Goal: Task Accomplishment & Management: Manage account settings

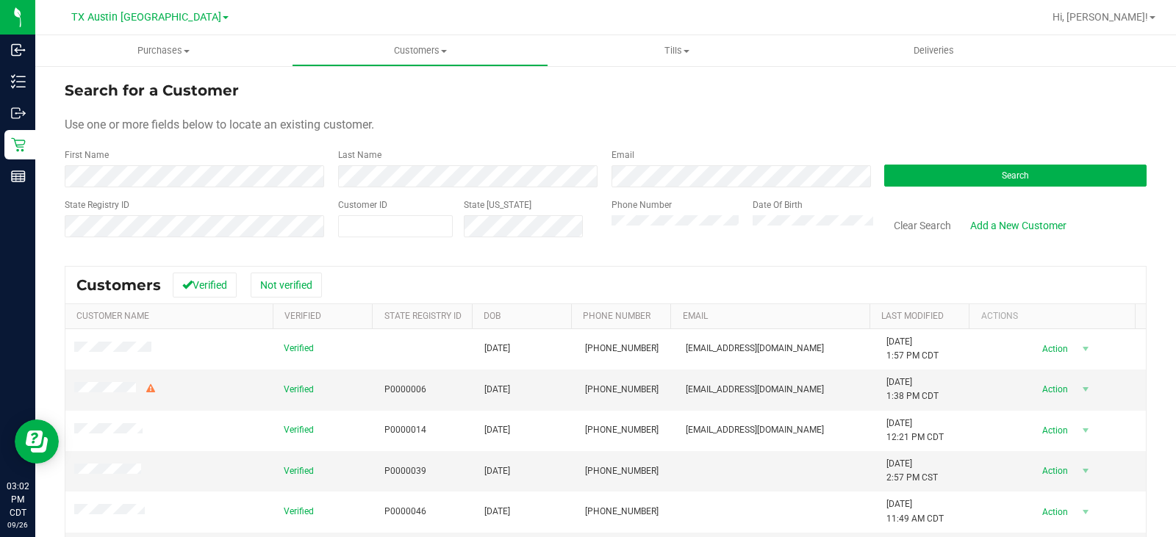
click at [264, 165] on div "First Name" at bounding box center [196, 167] width 262 height 39
drag, startPoint x: 598, startPoint y: 136, endPoint x: 913, endPoint y: 185, distance: 319.1
click at [632, 136] on form "Search for a Customer Use one or more fields below to locate an existing custom…" at bounding box center [606, 164] width 1082 height 171
click at [974, 169] on button "Search" at bounding box center [1015, 176] width 262 height 22
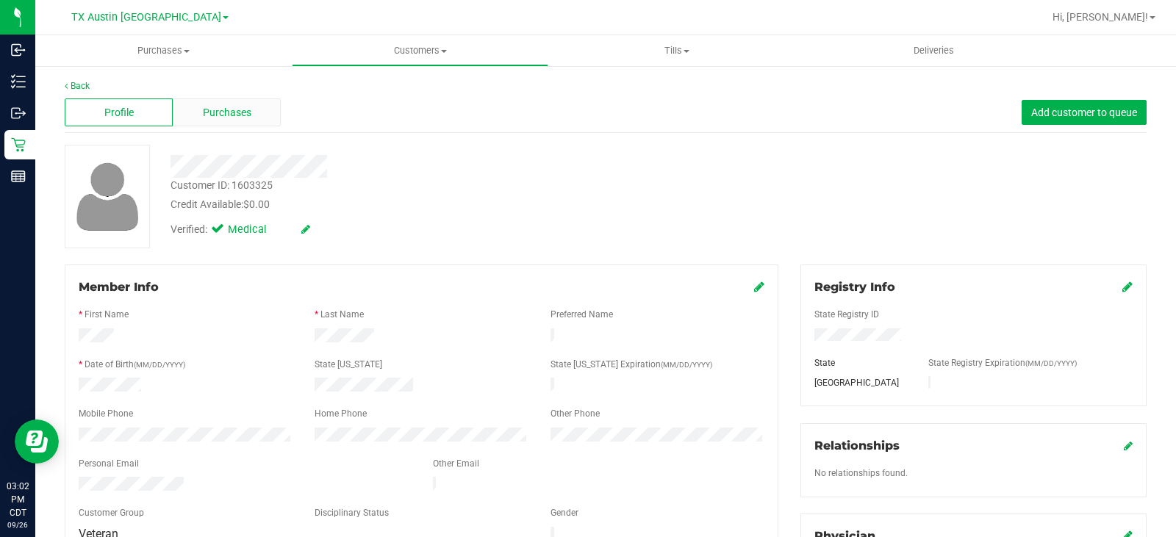
click at [254, 110] on div "Purchases" at bounding box center [227, 112] width 108 height 28
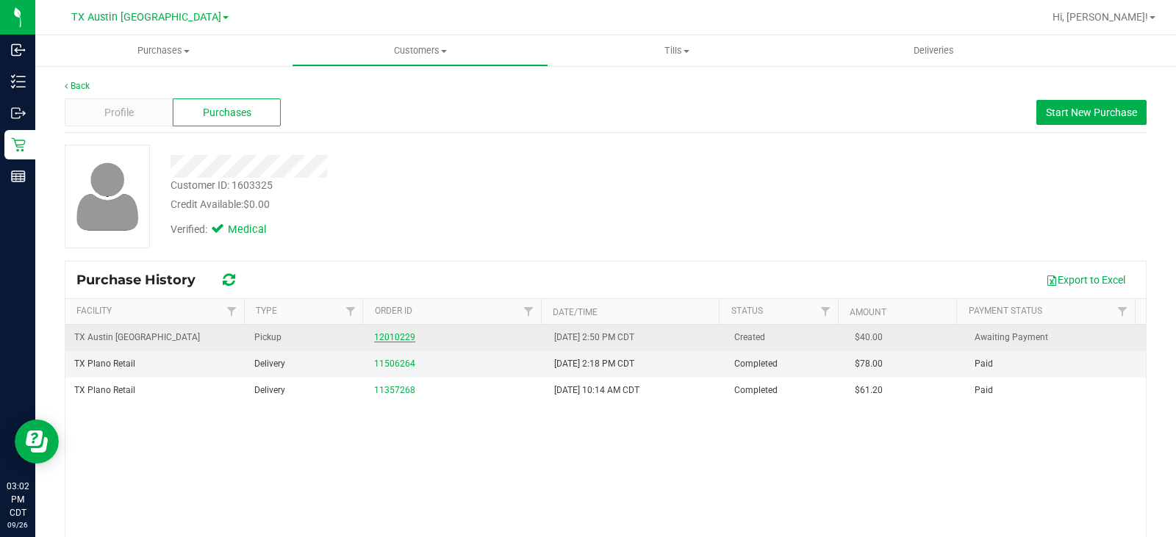
click at [398, 333] on link "12010229" at bounding box center [394, 337] width 41 height 10
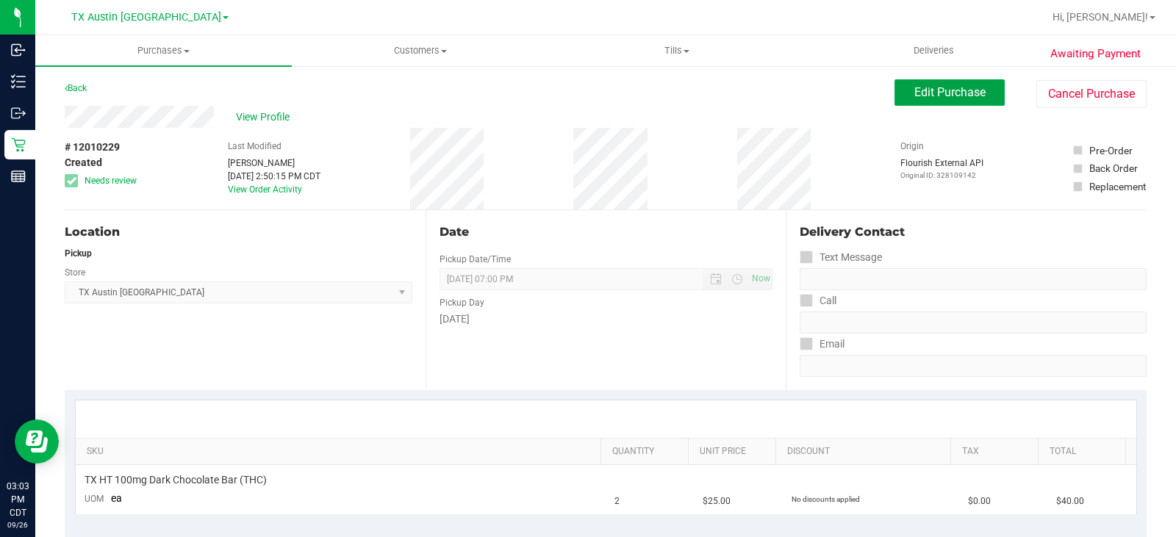
drag, startPoint x: 948, startPoint y: 85, endPoint x: 919, endPoint y: 134, distance: 57.3
click at [949, 85] on span "Edit Purchase" at bounding box center [949, 92] width 71 height 14
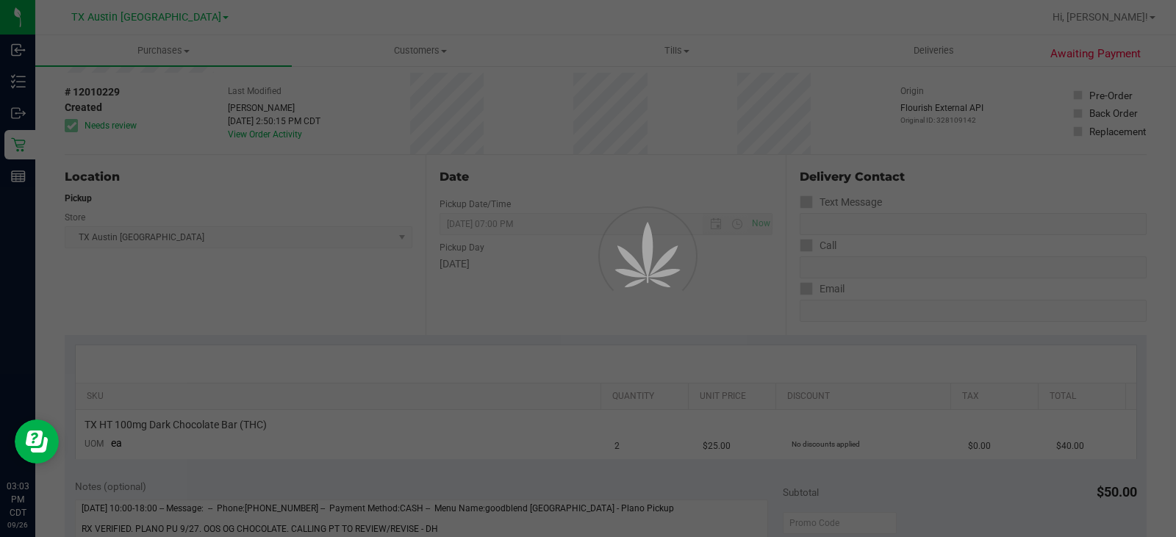
scroll to position [147, 0]
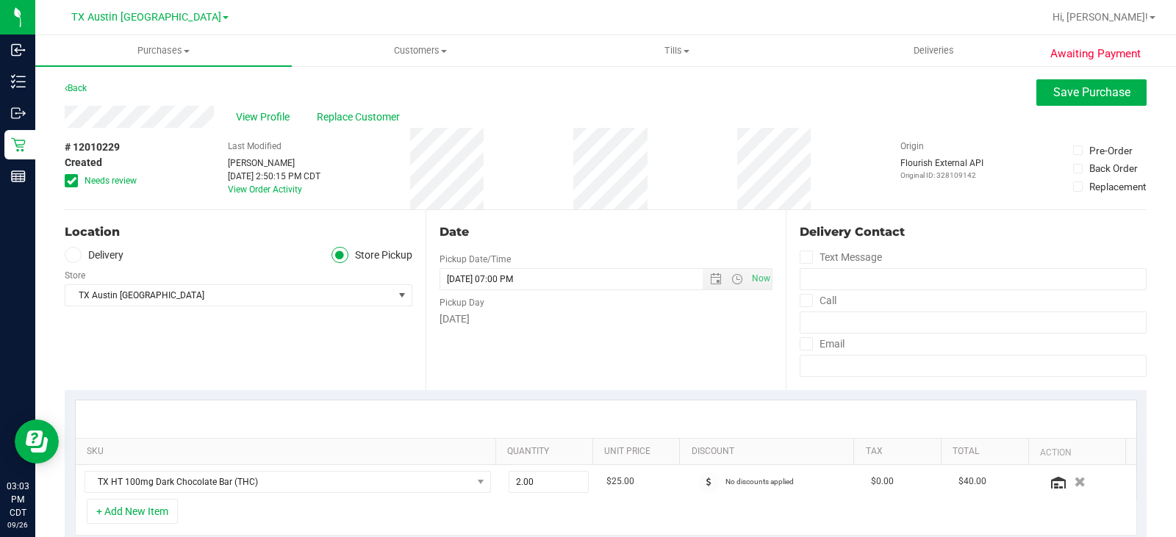
click at [74, 255] on icon at bounding box center [72, 255] width 9 height 0
click at [0, 0] on input "Delivery" at bounding box center [0, 0] width 0 height 0
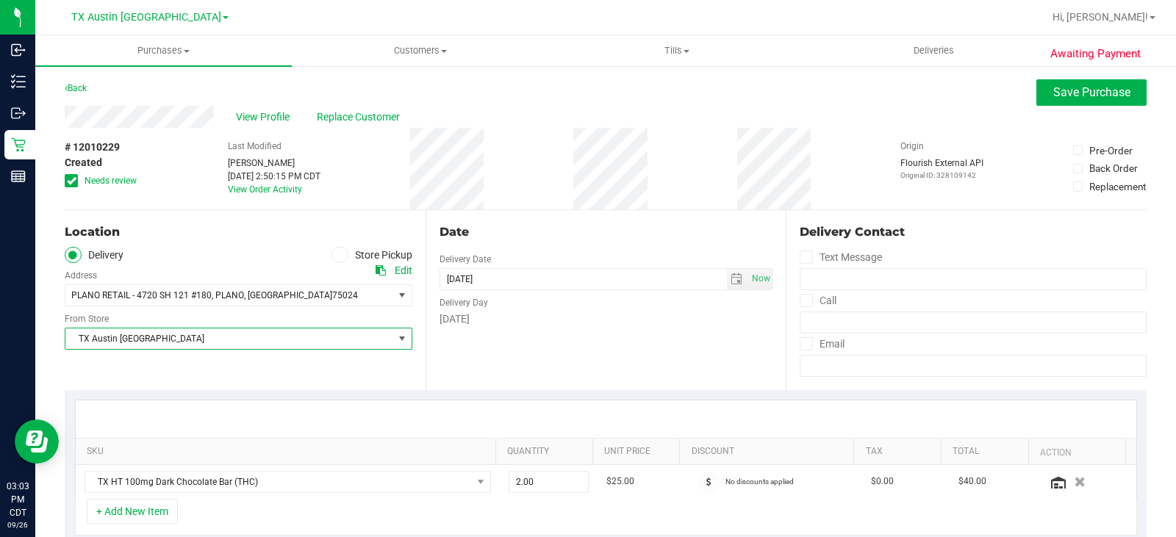
click at [326, 332] on span "TX Austin [GEOGRAPHIC_DATA]" at bounding box center [229, 338] width 328 height 21
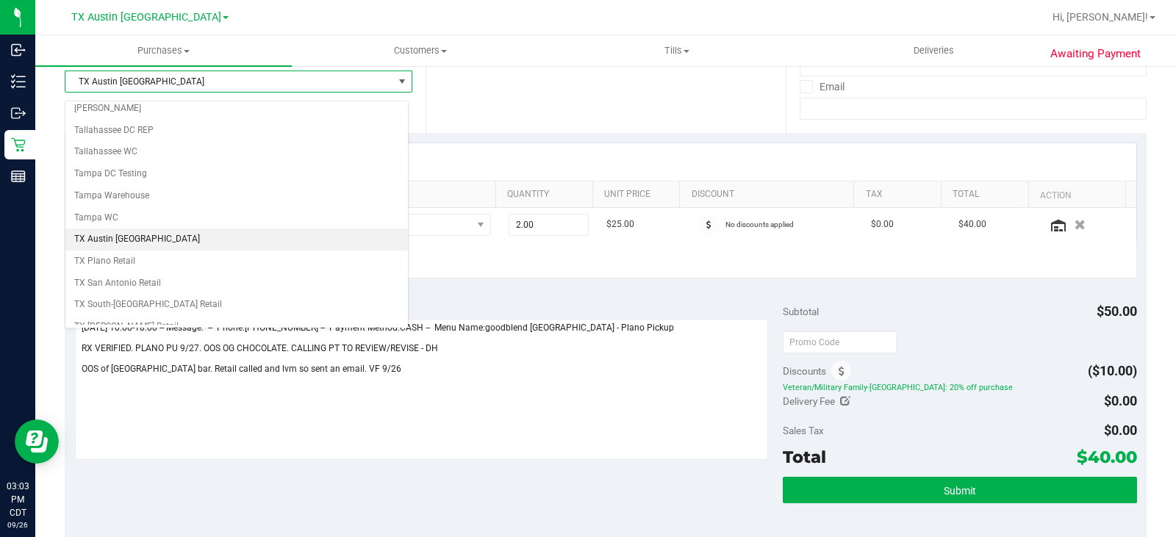
scroll to position [294, 0]
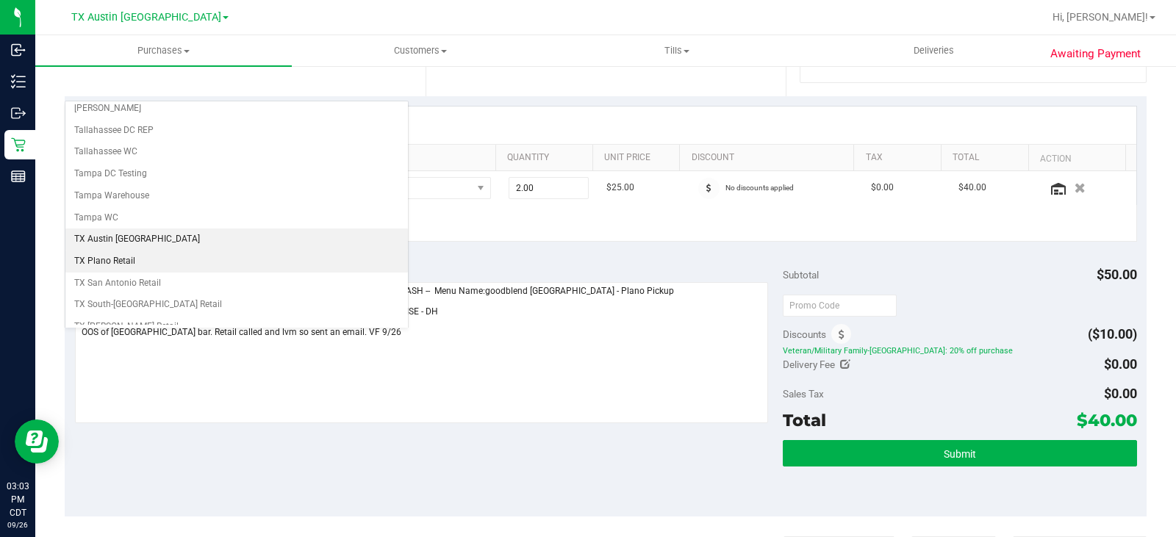
click at [144, 268] on li "TX Plano Retail" at bounding box center [236, 262] width 342 height 22
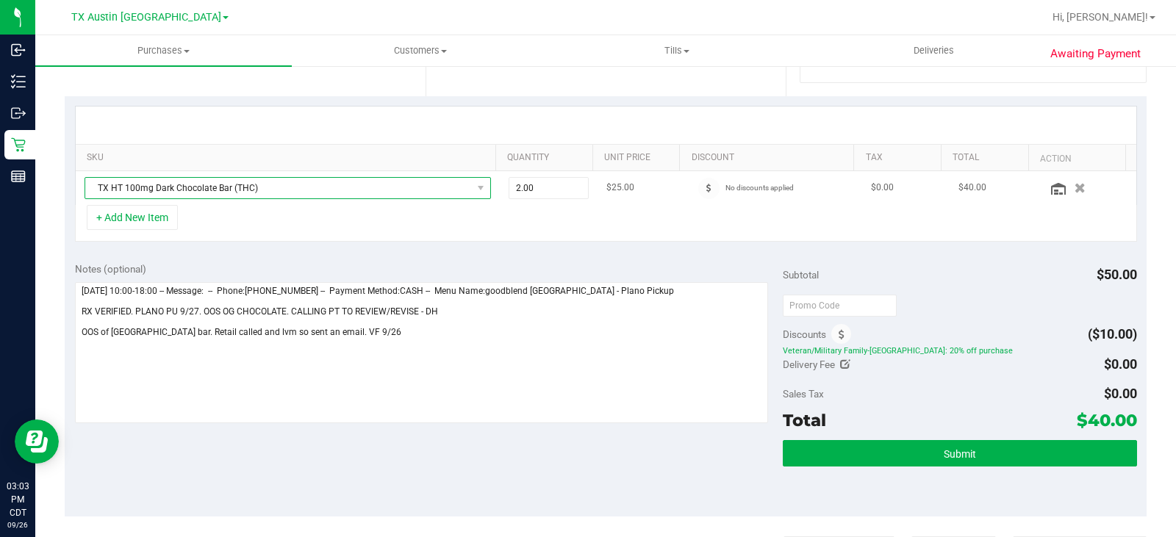
click at [359, 187] on span "TX HT 100mg Dark Chocolate Bar (THC)" at bounding box center [278, 188] width 387 height 21
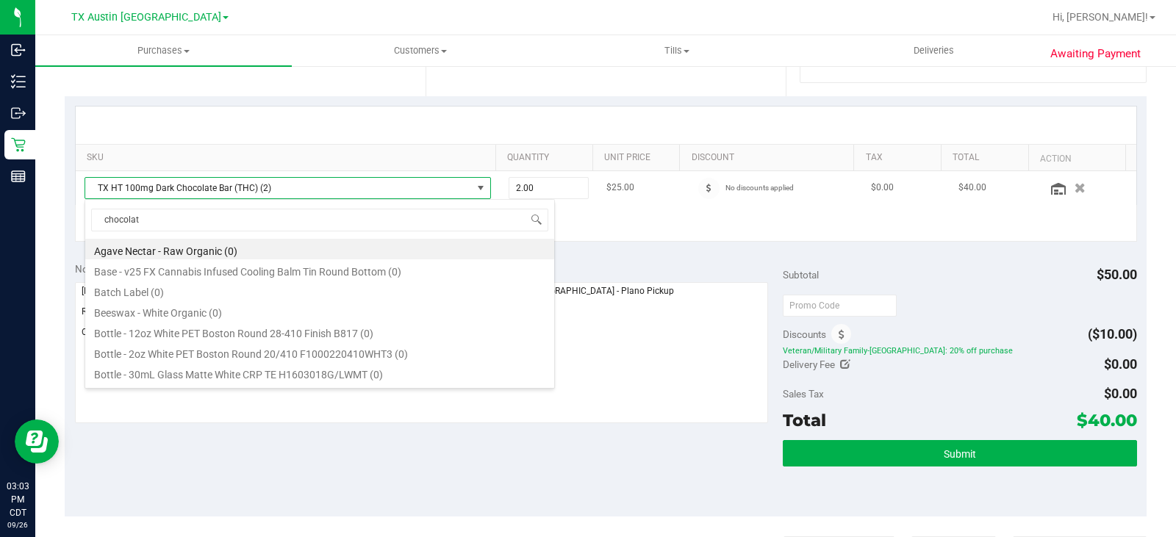
scroll to position [244, 0]
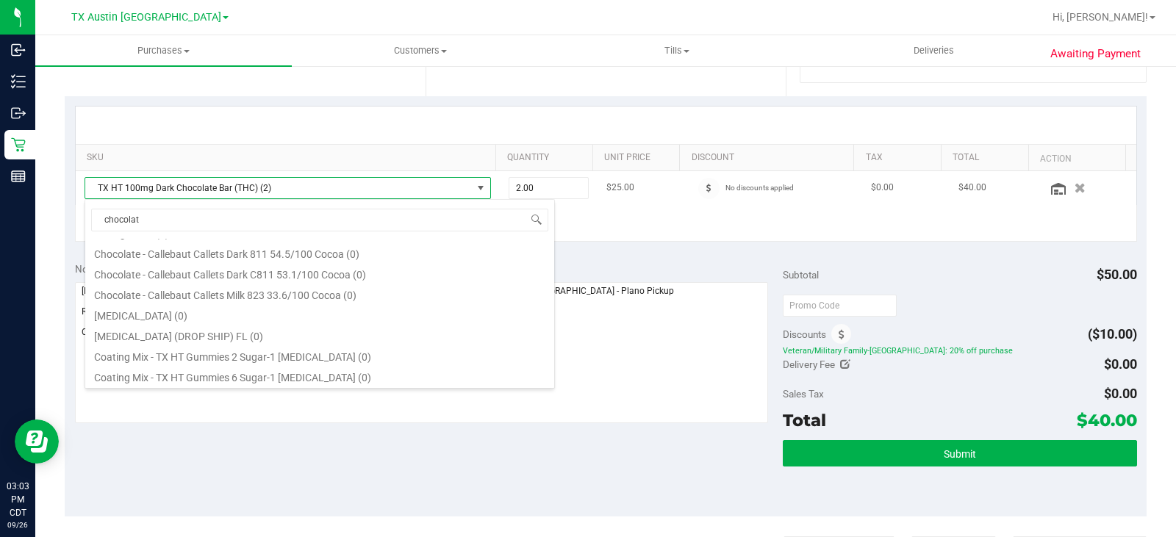
type input "chocolate"
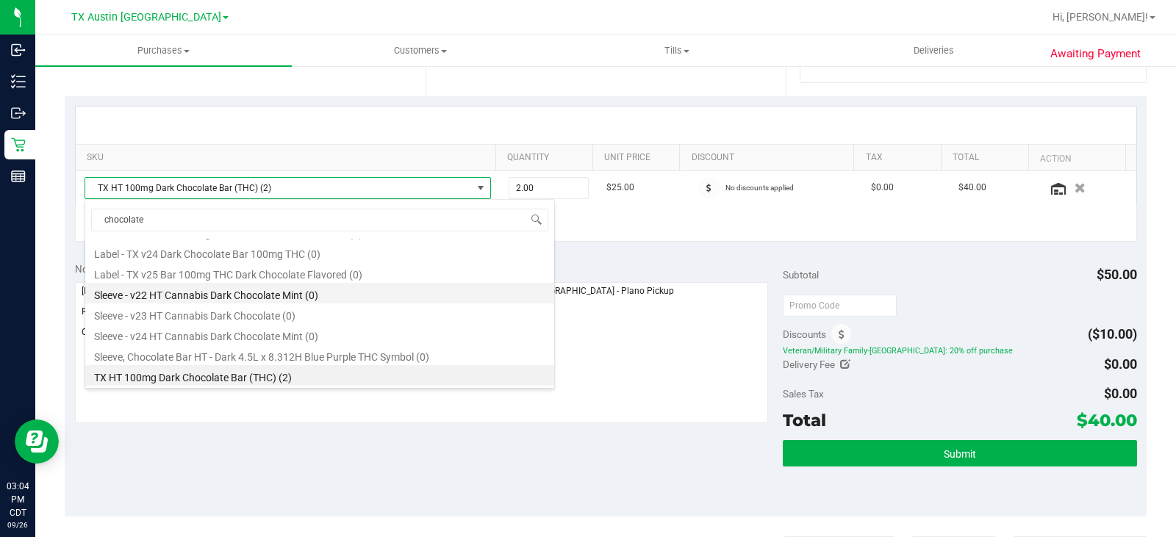
scroll to position [317, 0]
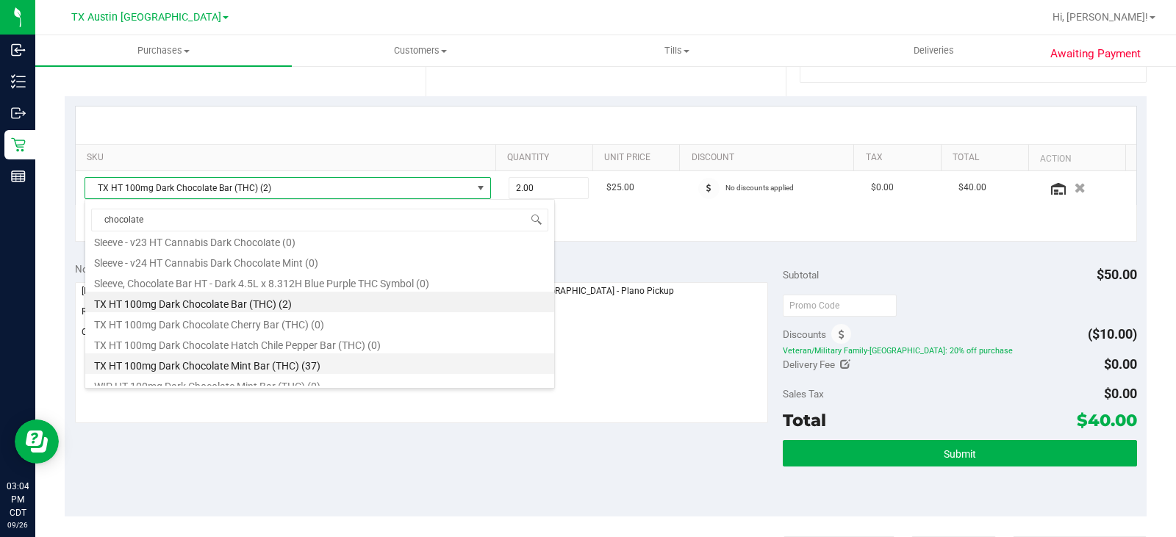
click at [312, 365] on li "TX HT 100mg Dark Chocolate Mint Bar (THC) (37)" at bounding box center [319, 363] width 469 height 21
type input "1.00"
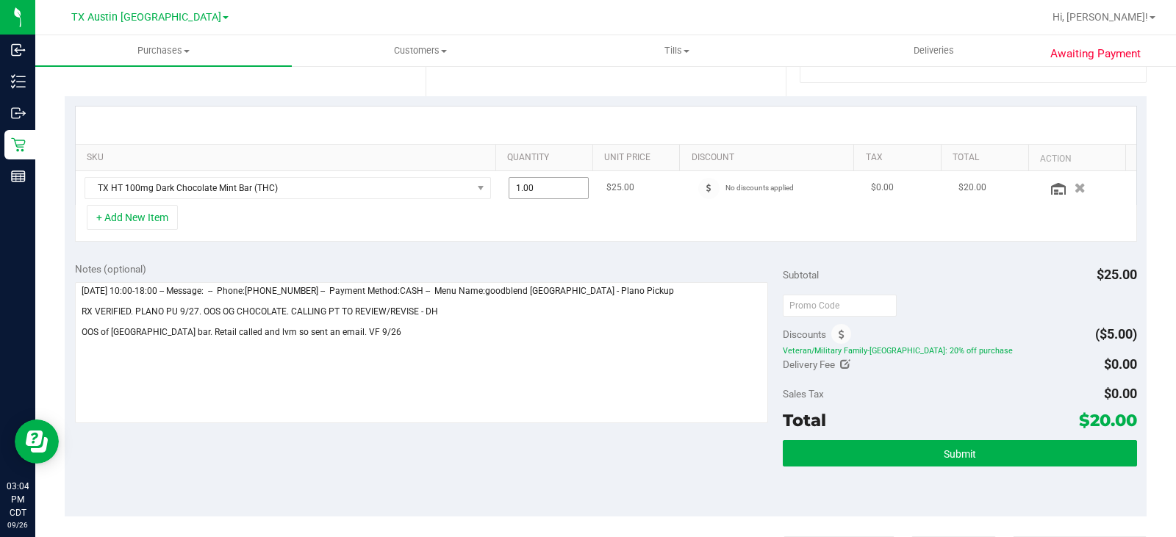
click at [551, 192] on span "1.00 1" at bounding box center [548, 188] width 80 height 22
click at [551, 192] on input "1" at bounding box center [548, 188] width 79 height 21
type input "2"
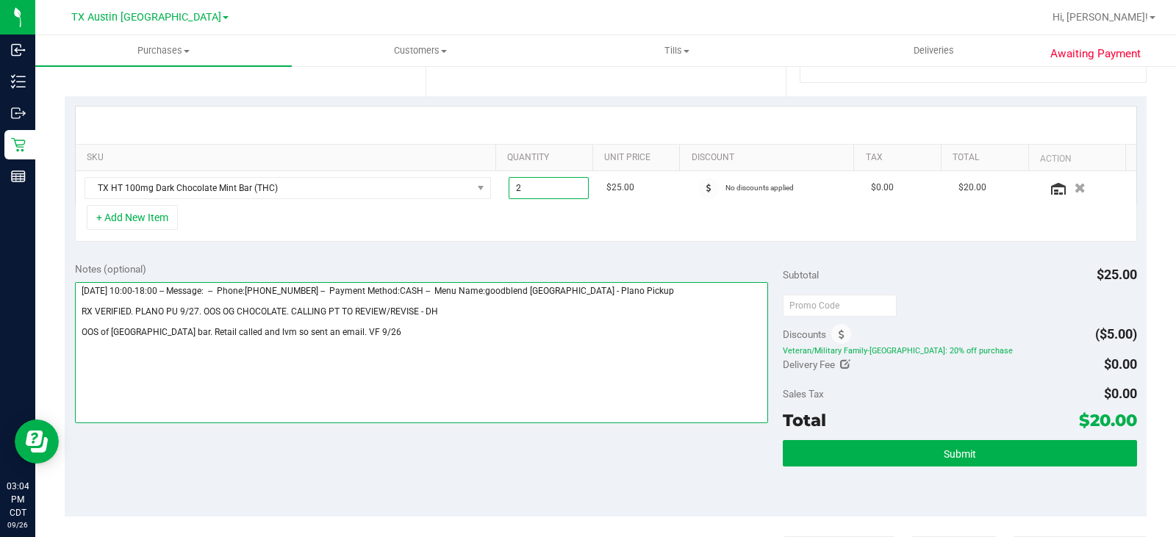
type input "2.00"
click at [622, 338] on textarea at bounding box center [421, 352] width 693 height 141
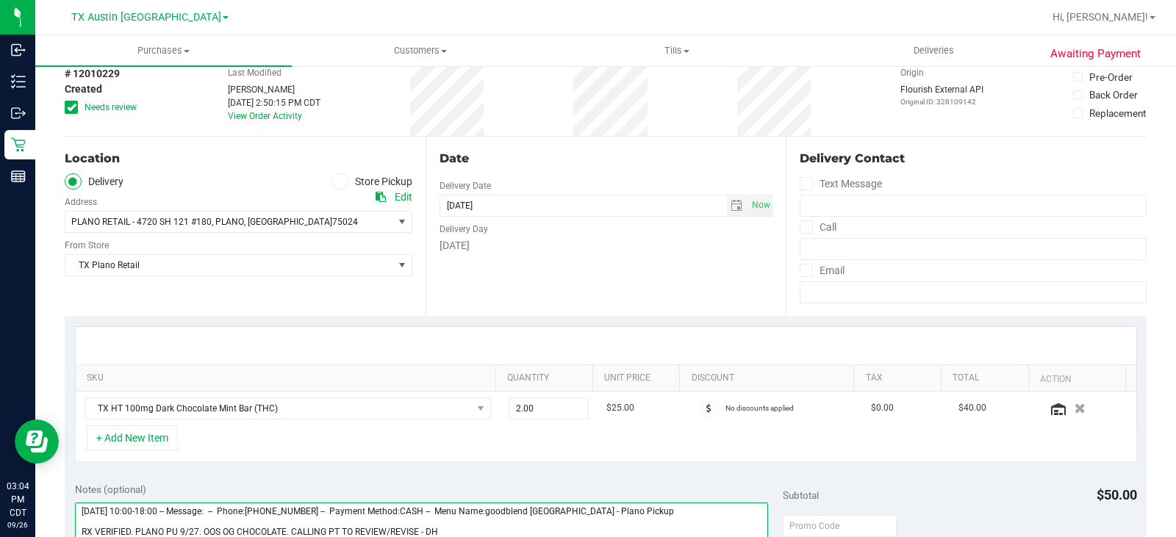
scroll to position [0, 0]
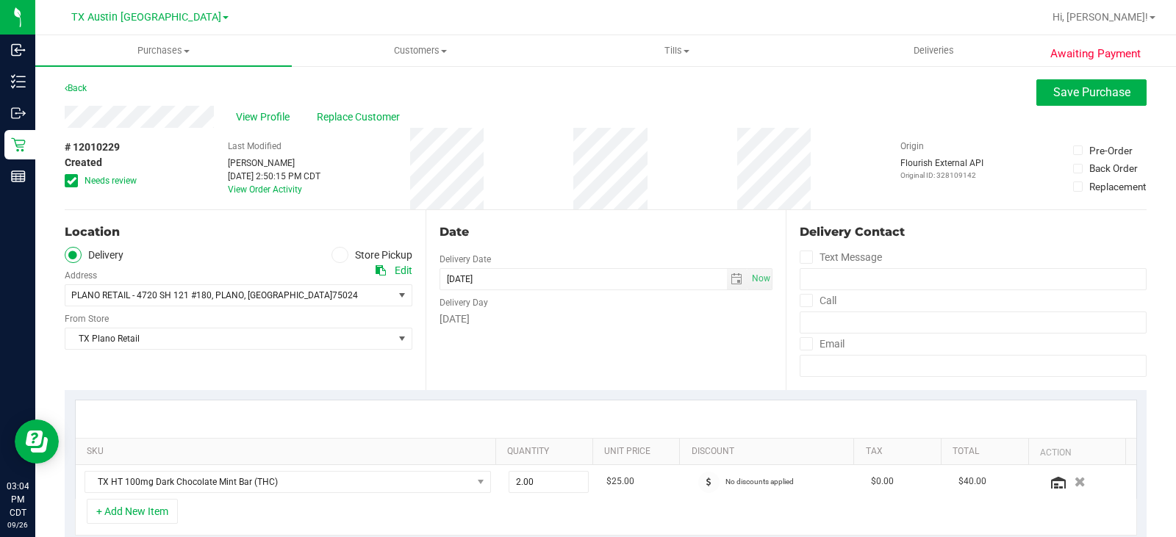
drag, startPoint x: 68, startPoint y: 177, endPoint x: 200, endPoint y: 184, distance: 132.5
click at [68, 181] on icon at bounding box center [72, 181] width 10 height 0
click at [0, 0] on input "Needs review" at bounding box center [0, 0] width 0 height 0
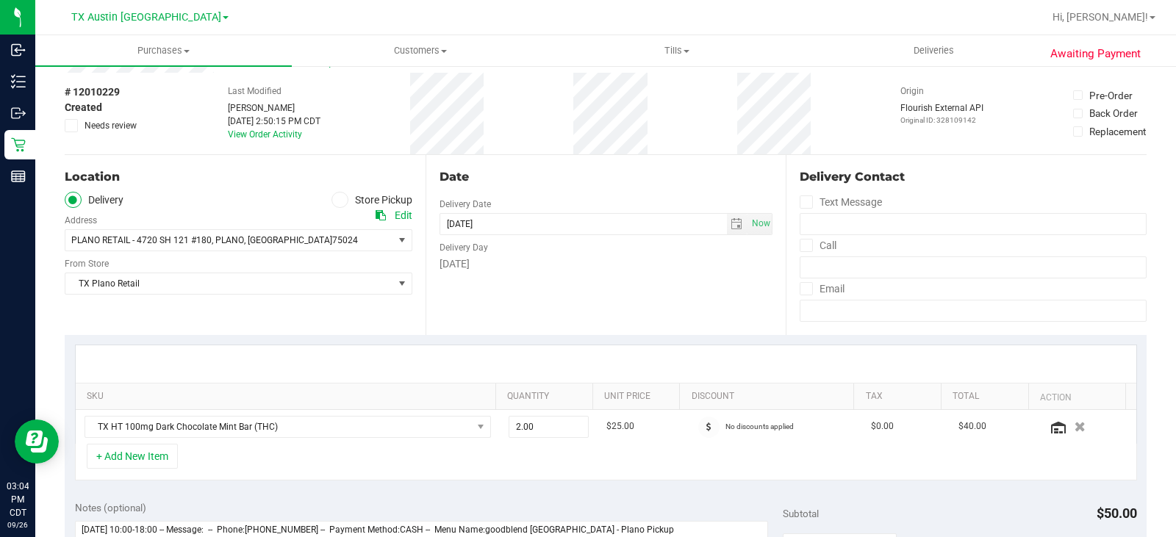
scroll to position [147, 0]
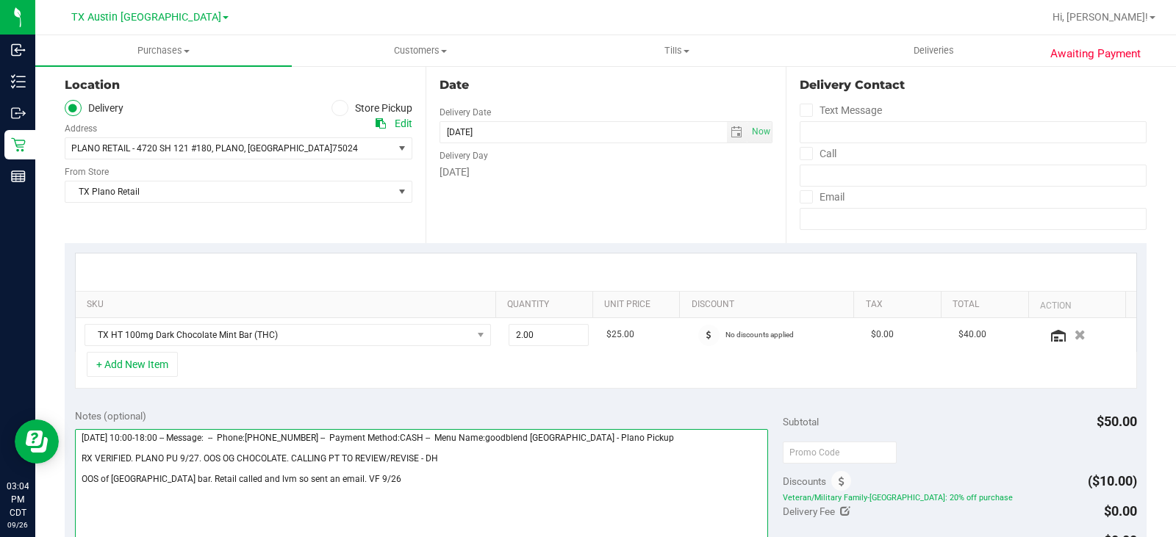
click at [414, 469] on textarea at bounding box center [421, 499] width 693 height 141
click at [408, 476] on textarea at bounding box center [421, 499] width 693 height 141
click at [196, 498] on textarea at bounding box center [421, 499] width 693 height 141
click at [343, 520] on textarea at bounding box center [421, 499] width 693 height 141
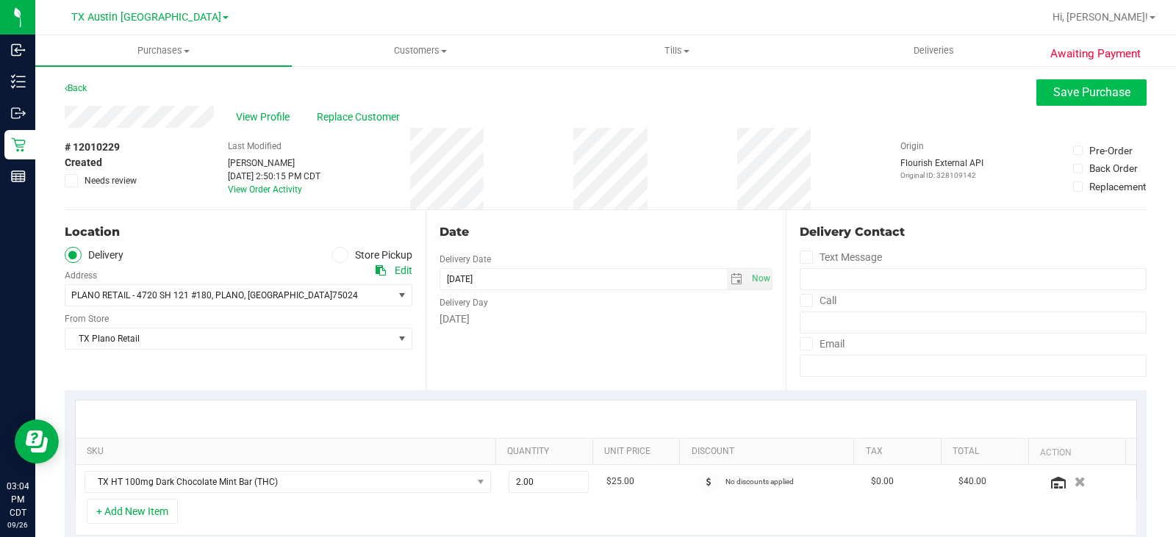
type textarea "[DATE] 10:00-18:00 -- Message: -- Phone:[PHONE_NUMBER] -- Payment Method:CASH -…"
drag, startPoint x: 1073, startPoint y: 88, endPoint x: 722, endPoint y: 172, distance: 361.1
click at [1064, 89] on span "Save Purchase" at bounding box center [1091, 92] width 77 height 14
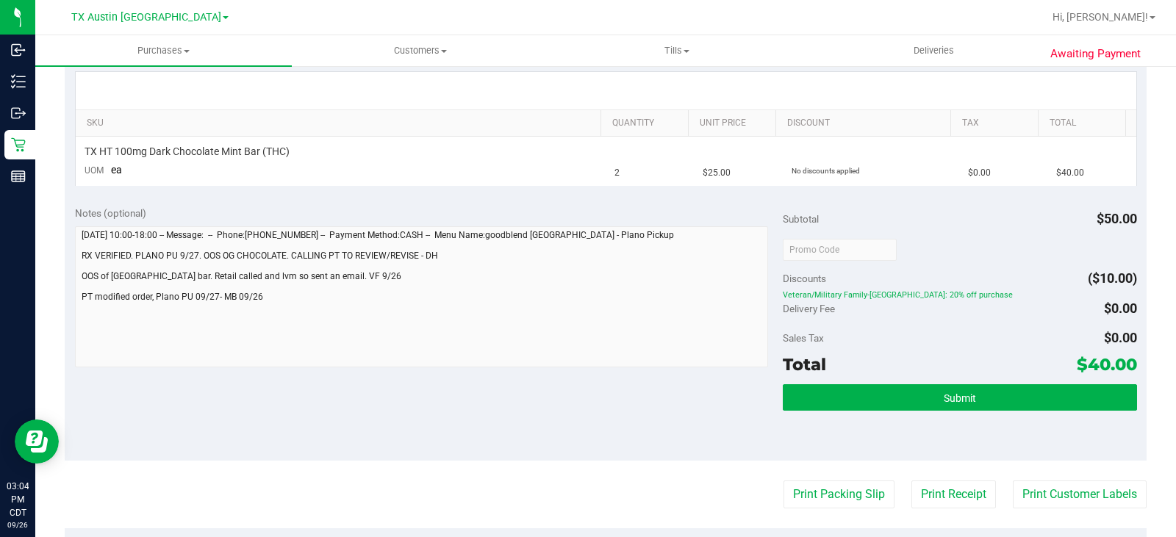
scroll to position [441, 0]
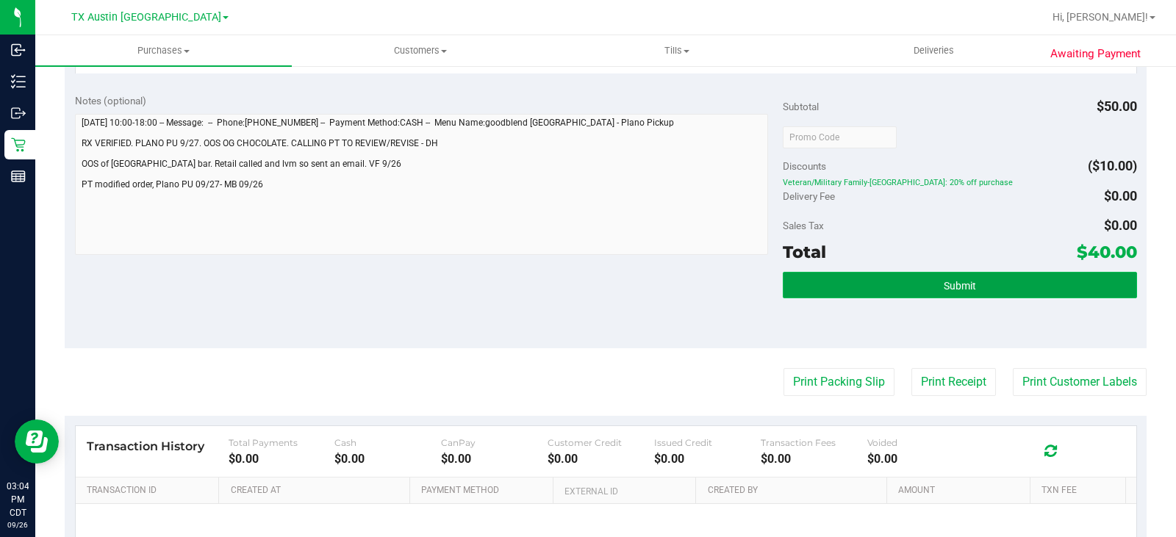
click at [887, 281] on button "Submit" at bounding box center [960, 285] width 354 height 26
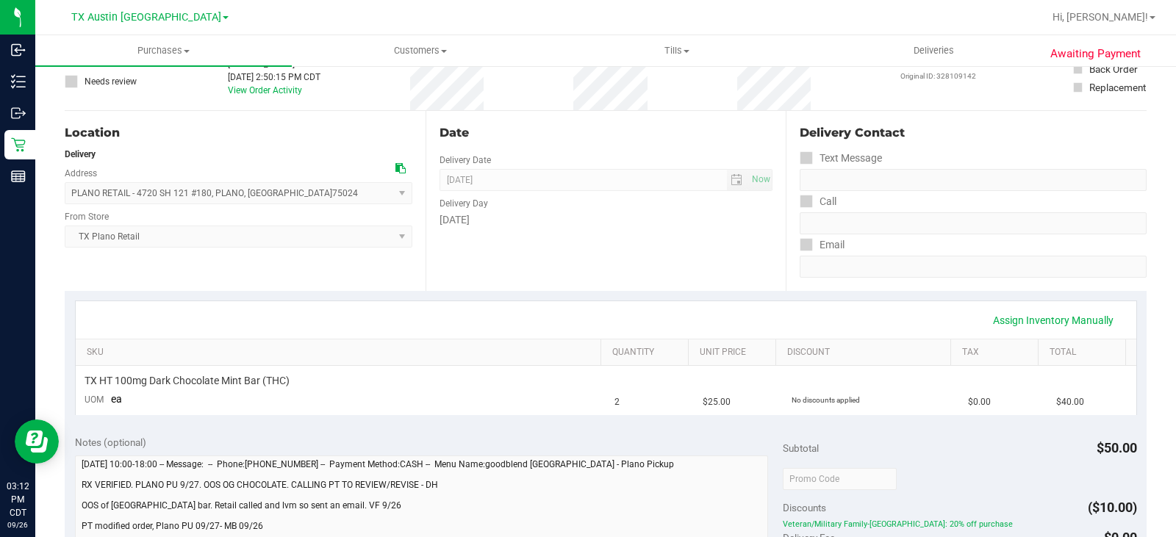
scroll to position [0, 0]
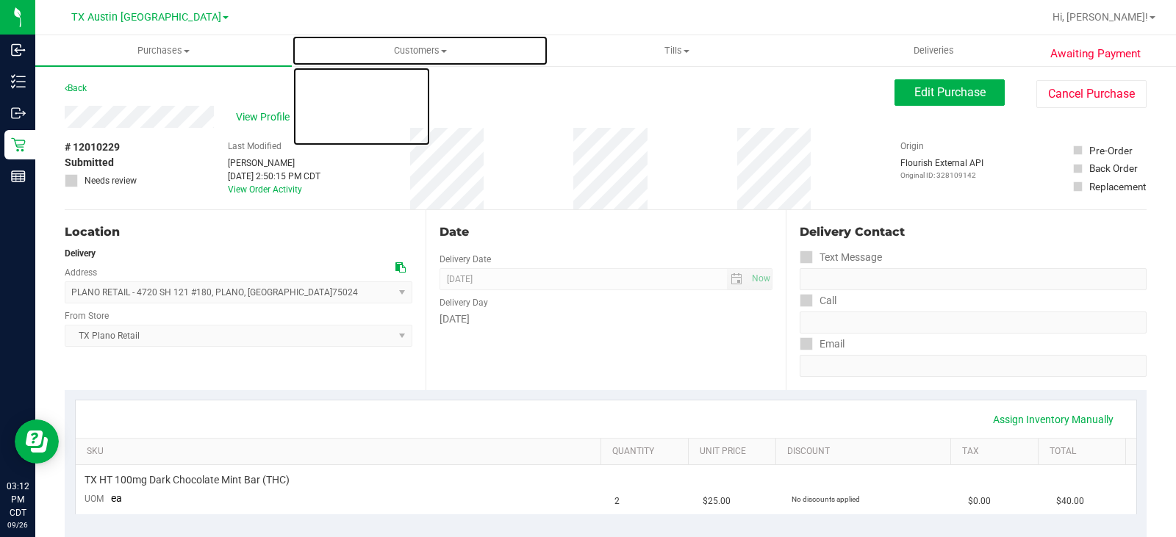
drag, startPoint x: 412, startPoint y: 53, endPoint x: 405, endPoint y: 80, distance: 28.2
click at [412, 53] on span "Customers" at bounding box center [419, 50] width 255 height 13
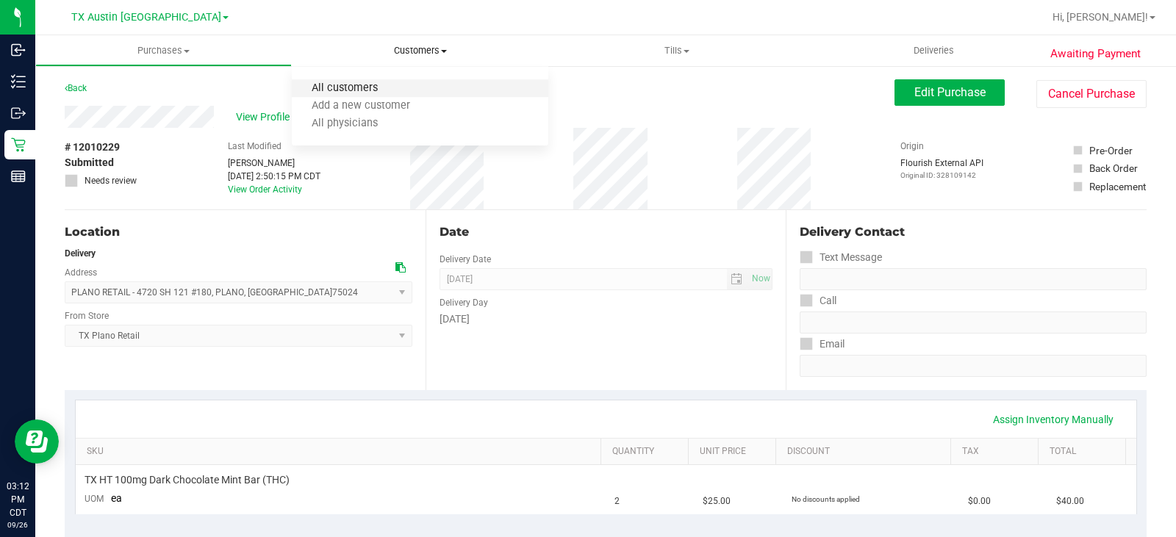
click at [376, 88] on span "All customers" at bounding box center [345, 88] width 106 height 12
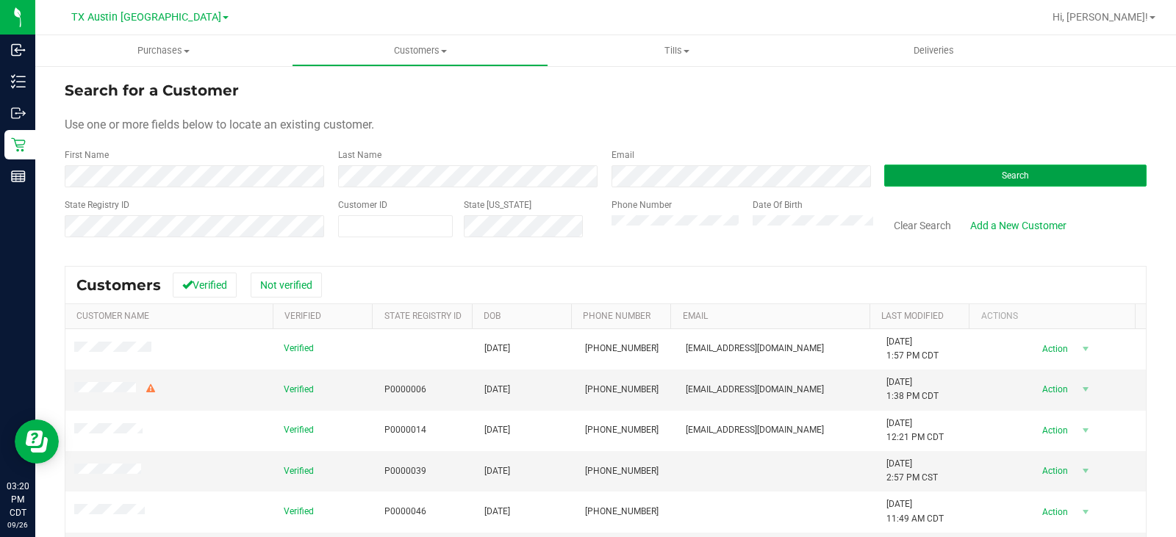
click at [963, 179] on button "Search" at bounding box center [1015, 176] width 262 height 22
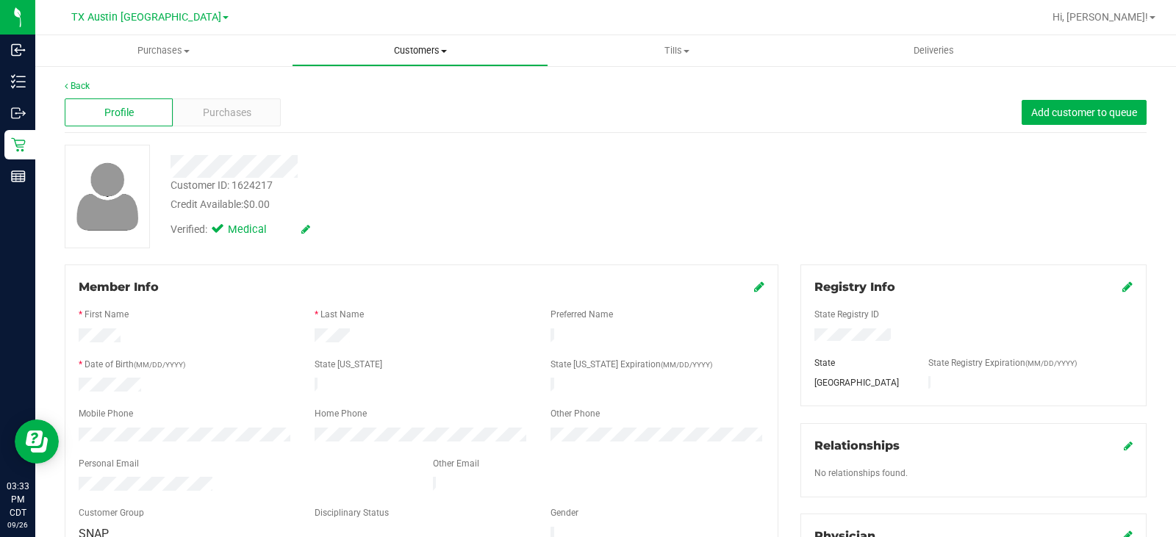
click at [434, 48] on span "Customers" at bounding box center [419, 50] width 255 height 13
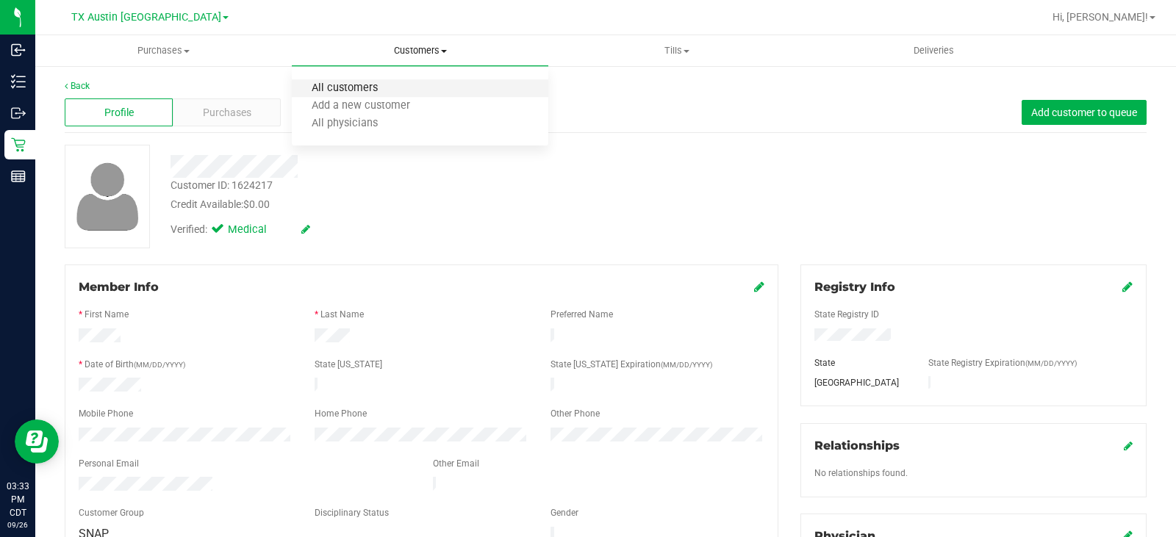
click at [370, 88] on span "All customers" at bounding box center [345, 88] width 106 height 12
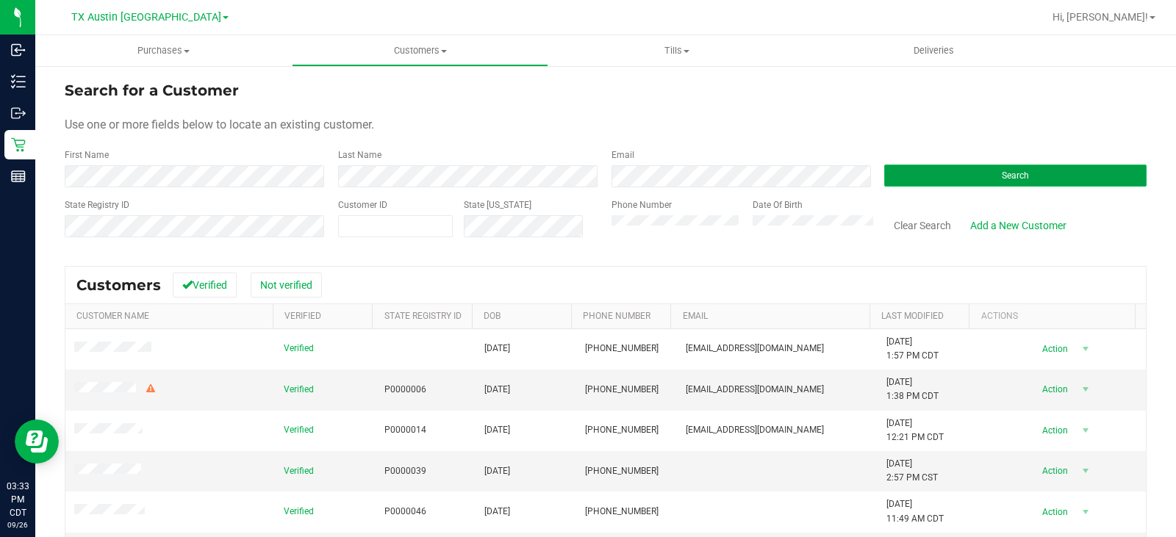
click at [968, 169] on button "Search" at bounding box center [1015, 176] width 262 height 22
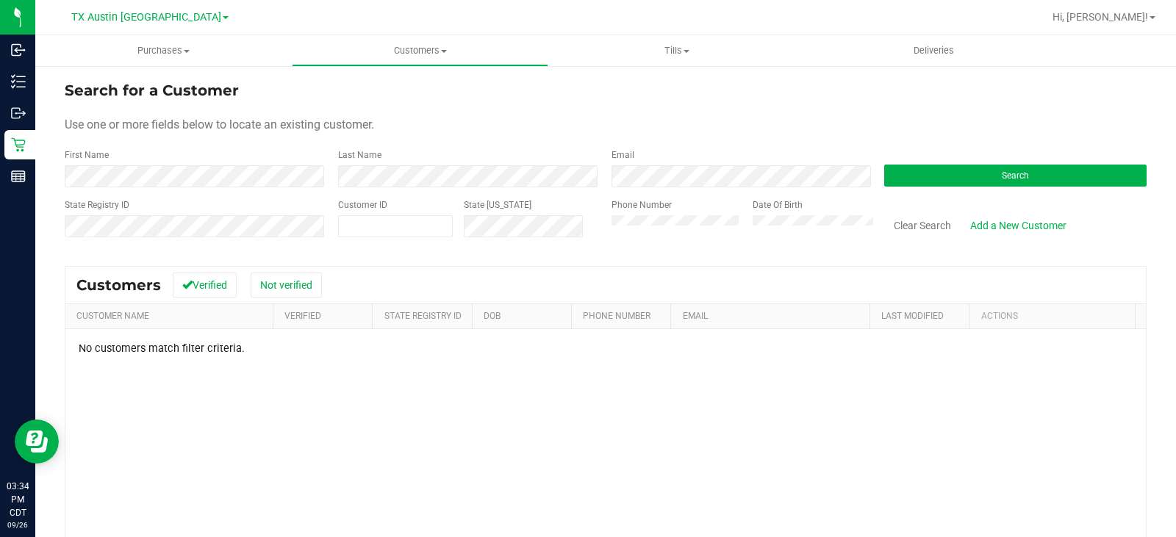
drag, startPoint x: 518, startPoint y: 297, endPoint x: 463, endPoint y: 195, distance: 115.4
click at [519, 293] on div "Customers Verified Not verified" at bounding box center [605, 285] width 1080 height 37
click at [539, 97] on div "Search for a Customer" at bounding box center [606, 90] width 1082 height 22
click at [1025, 220] on link "Add a New Customer" at bounding box center [1017, 225] width 115 height 25
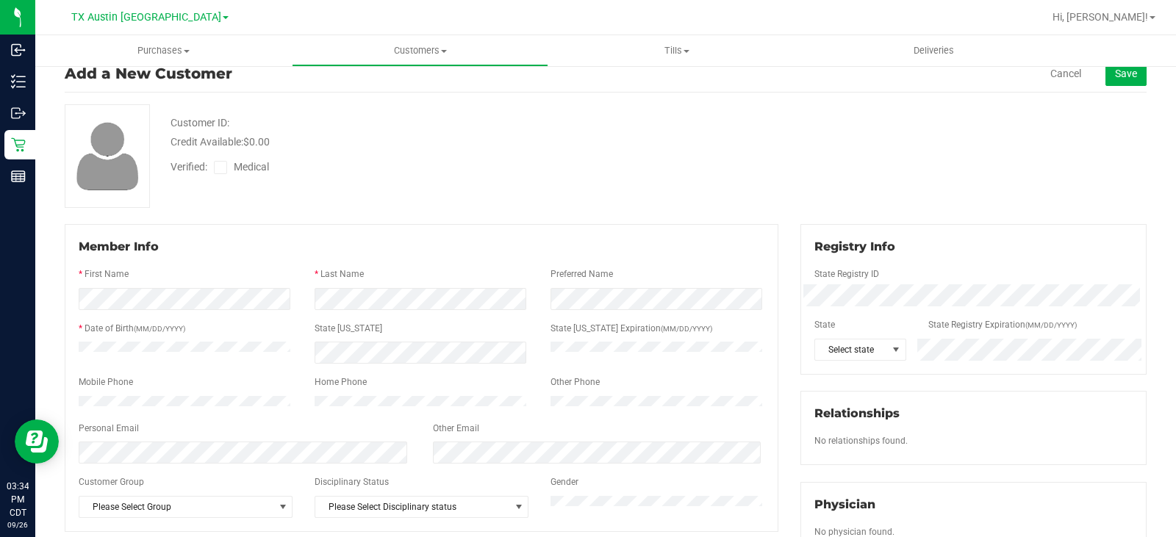
scroll to position [73, 0]
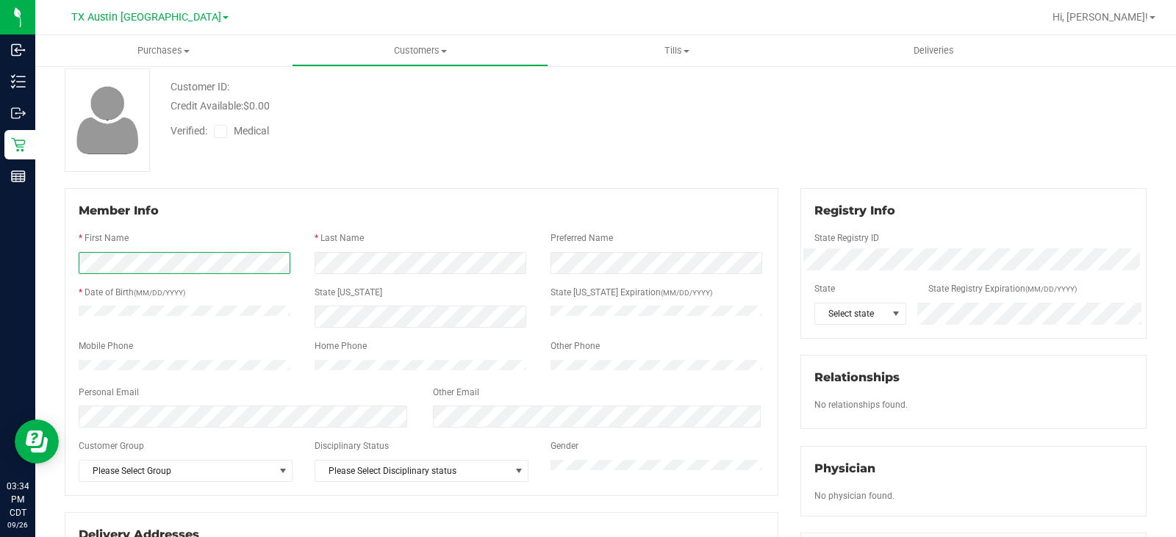
click at [232, 278] on form "Member Info * First Name * Last Name Preferred Name * Date of Birth (MM/DD/YYYY…" at bounding box center [422, 342] width 686 height 280
click at [441, 187] on div "Back Add a New Customer Cancel Save Customer ID: Credit Available: $0.00 Verifi…" at bounding box center [606, 468] width 1082 height 924
click at [316, 403] on form "Member Info * First Name * Last Name Preferred Name * Date of Birth (MM/DD/YYYY…" at bounding box center [422, 342] width 686 height 280
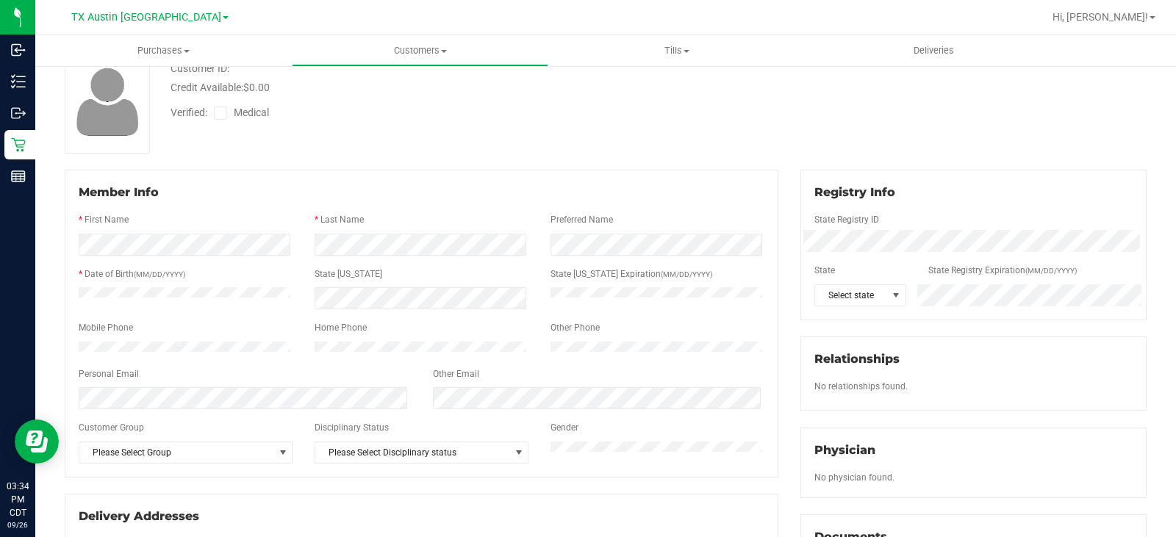
scroll to position [147, 0]
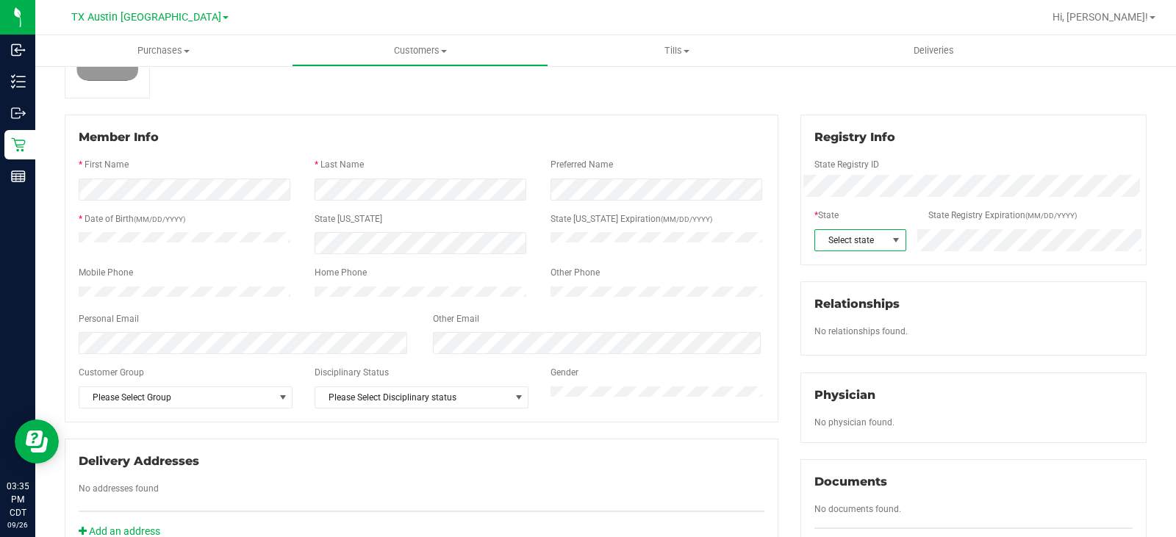
click at [891, 239] on span at bounding box center [896, 240] width 12 height 12
click at [891, 238] on span at bounding box center [896, 240] width 12 height 12
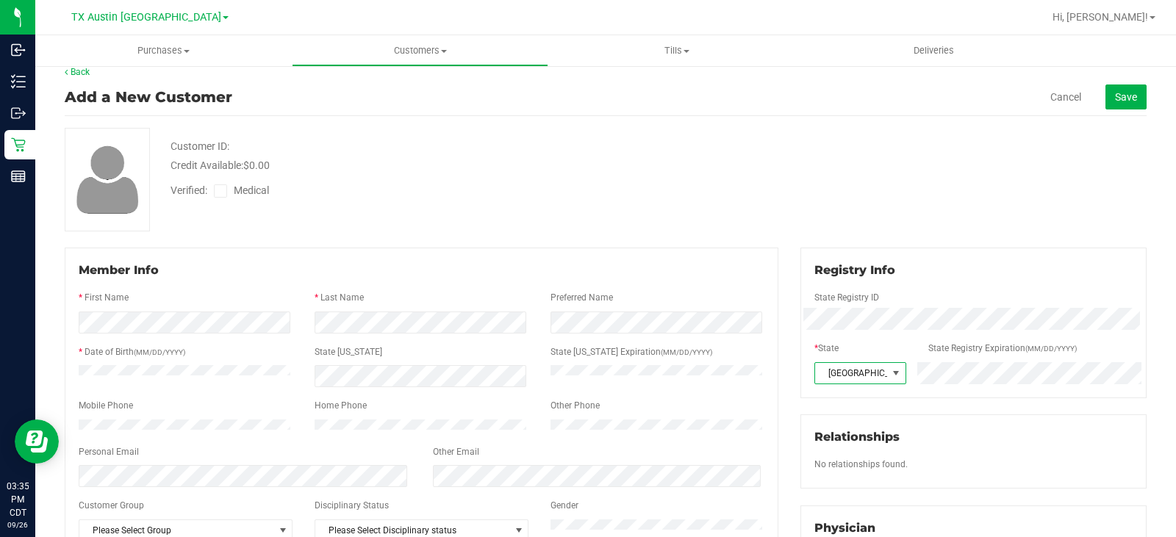
scroll to position [0, 0]
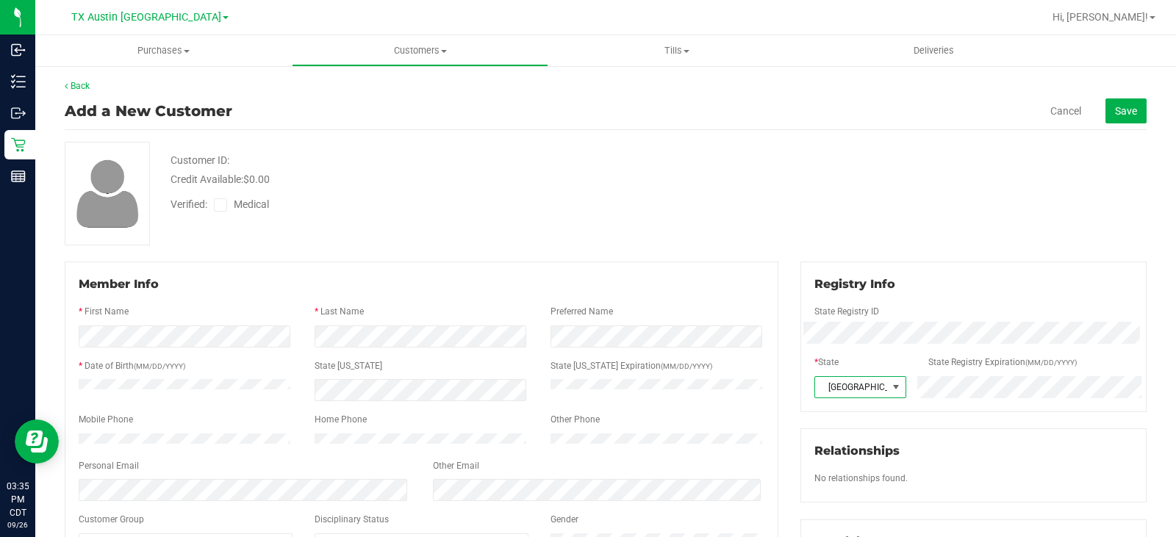
click at [218, 205] on icon at bounding box center [221, 205] width 10 height 0
click at [0, 0] on input "Medical" at bounding box center [0, 0] width 0 height 0
click at [1122, 107] on span "Save" at bounding box center [1126, 111] width 22 height 12
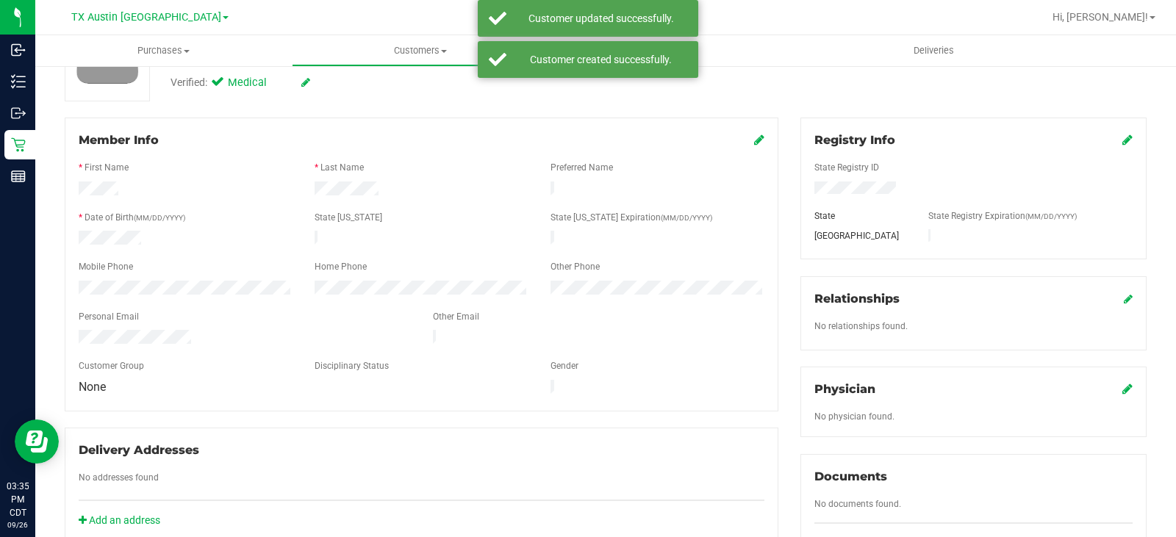
scroll to position [220, 0]
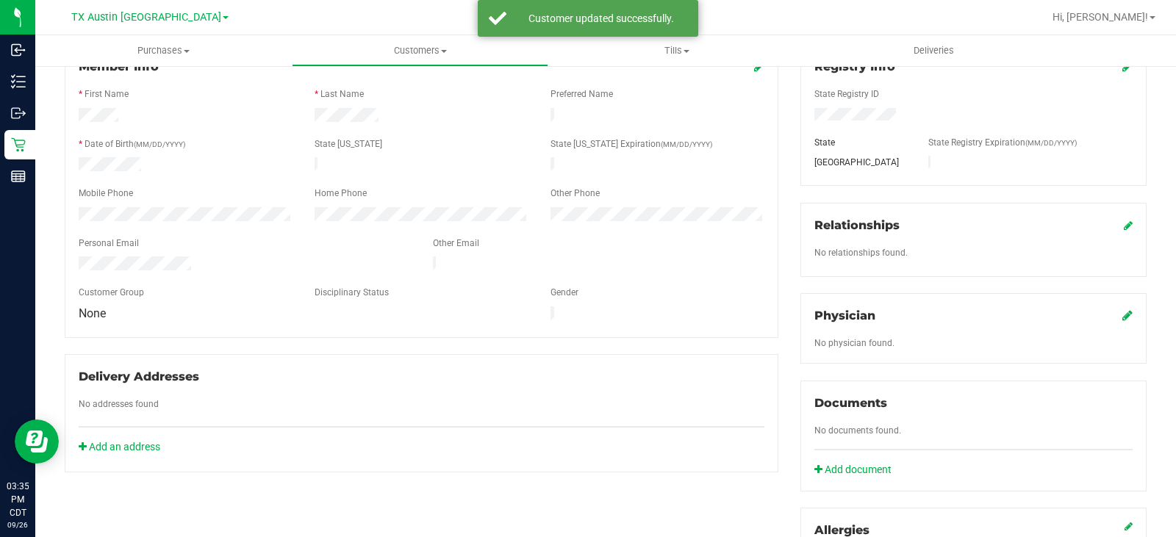
click at [1122, 316] on icon at bounding box center [1127, 315] width 10 height 12
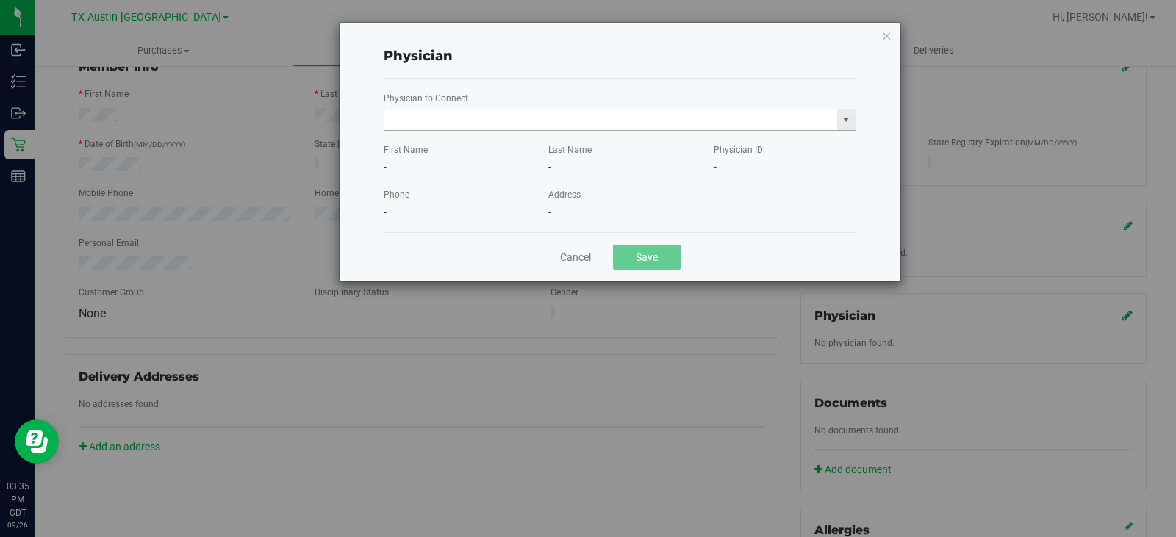
click at [585, 113] on input "text" at bounding box center [610, 119] width 453 height 21
paste input "[PERSON_NAME]"
click at [529, 140] on li "[PERSON_NAME]" at bounding box center [619, 145] width 471 height 22
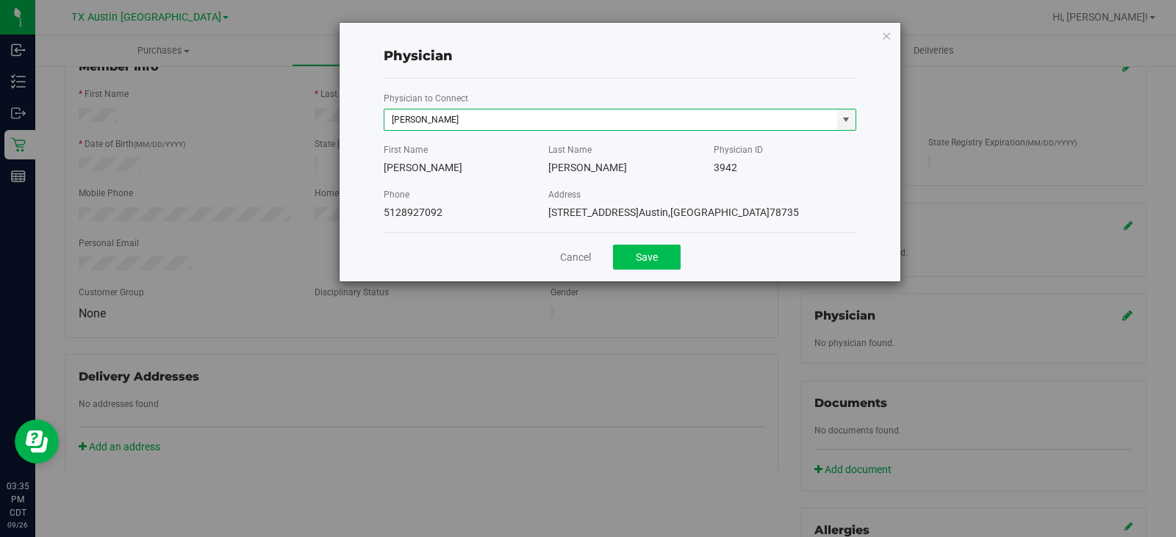
type input "[PERSON_NAME]"
click at [650, 257] on button "Save" at bounding box center [647, 257] width 68 height 25
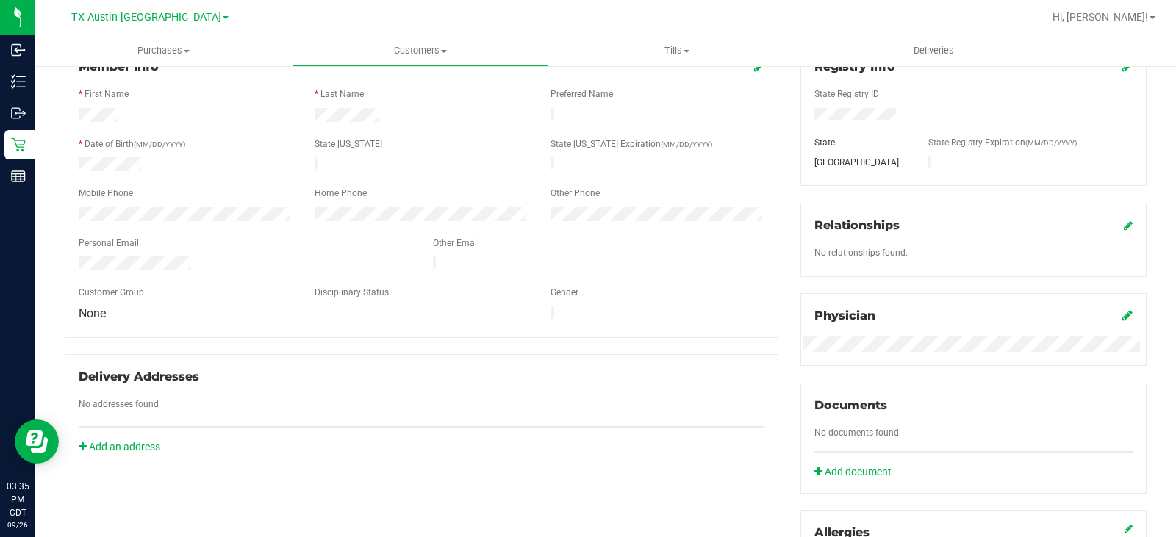
click at [268, 237] on div "Personal Email" at bounding box center [245, 245] width 354 height 17
drag, startPoint x: 217, startPoint y: 253, endPoint x: 72, endPoint y: 254, distance: 144.8
click at [72, 256] on div at bounding box center [245, 265] width 354 height 18
click at [486, 398] on div "No addresses found" at bounding box center [422, 406] width 708 height 17
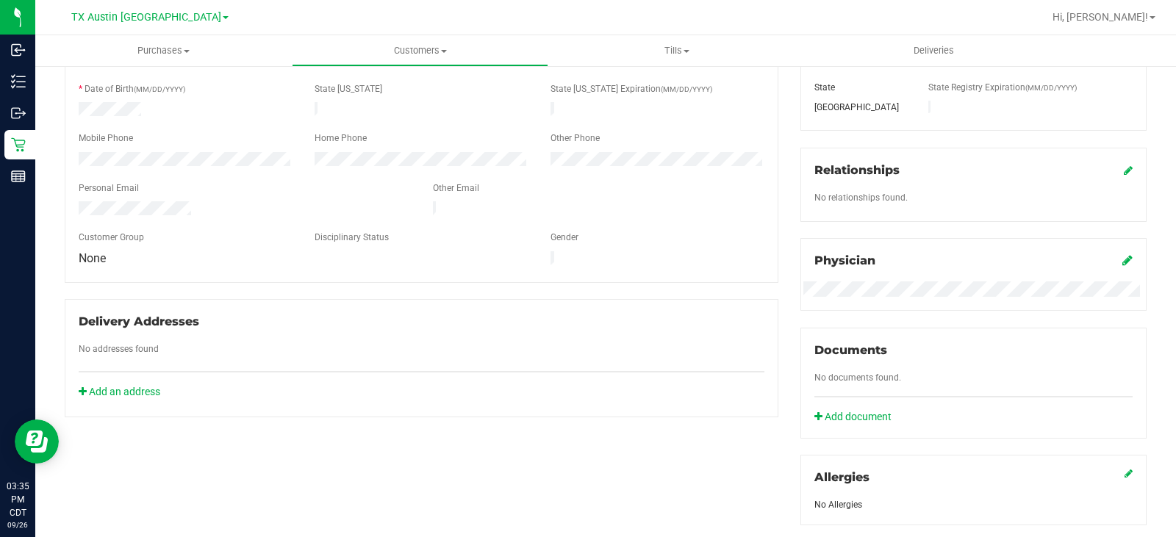
scroll to position [294, 0]
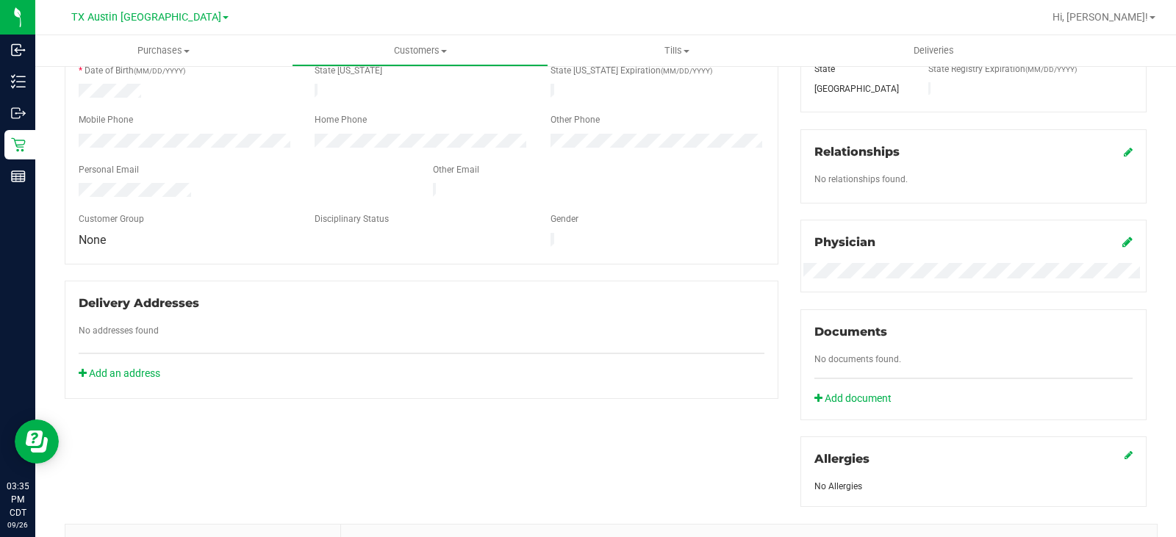
drag, startPoint x: 484, startPoint y: 370, endPoint x: 497, endPoint y: 368, distance: 13.3
click at [484, 381] on div at bounding box center [422, 383] width 686 height 4
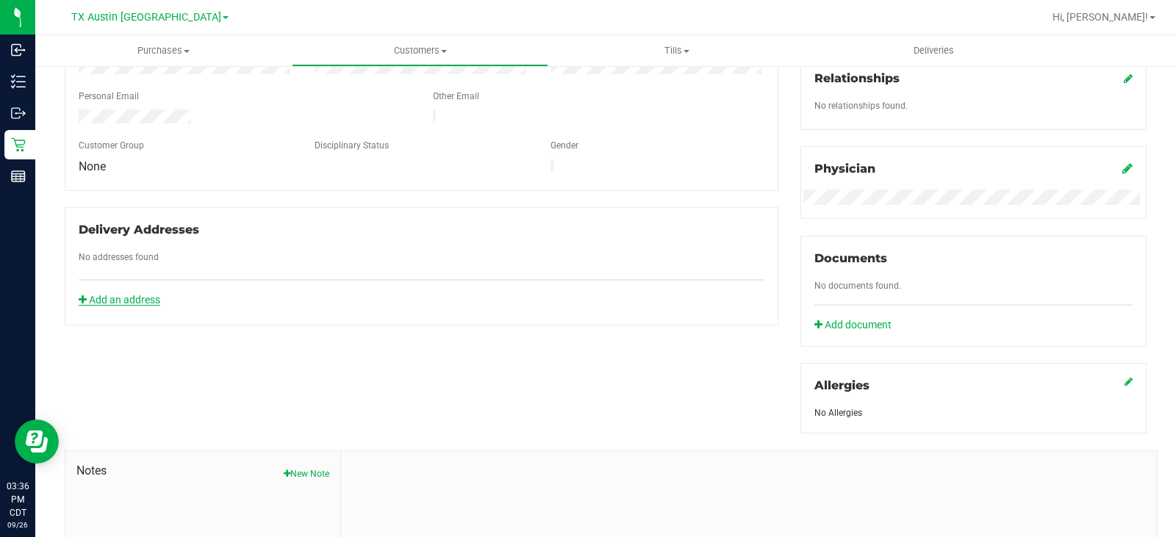
click at [137, 294] on link "Add an address" at bounding box center [120, 300] width 82 height 12
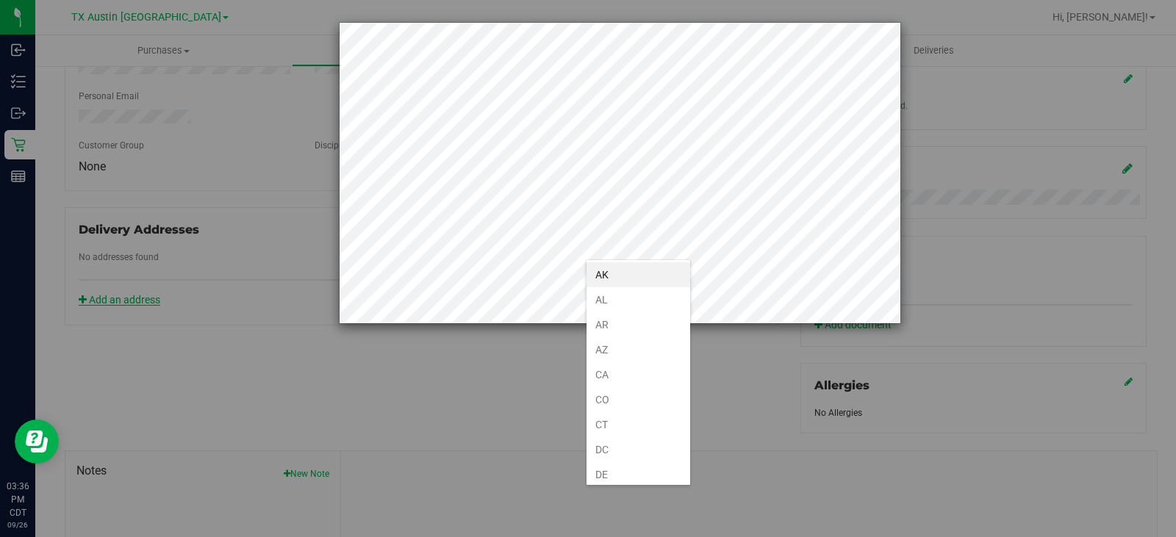
scroll to position [904, 0]
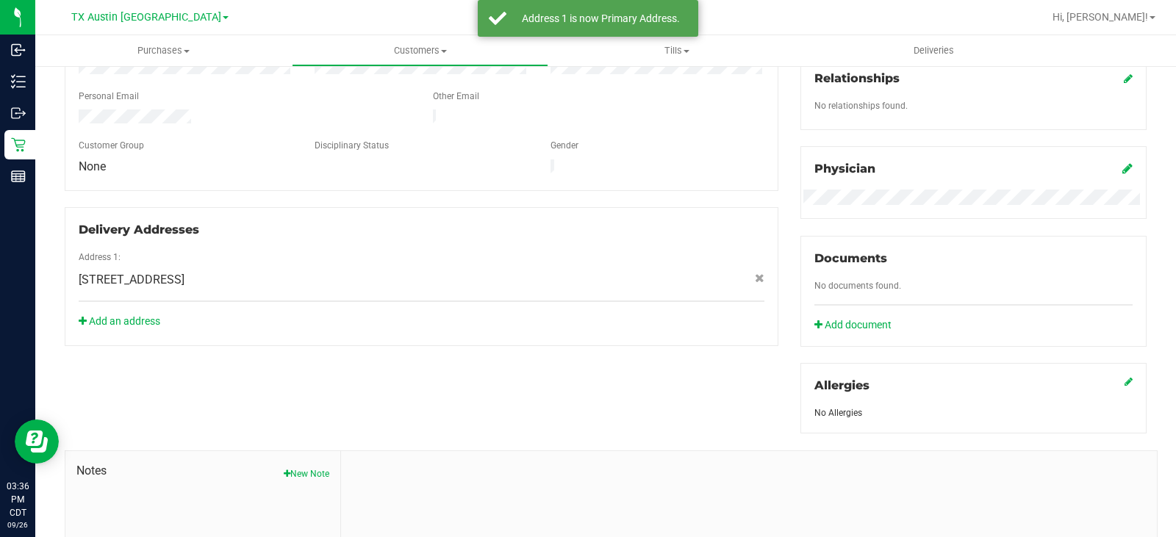
click at [396, 376] on div "Member Info * First Name * Last Name Preferred Name * Date of Birth (MM/DD/YYYY…" at bounding box center [606, 273] width 1104 height 752
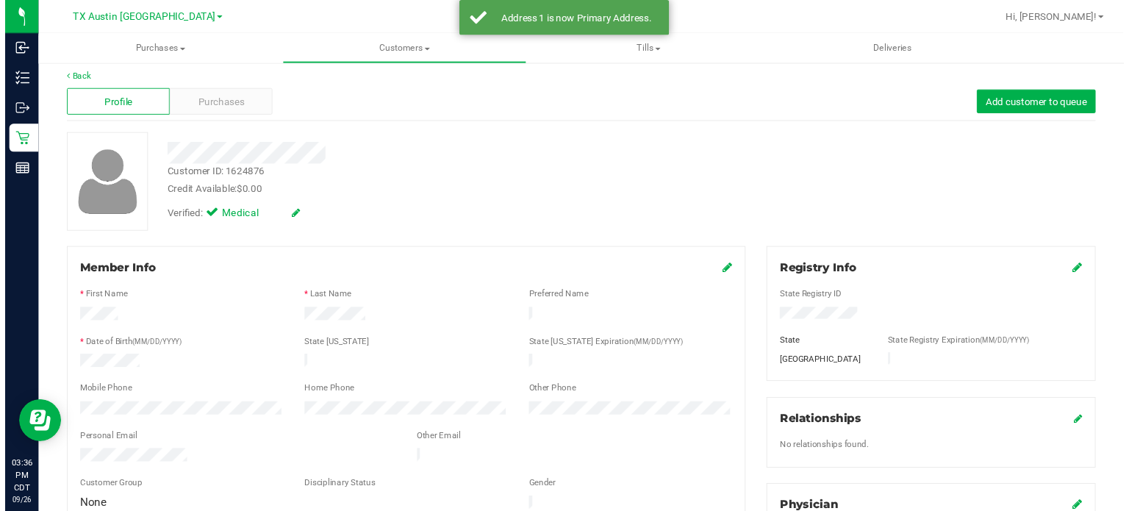
scroll to position [0, 0]
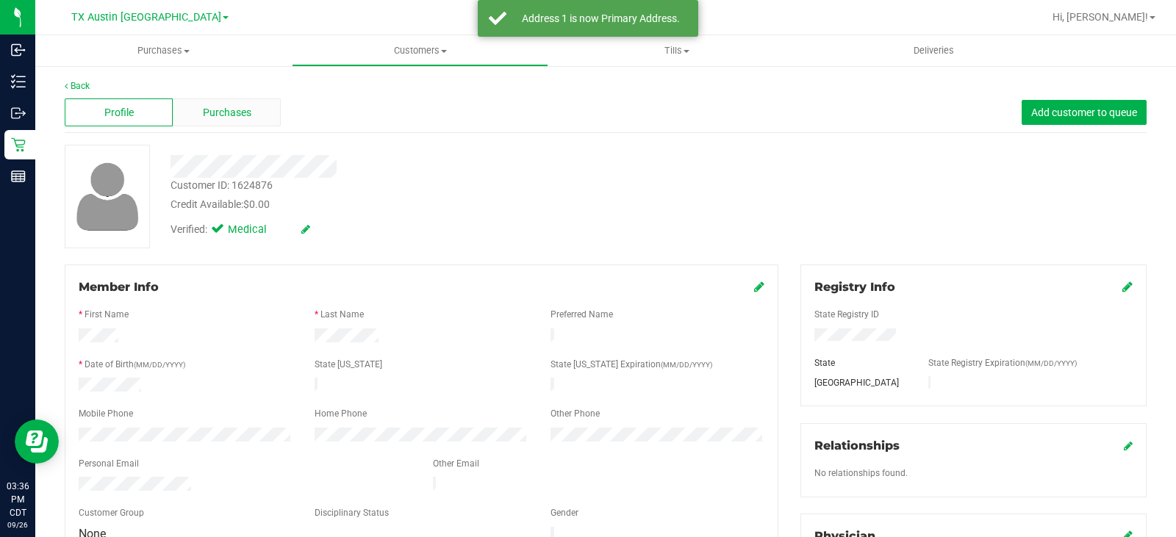
click at [249, 113] on span "Purchases" at bounding box center [227, 112] width 48 height 15
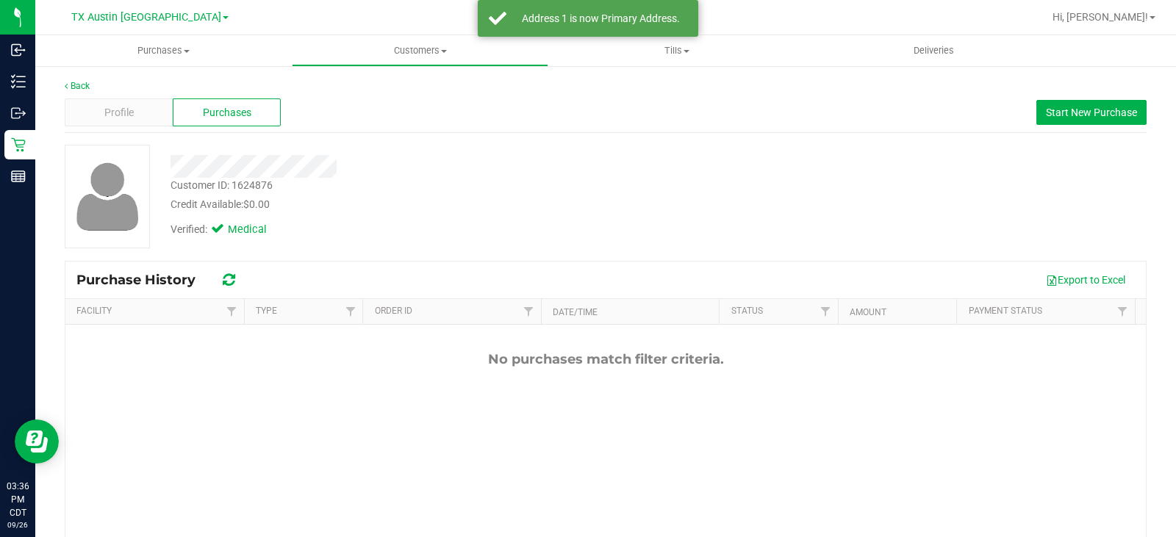
drag, startPoint x: 545, startPoint y: 151, endPoint x: 655, endPoint y: 163, distance: 111.7
click at [551, 151] on div at bounding box center [435, 161] width 552 height 33
click at [1087, 121] on button "Start New Purchase" at bounding box center [1091, 112] width 110 height 25
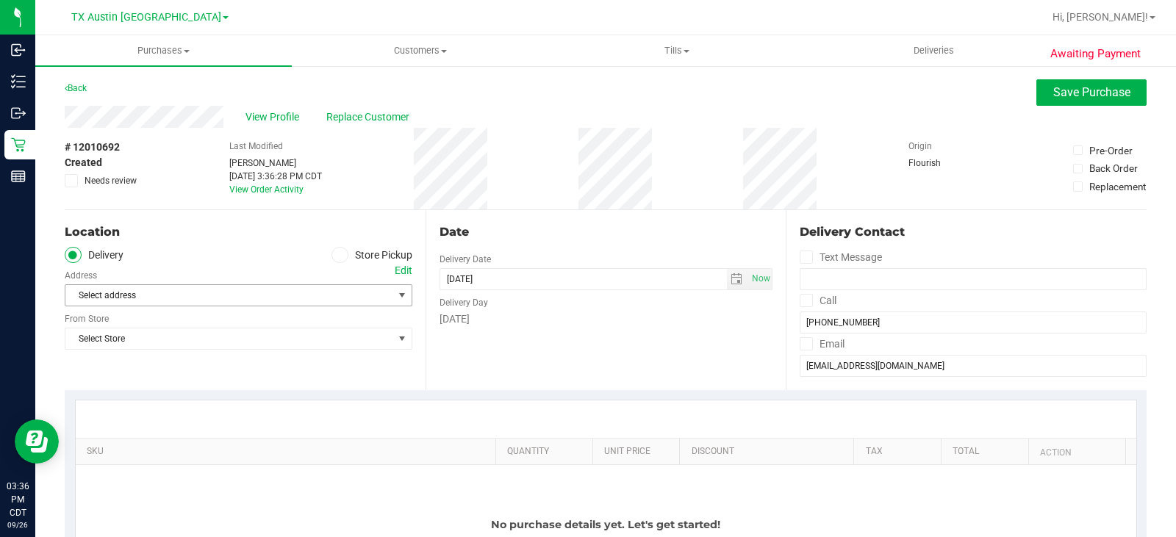
click at [298, 283] on div "Select address Select address" at bounding box center [239, 284] width 348 height 43
click at [300, 294] on span "Select address" at bounding box center [220, 295] width 311 height 21
drag, startPoint x: 532, startPoint y: 409, endPoint x: 446, endPoint y: 367, distance: 95.3
click at [532, 408] on div at bounding box center [606, 418] width 1060 height 37
click at [398, 270] on div "Edit" at bounding box center [404, 270] width 18 height 15
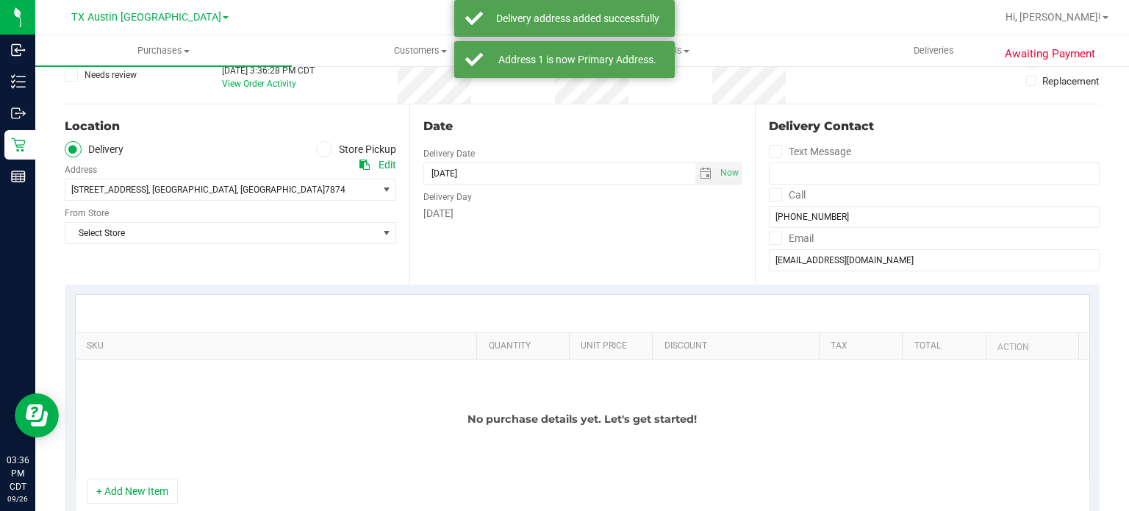
scroll to position [147, 0]
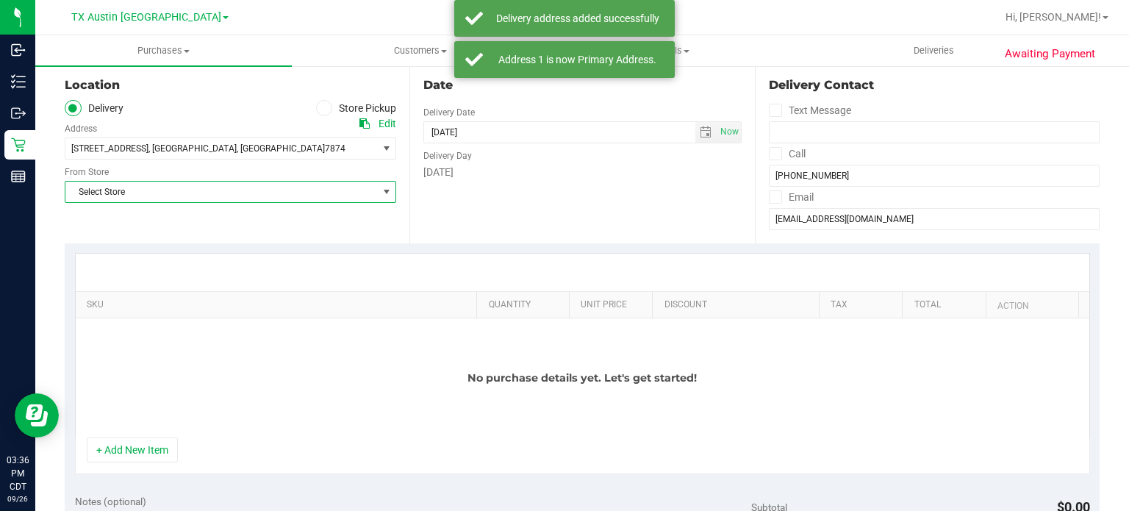
click at [247, 186] on span "Select Store" at bounding box center [221, 192] width 312 height 21
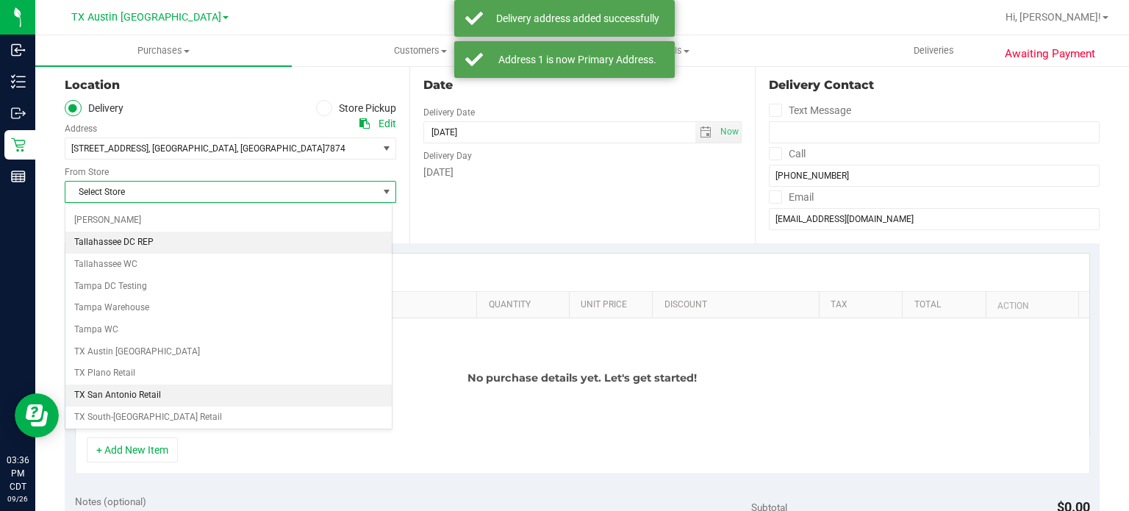
scroll to position [1050, 0]
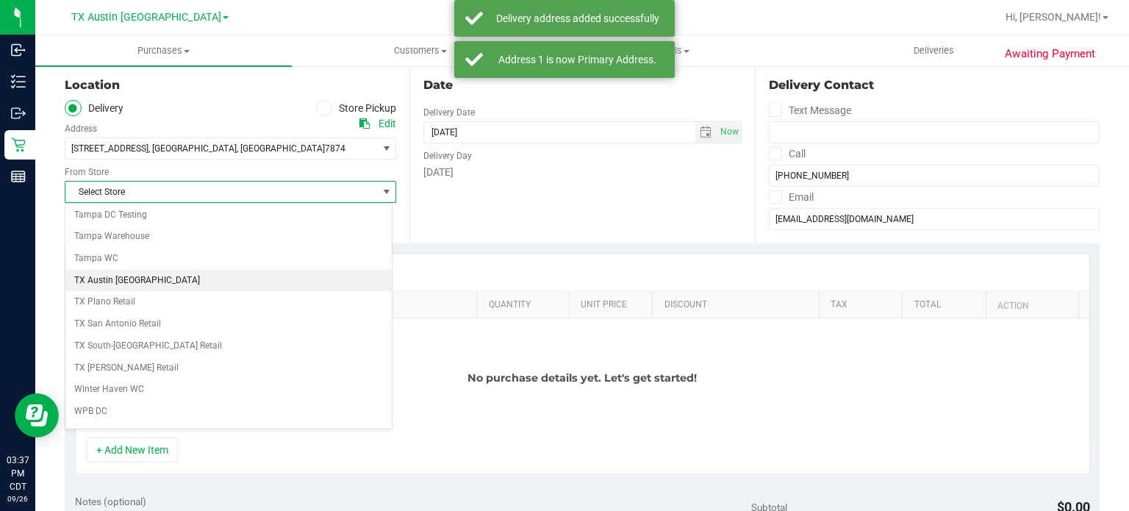
click at [178, 270] on li "TX Austin [GEOGRAPHIC_DATA]" at bounding box center [228, 281] width 326 height 22
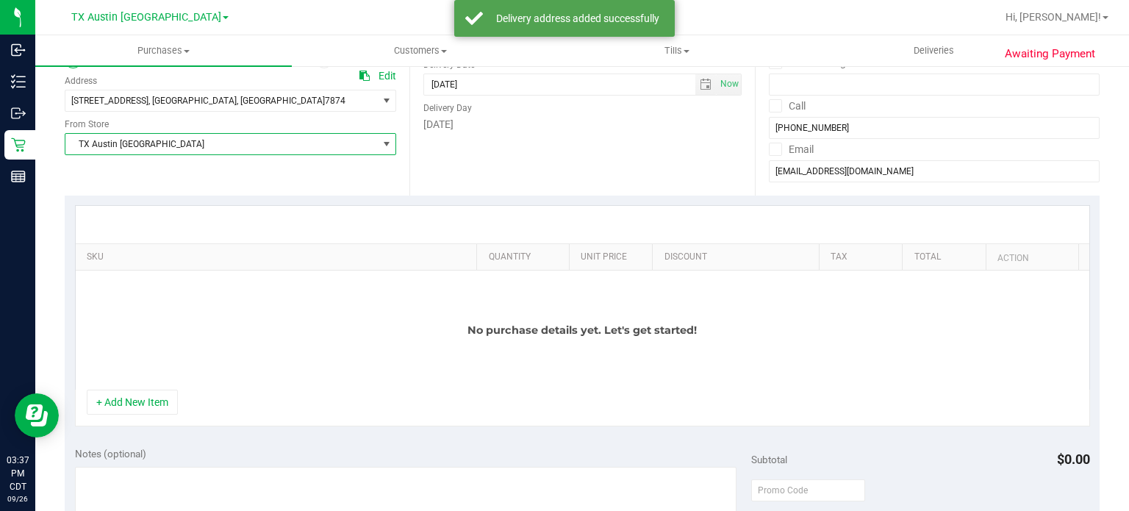
scroll to position [220, 0]
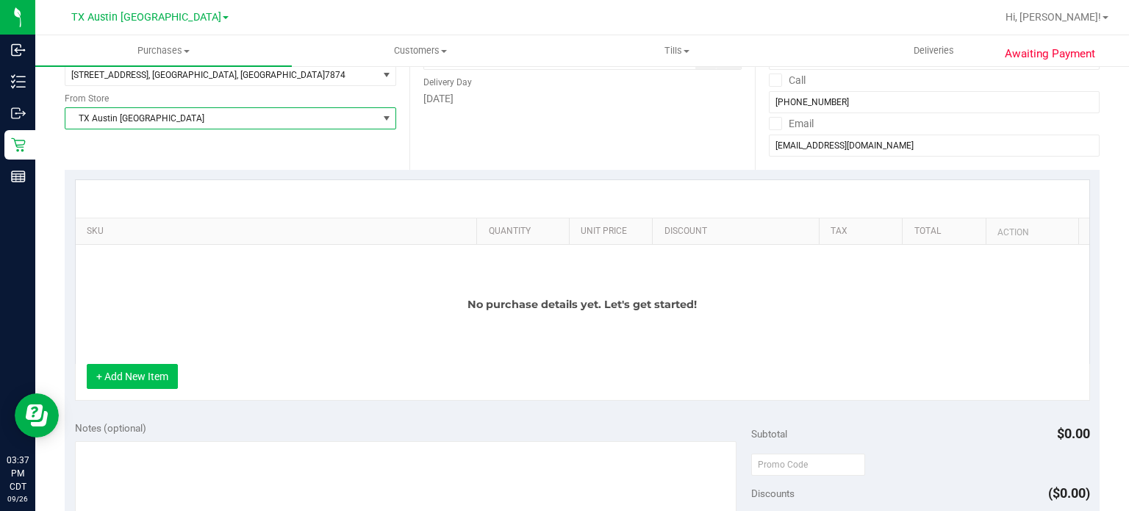
click at [134, 371] on button "+ Add New Item" at bounding box center [132, 376] width 91 height 25
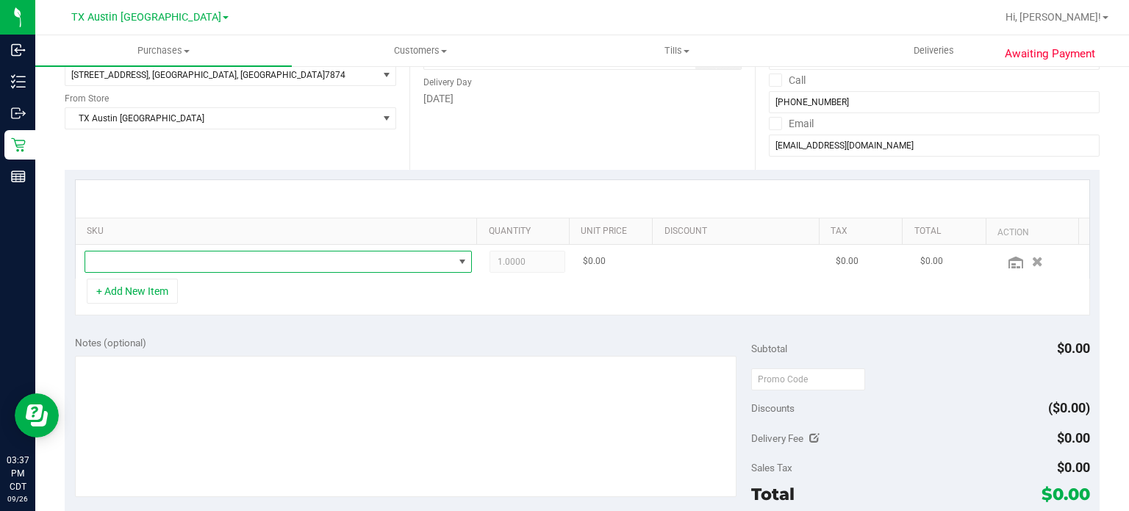
click at [226, 257] on span "NO DATA FOUND" at bounding box center [269, 261] width 368 height 21
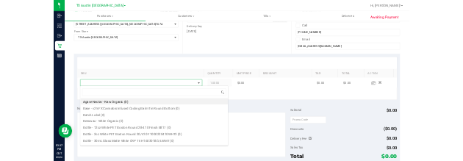
scroll to position [21, 374]
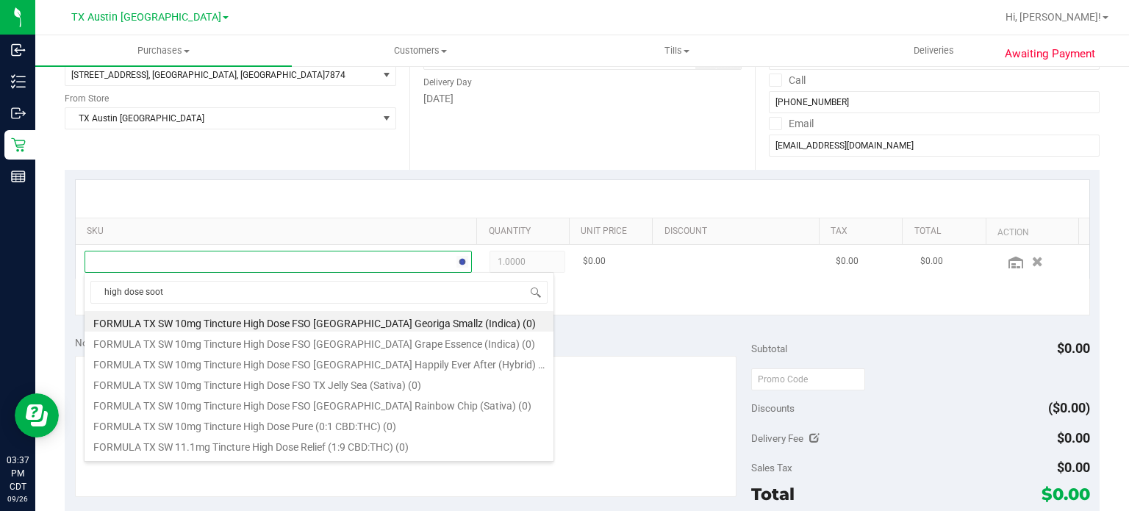
type input "high dose sooth"
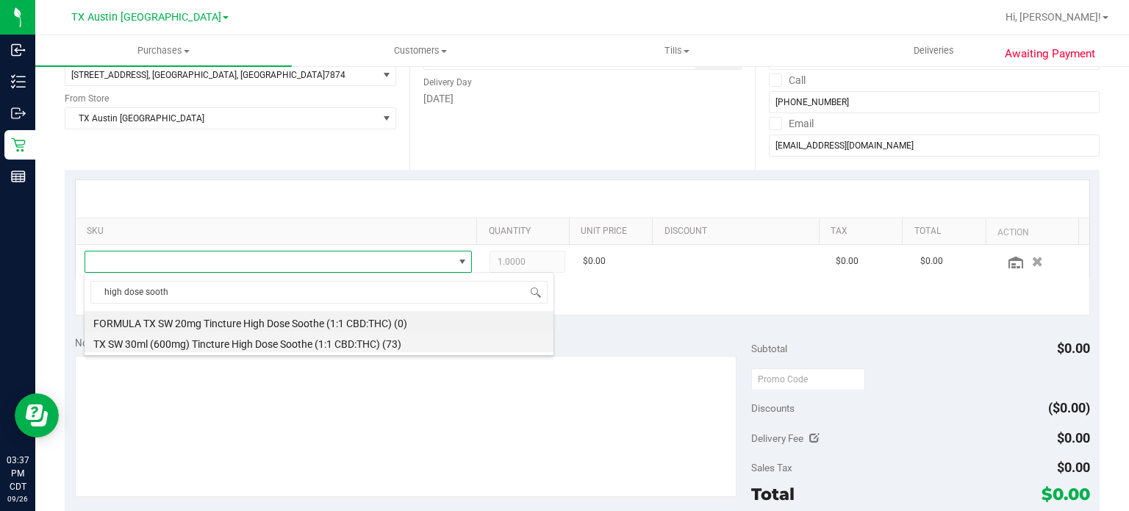
click at [286, 339] on li "TX SW 30ml (600mg) Tincture High Dose Soothe (1:1 CBD:THC) (73)" at bounding box center [319, 341] width 469 height 21
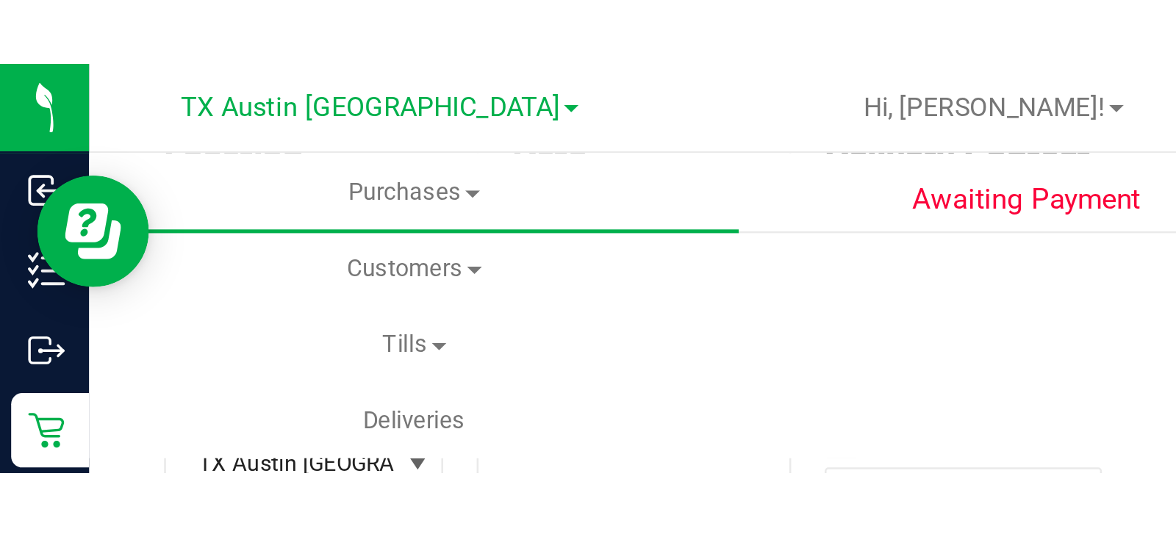
scroll to position [220, 0]
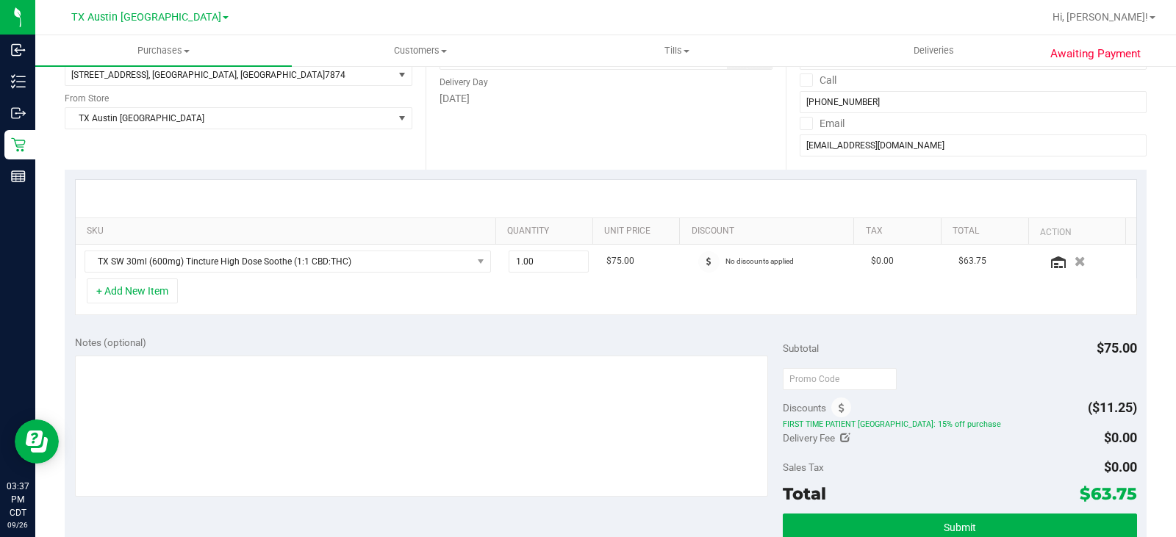
click at [361, 310] on div "+ Add New Item" at bounding box center [606, 296] width 1062 height 37
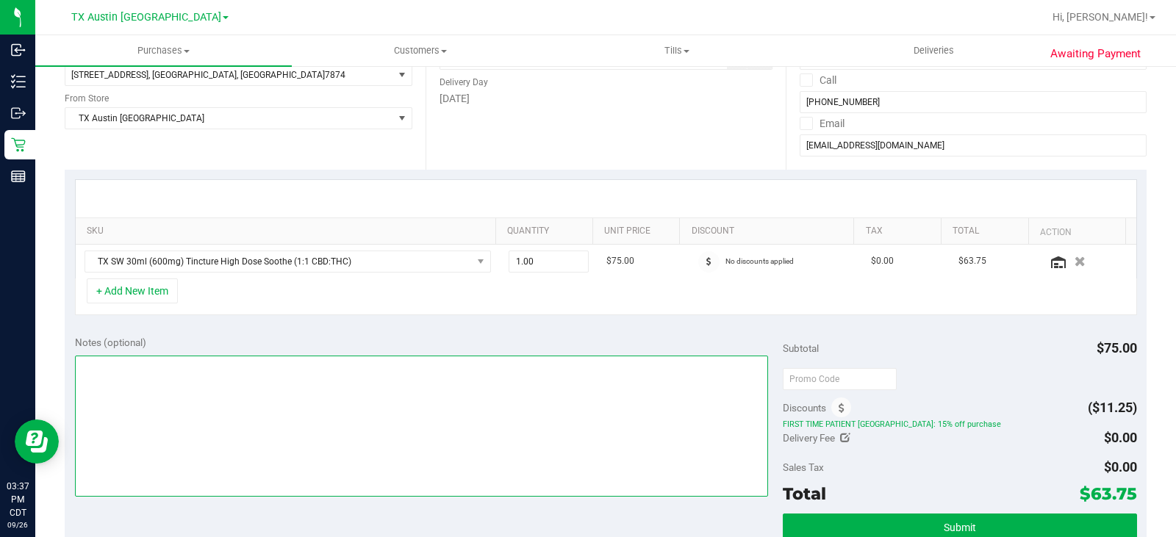
click at [268, 378] on textarea at bounding box center [421, 426] width 693 height 141
type textarea "AUSTIN PU - MB 09/26"
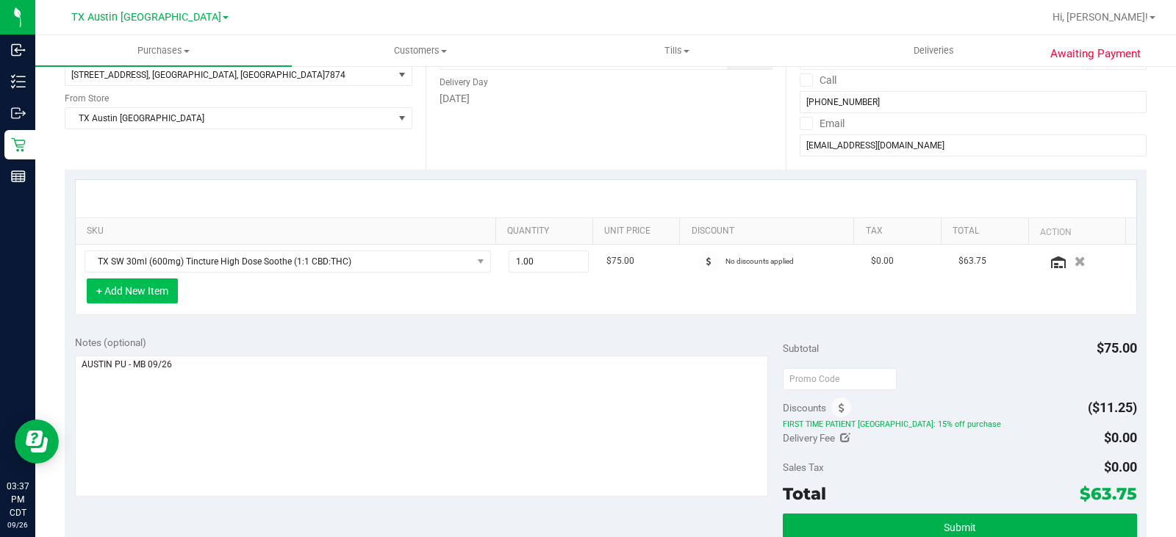
click at [136, 297] on button "+ Add New Item" at bounding box center [132, 290] width 91 height 25
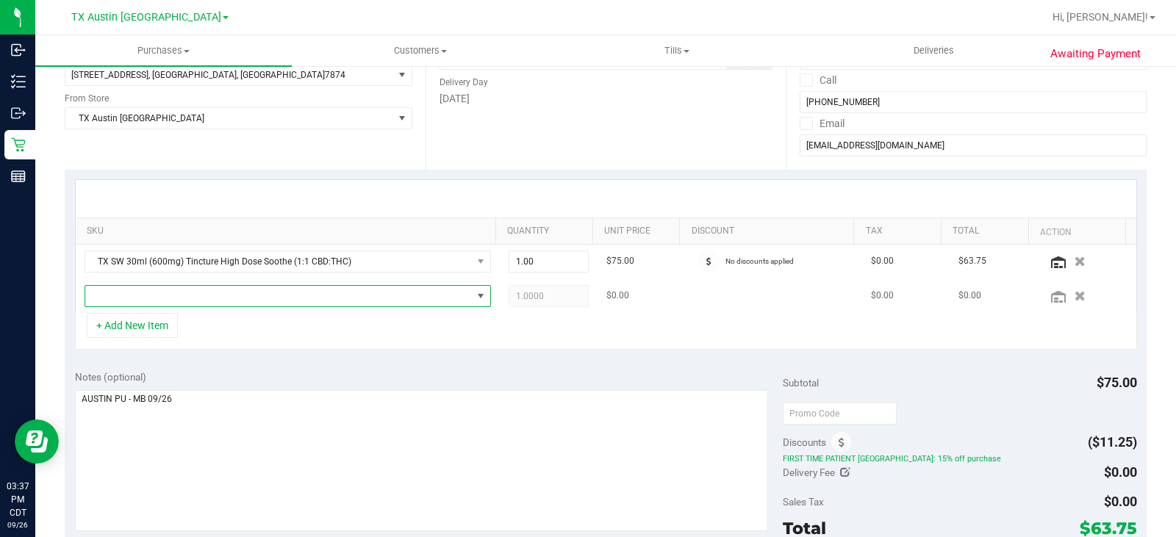
click at [150, 292] on span "NO DATA FOUND" at bounding box center [278, 296] width 387 height 21
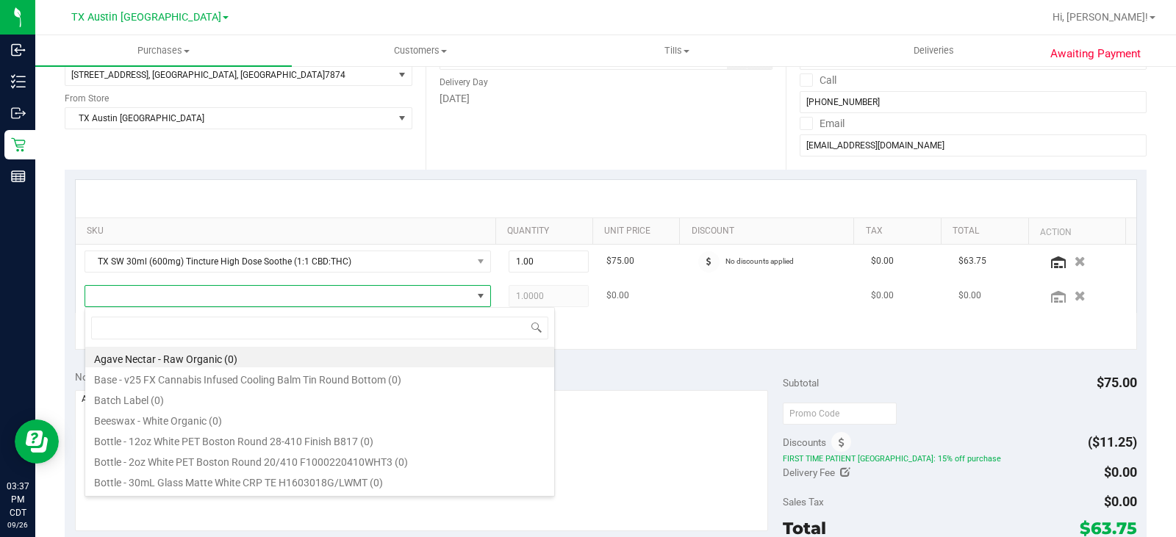
scroll to position [22, 393]
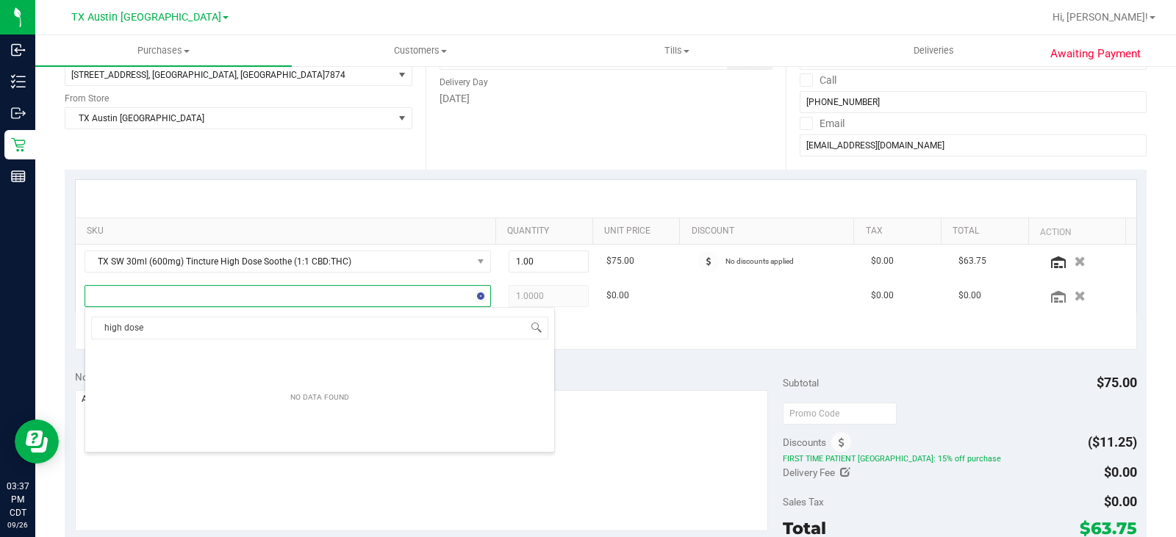
type input "high dose"
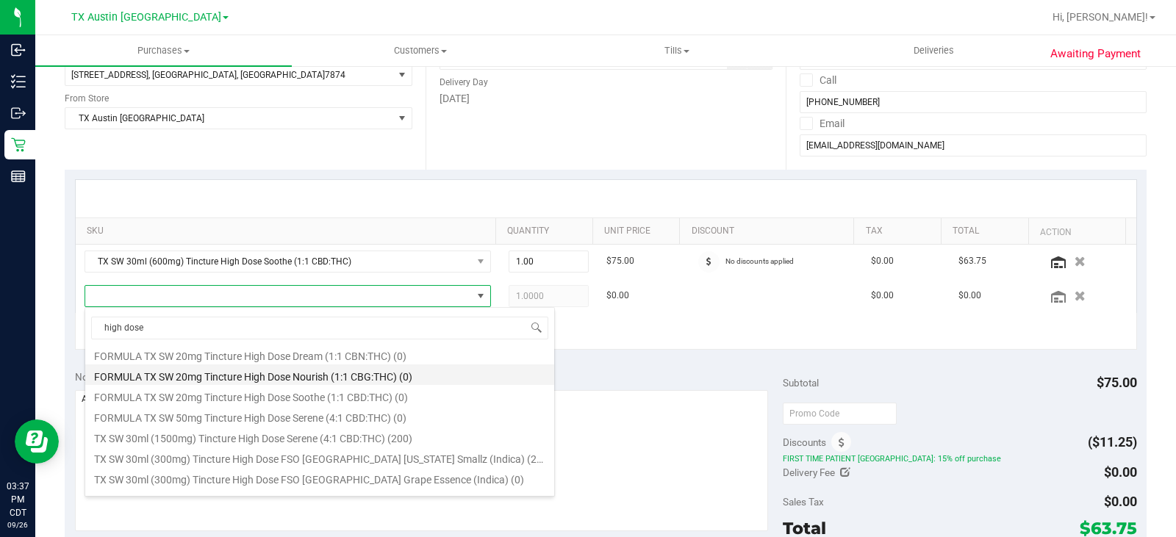
scroll to position [220, 0]
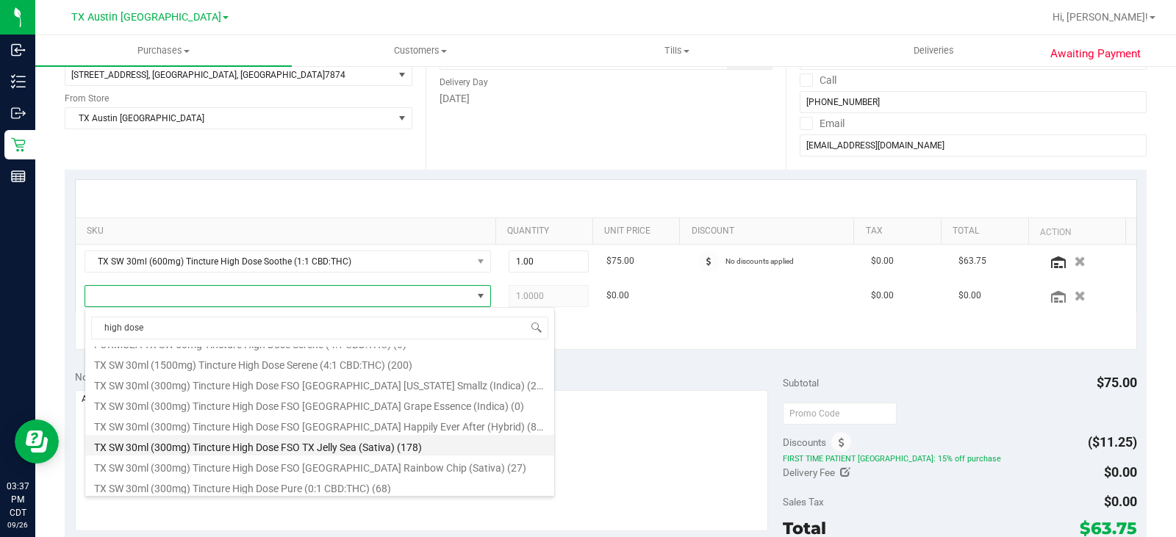
click at [460, 445] on li "TX SW 30ml (300mg) Tincture High Dose FSO TX Jelly Sea (Sativa) (178)" at bounding box center [319, 445] width 469 height 21
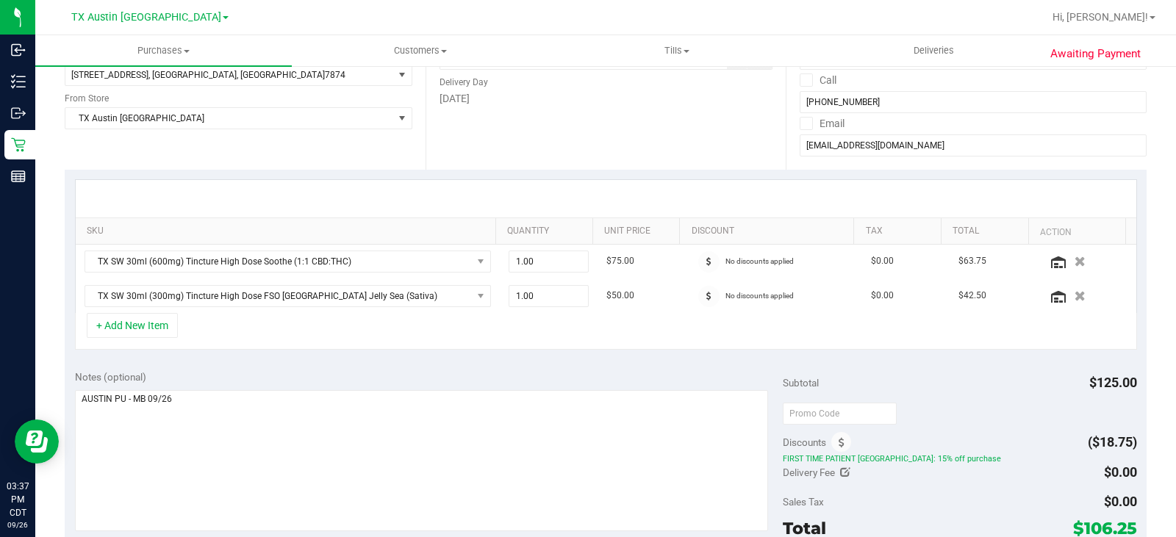
click at [585, 353] on div "SKU Quantity Unit Price Discount Tax Total Action TX SW 30ml (600mg) Tincture H…" at bounding box center [606, 265] width 1082 height 190
click at [147, 328] on button "+ Add New Item" at bounding box center [132, 325] width 91 height 25
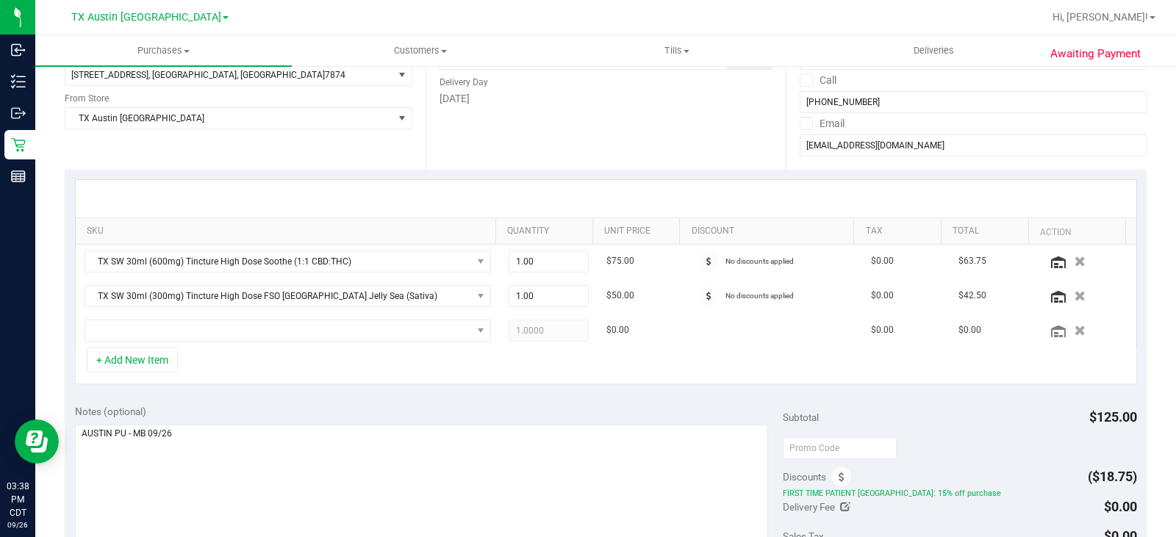
click at [550, 358] on div "+ Add New Item" at bounding box center [606, 366] width 1062 height 37
drag, startPoint x: 1059, startPoint y: 331, endPoint x: 921, endPoint y: 366, distance: 142.6
click at [1074, 330] on icon "button" at bounding box center [1079, 331] width 11 height 10
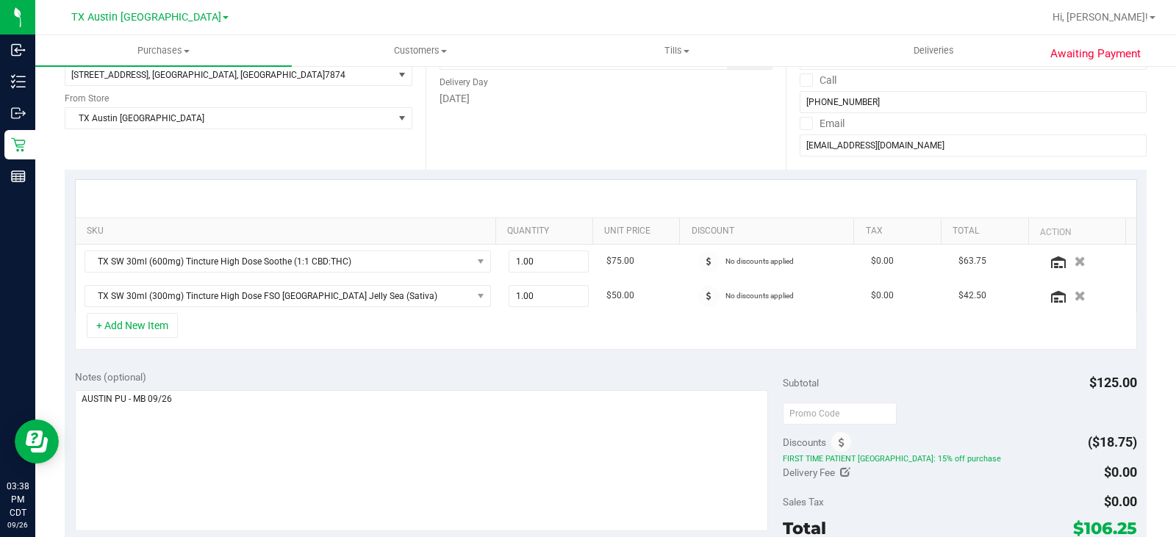
click at [572, 347] on div "+ Add New Item" at bounding box center [606, 331] width 1062 height 37
click at [423, 367] on div "Notes (optional) Subtotal $125.00 Discounts ($18.75) FIRST TIME PATIENT TX: 15%…" at bounding box center [606, 492] width 1082 height 265
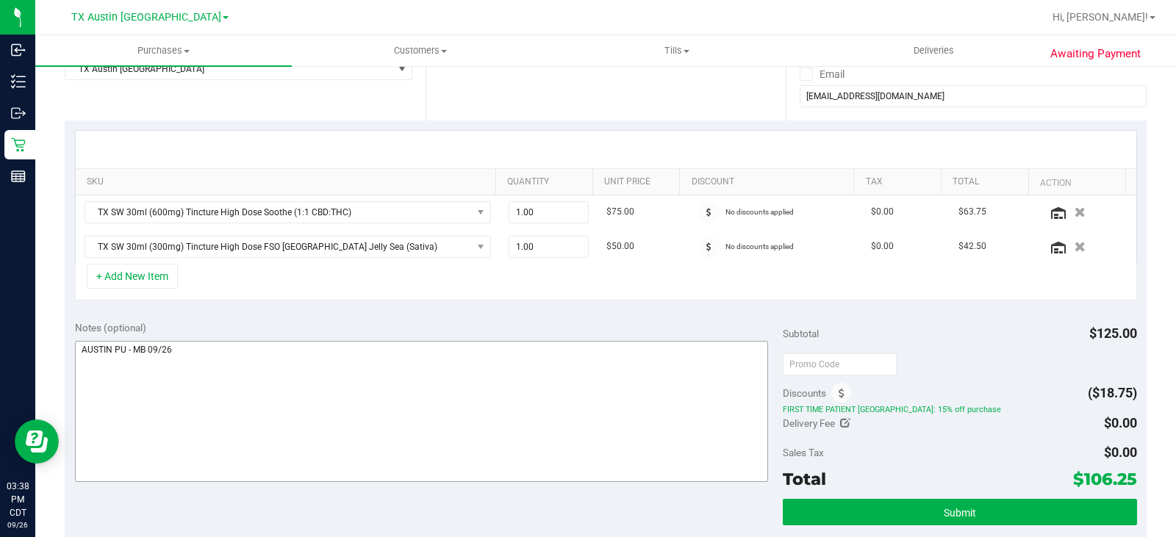
scroll to position [294, 0]
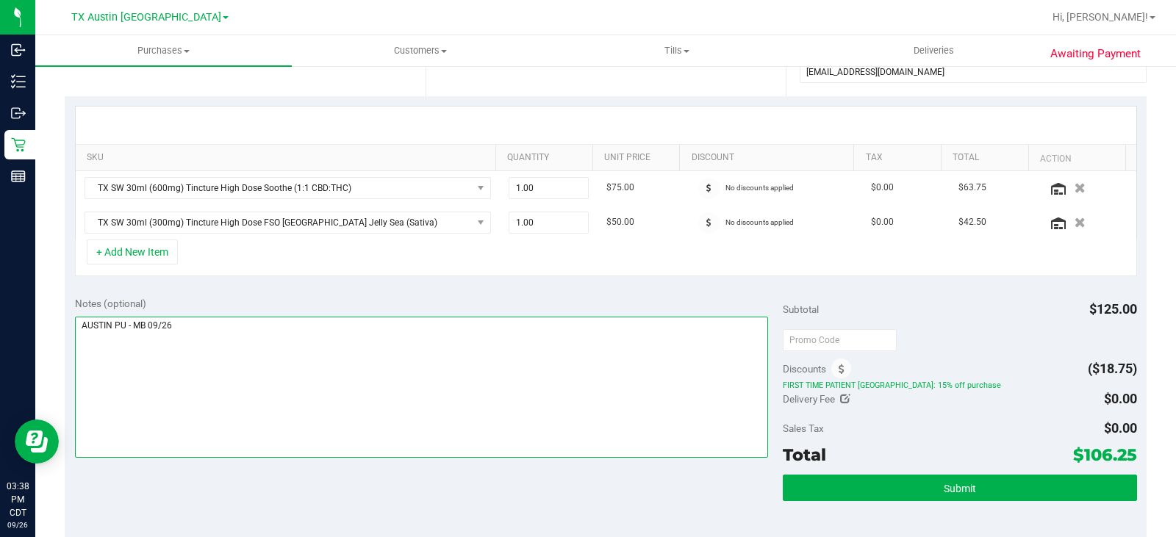
click at [450, 368] on textarea at bounding box center [421, 387] width 693 height 141
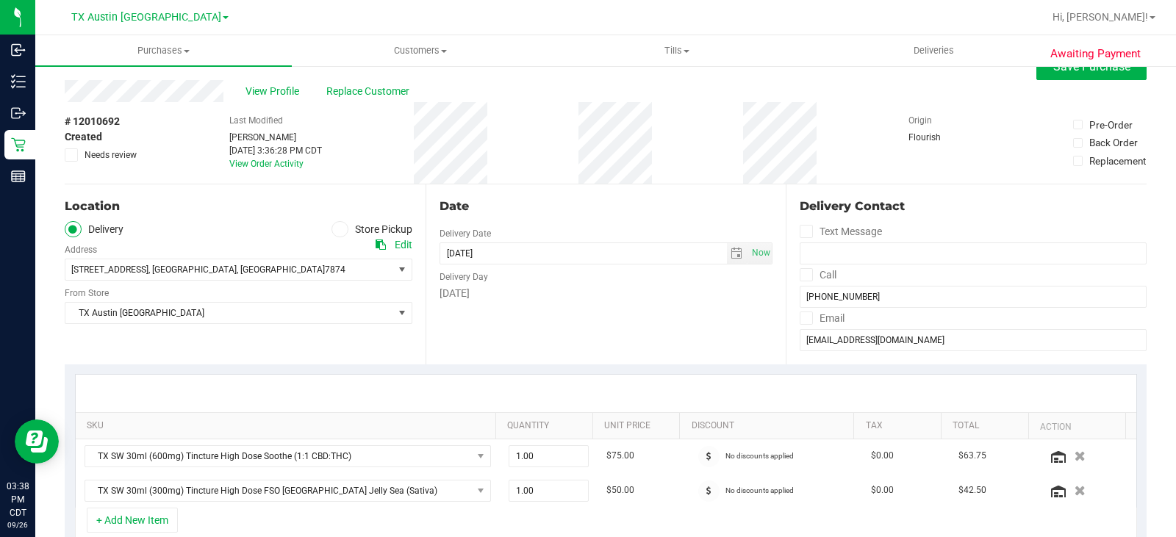
scroll to position [0, 0]
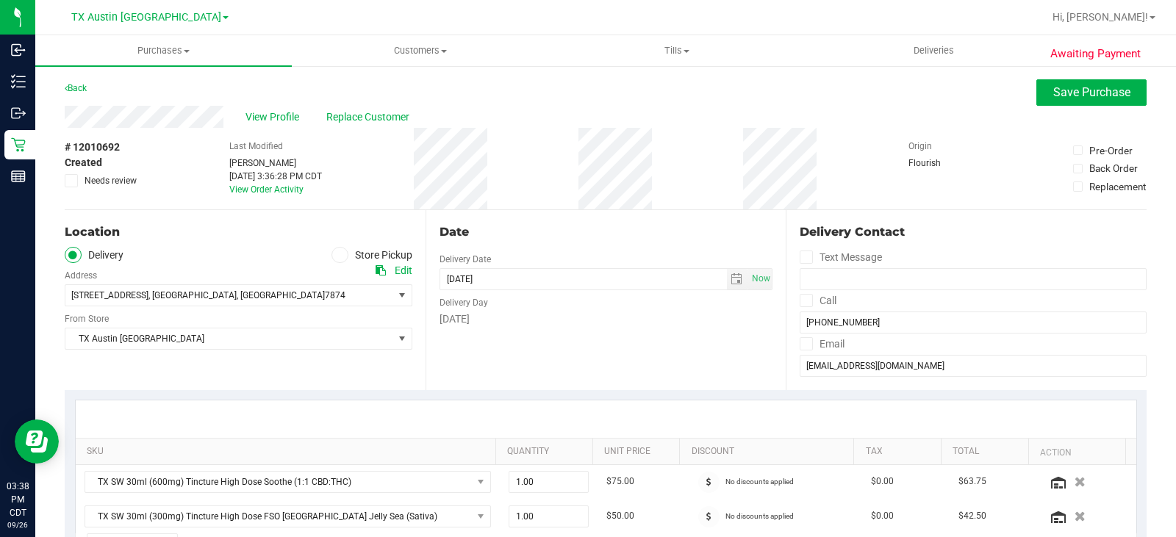
click at [589, 362] on div "Date Delivery Date [DATE] Now [DATE] 08:00 AM Now Delivery Day [DATE]" at bounding box center [605, 300] width 361 height 180
click at [719, 210] on div "Date Delivery Date [DATE] Now [DATE] 08:00 AM Now Delivery Day [DATE]" at bounding box center [605, 300] width 361 height 180
click at [730, 276] on span "select" at bounding box center [736, 279] width 12 height 12
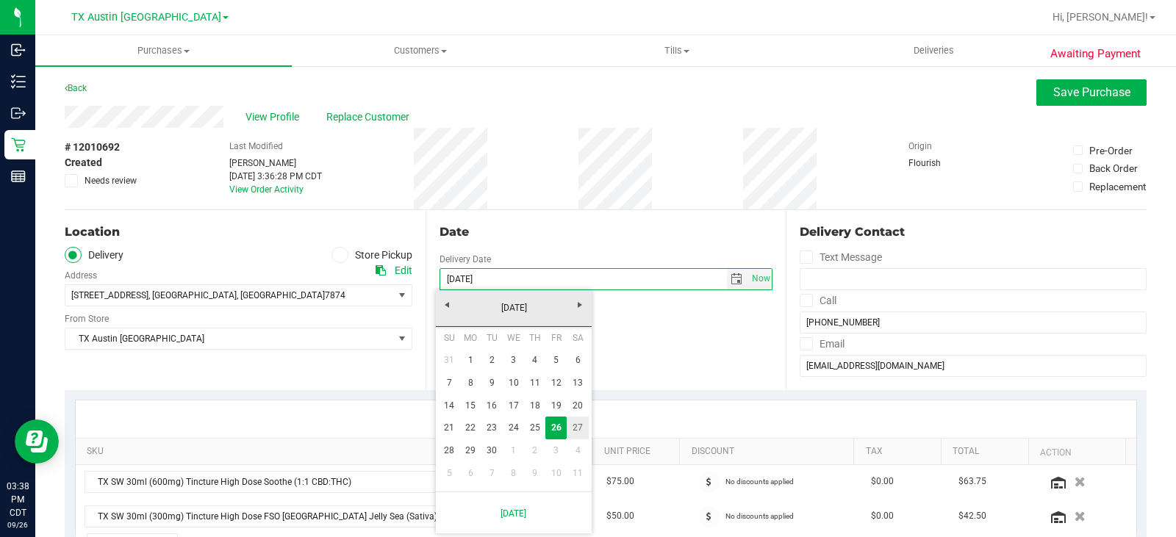
click at [583, 424] on link "27" at bounding box center [577, 428] width 21 height 23
type input "[DATE]"
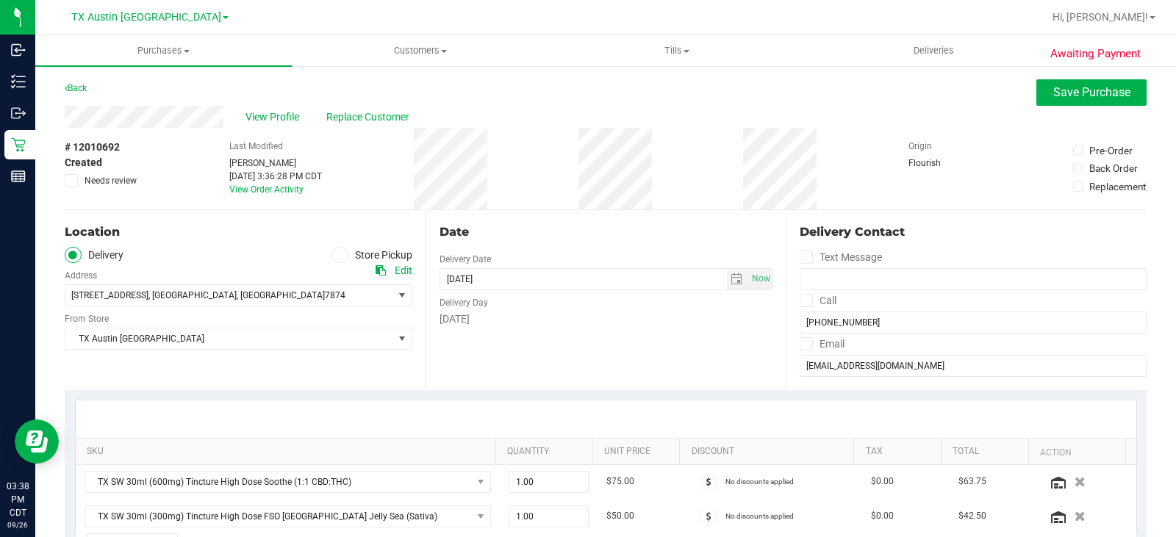
click at [658, 361] on div "Date Delivery Date [DATE] Now [DATE] 08:00 AM Now Delivery Day [DATE]" at bounding box center [605, 300] width 361 height 180
click at [655, 343] on div "Date Delivery Date [DATE] Now [DATE] 08:00 AM Now Delivery Day [DATE]" at bounding box center [605, 300] width 361 height 180
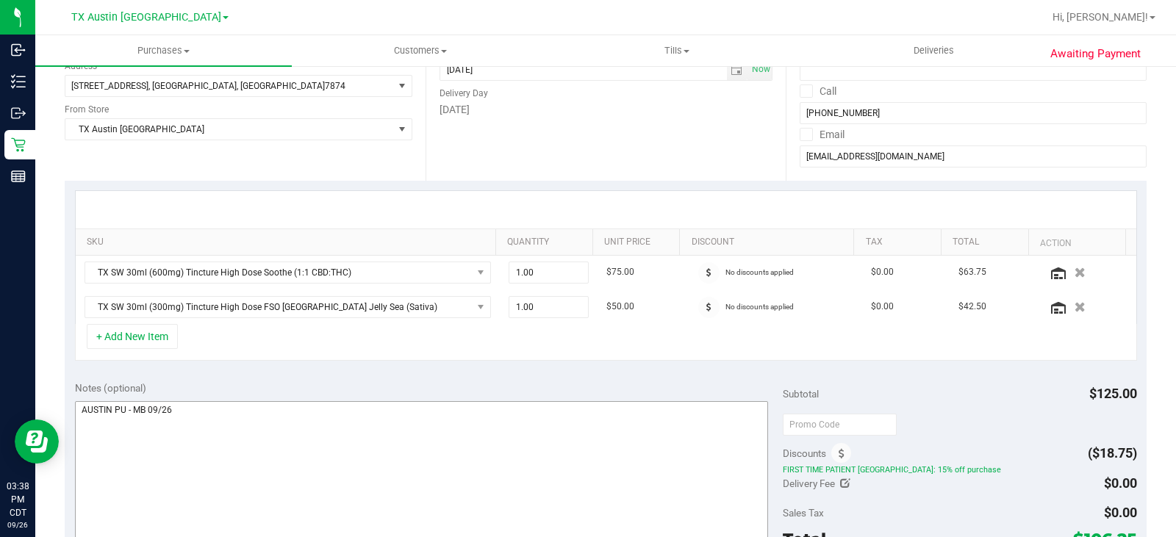
scroll to position [220, 0]
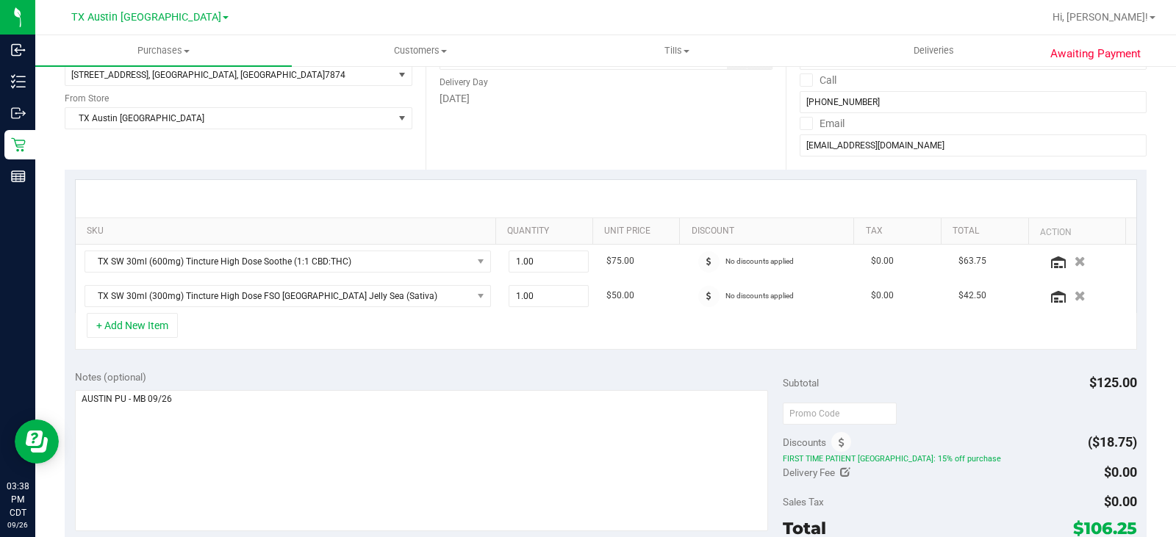
click at [644, 388] on div "Notes (optional)" at bounding box center [429, 452] width 708 height 165
click at [575, 375] on div "Notes (optional)" at bounding box center [429, 377] width 708 height 15
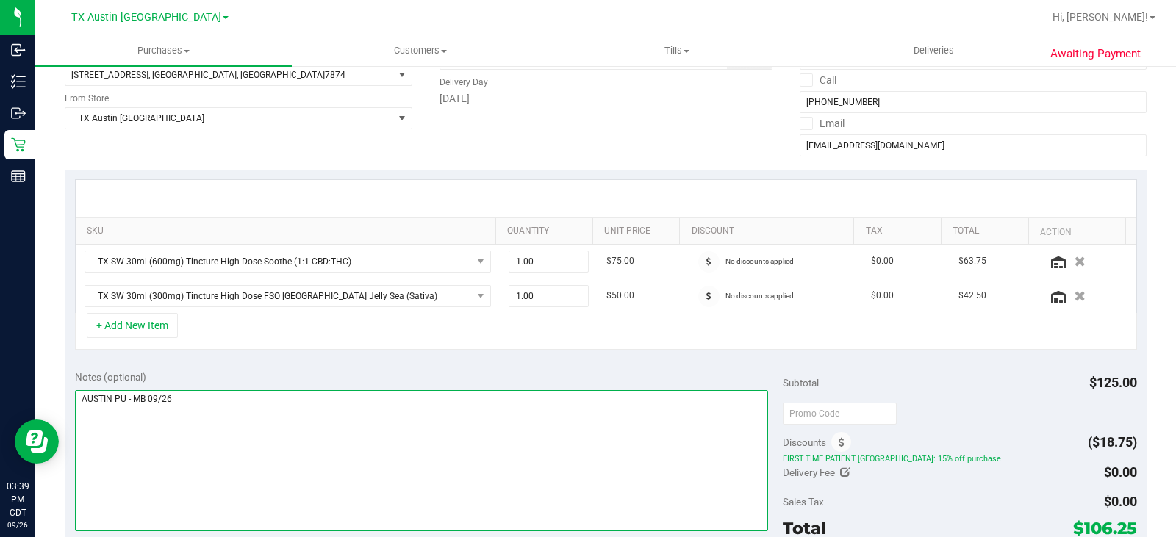
click at [196, 401] on textarea at bounding box center [421, 460] width 693 height 141
drag, startPoint x: 165, startPoint y: 400, endPoint x: 79, endPoint y: 404, distance: 86.1
click at [79, 404] on textarea at bounding box center [421, 460] width 693 height 141
drag, startPoint x: 317, startPoint y: 429, endPoint x: 519, endPoint y: 392, distance: 204.7
click at [318, 429] on textarea at bounding box center [421, 460] width 693 height 141
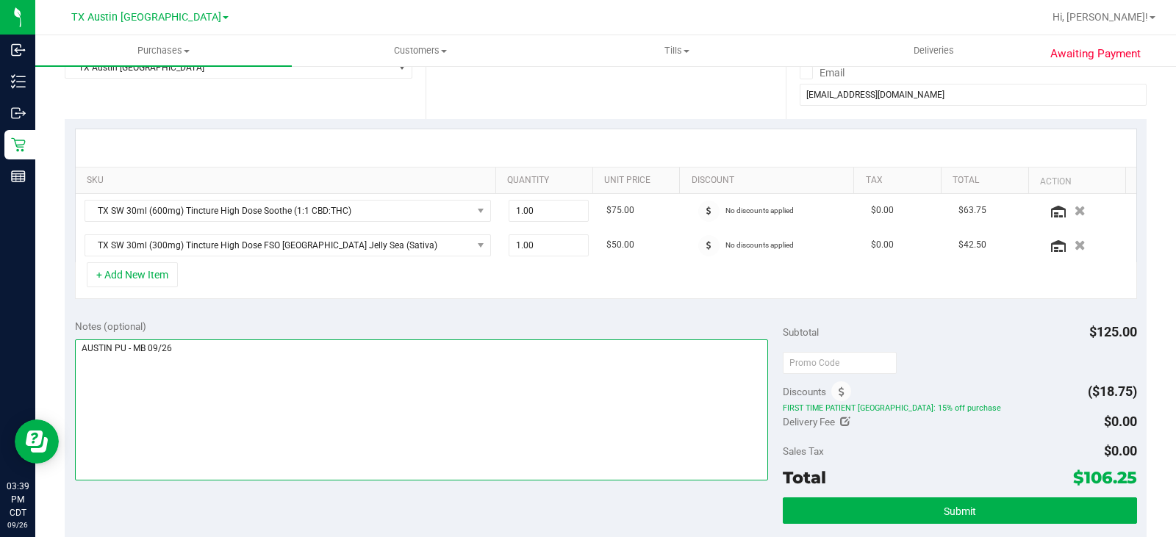
scroll to position [294, 0]
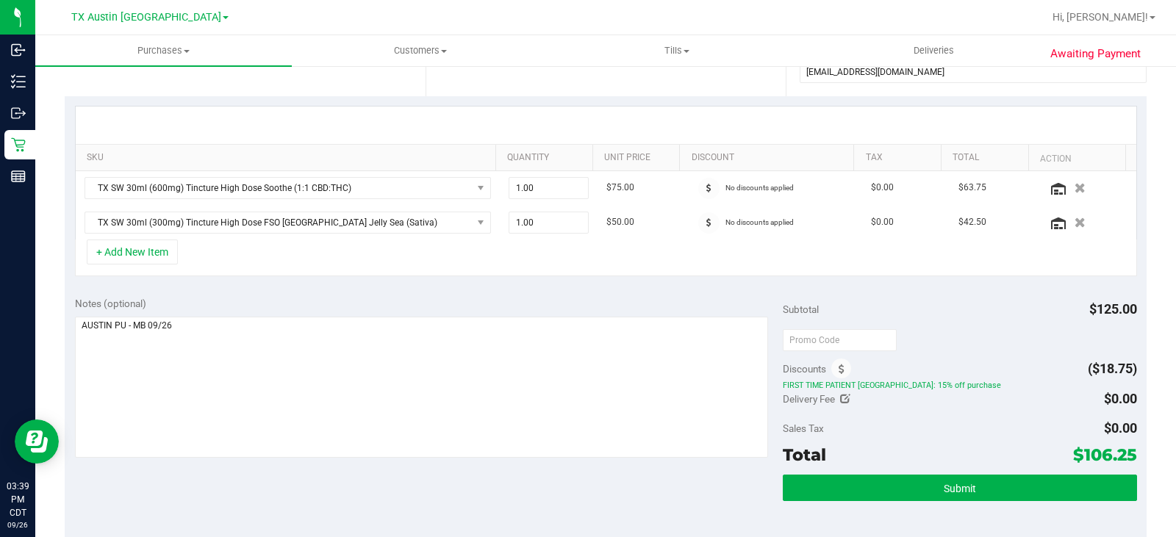
drag, startPoint x: 1060, startPoint y: 450, endPoint x: 1124, endPoint y: 448, distance: 64.7
click at [1124, 448] on div "Total $106.25" at bounding box center [960, 455] width 354 height 26
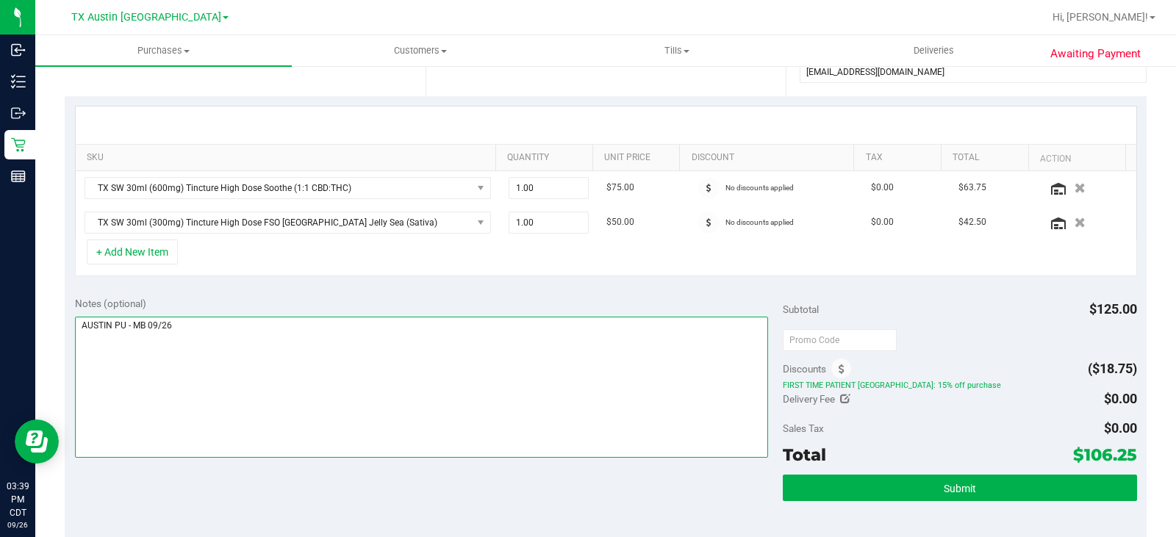
click at [403, 384] on textarea at bounding box center [421, 387] width 693 height 141
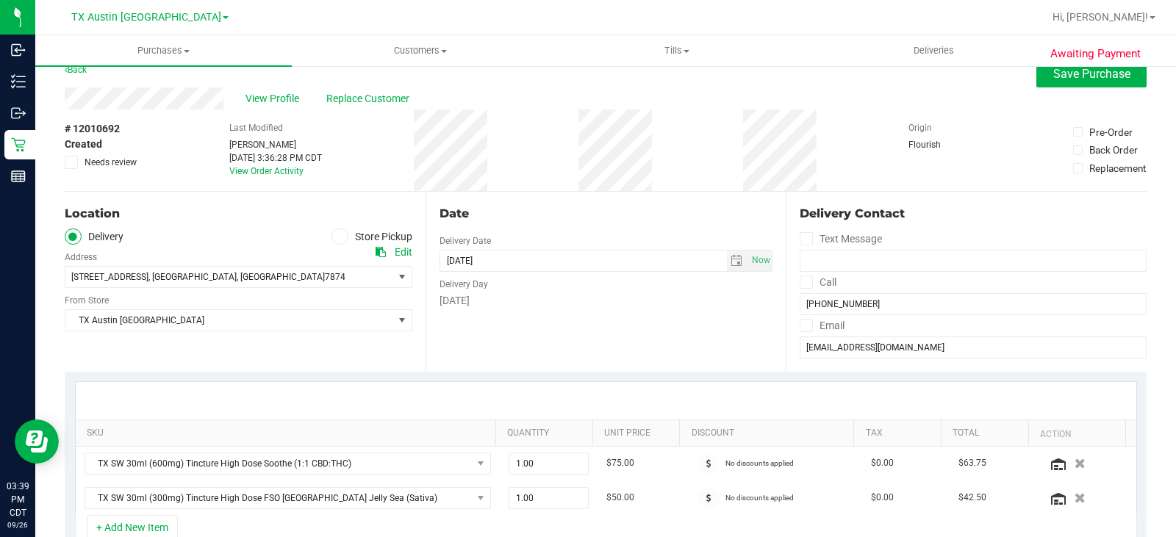
scroll to position [0, 0]
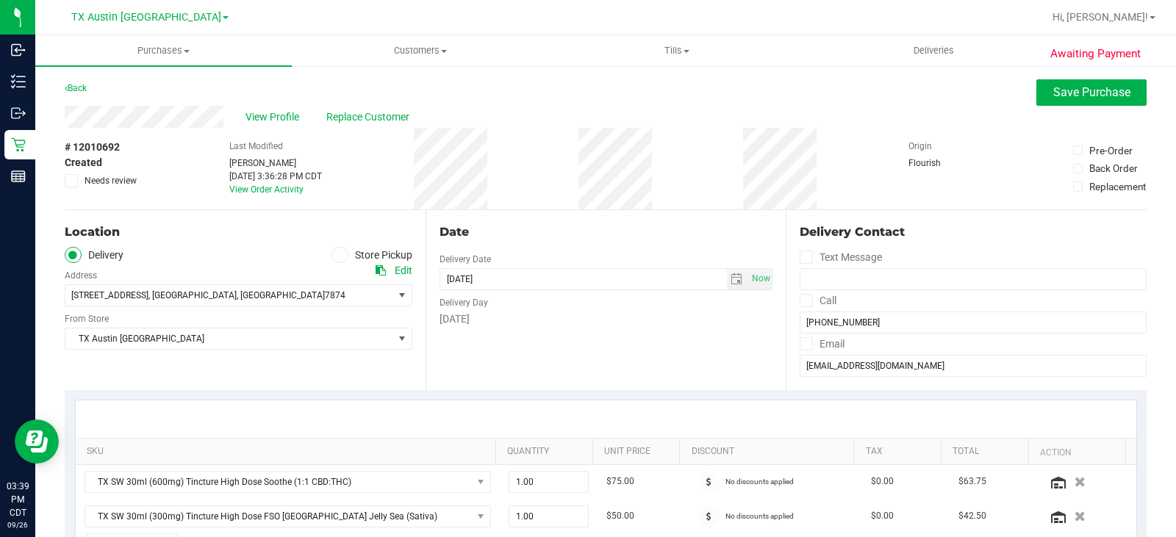
drag, startPoint x: 223, startPoint y: 116, endPoint x: 62, endPoint y: 121, distance: 161.0
click at [876, 370] on input "[EMAIL_ADDRESS][DOMAIN_NAME]" at bounding box center [972, 366] width 347 height 22
drag, startPoint x: 898, startPoint y: 365, endPoint x: 669, endPoint y: 392, distance: 230.1
click at [788, 377] on div "Delivery Contact Text Message Call [PHONE_NUMBER] Email [EMAIL_ADDRESS][DOMAIN_…" at bounding box center [966, 300] width 361 height 180
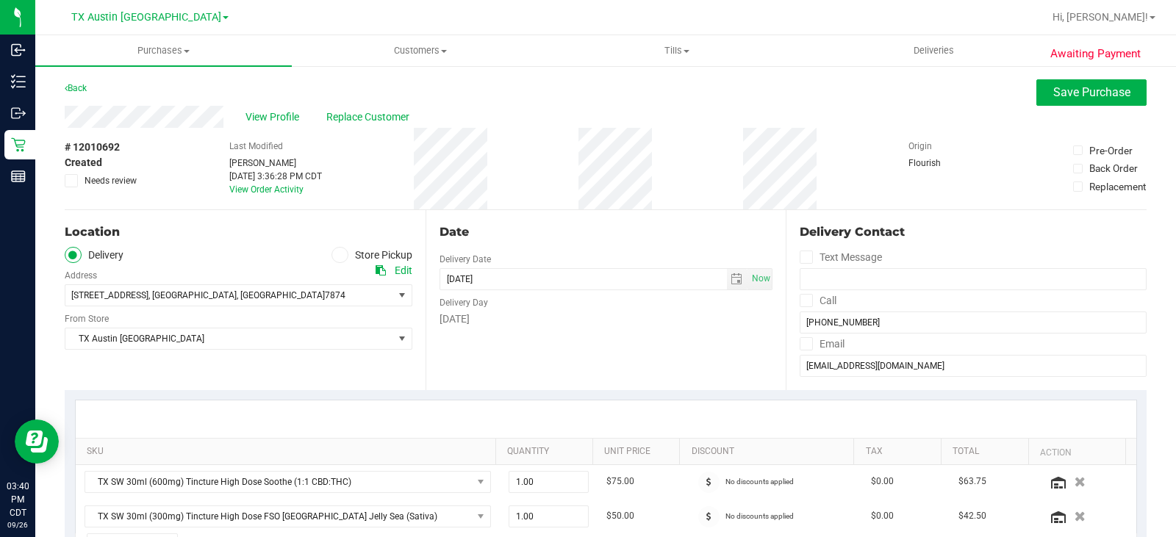
click at [595, 337] on div "Date Delivery Date [DATE] Now [DATE] 08:00 AM Now Delivery Day [DATE]" at bounding box center [605, 300] width 361 height 180
click at [603, 331] on div "Date Delivery Date [DATE] Now [DATE] 08:00 AM Now Delivery Day [DATE]" at bounding box center [605, 300] width 361 height 180
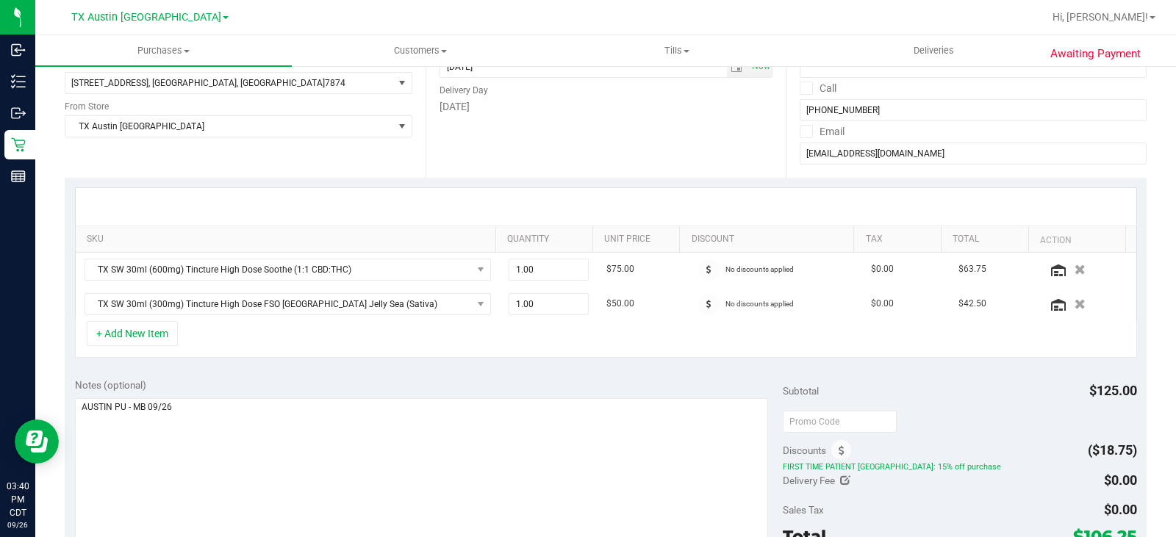
scroll to position [220, 0]
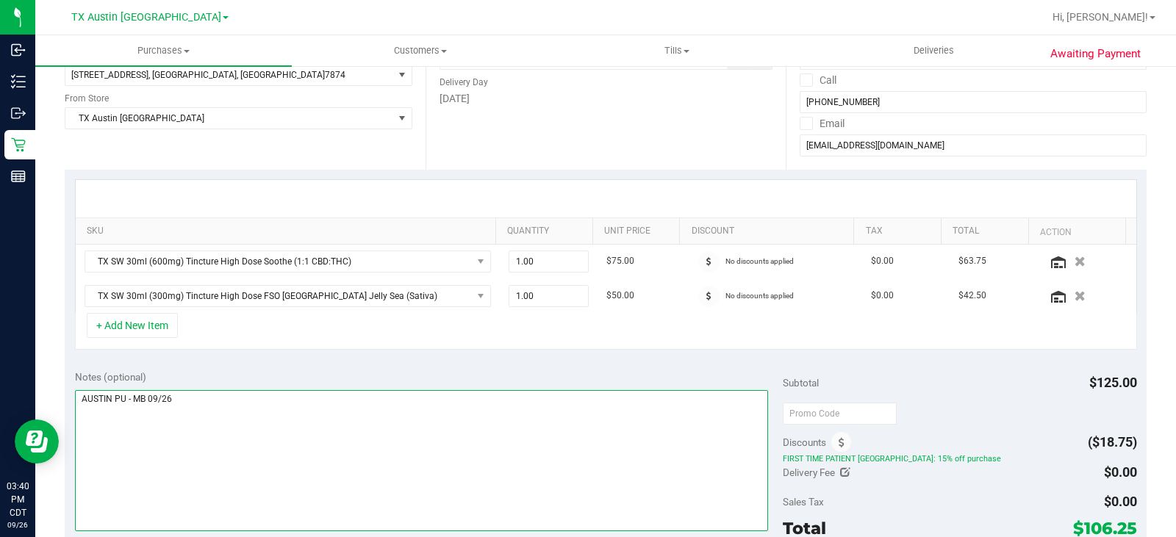
click at [126, 405] on textarea at bounding box center [421, 460] width 693 height 141
click at [337, 414] on textarea at bounding box center [421, 460] width 693 height 141
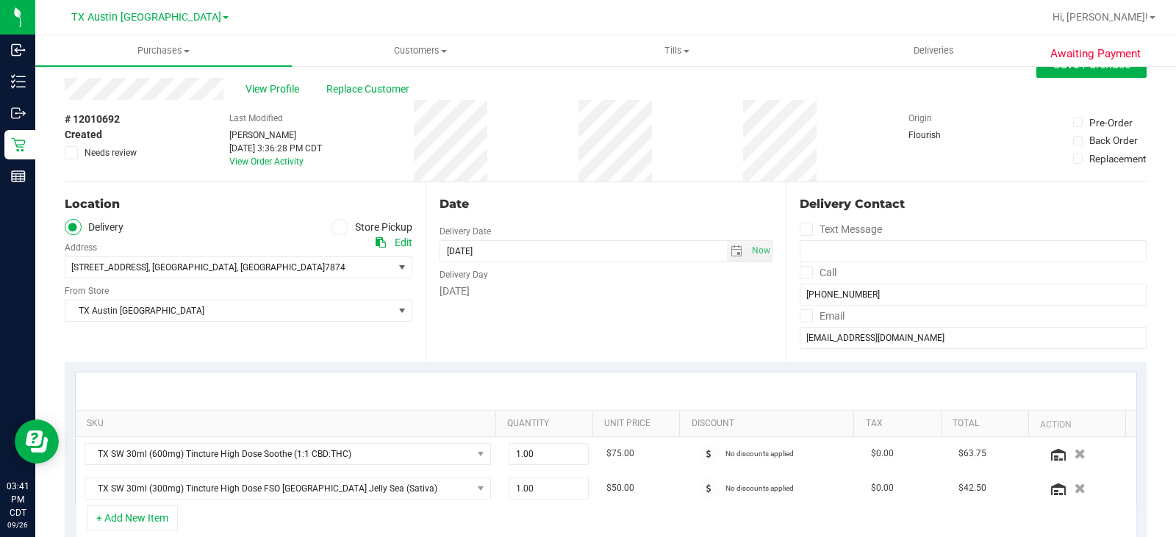
scroll to position [0, 0]
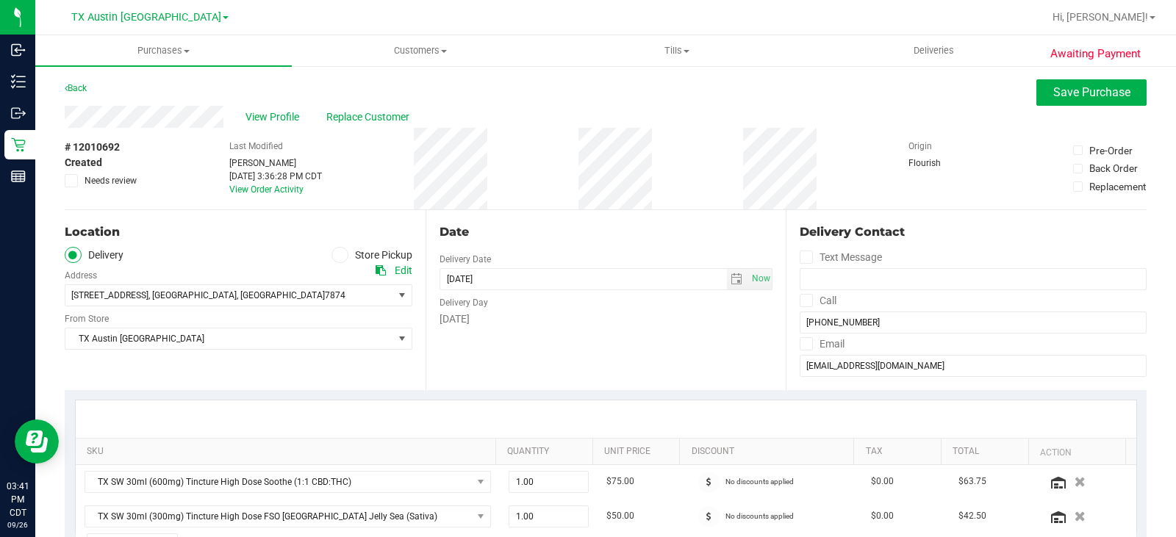
type textarea "[PERSON_NAME] 09/27 - MB 09/26"
click at [622, 326] on div "Date Delivery Date [DATE] Now [DATE] 08:00 AM Now Delivery Day [DATE]" at bounding box center [605, 300] width 361 height 180
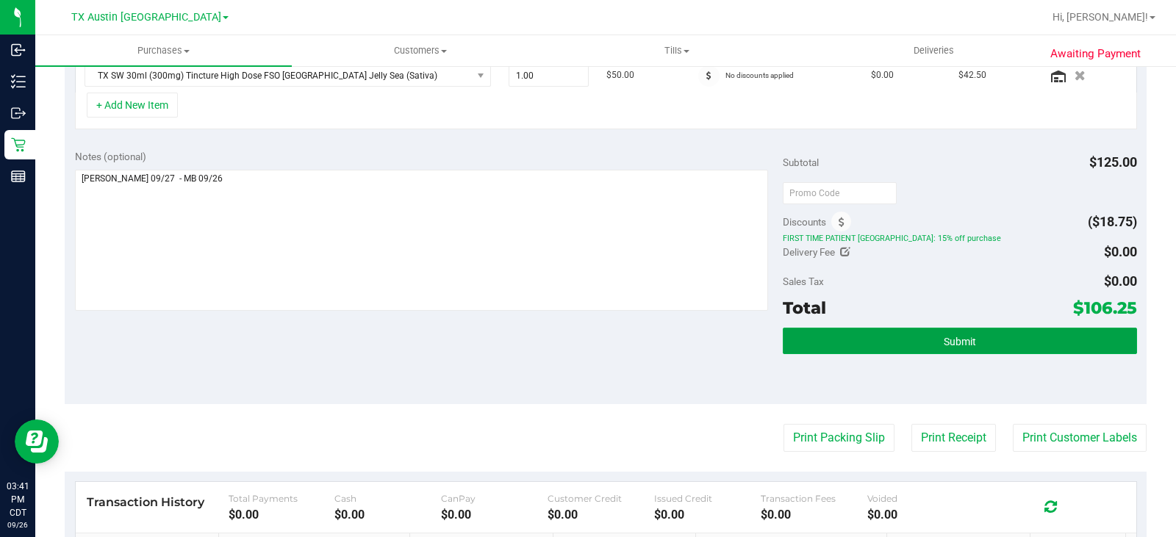
drag, startPoint x: 962, startPoint y: 342, endPoint x: 683, endPoint y: 361, distance: 279.2
click at [957, 341] on span "Submit" at bounding box center [960, 342] width 32 height 12
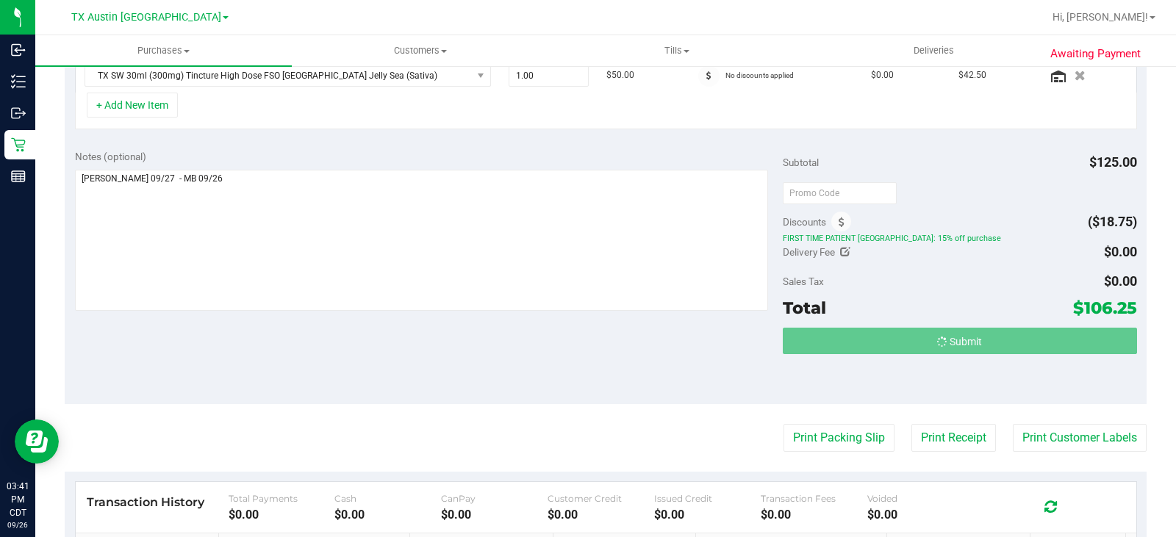
scroll to position [418, 0]
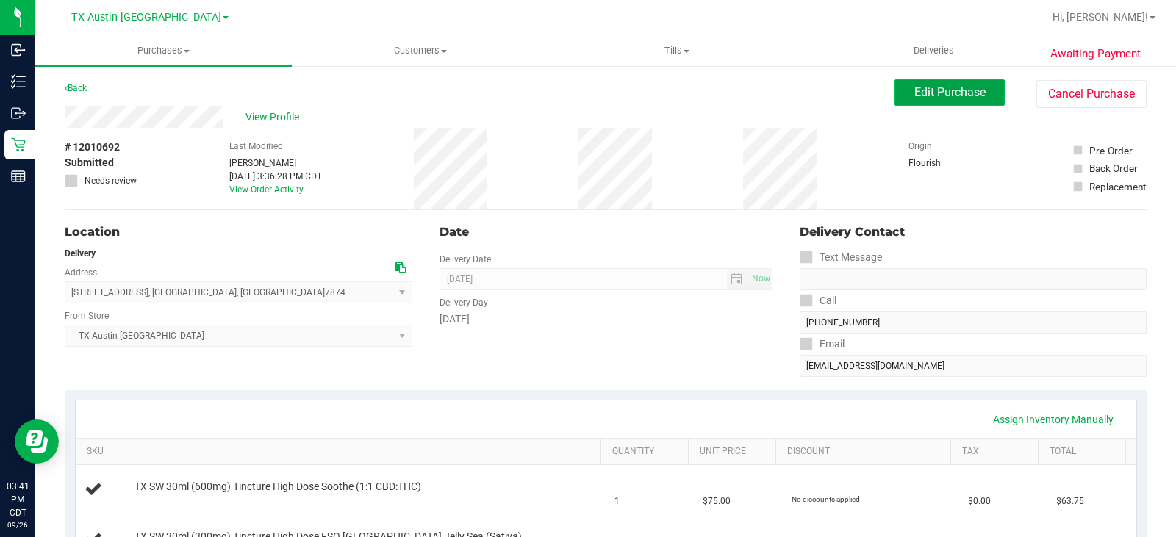
click at [914, 88] on span "Edit Purchase" at bounding box center [949, 92] width 71 height 14
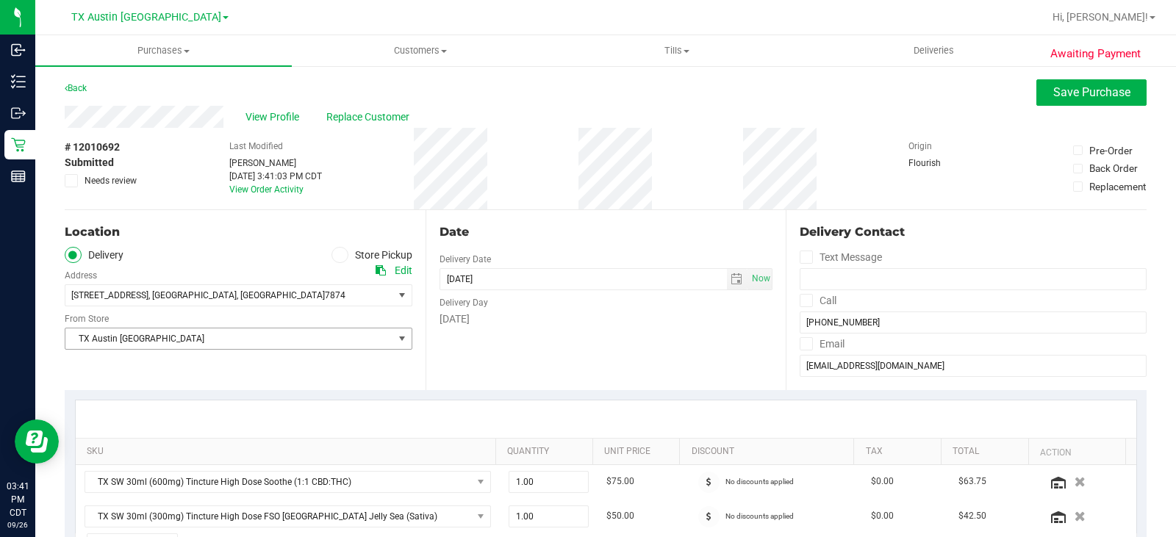
click at [206, 334] on span "TX Austin [GEOGRAPHIC_DATA]" at bounding box center [229, 338] width 328 height 21
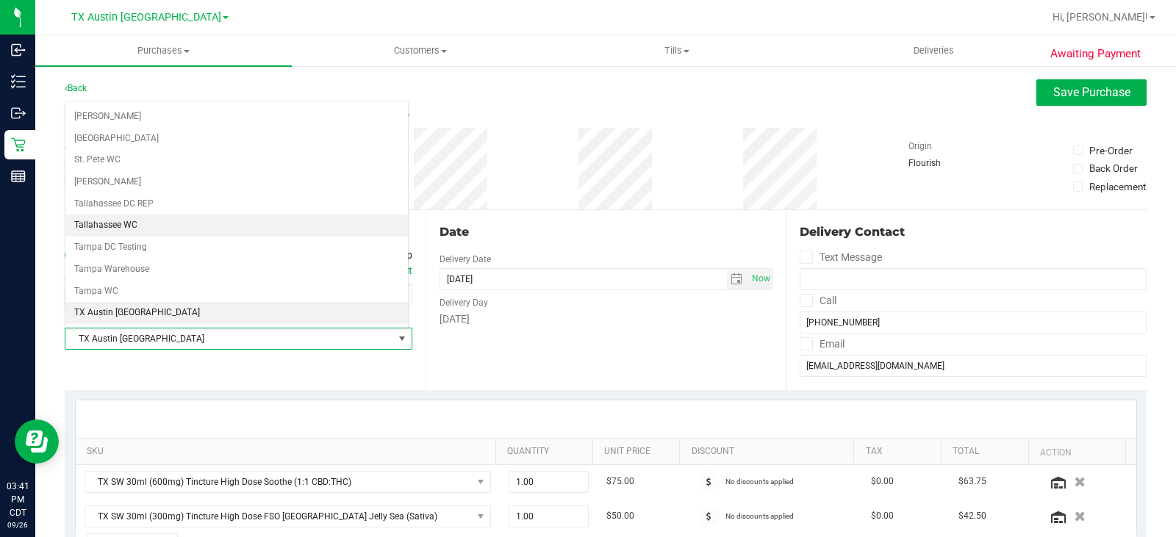
scroll to position [1068, 0]
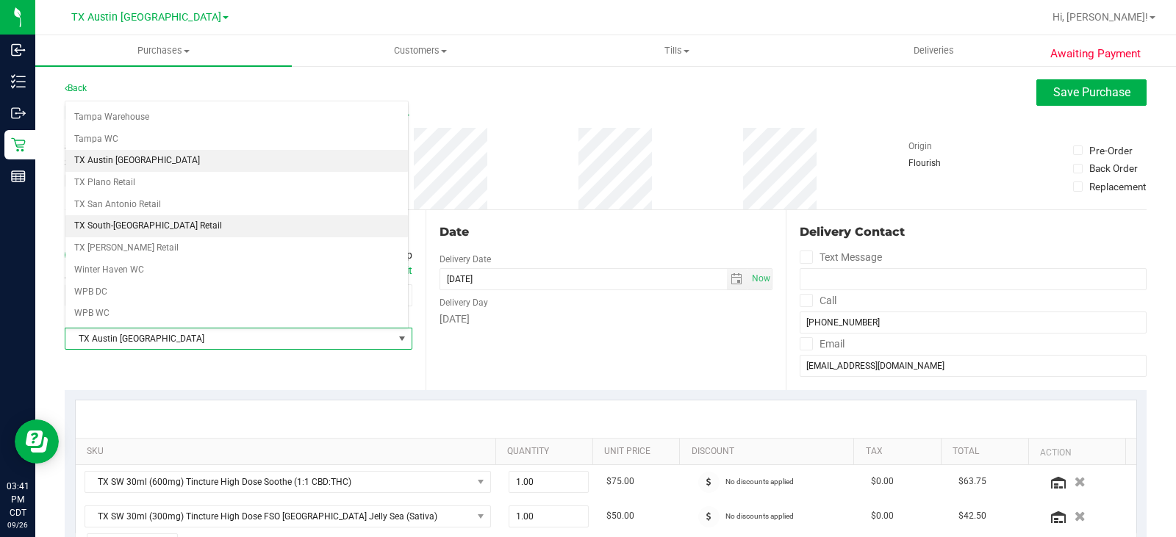
click at [170, 227] on li "TX South-[GEOGRAPHIC_DATA] Retail" at bounding box center [236, 226] width 342 height 22
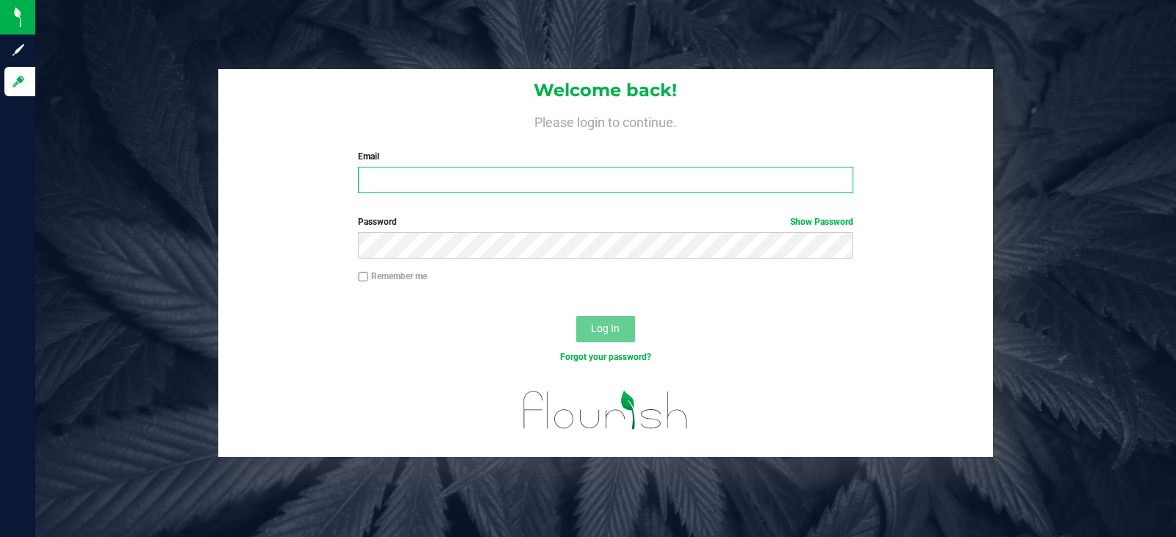
click at [454, 181] on input "Email" at bounding box center [605, 180] width 495 height 26
type input "[EMAIL_ADDRESS][DOMAIN_NAME]"
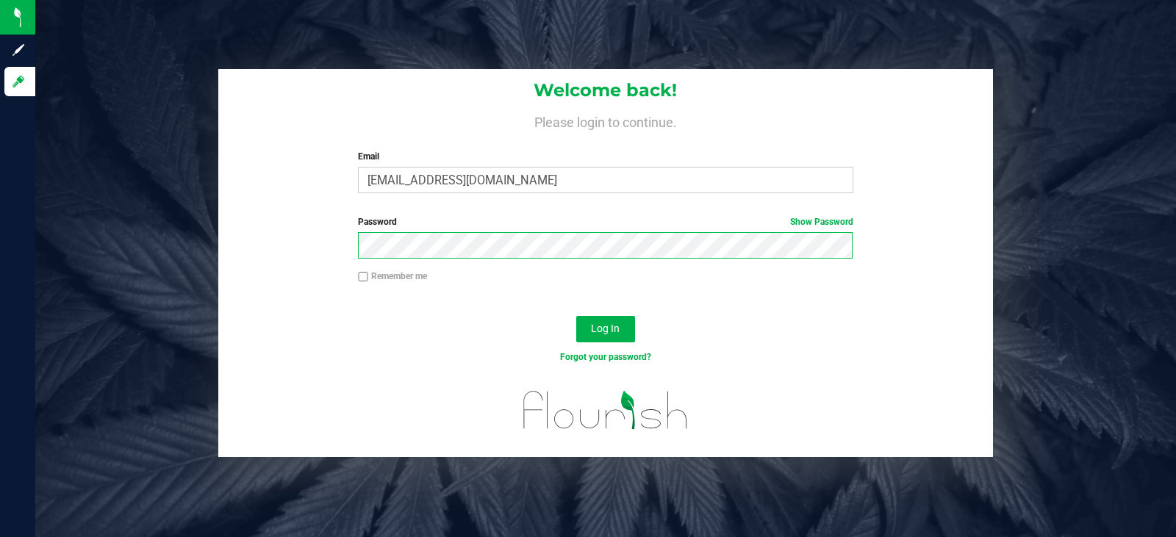
click at [576, 316] on button "Log In" at bounding box center [605, 329] width 59 height 26
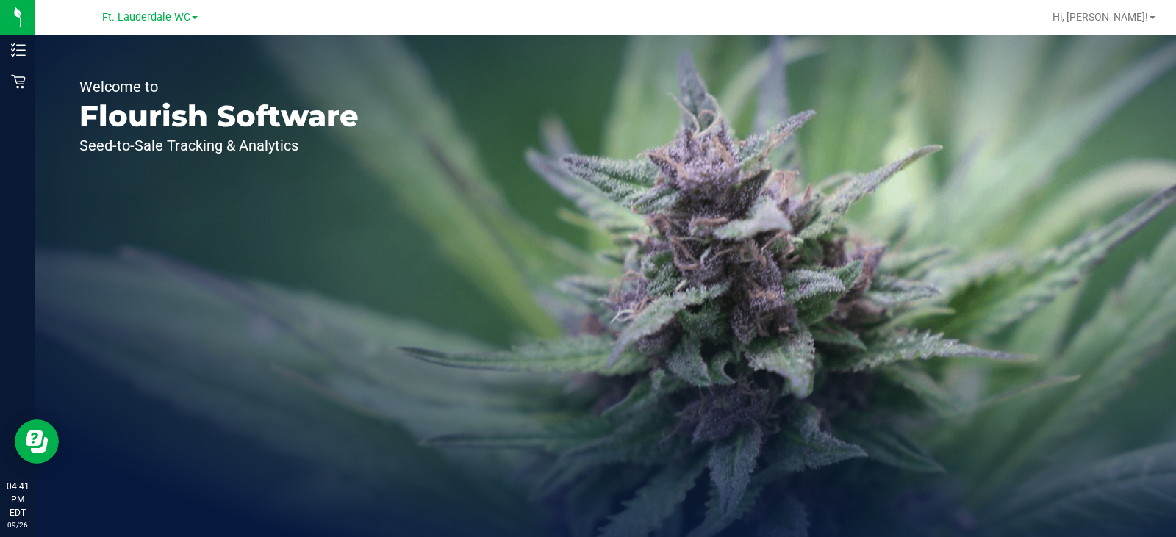
click at [170, 21] on span "Ft. Lauderdale WC" at bounding box center [146, 17] width 88 height 13
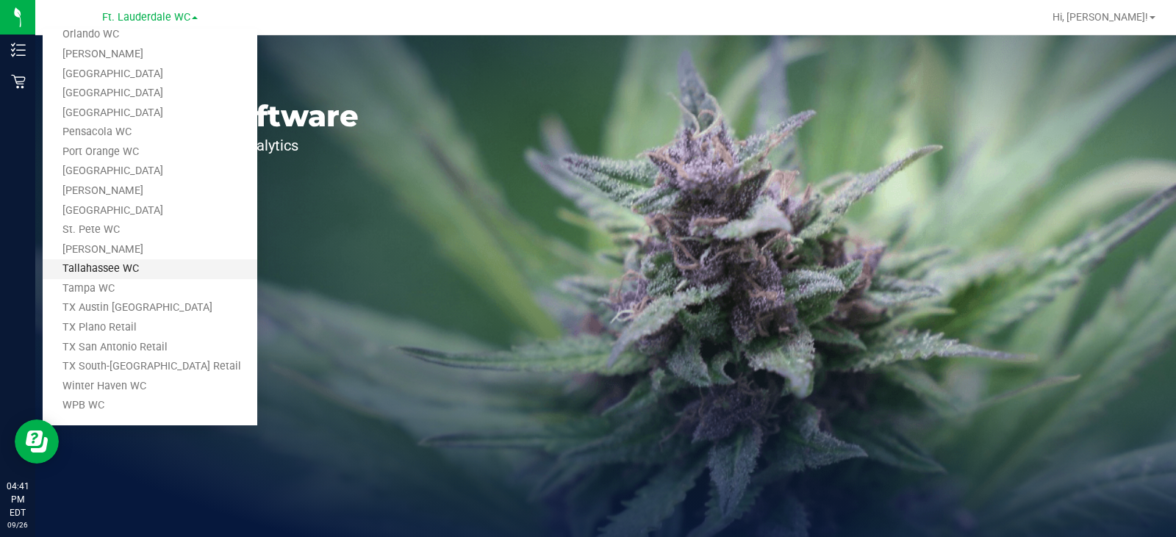
scroll to position [606, 0]
click at [129, 300] on link "TX Austin [GEOGRAPHIC_DATA]" at bounding box center [150, 305] width 215 height 20
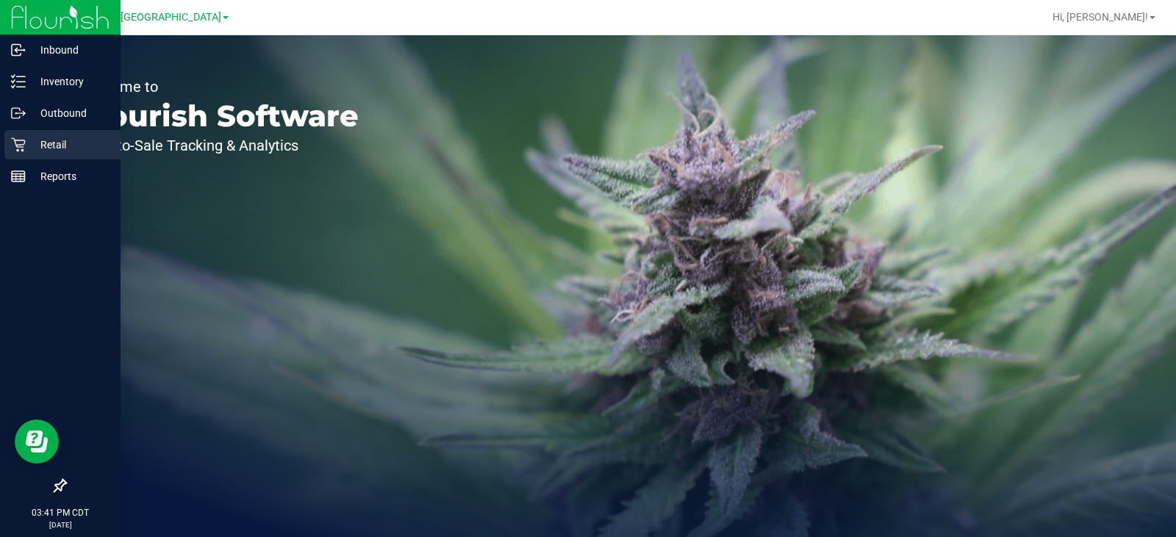
click at [26, 142] on p "Retail" at bounding box center [70, 145] width 88 height 18
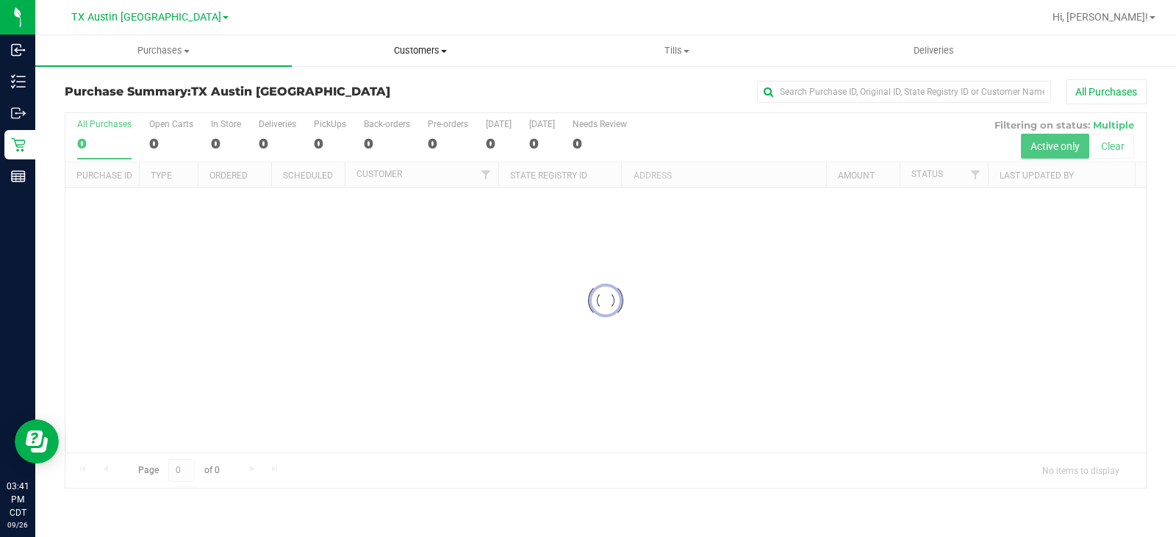
click at [415, 48] on span "Customers" at bounding box center [419, 50] width 255 height 13
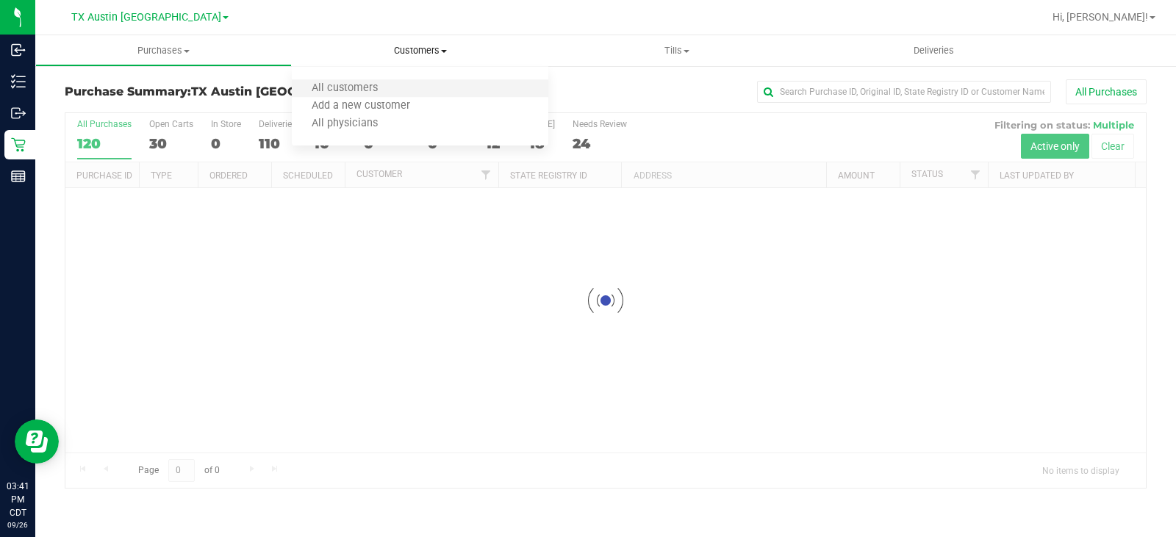
click at [412, 86] on li "All customers" at bounding box center [420, 89] width 256 height 18
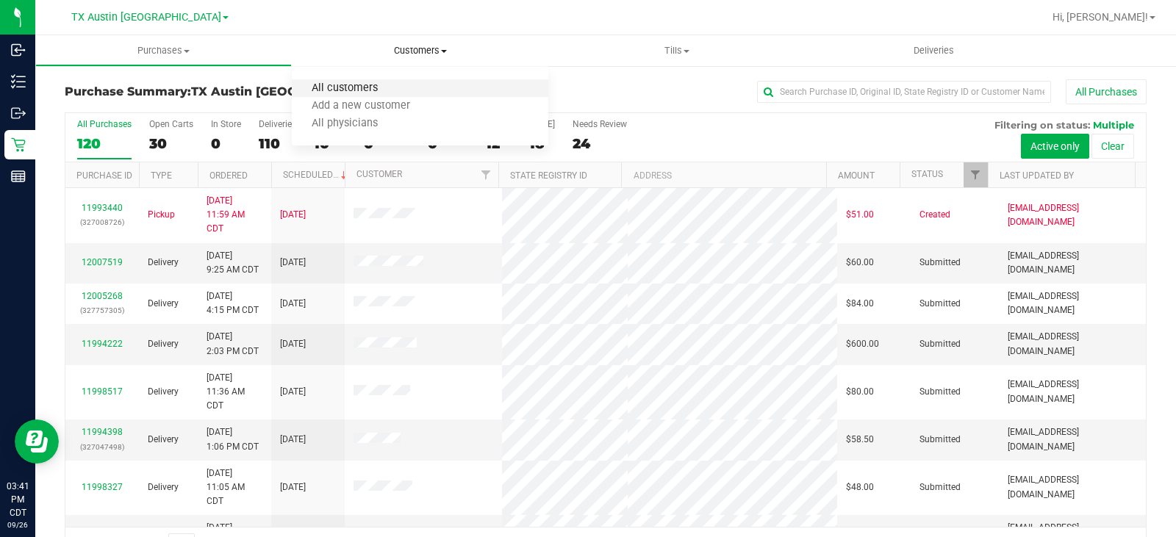
click at [350, 87] on span "All customers" at bounding box center [345, 88] width 106 height 12
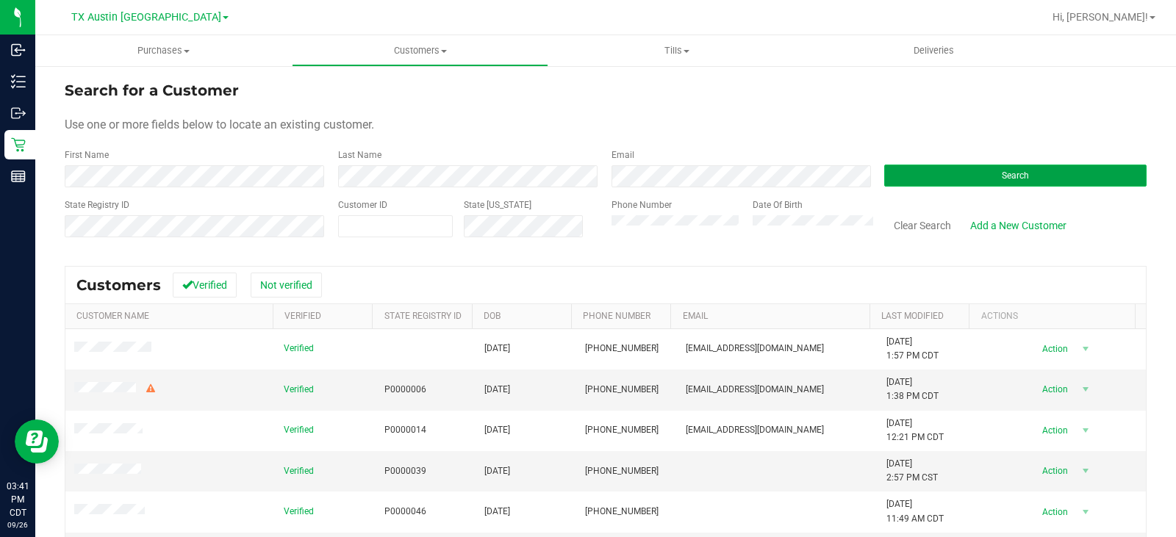
click at [929, 174] on button "Search" at bounding box center [1015, 176] width 262 height 22
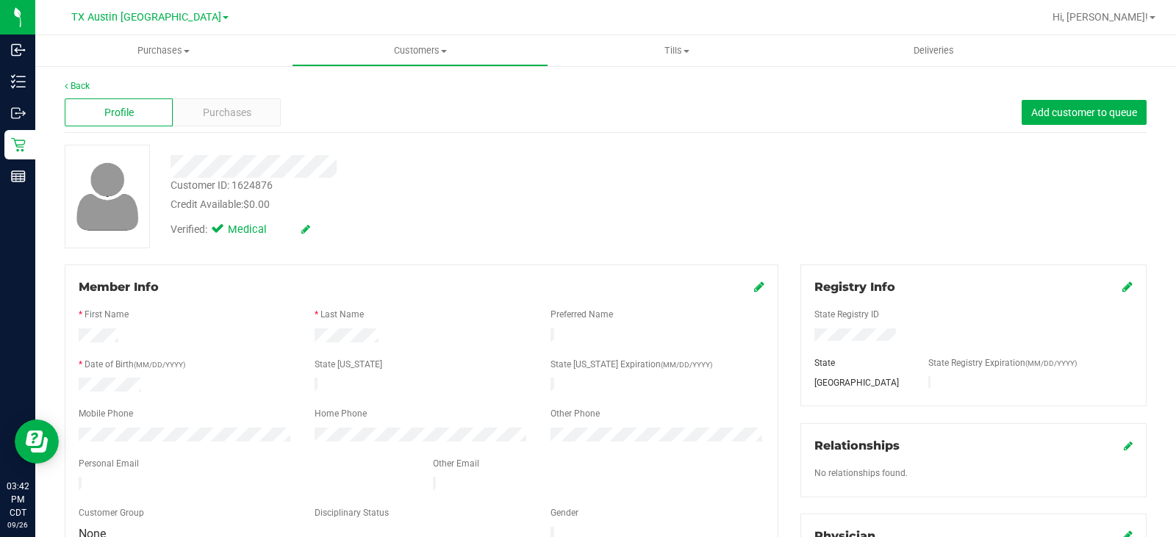
click at [241, 114] on span "Purchases" at bounding box center [227, 112] width 48 height 15
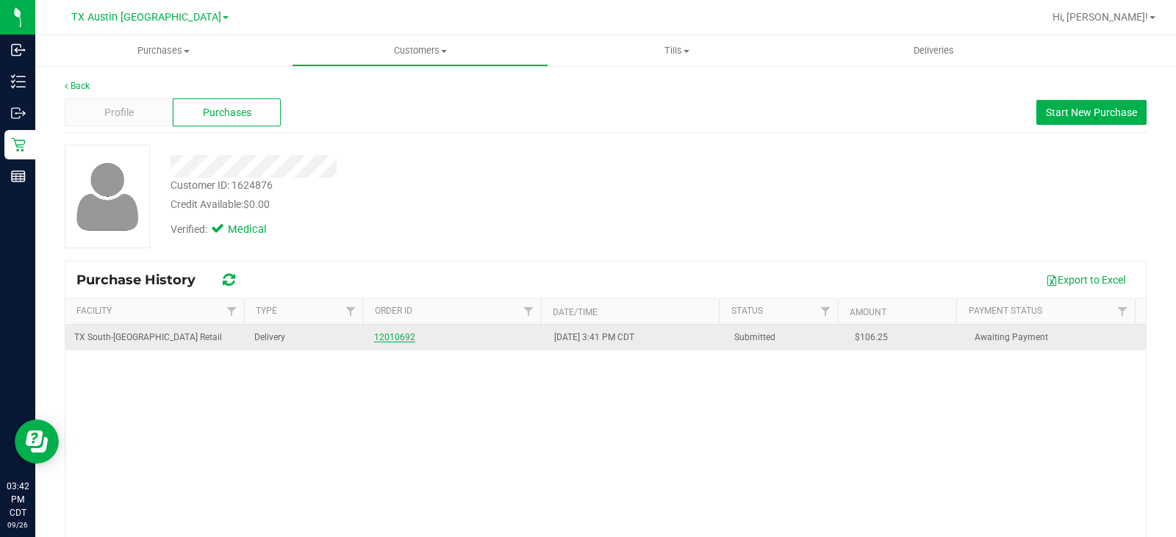
click at [389, 337] on link "12010692" at bounding box center [394, 337] width 41 height 10
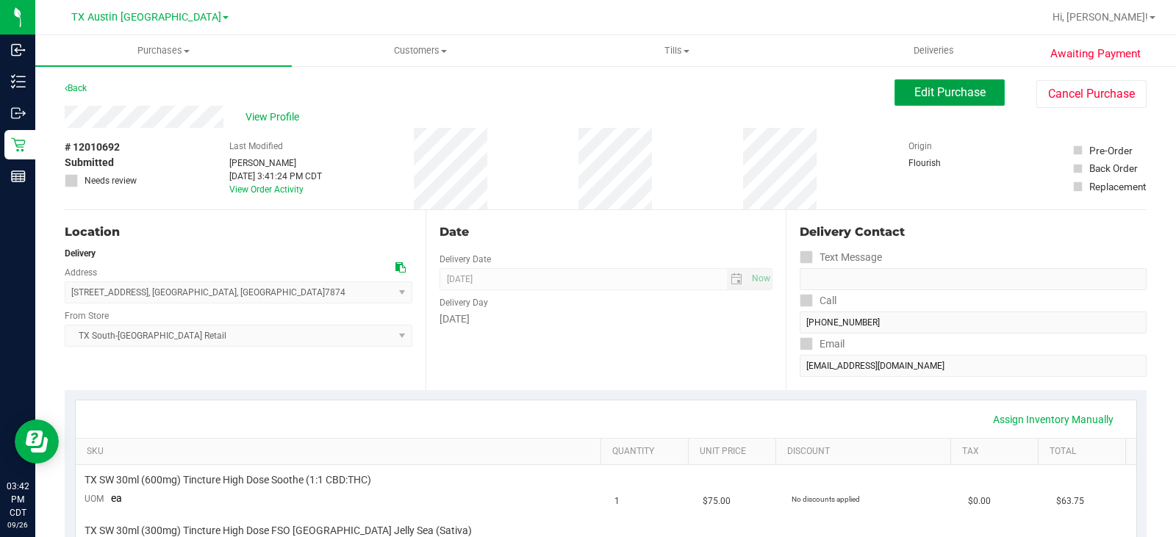
click at [916, 98] on span "Edit Purchase" at bounding box center [949, 92] width 71 height 14
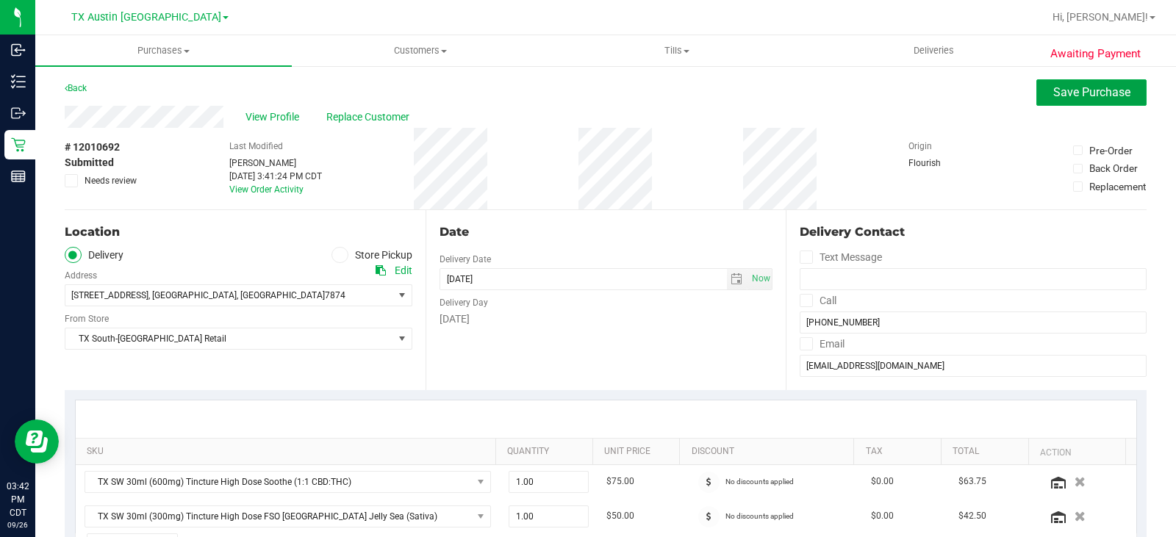
drag, startPoint x: 1049, startPoint y: 98, endPoint x: 881, endPoint y: 123, distance: 169.3
click at [1053, 98] on span "Save Purchase" at bounding box center [1091, 92] width 77 height 14
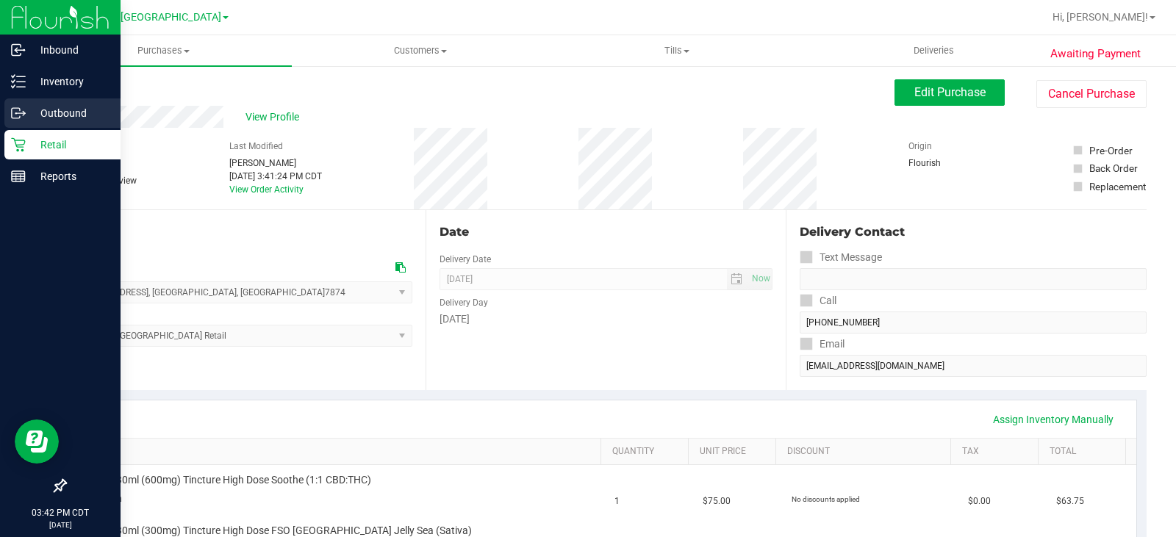
click at [6, 147] on div "Retail" at bounding box center [62, 144] width 116 height 29
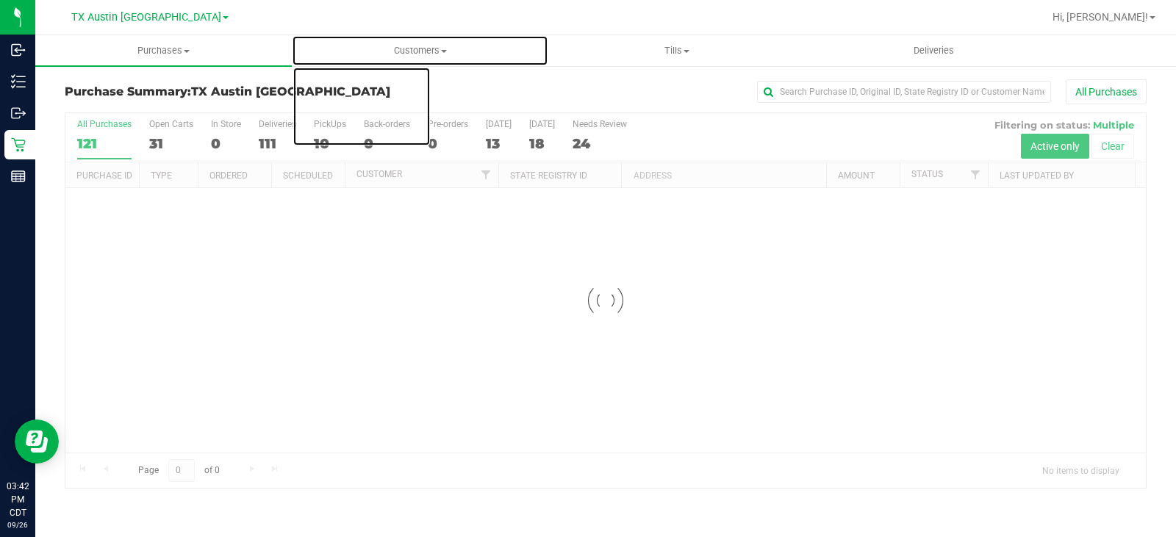
drag, startPoint x: 443, startPoint y: 53, endPoint x: 389, endPoint y: 74, distance: 57.7
click at [443, 52] on span "Customers" at bounding box center [419, 50] width 255 height 13
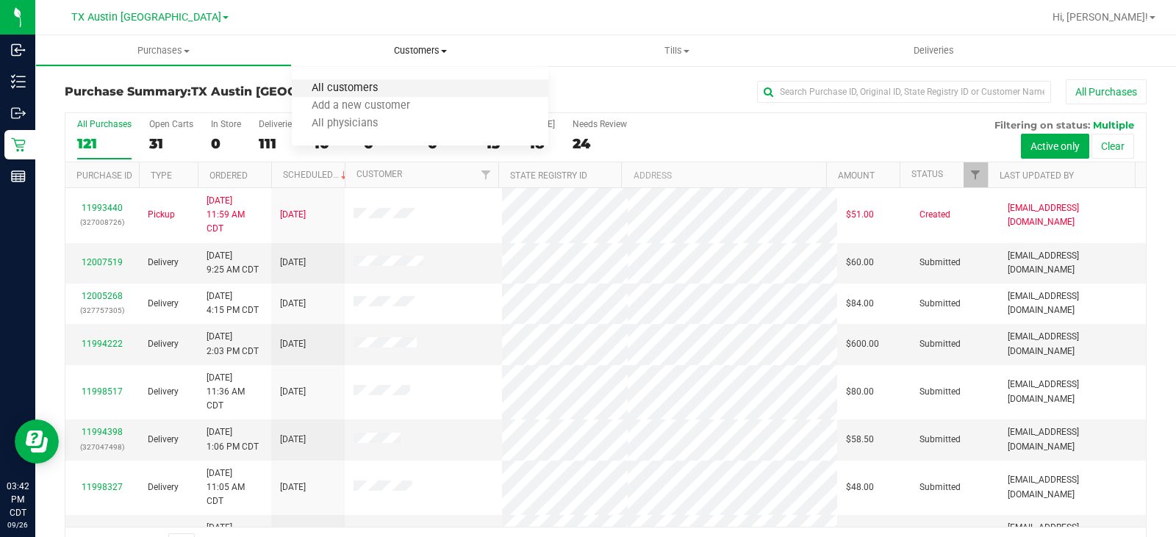
click at [362, 85] on span "All customers" at bounding box center [345, 88] width 106 height 12
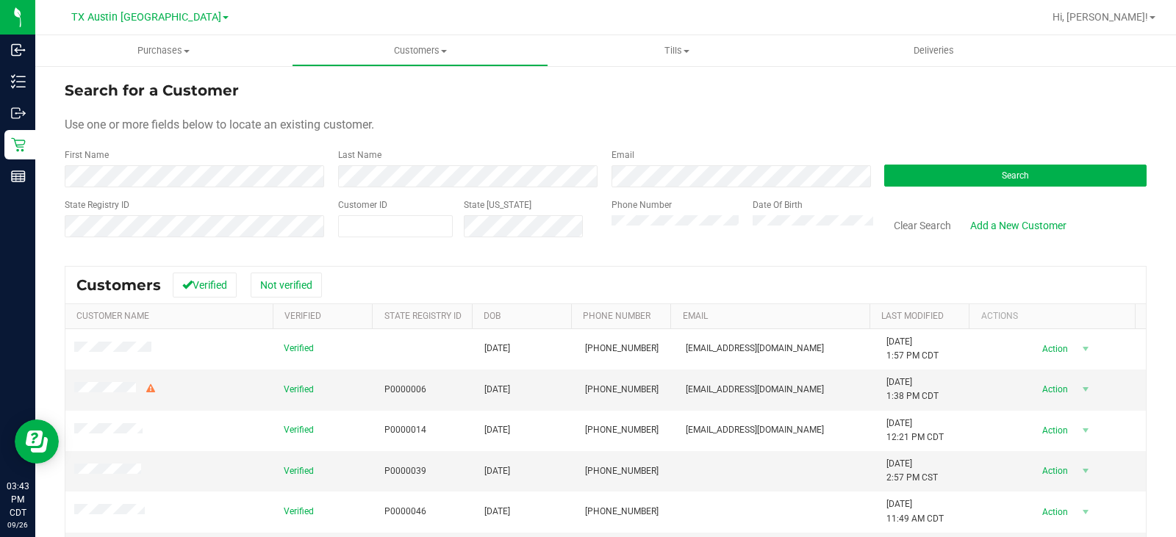
click at [477, 140] on form "Search for a Customer Use one or more fields below to locate an existing custom…" at bounding box center [606, 164] width 1082 height 171
click at [974, 181] on button "Search" at bounding box center [1015, 176] width 262 height 22
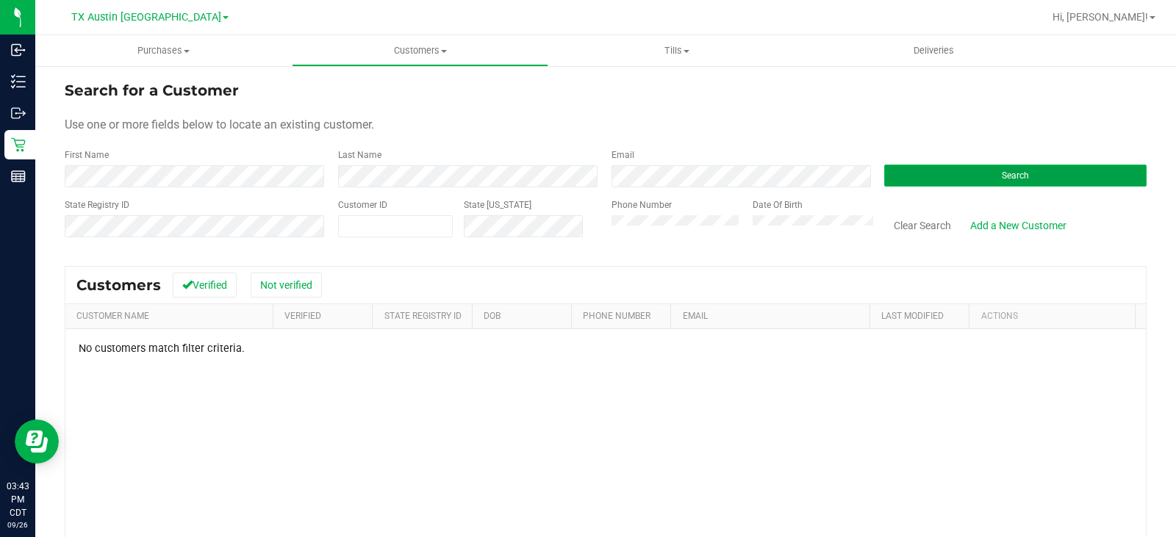
click at [959, 173] on button "Search" at bounding box center [1015, 176] width 262 height 22
click at [459, 98] on div "Search for a Customer" at bounding box center [606, 90] width 1082 height 22
click at [700, 85] on div "Search for a Customer" at bounding box center [606, 90] width 1082 height 22
click at [691, 100] on div "Search for a Customer" at bounding box center [606, 90] width 1082 height 22
click at [606, 62] on uib-tab-heading "Tills Manage tills Reconcile e-payments" at bounding box center [676, 50] width 255 height 29
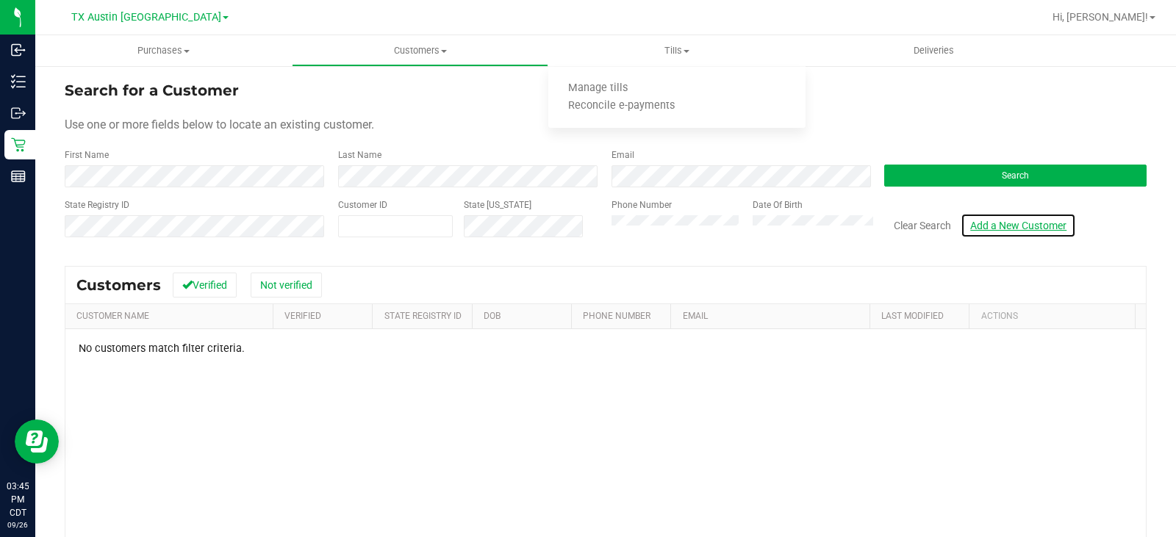
click at [1012, 216] on link "Add a New Customer" at bounding box center [1017, 225] width 115 height 25
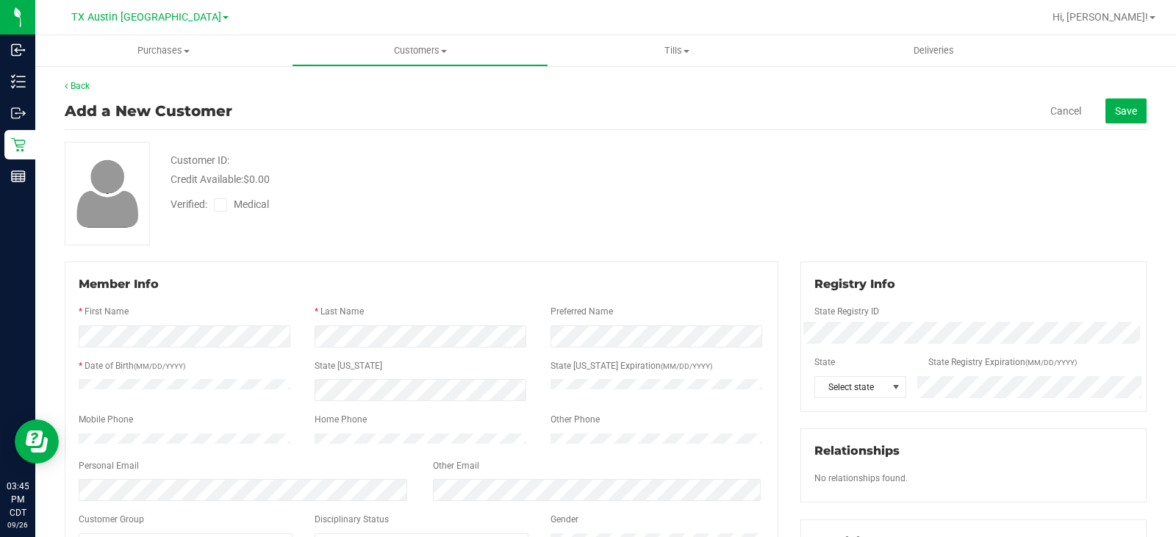
drag, startPoint x: 444, startPoint y: 265, endPoint x: 414, endPoint y: 274, distance: 31.6
click at [431, 270] on div "Back Add a New Customer Cancel Save Customer ID: Credit Available: $0.00 Verifi…" at bounding box center [606, 541] width 1082 height 924
click at [145, 410] on div at bounding box center [422, 407] width 686 height 12
click at [367, 215] on div "Verified: Medical" at bounding box center [435, 203] width 552 height 32
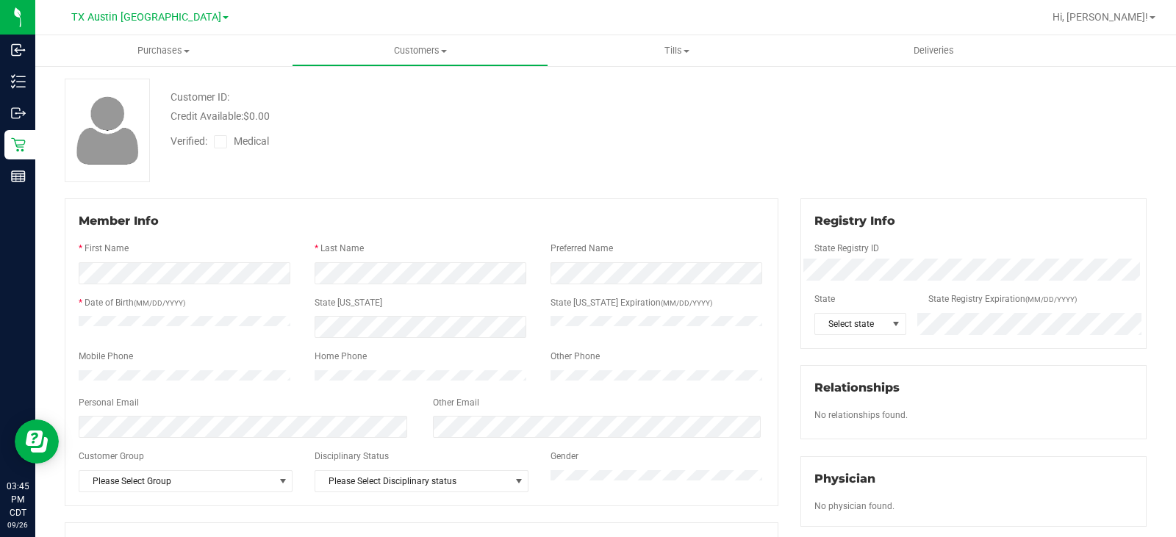
scroll to position [147, 0]
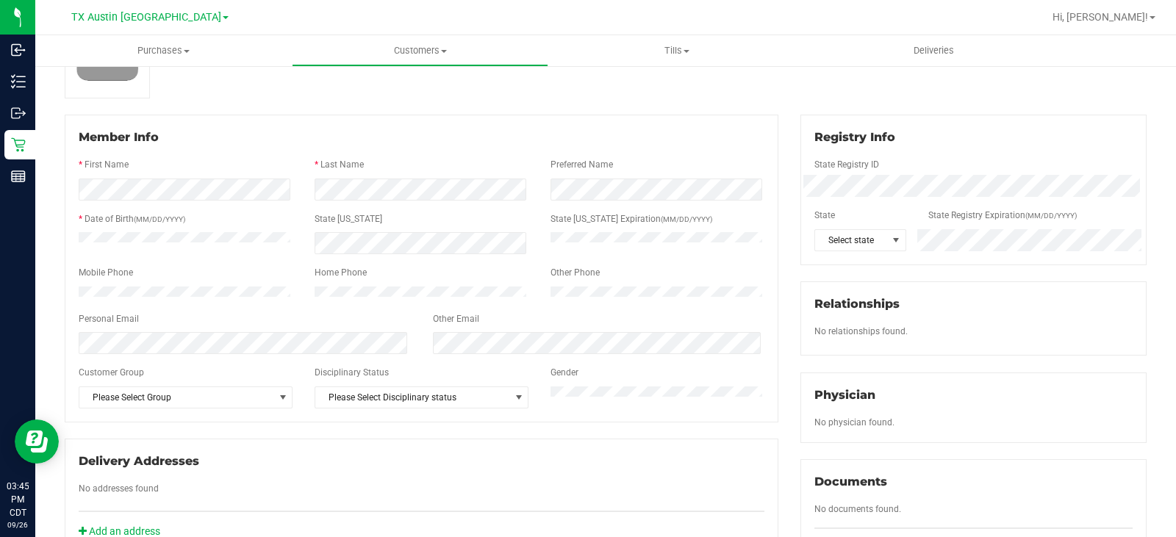
click at [212, 284] on div at bounding box center [422, 285] width 686 height 4
click at [234, 322] on div "Personal Email" at bounding box center [245, 320] width 354 height 17
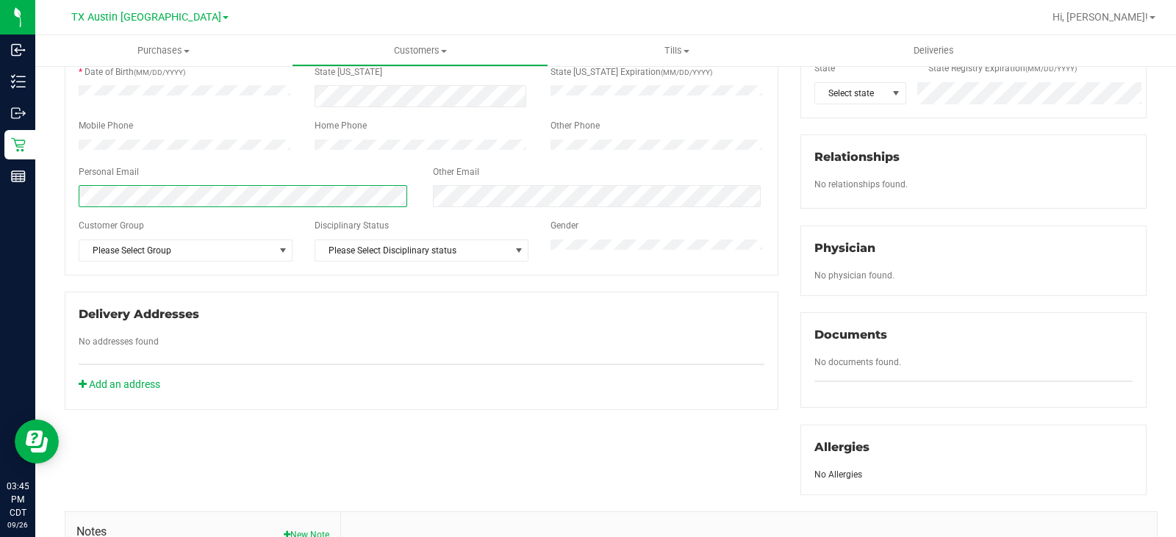
scroll to position [220, 0]
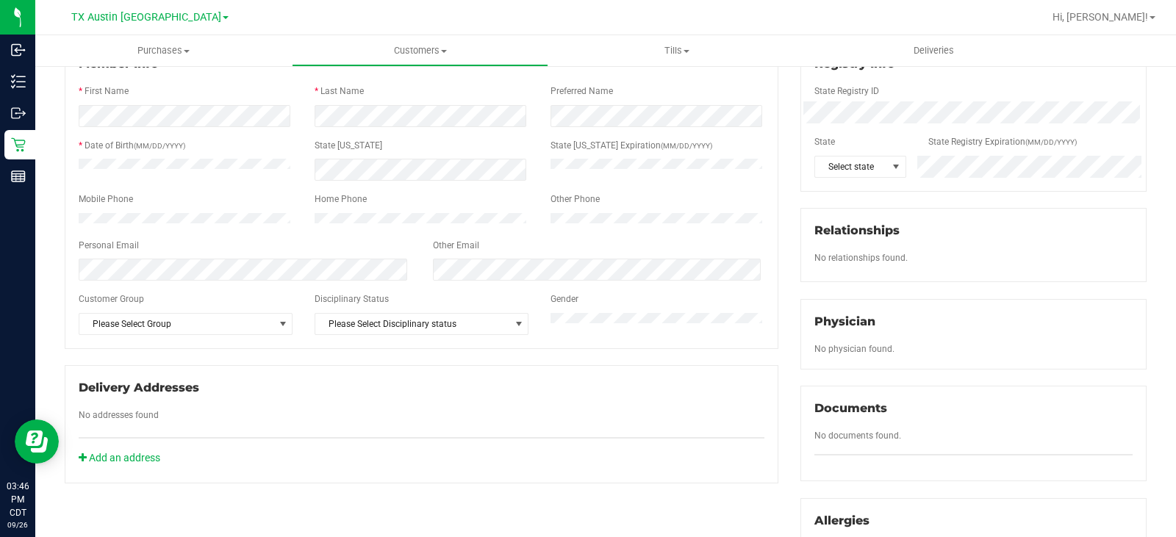
click at [241, 307] on div "Customer Group" at bounding box center [186, 300] width 236 height 17
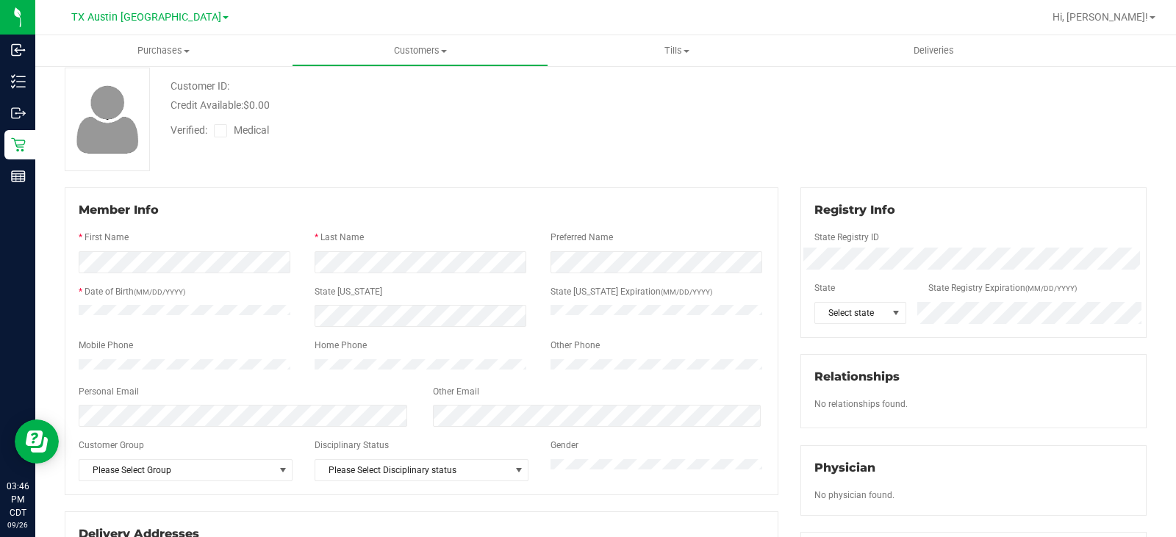
scroll to position [73, 0]
click at [857, 274] on div at bounding box center [973, 276] width 318 height 12
click at [890, 309] on span at bounding box center [896, 314] width 12 height 12
click at [854, 312] on span "[GEOGRAPHIC_DATA]" at bounding box center [850, 313] width 71 height 21
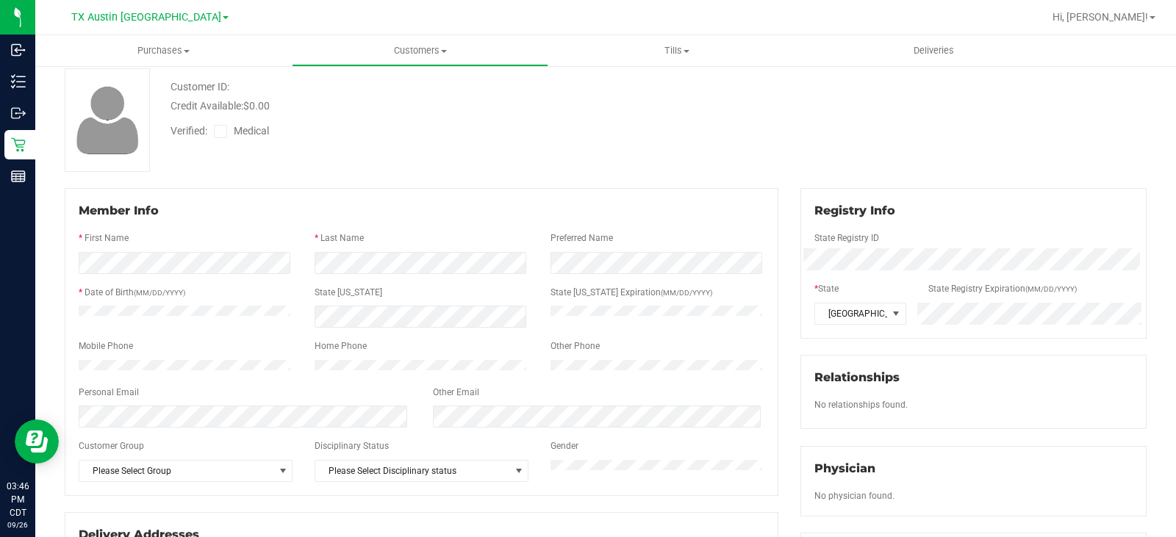
click at [902, 137] on div "Customer ID: Credit Available: $0.00 Verified: Medical" at bounding box center [606, 120] width 1104 height 104
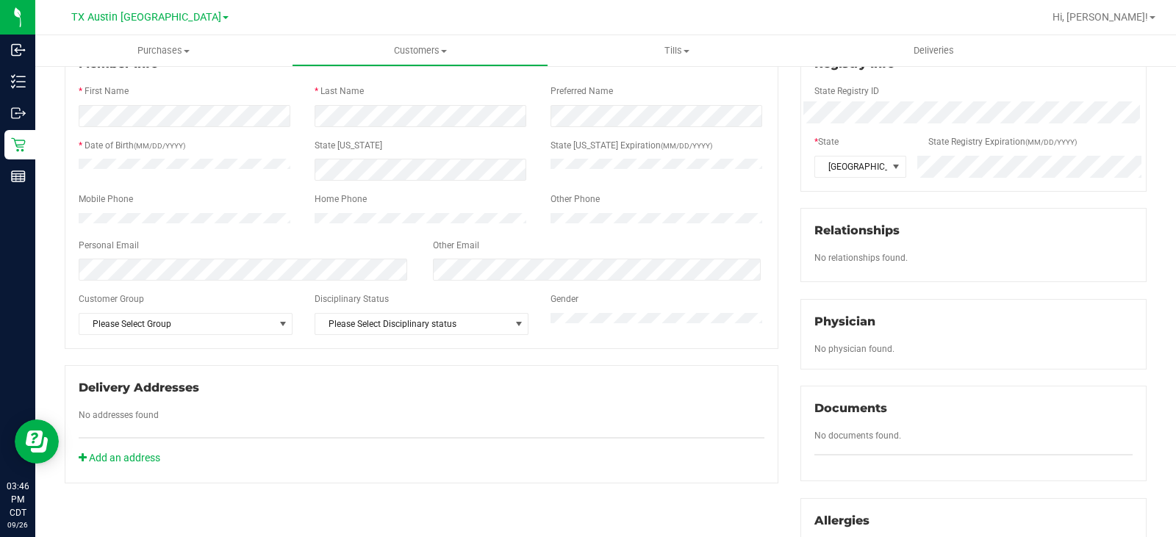
scroll to position [0, 0]
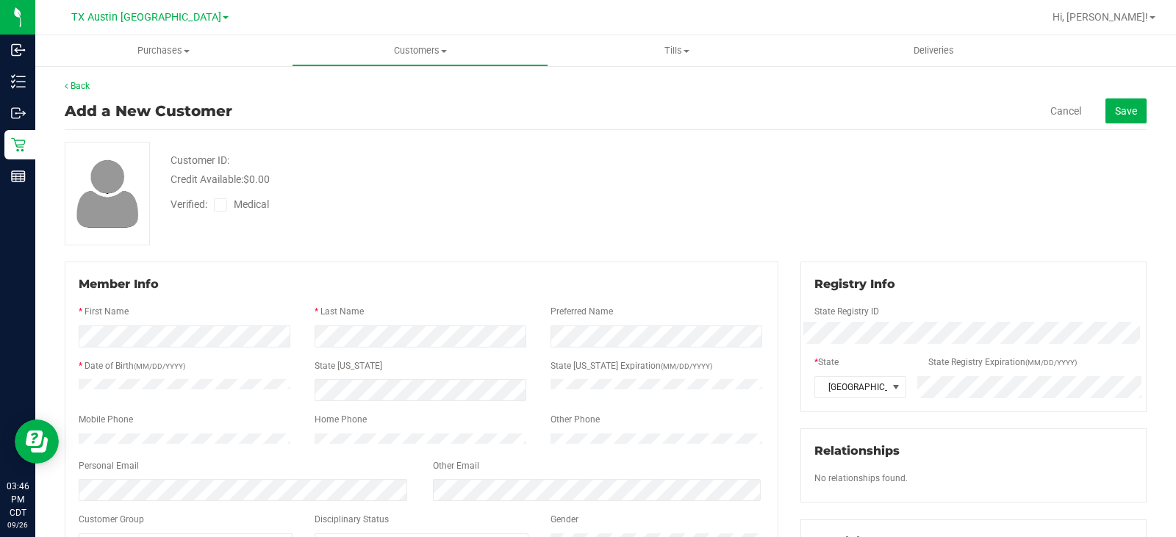
click at [220, 205] on icon at bounding box center [221, 205] width 10 height 0
click at [0, 0] on input "Medical" at bounding box center [0, 0] width 0 height 0
drag, startPoint x: 1119, startPoint y: 118, endPoint x: 913, endPoint y: 244, distance: 242.1
click at [1118, 118] on button "Save" at bounding box center [1125, 110] width 41 height 25
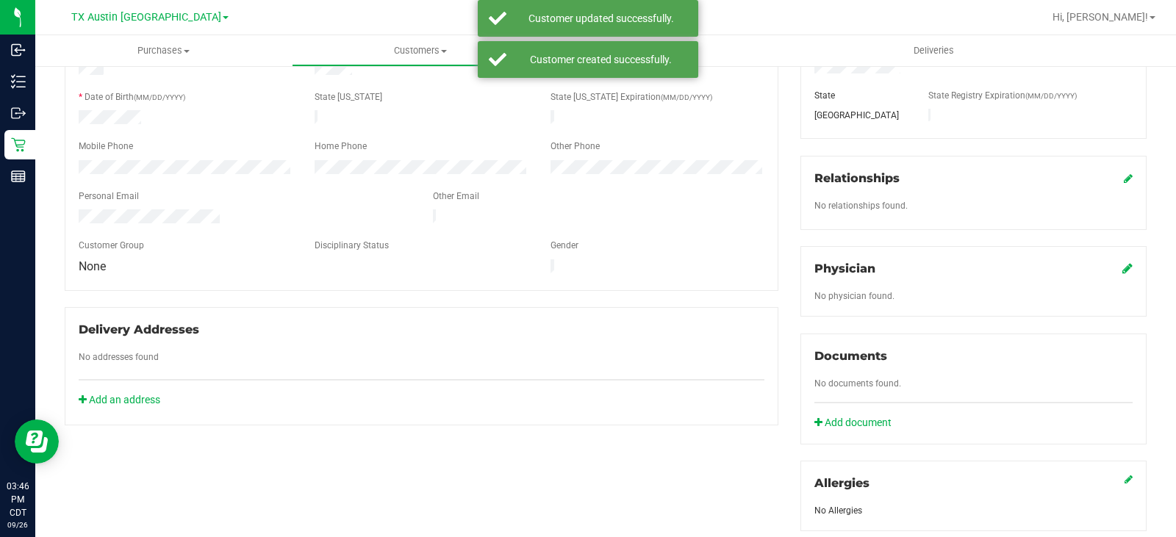
scroll to position [294, 0]
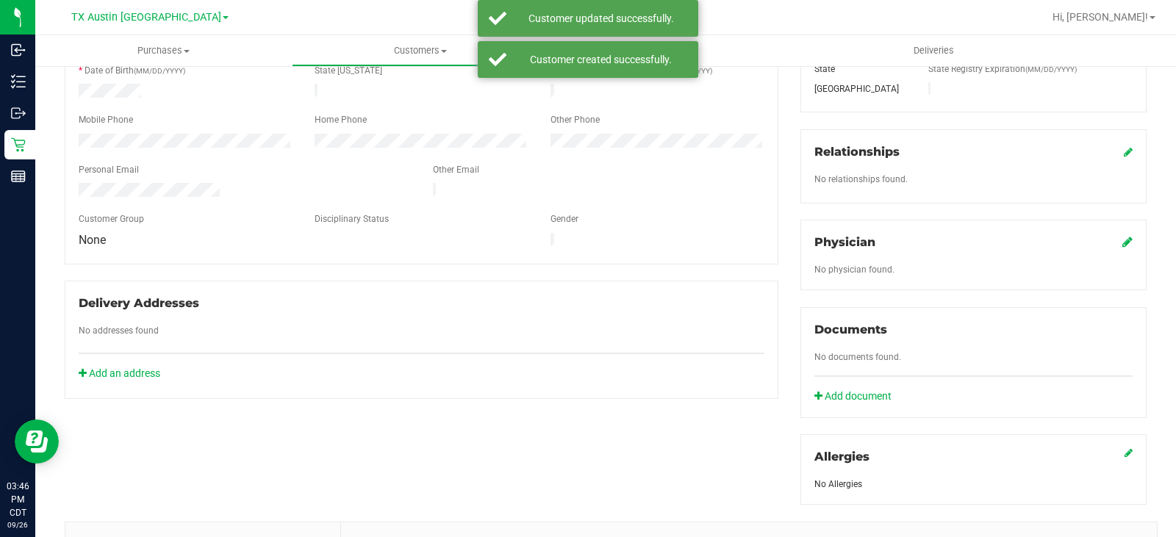
click at [1122, 239] on icon at bounding box center [1127, 242] width 10 height 12
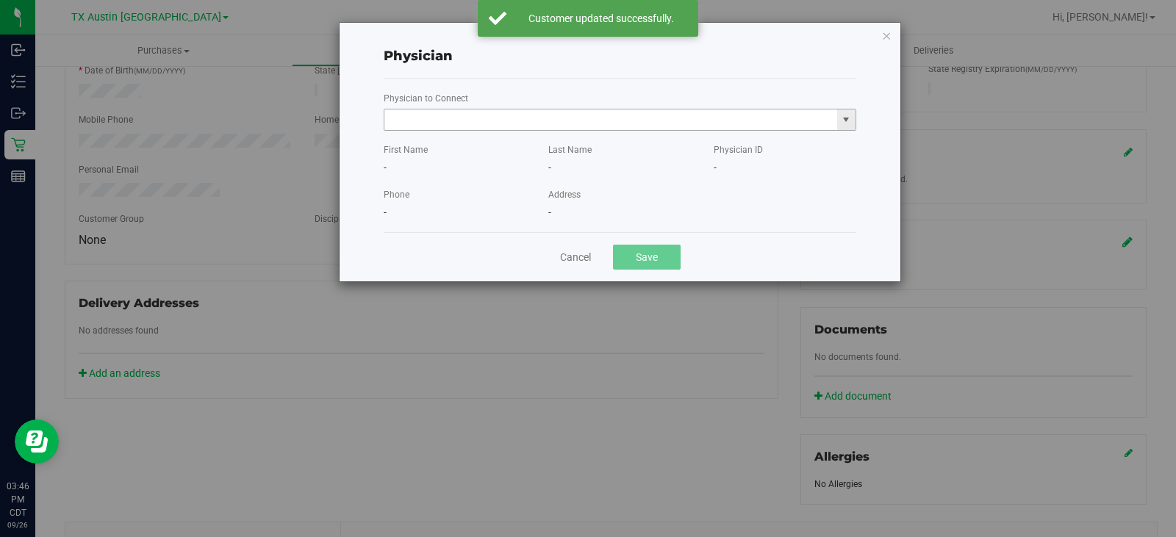
click at [527, 118] on input "text" at bounding box center [610, 119] width 453 height 21
paste input "[PERSON_NAME]"
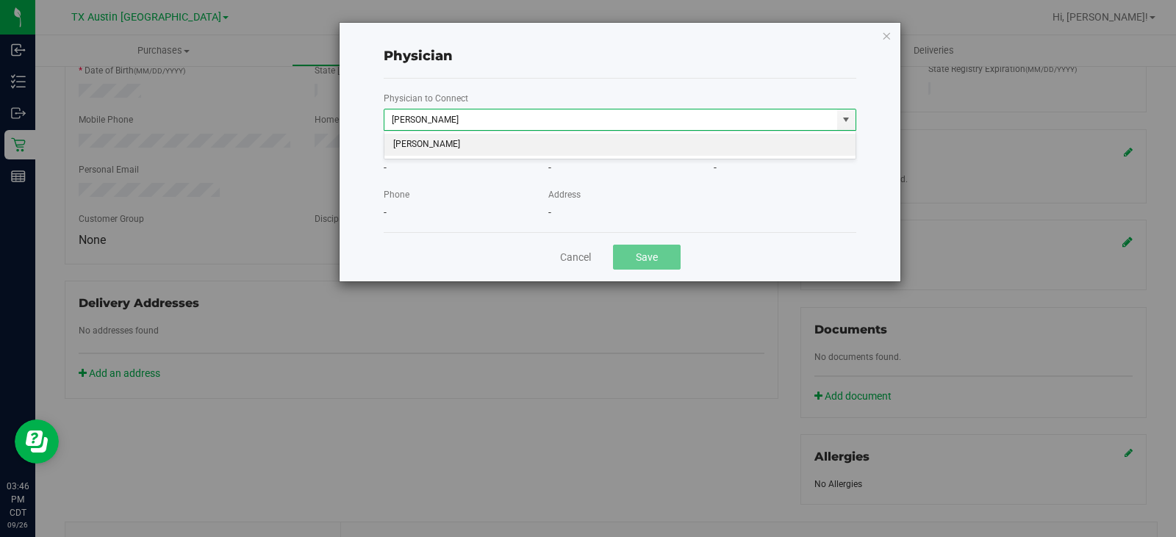
click at [464, 149] on li "[PERSON_NAME]" at bounding box center [619, 145] width 471 height 22
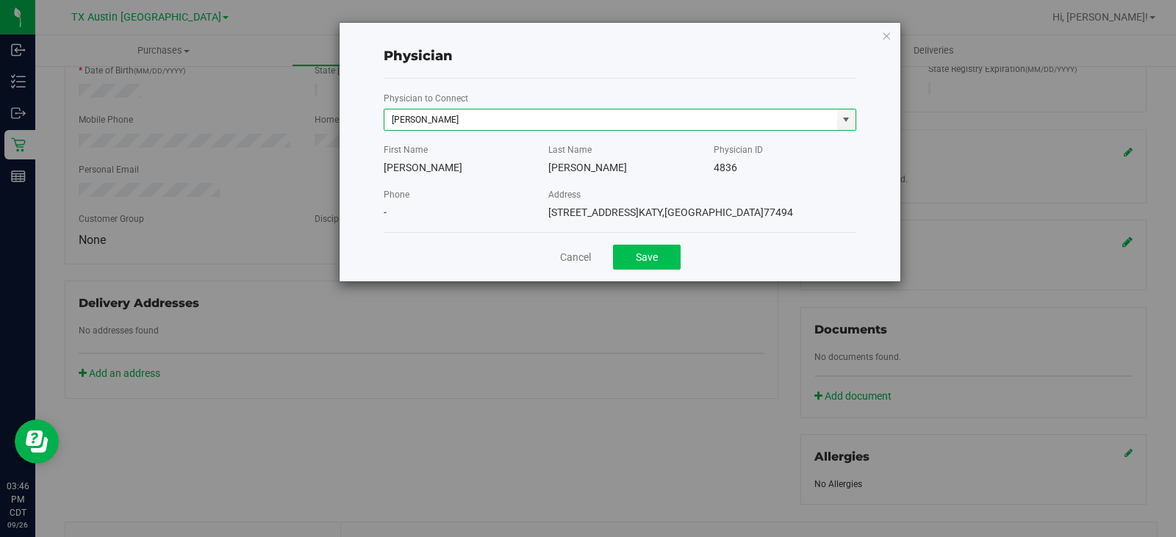
type input "[PERSON_NAME]"
click at [641, 259] on button "Save" at bounding box center [647, 257] width 68 height 25
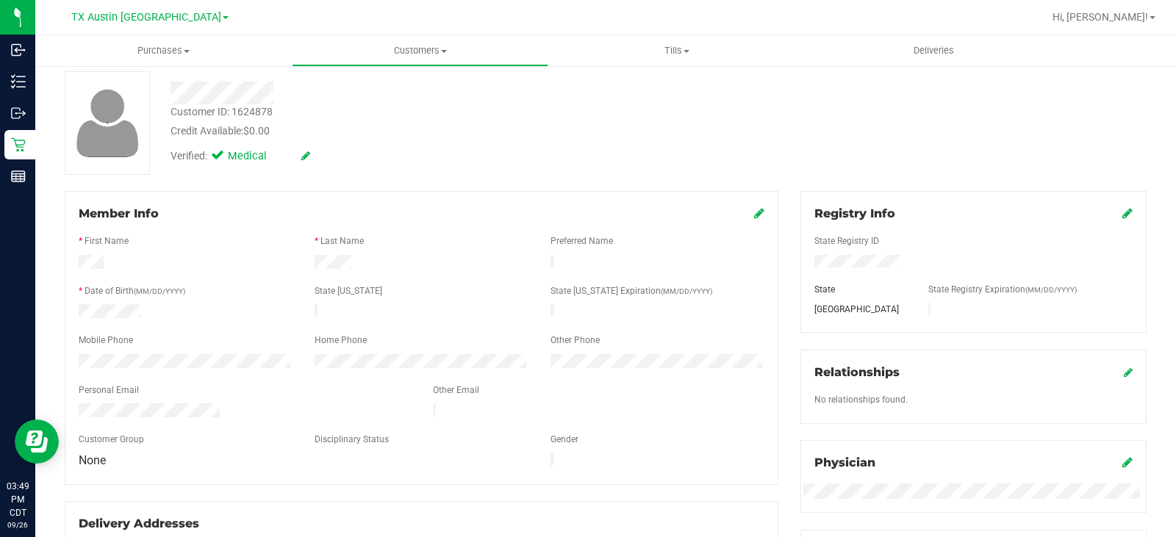
scroll to position [73, 0]
click at [87, 363] on div at bounding box center [186, 363] width 236 height 18
click at [71, 354] on div at bounding box center [186, 363] width 236 height 18
click at [210, 362] on div at bounding box center [186, 363] width 236 height 18
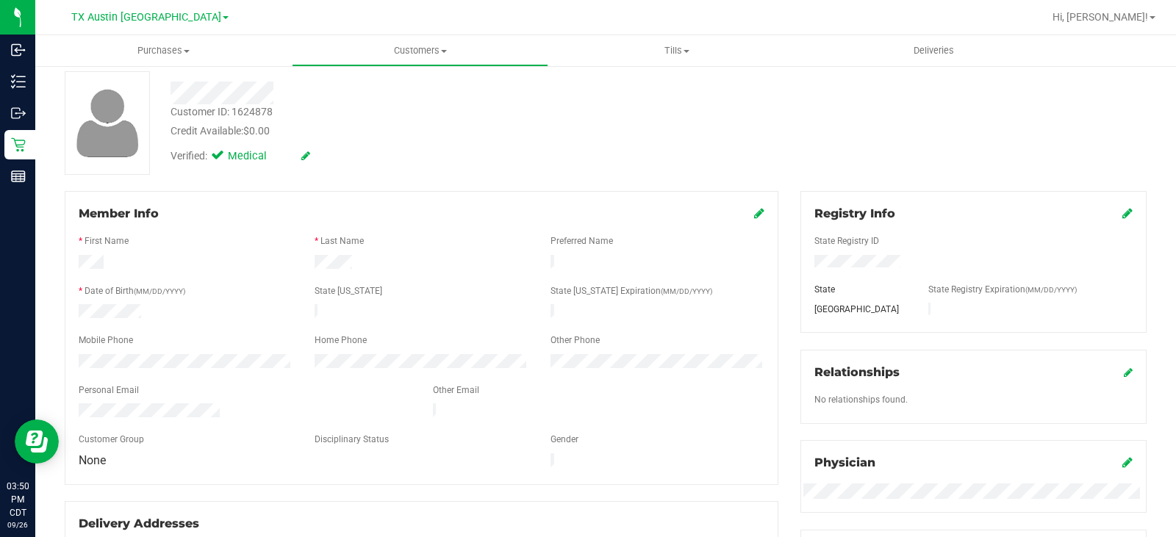
click at [363, 248] on div "* Last Name" at bounding box center [421, 242] width 236 height 17
drag, startPoint x: 362, startPoint y: 257, endPoint x: 69, endPoint y: 260, distance: 292.5
click at [69, 260] on div at bounding box center [422, 264] width 708 height 18
click at [170, 301] on div at bounding box center [422, 303] width 686 height 4
drag, startPoint x: 148, startPoint y: 306, endPoint x: 62, endPoint y: 312, distance: 85.5
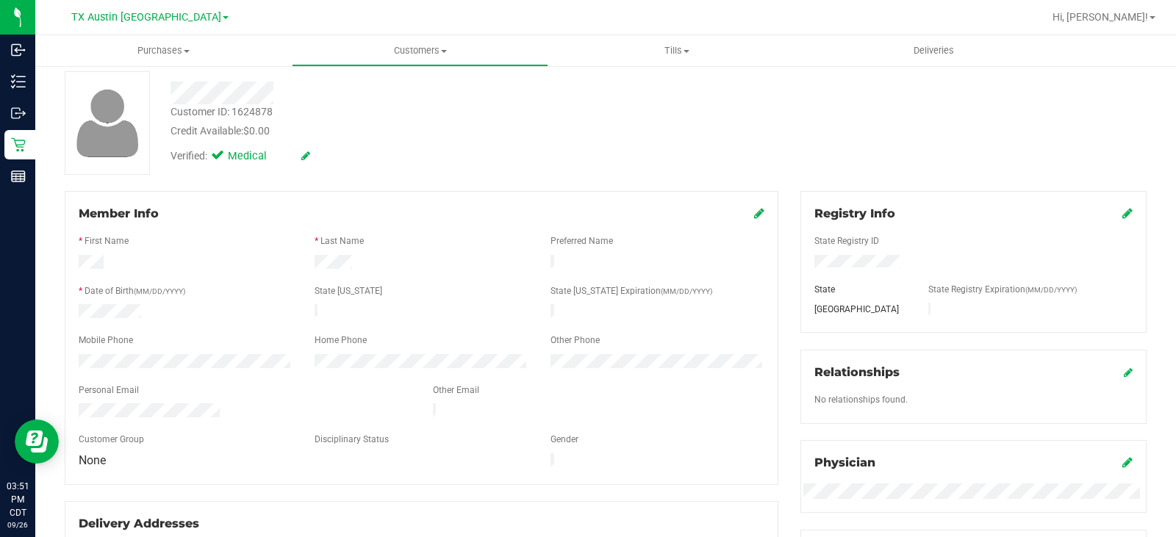
click at [62, 312] on div "Member Info * First Name * Last Name Preferred Name * Date of Birth (MM/DD/YYYY…" at bounding box center [422, 405] width 736 height 428
click at [190, 421] on div at bounding box center [422, 427] width 686 height 12
click at [79, 406] on div at bounding box center [245, 412] width 354 height 18
click at [241, 403] on div at bounding box center [245, 412] width 354 height 18
drag, startPoint x: 224, startPoint y: 405, endPoint x: 78, endPoint y: 400, distance: 146.3
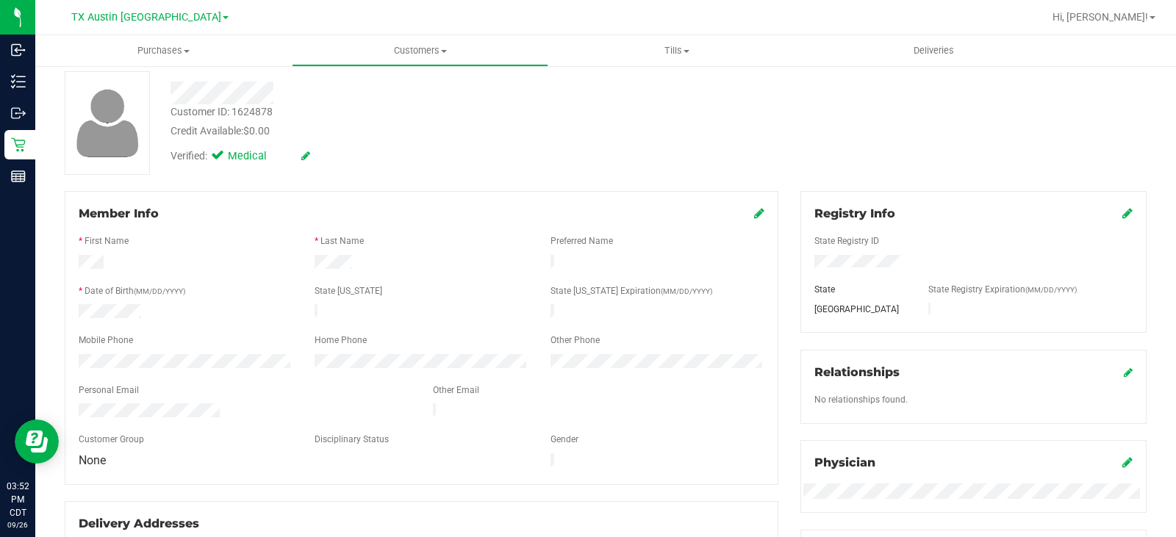
click at [78, 403] on div at bounding box center [245, 412] width 354 height 18
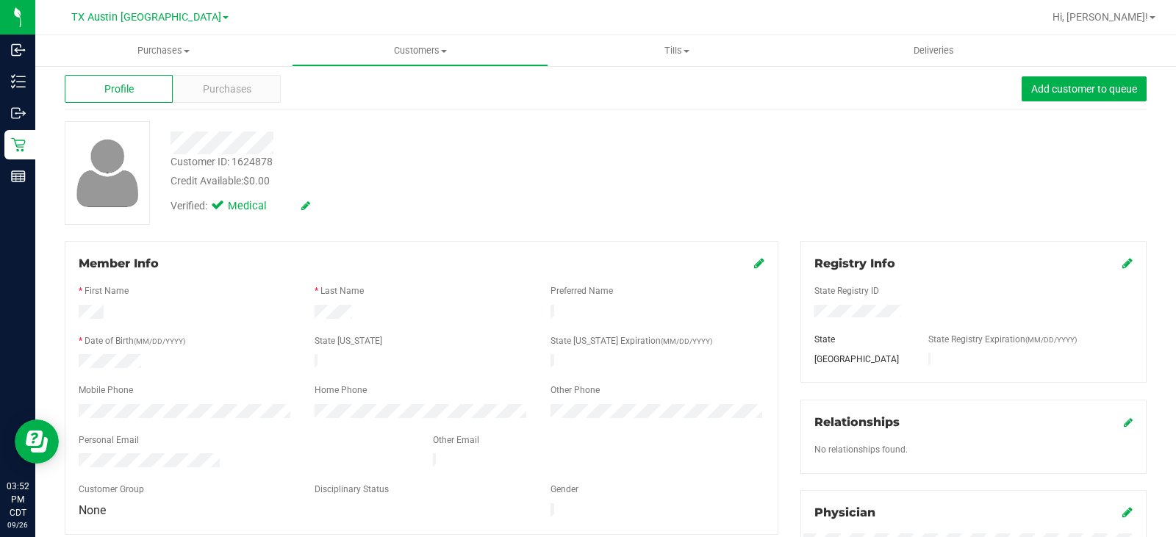
scroll to position [0, 0]
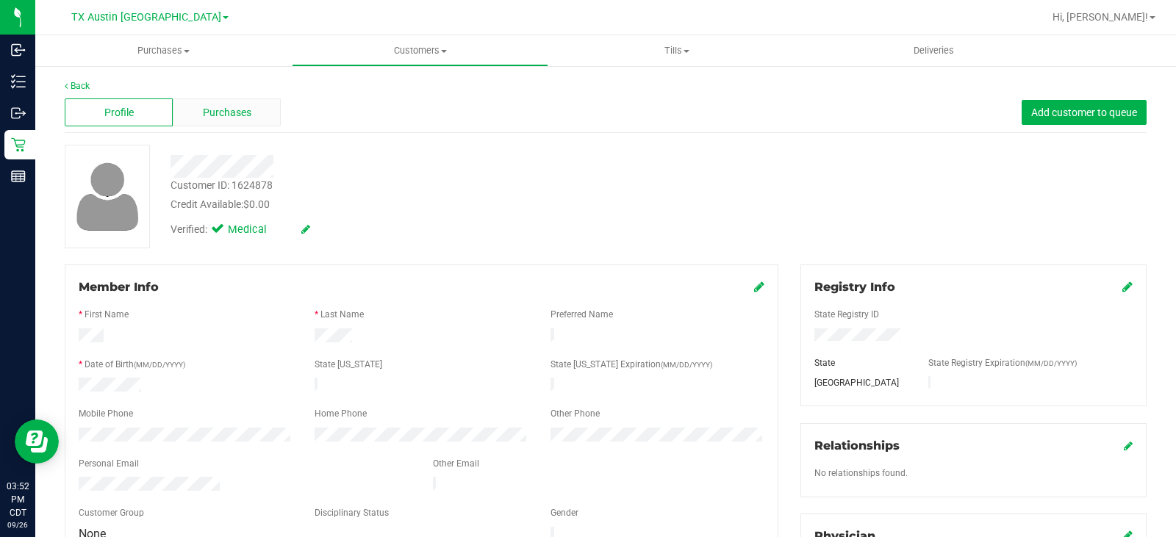
click at [246, 109] on span "Purchases" at bounding box center [227, 112] width 48 height 15
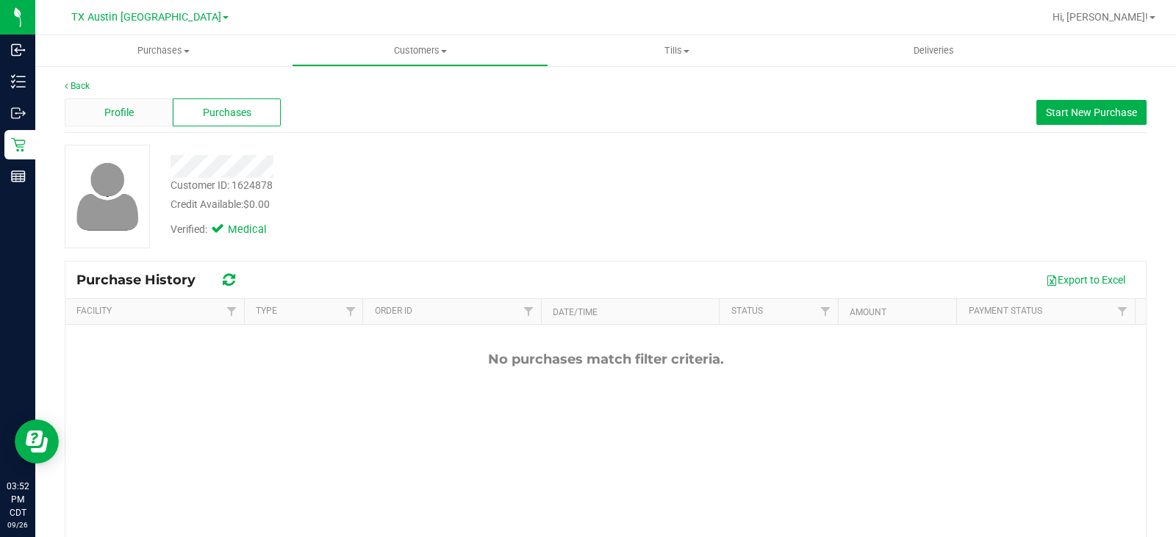
click at [101, 100] on div "Profile" at bounding box center [119, 112] width 108 height 28
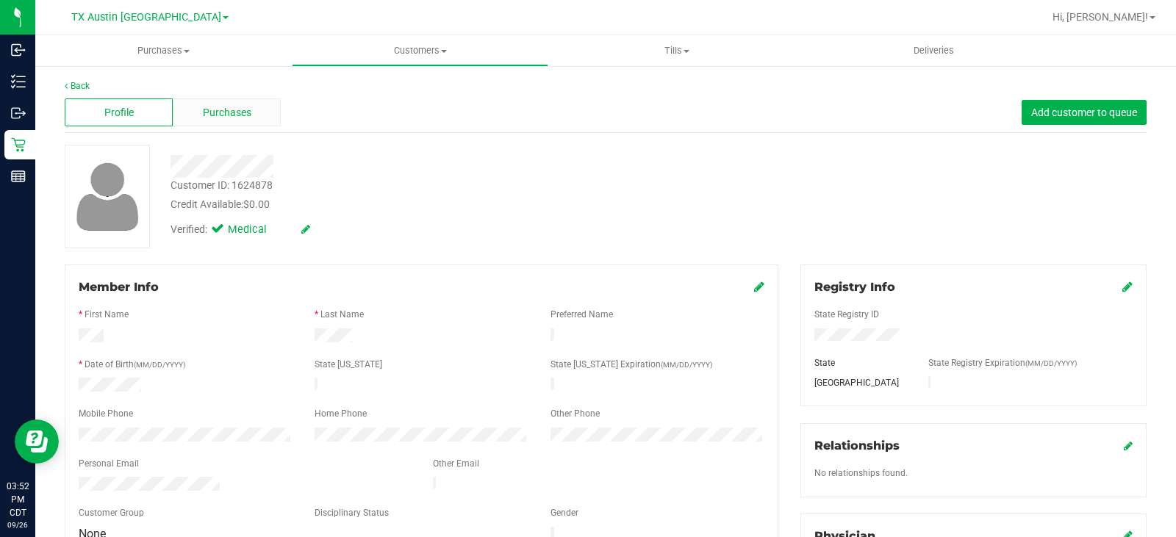
click at [254, 108] on div "Purchases" at bounding box center [227, 112] width 108 height 28
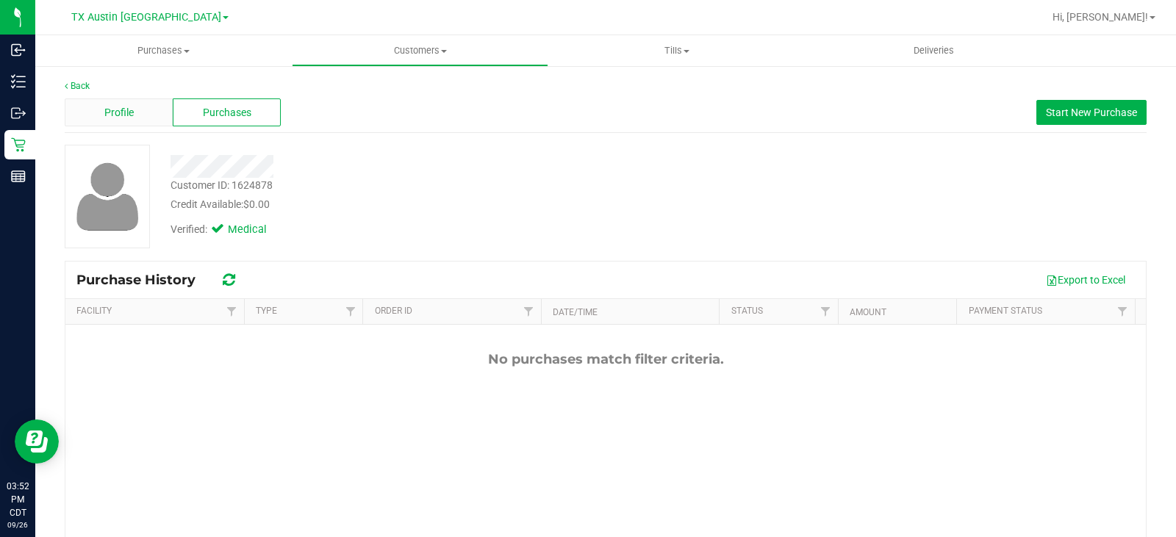
click at [133, 109] on div "Profile" at bounding box center [119, 112] width 108 height 28
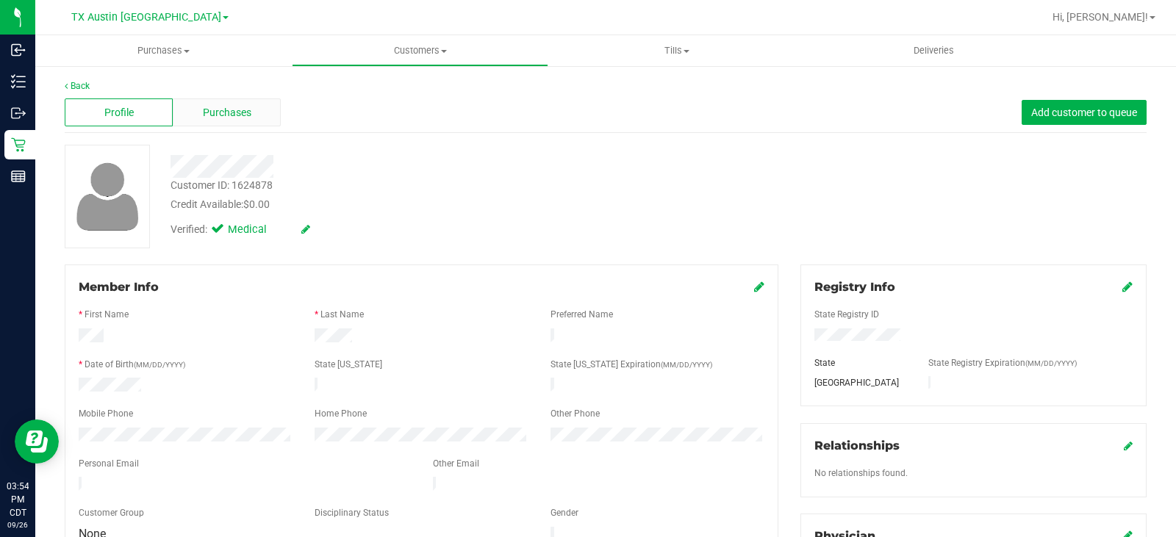
click at [210, 119] on span "Purchases" at bounding box center [227, 112] width 48 height 15
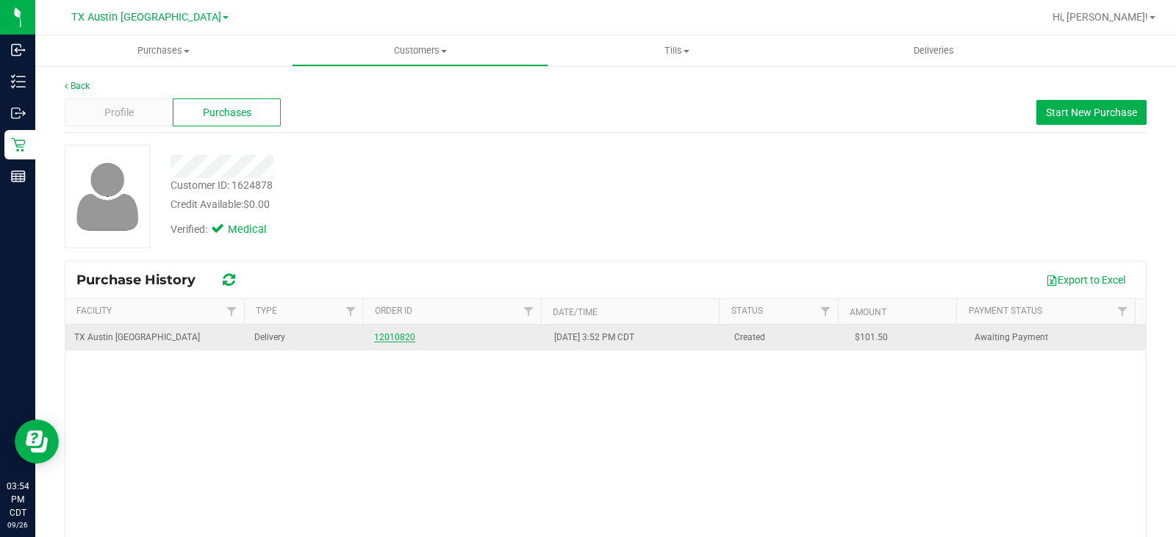
click at [387, 335] on link "12010820" at bounding box center [394, 337] width 41 height 10
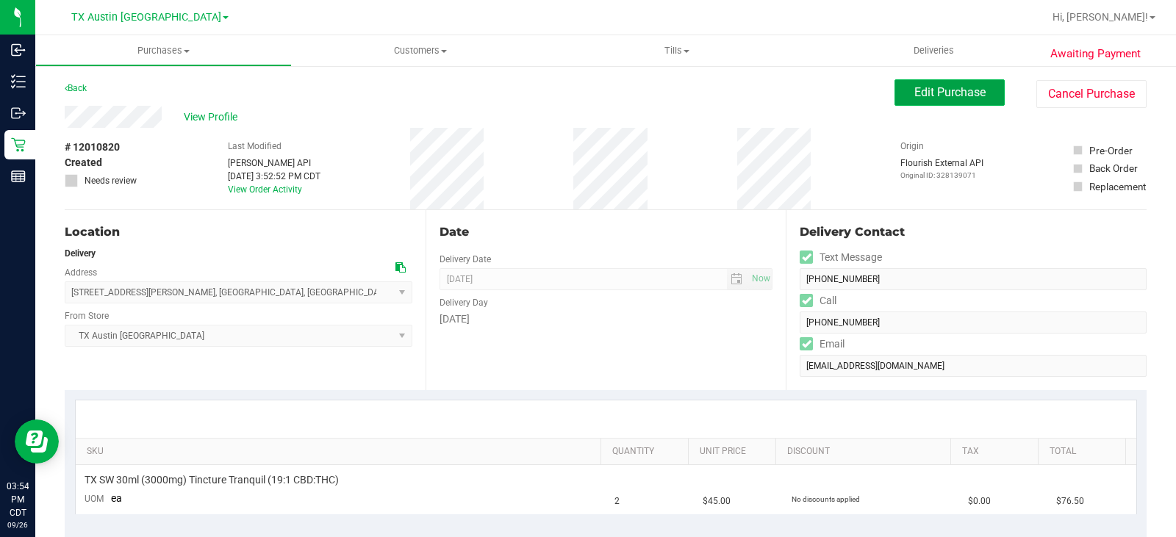
click at [929, 90] on span "Edit Purchase" at bounding box center [949, 92] width 71 height 14
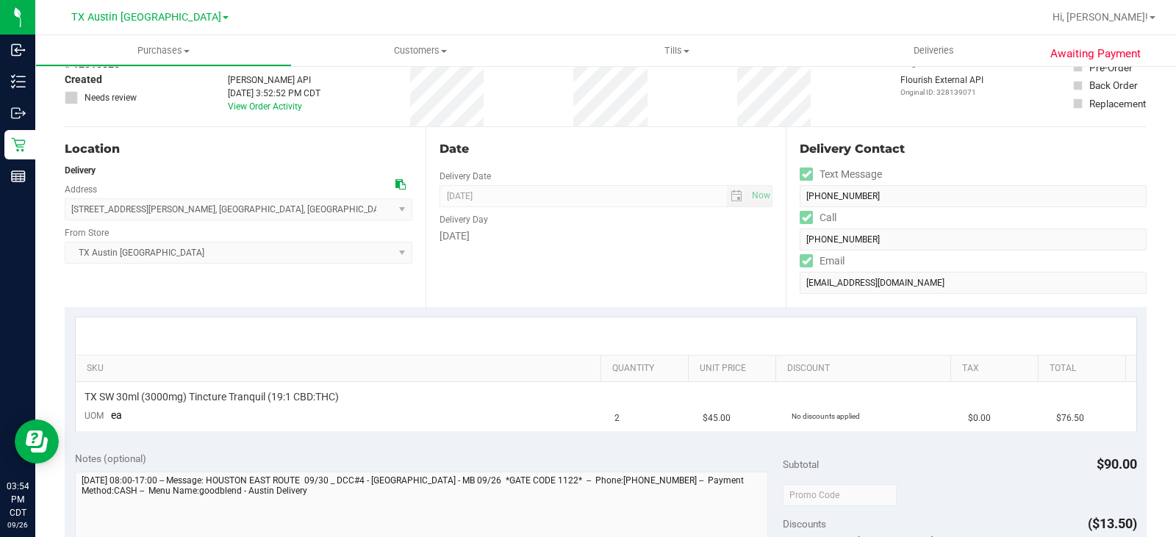
scroll to position [147, 0]
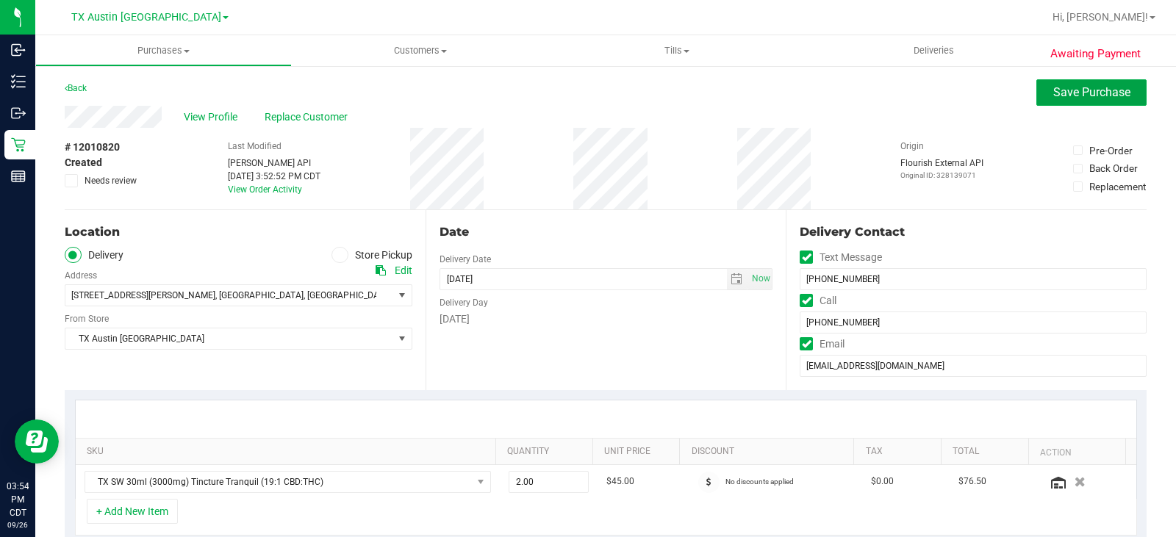
drag, startPoint x: 1029, startPoint y: 101, endPoint x: 780, endPoint y: 117, distance: 249.6
click at [1036, 101] on button "Save Purchase" at bounding box center [1091, 92] width 110 height 26
click at [220, 123] on span "View Profile" at bounding box center [213, 116] width 59 height 15
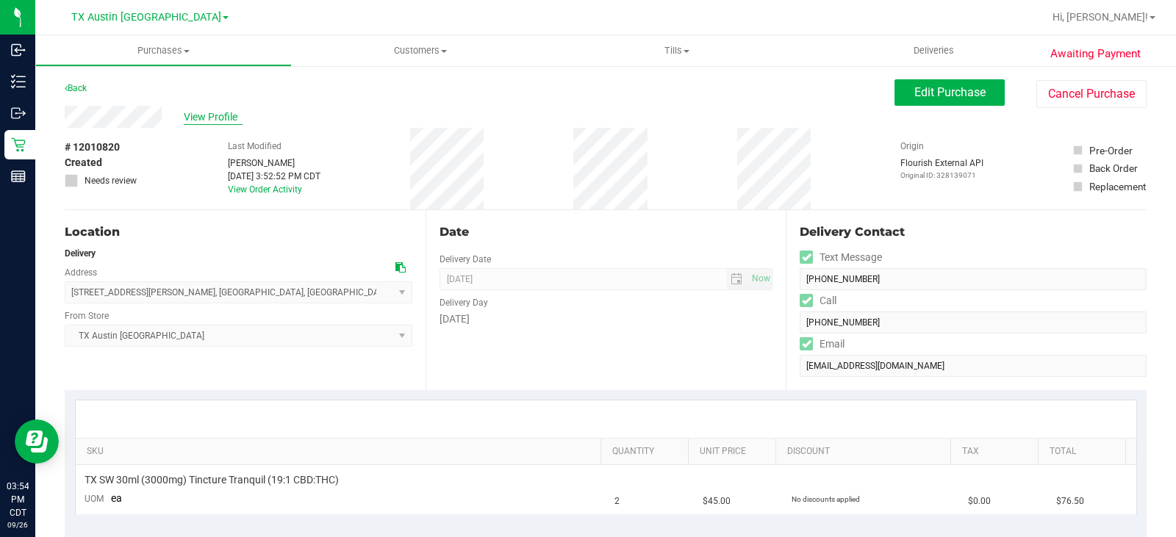
click at [229, 116] on span "View Profile" at bounding box center [213, 116] width 59 height 15
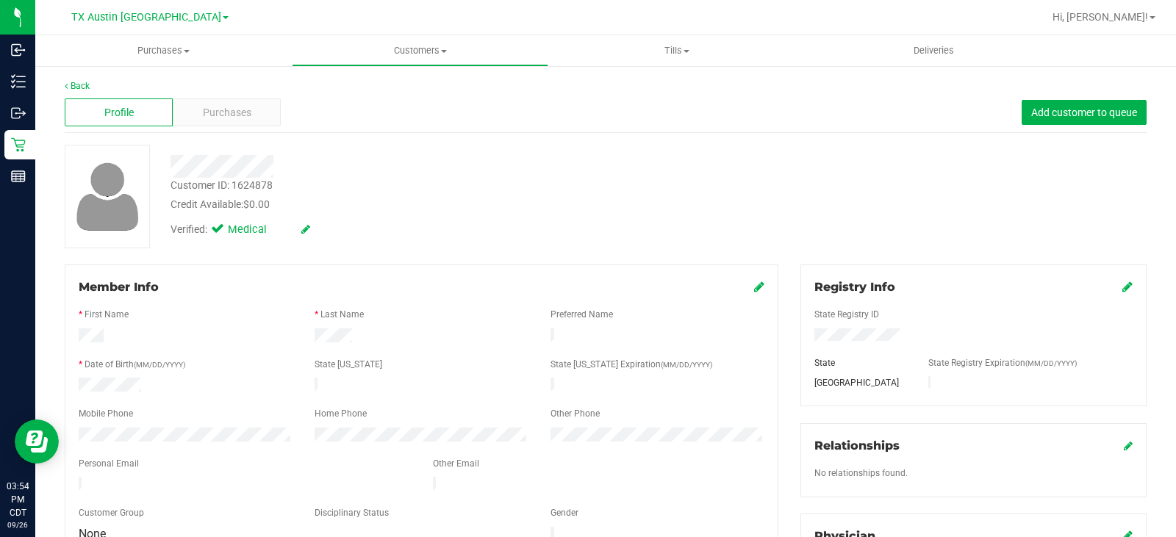
click at [754, 287] on icon at bounding box center [759, 287] width 10 height 12
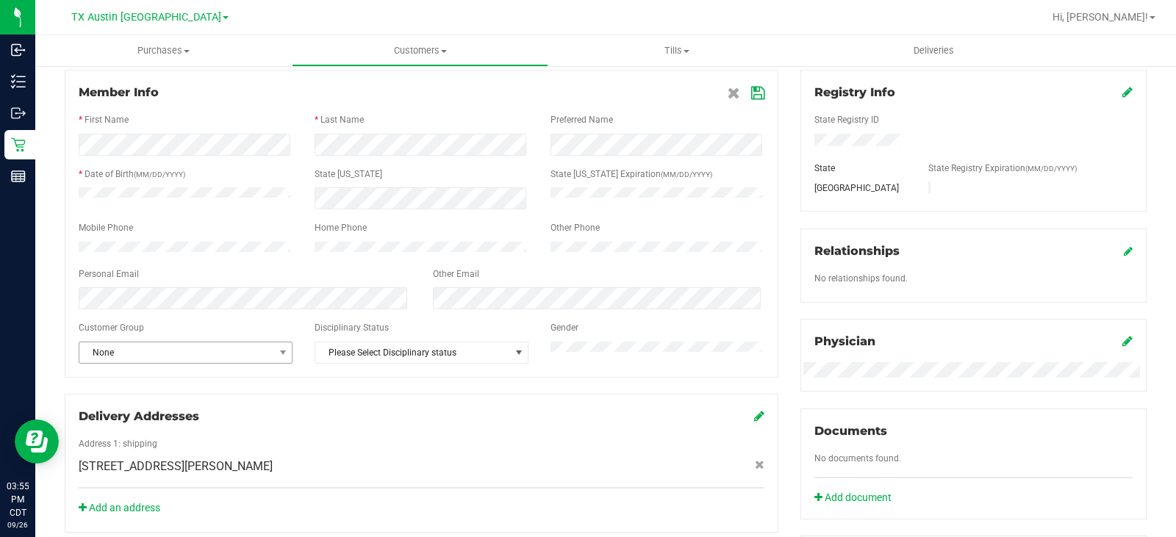
scroll to position [220, 0]
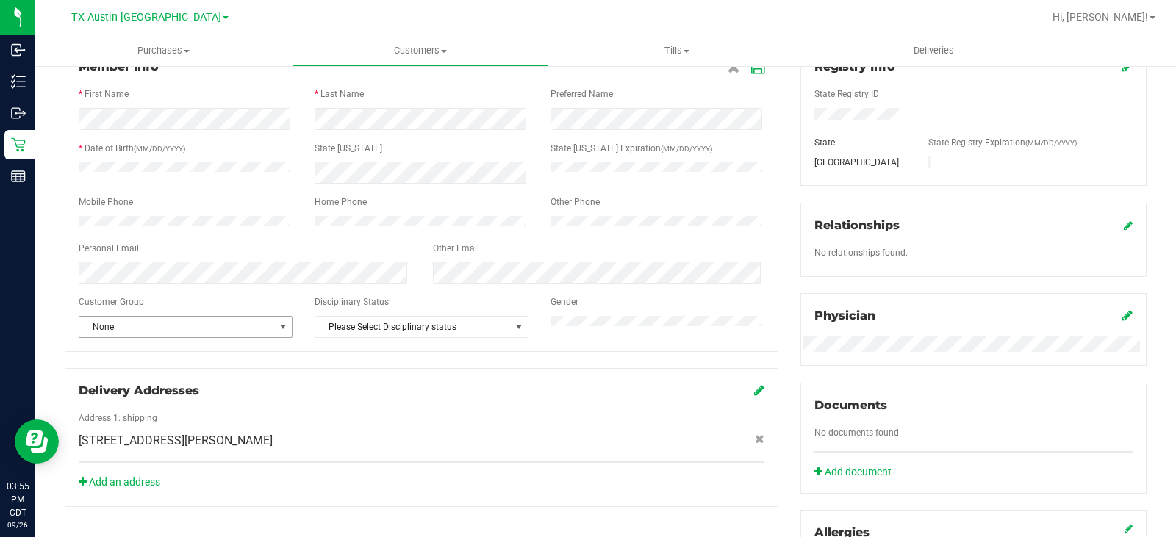
click at [228, 337] on span "None" at bounding box center [176, 327] width 194 height 21
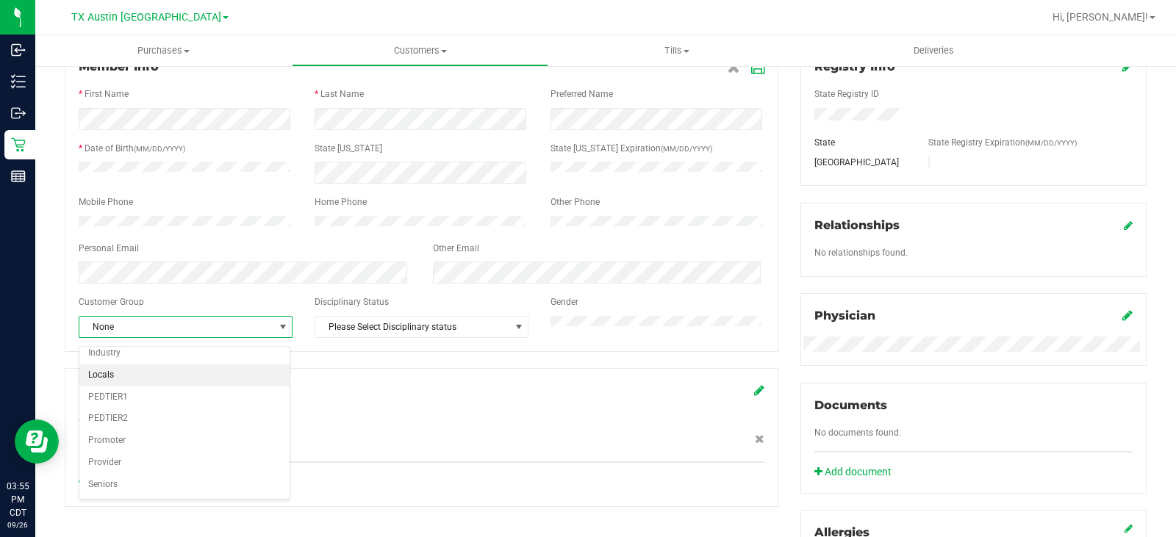
scroll to position [73, 0]
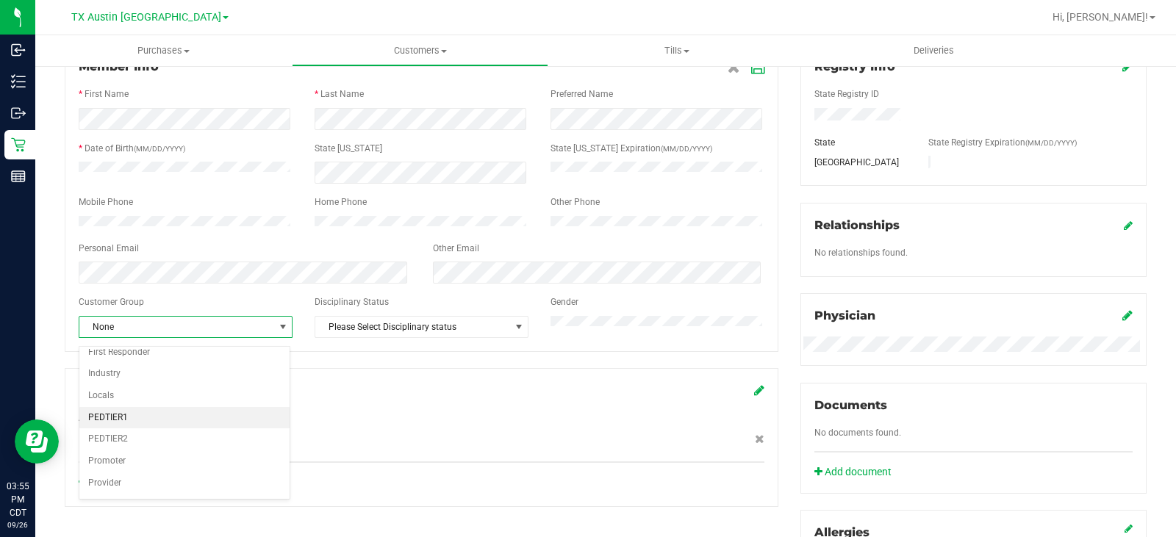
click at [127, 418] on li "PEDTIER1" at bounding box center [184, 418] width 210 height 22
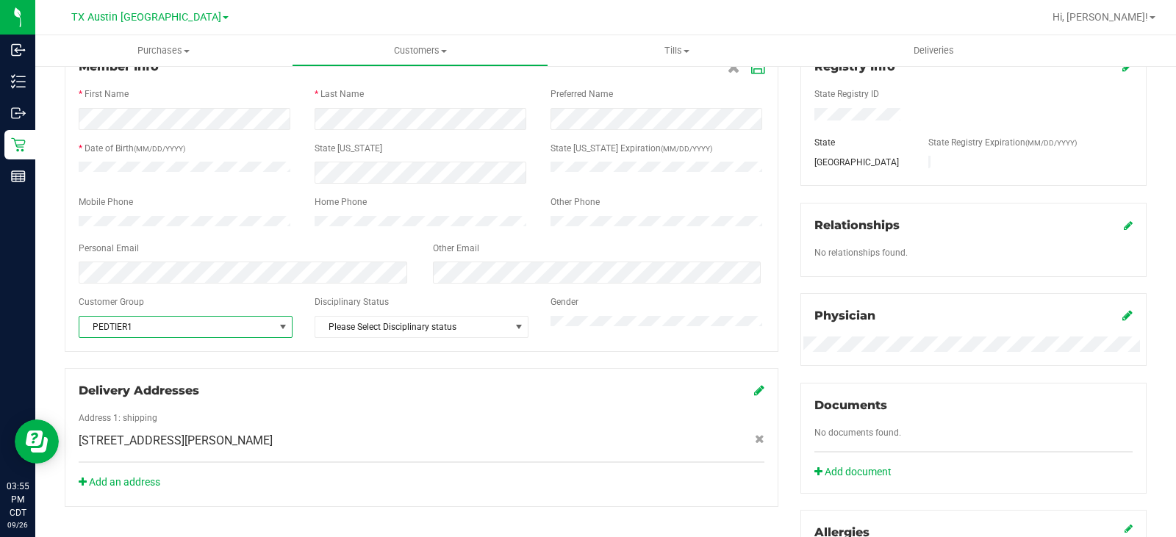
click at [448, 412] on div at bounding box center [422, 406] width 686 height 12
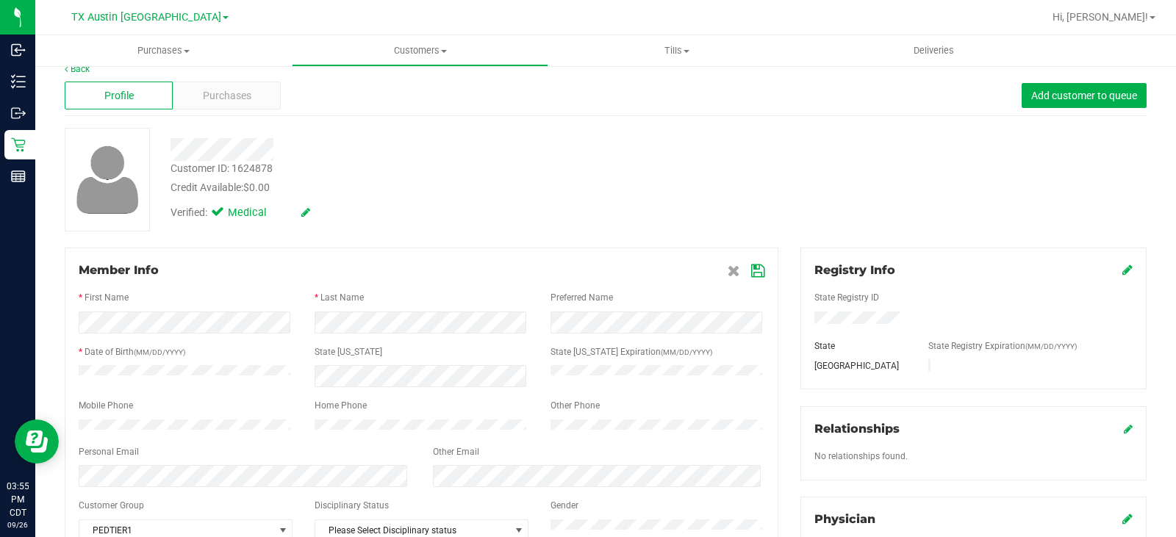
scroll to position [0, 0]
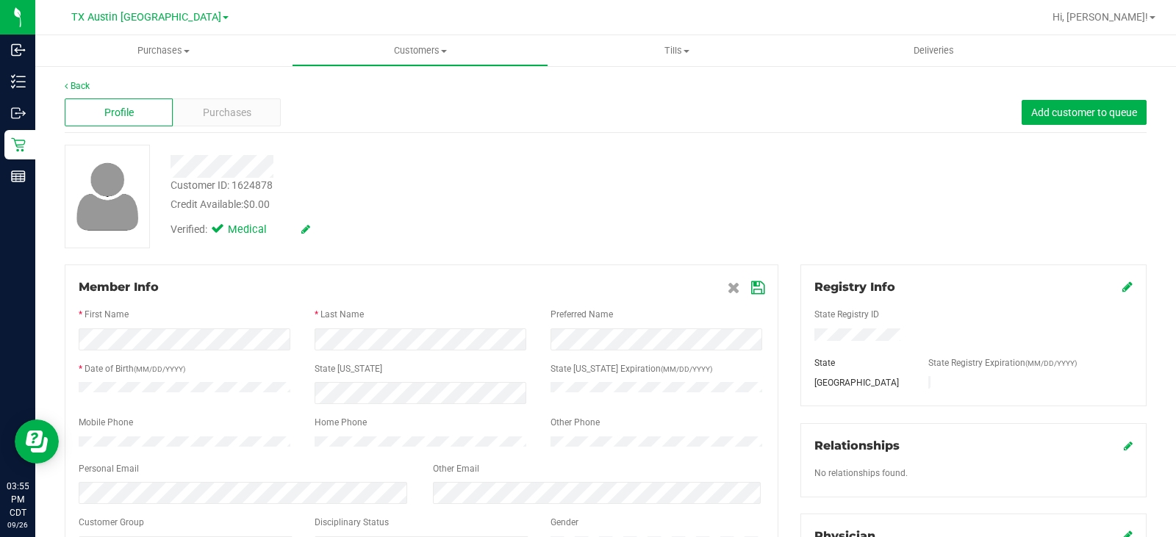
click at [757, 288] on icon at bounding box center [757, 288] width 13 height 12
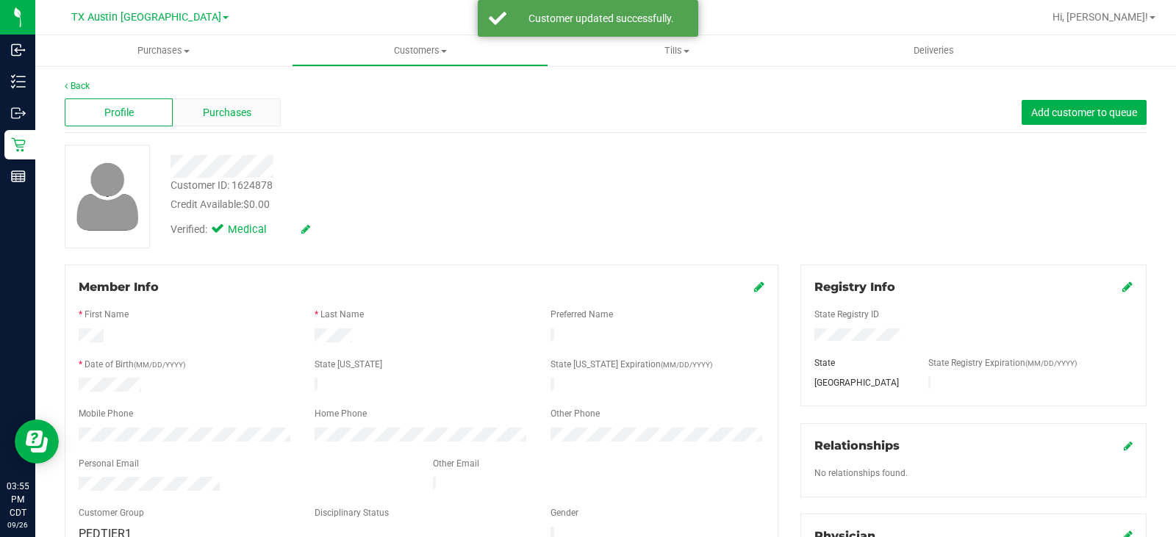
click at [246, 124] on div "Purchases" at bounding box center [227, 112] width 108 height 28
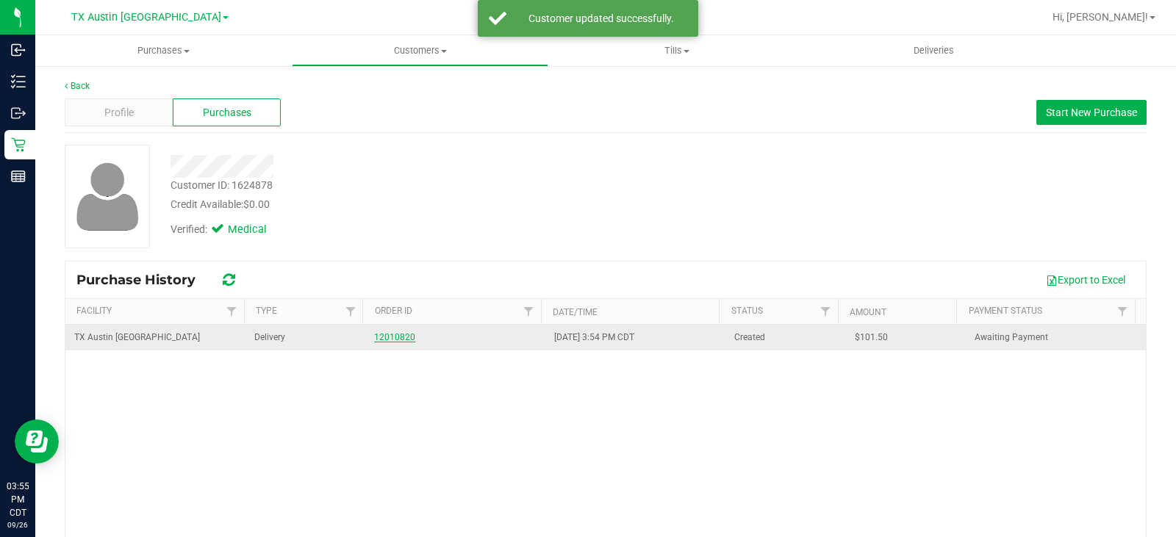
click at [389, 337] on link "12010820" at bounding box center [394, 337] width 41 height 10
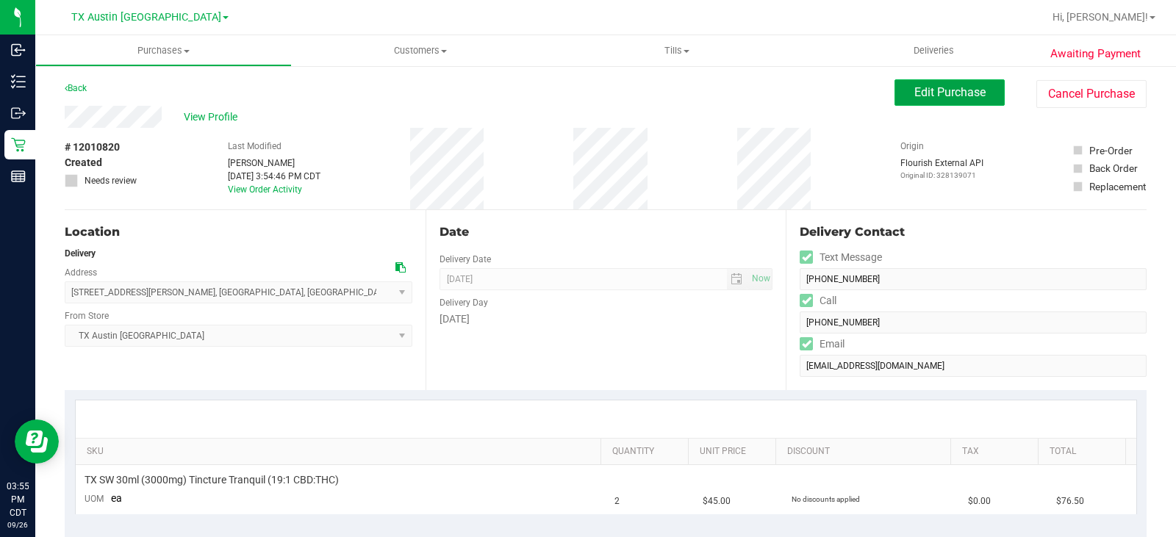
click at [935, 93] on span "Edit Purchase" at bounding box center [949, 92] width 71 height 14
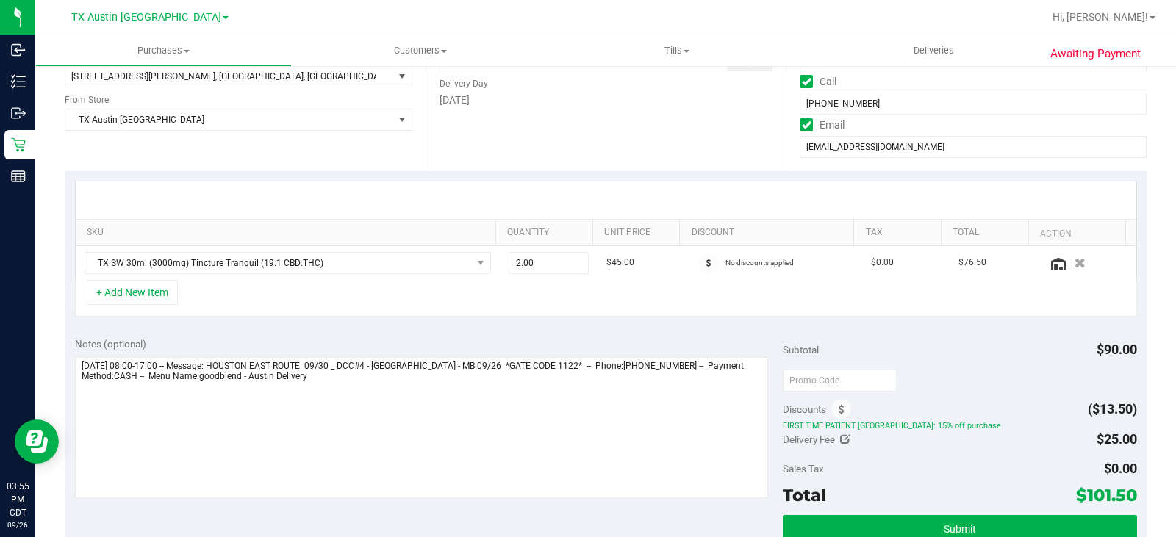
scroll to position [220, 0]
click at [838, 412] on icon at bounding box center [841, 408] width 6 height 10
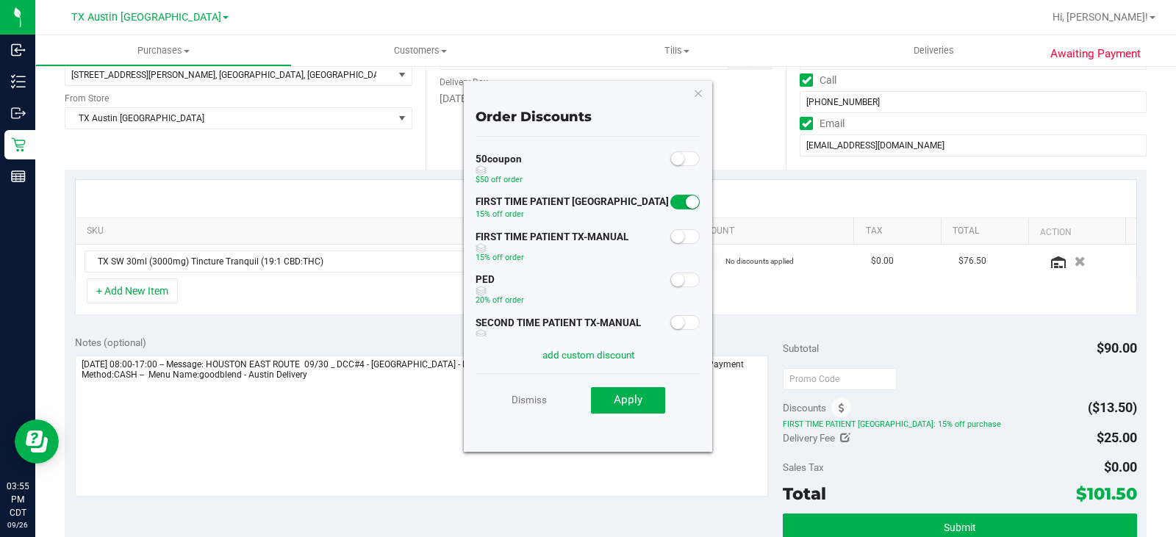
click at [680, 279] on span at bounding box center [684, 280] width 29 height 15
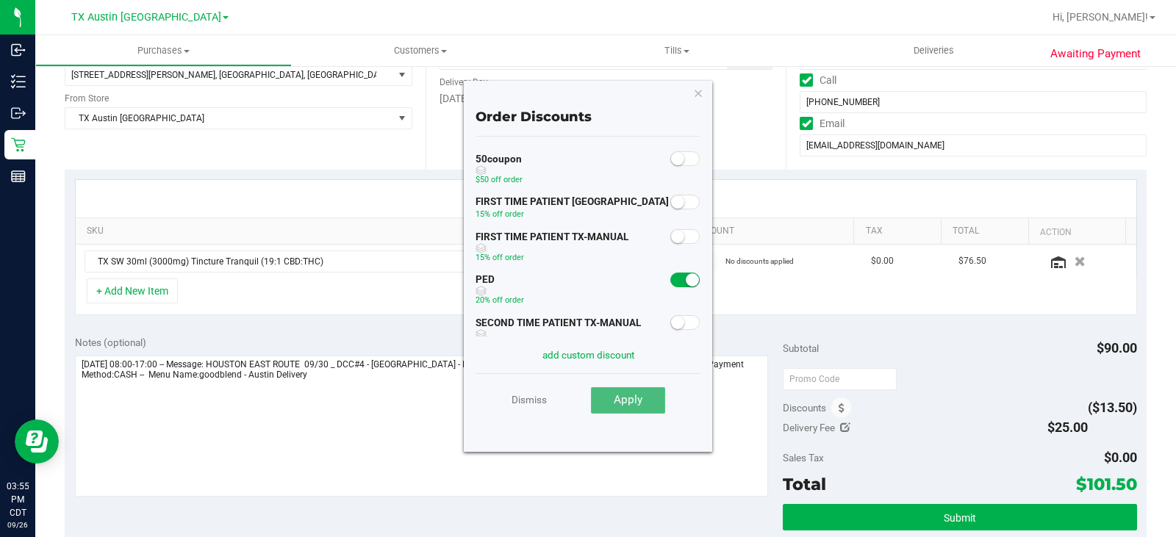
click at [633, 408] on button "Apply" at bounding box center [628, 400] width 74 height 26
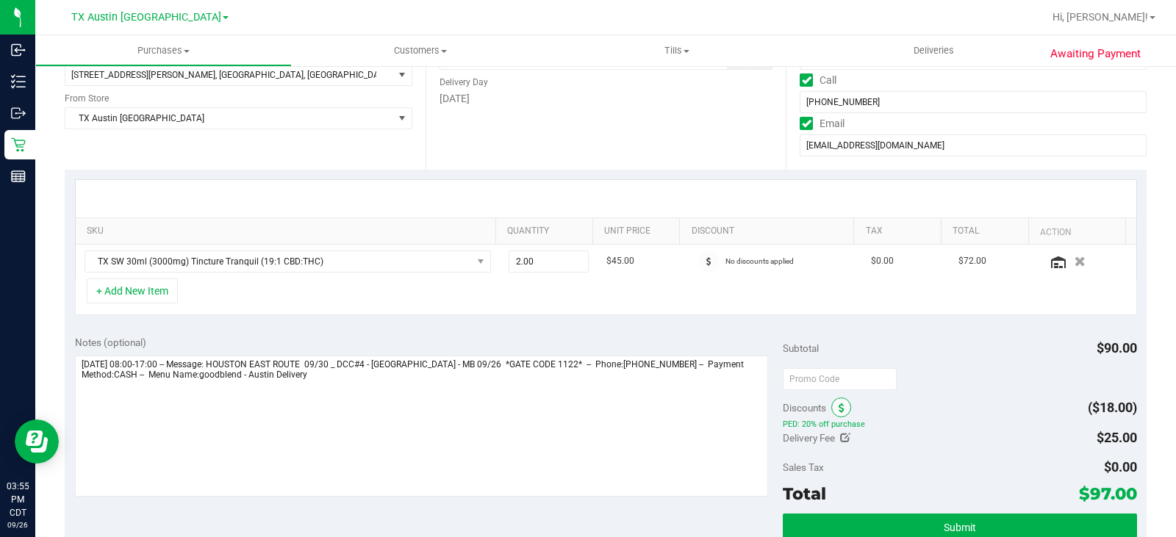
click at [841, 407] on span at bounding box center [841, 408] width 20 height 20
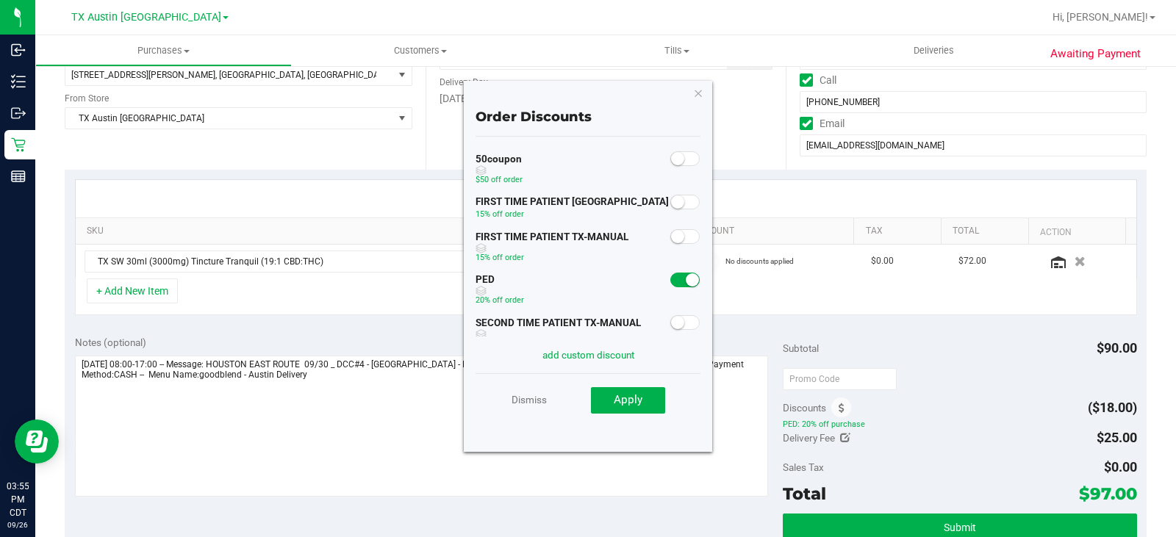
click at [671, 205] on small at bounding box center [677, 201] width 13 height 13
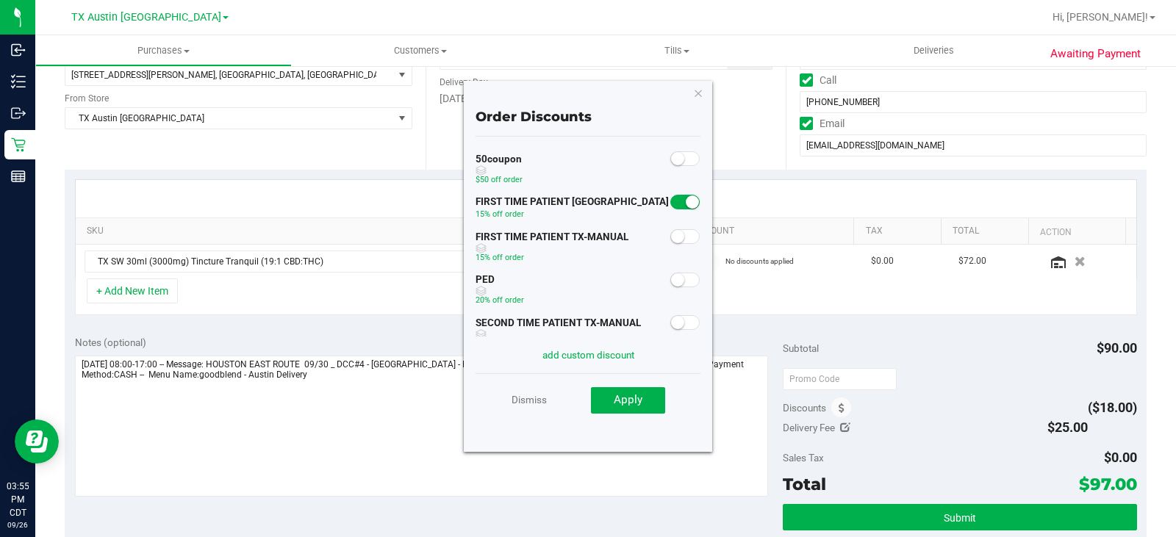
click at [676, 280] on span at bounding box center [684, 280] width 29 height 15
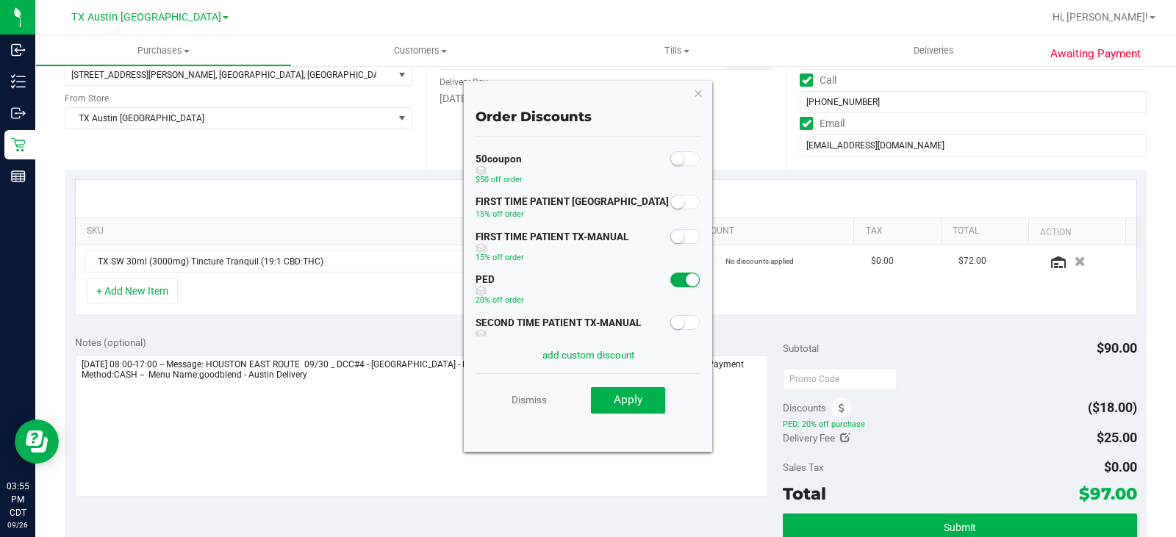
click at [676, 248] on div "FIRST TIME PATIENT TX-MANUAL 15% off order" at bounding box center [587, 247] width 225 height 43
click at [678, 237] on span at bounding box center [684, 236] width 29 height 15
click at [637, 400] on span "Apply" at bounding box center [628, 399] width 29 height 13
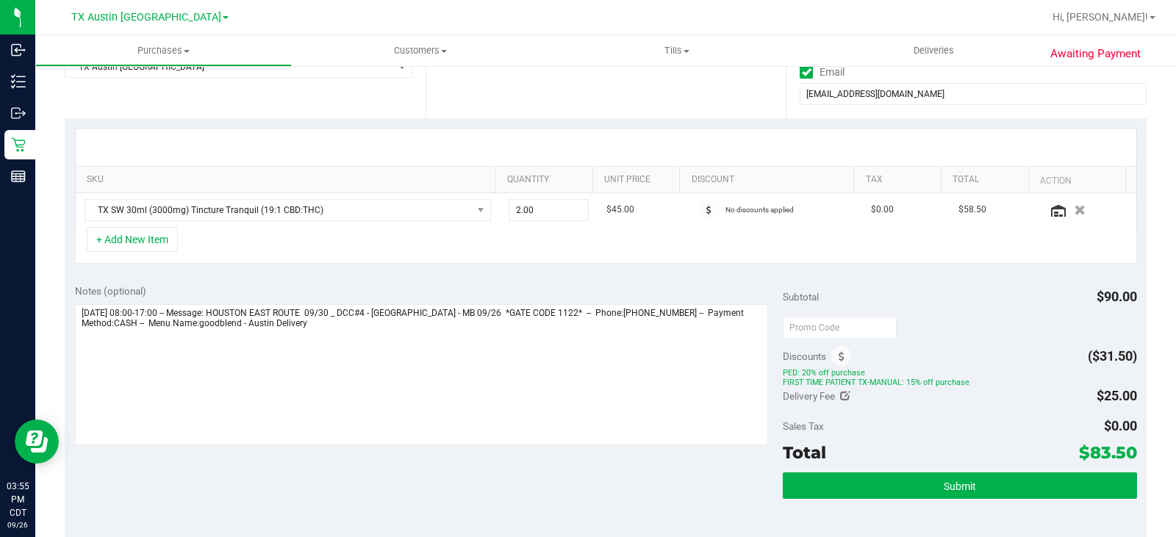
scroll to position [294, 0]
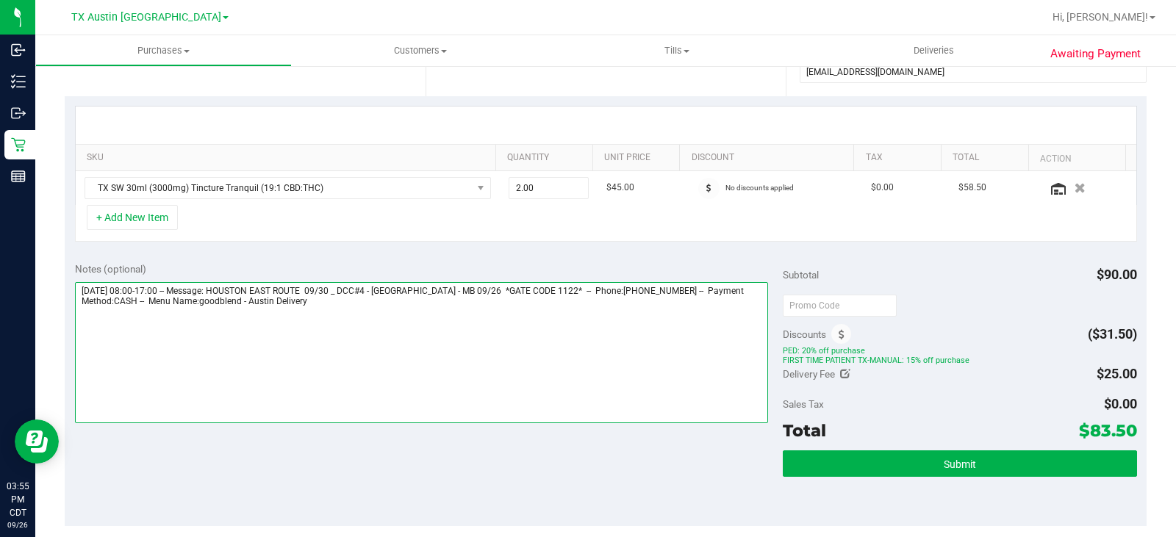
click at [522, 385] on textarea at bounding box center [421, 352] width 693 height 141
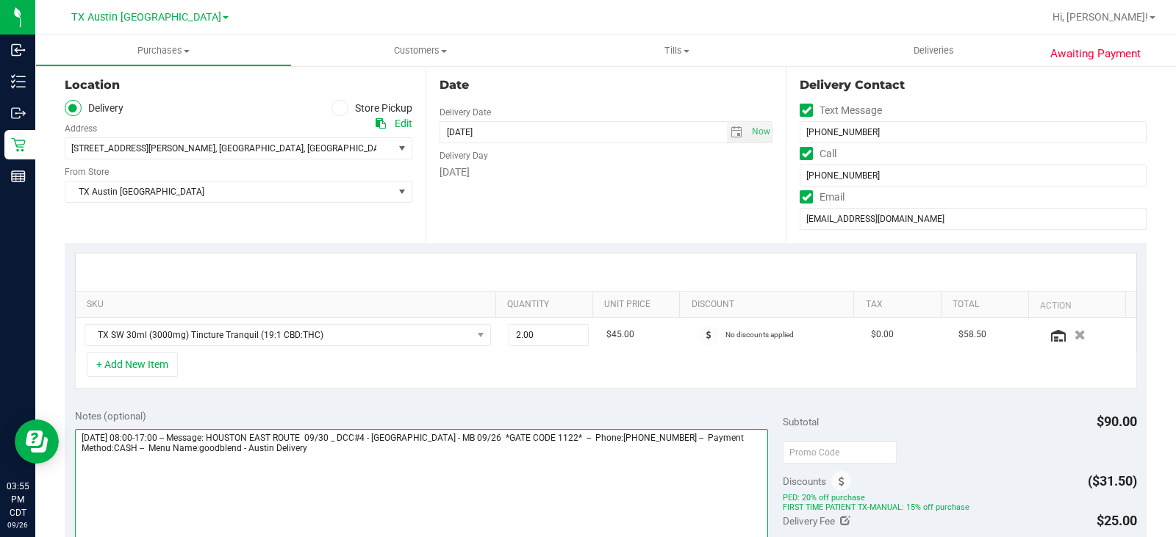
scroll to position [220, 0]
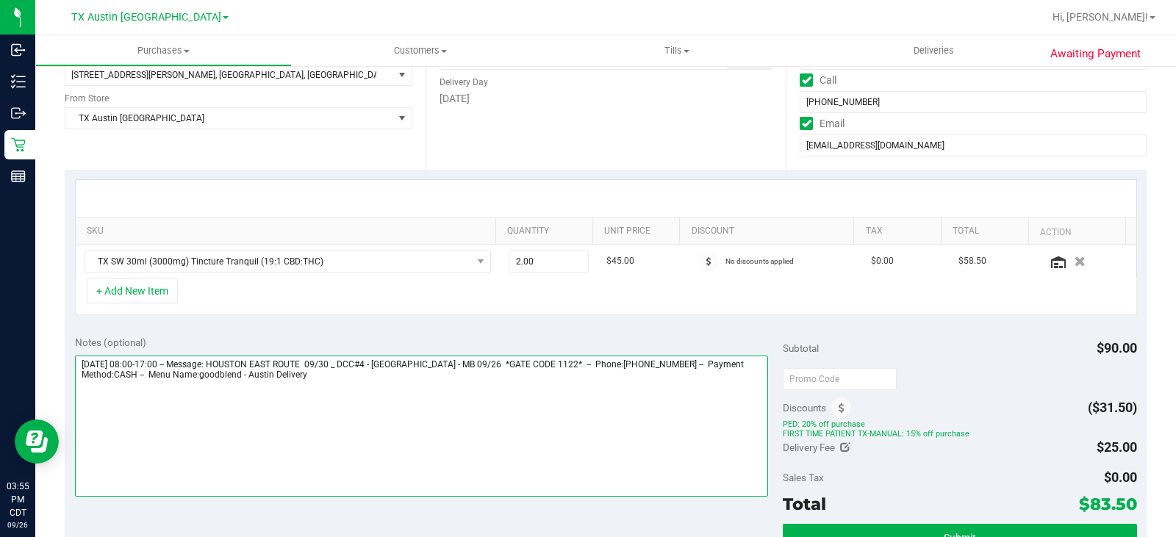
click at [523, 415] on textarea at bounding box center [421, 426] width 693 height 141
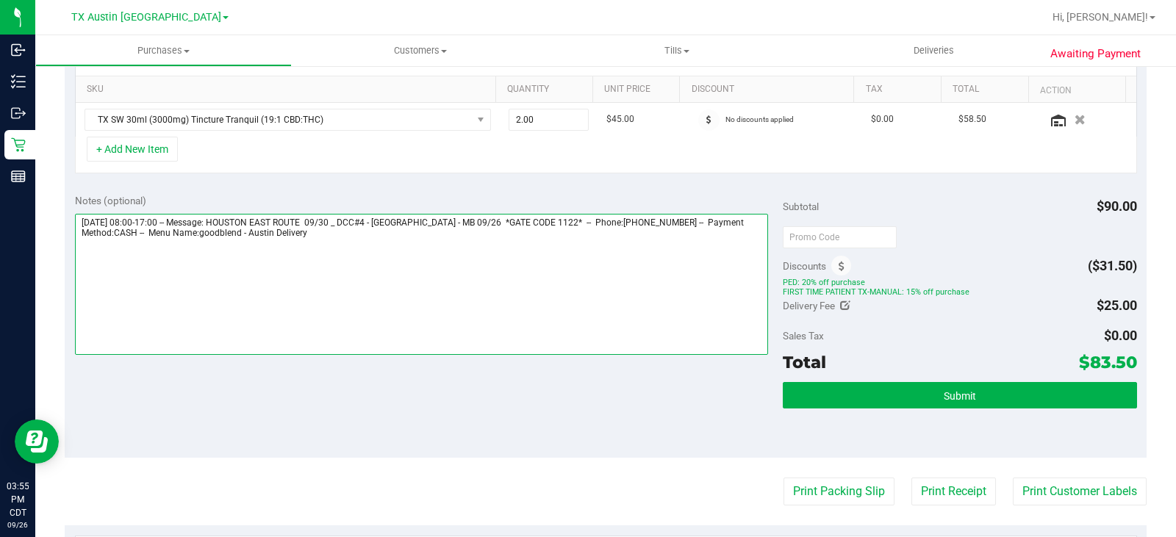
scroll to position [367, 0]
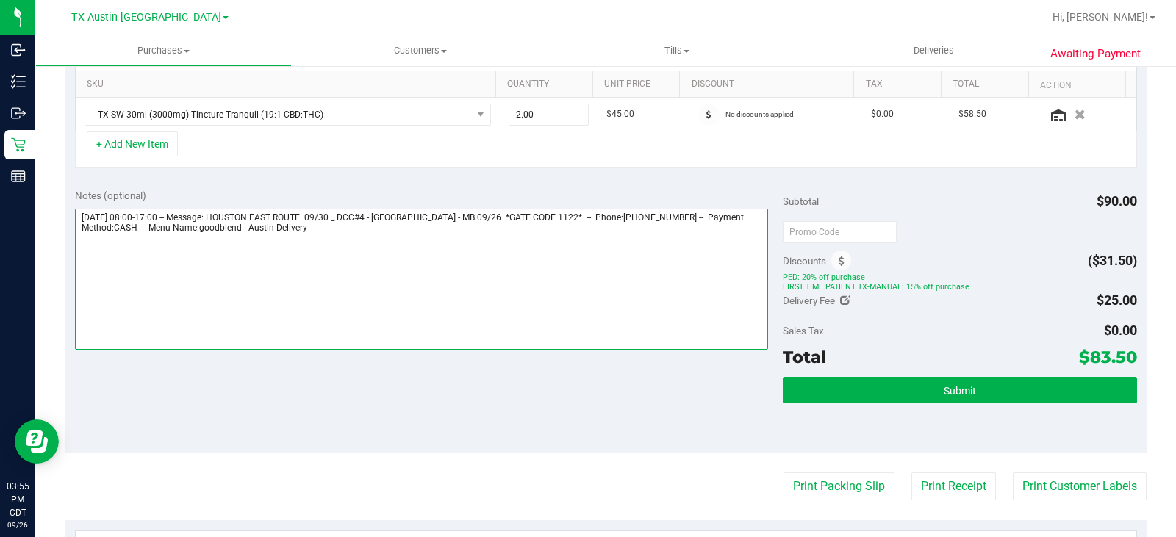
drag, startPoint x: 262, startPoint y: 218, endPoint x: 599, endPoint y: 218, distance: 337.3
click at [599, 218] on textarea at bounding box center [421, 279] width 693 height 141
click at [417, 240] on textarea at bounding box center [421, 279] width 693 height 141
paste textarea "HOUSTON EAST ROUTE 09/30 _ DCC#4 - [GEOGRAPHIC_DATA] 09/26 *GATE CODE 1122*"
click at [468, 284] on textarea at bounding box center [421, 279] width 693 height 141
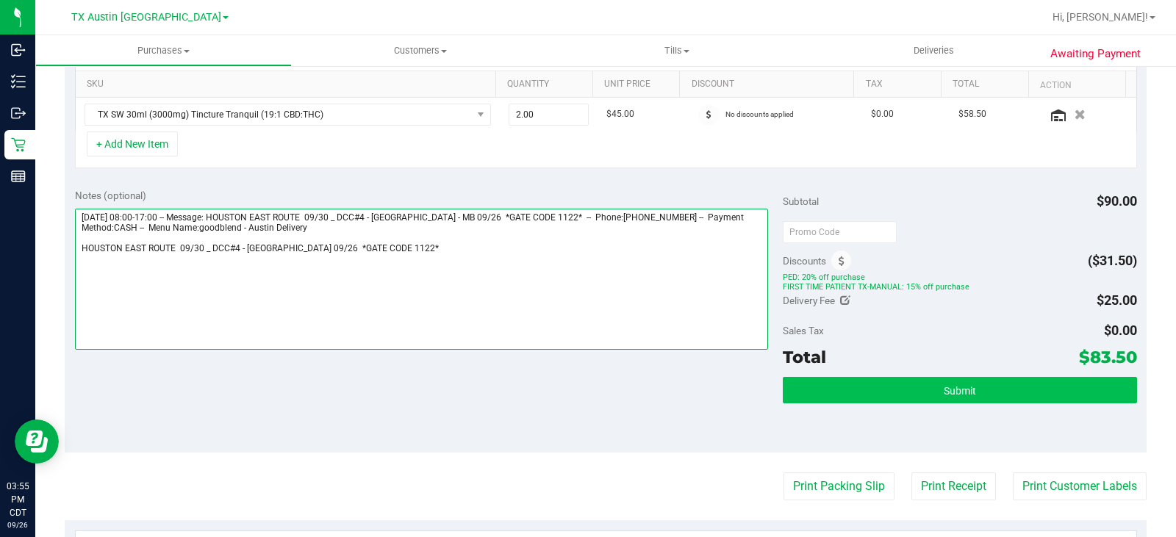
type textarea "[DATE] 08:00-17:00 -- Message: HOUSTON EAST ROUTE 09/30 _ DCC#4 - [GEOGRAPHIC_D…"
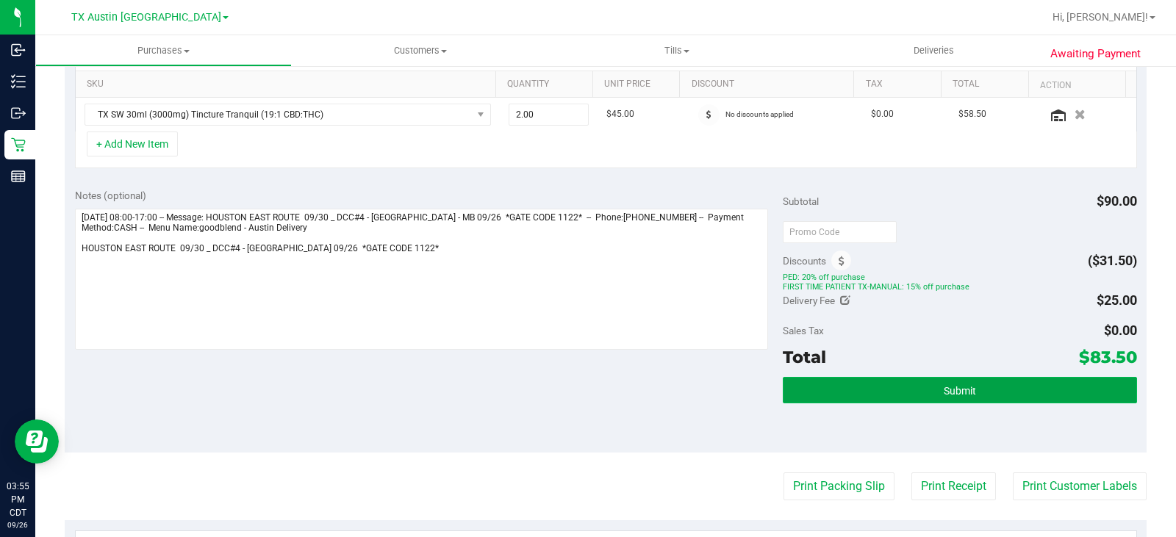
click at [894, 395] on button "Submit" at bounding box center [960, 390] width 354 height 26
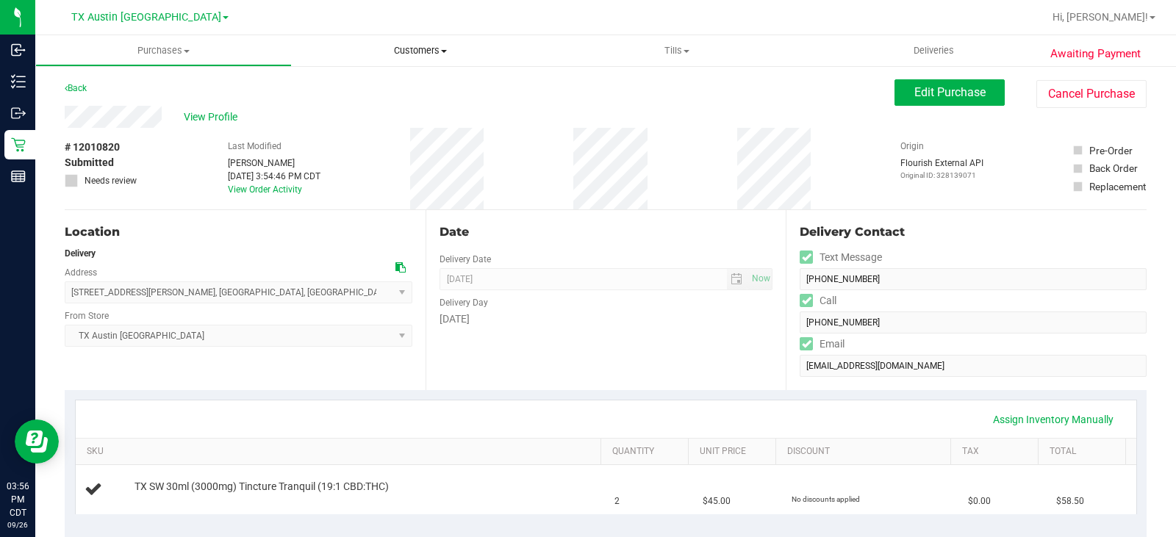
drag, startPoint x: 412, startPoint y: 40, endPoint x: 410, endPoint y: 48, distance: 8.4
click at [412, 40] on uib-tab-heading "Customers All customers Add a new customer All physicians" at bounding box center [419, 50] width 255 height 29
click at [379, 76] on ul "All customers Add a new customer All physicians" at bounding box center [420, 106] width 256 height 79
click at [370, 83] on span "All customers" at bounding box center [345, 88] width 106 height 12
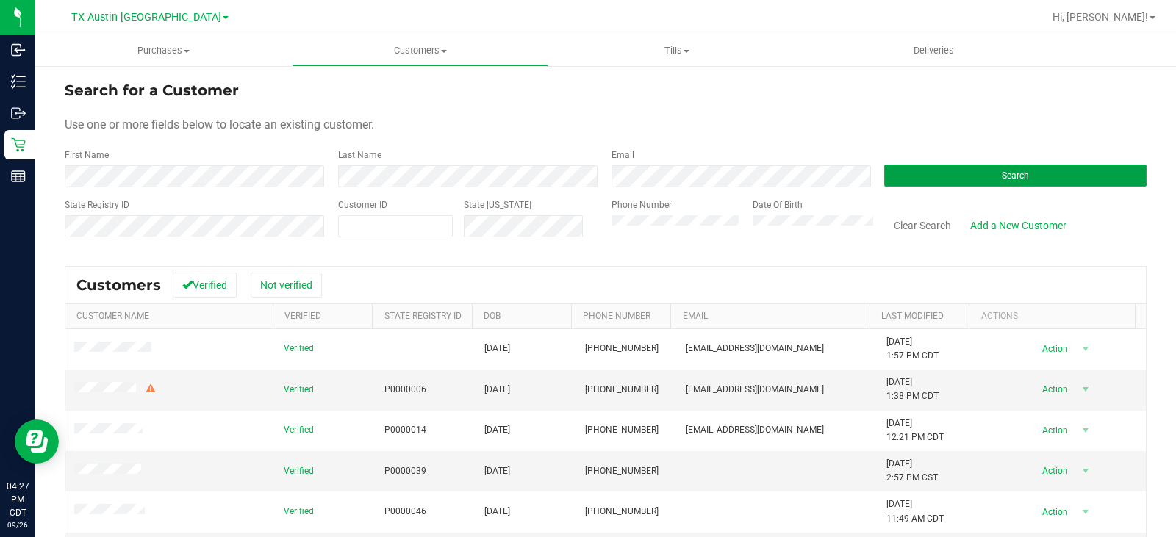
click at [955, 171] on button "Search" at bounding box center [1015, 176] width 262 height 22
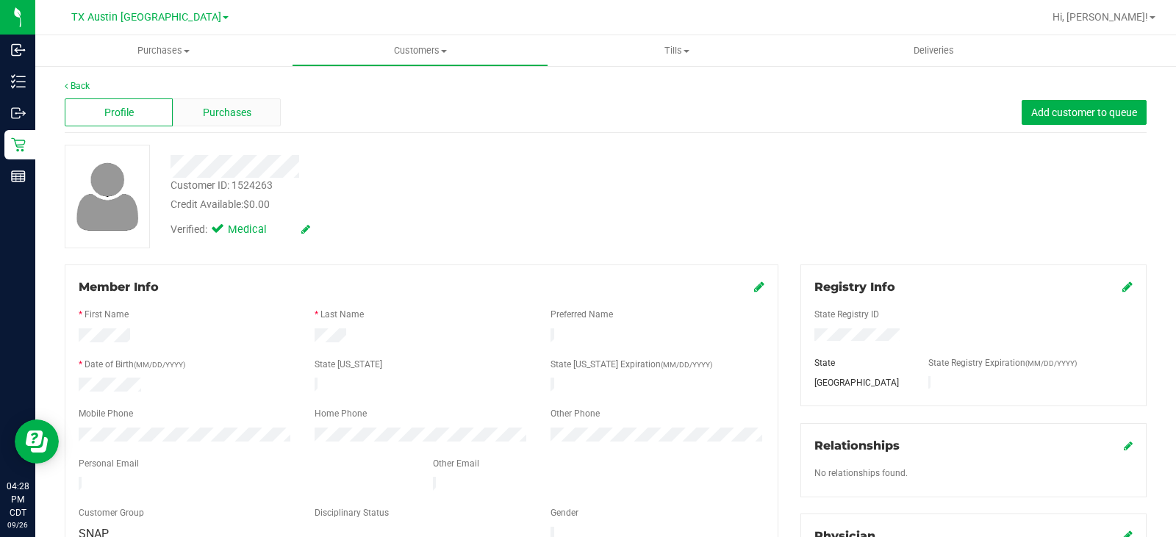
click at [248, 118] on span "Purchases" at bounding box center [227, 112] width 48 height 15
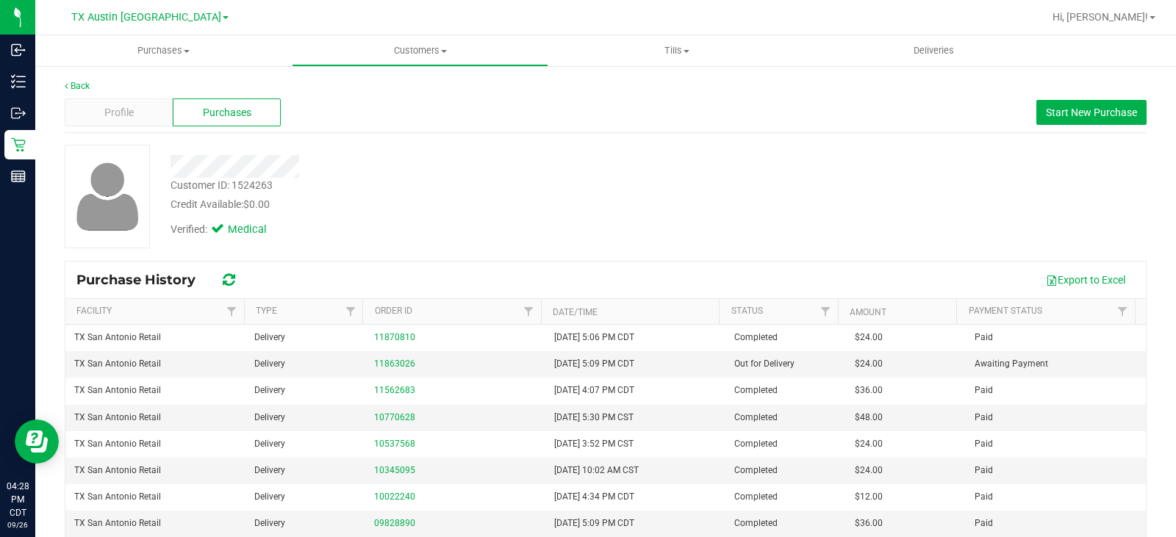
click at [525, 170] on div at bounding box center [435, 166] width 552 height 23
drag, startPoint x: 1075, startPoint y: 114, endPoint x: 672, endPoint y: 176, distance: 407.4
click at [1073, 115] on span "Start New Purchase" at bounding box center [1091, 113] width 91 height 12
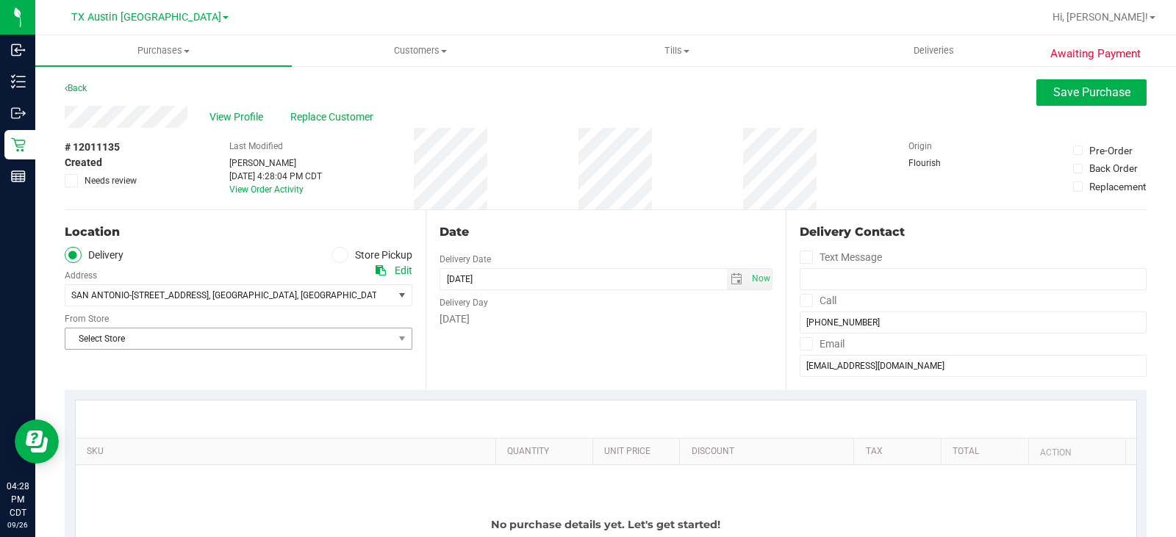
drag, startPoint x: 330, startPoint y: 322, endPoint x: 328, endPoint y: 340, distance: 18.4
click at [330, 323] on div "Select Store Select Store [PERSON_NAME][GEOGRAPHIC_DATA] [GEOGRAPHIC_DATA][PERS…" at bounding box center [239, 327] width 348 height 43
click at [328, 340] on span "Select Store" at bounding box center [229, 338] width 328 height 21
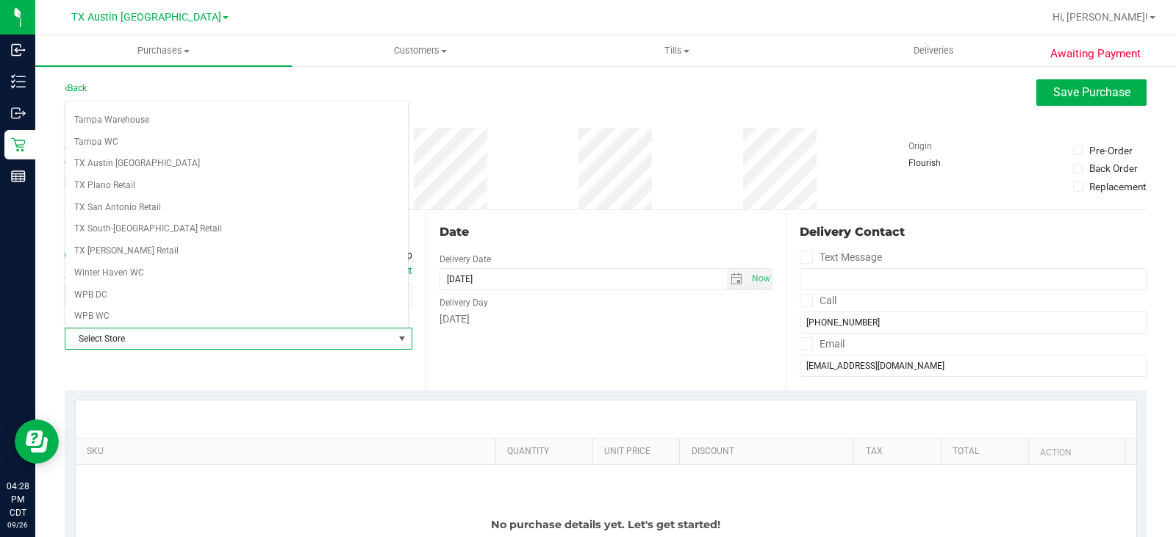
scroll to position [1068, 0]
click at [175, 185] on li "TX Plano Retail" at bounding box center [236, 183] width 342 height 22
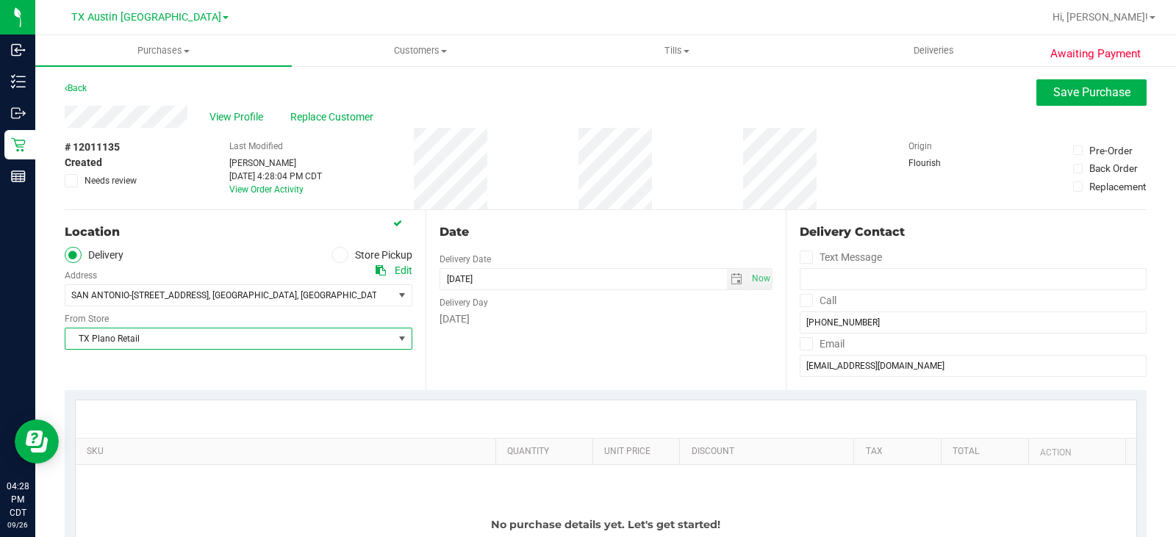
click at [160, 344] on span "TX Plano Retail" at bounding box center [229, 338] width 328 height 21
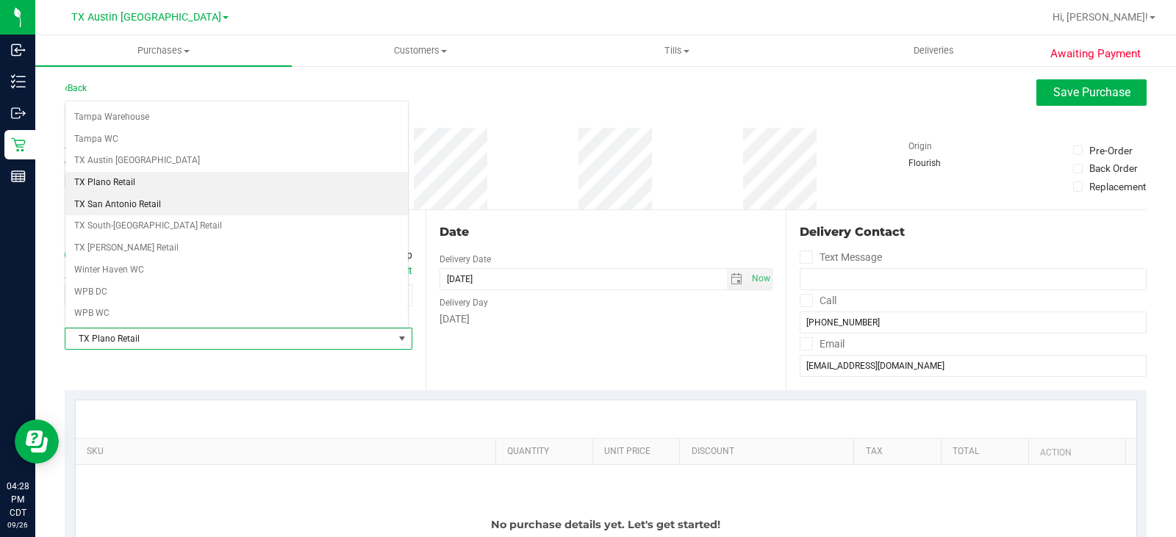
click at [170, 201] on li "TX San Antonio Retail" at bounding box center [236, 205] width 342 height 22
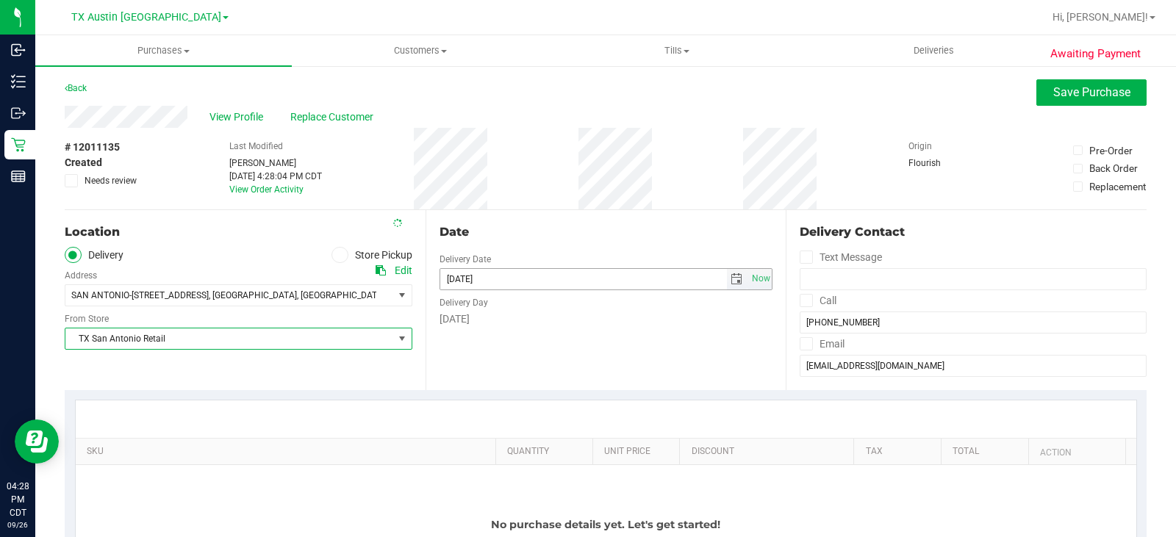
click at [734, 280] on span "select" at bounding box center [736, 279] width 12 height 12
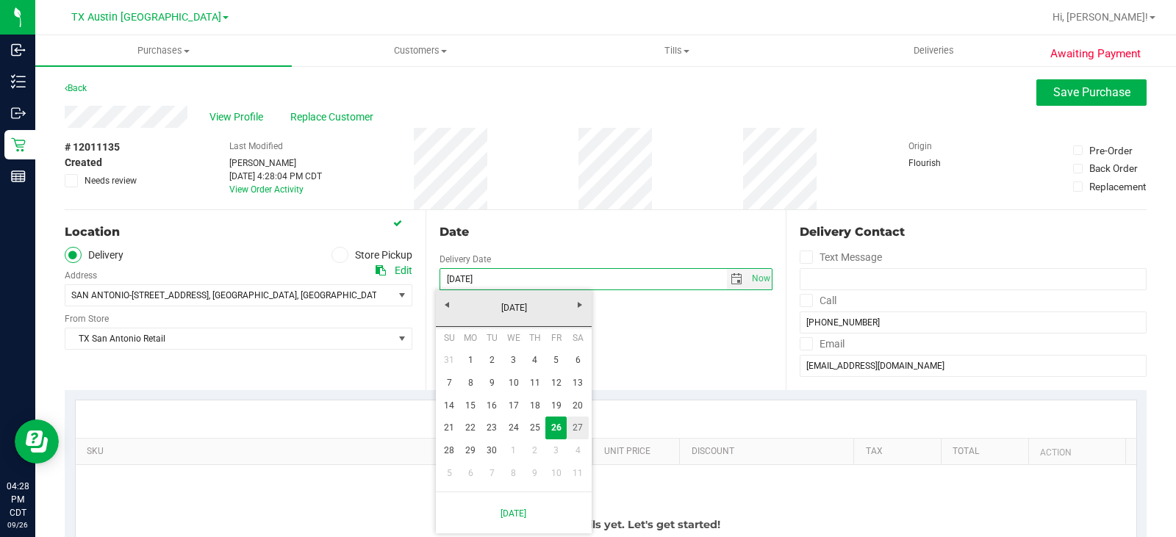
click at [576, 426] on link "27" at bounding box center [577, 428] width 21 height 23
type input "[DATE]"
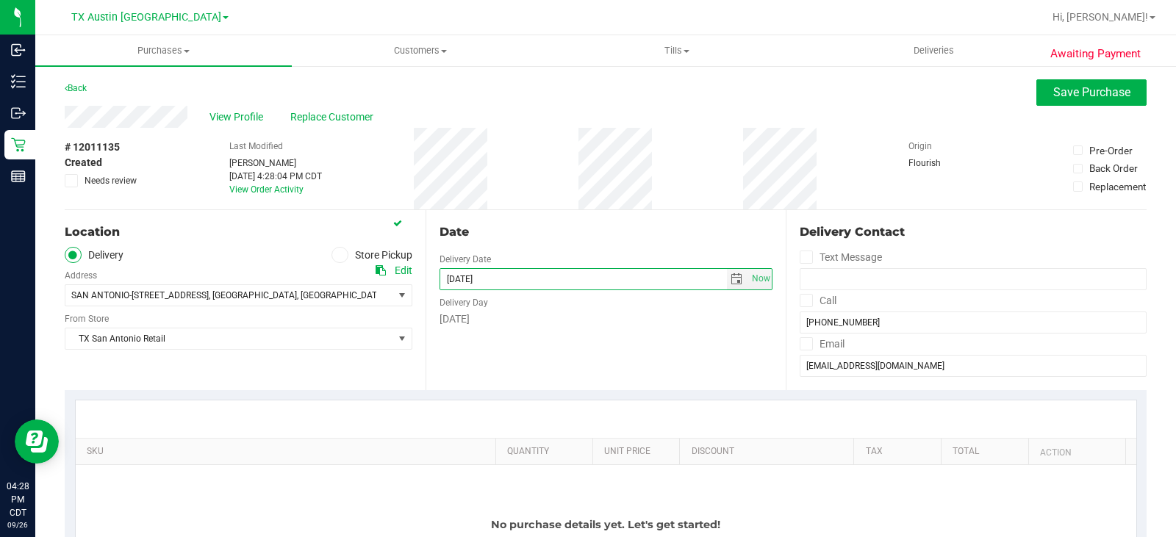
click at [611, 362] on div "Date Delivery Date [DATE] Now [DATE] 04:28 PM Now Delivery Day [DATE]" at bounding box center [605, 300] width 361 height 180
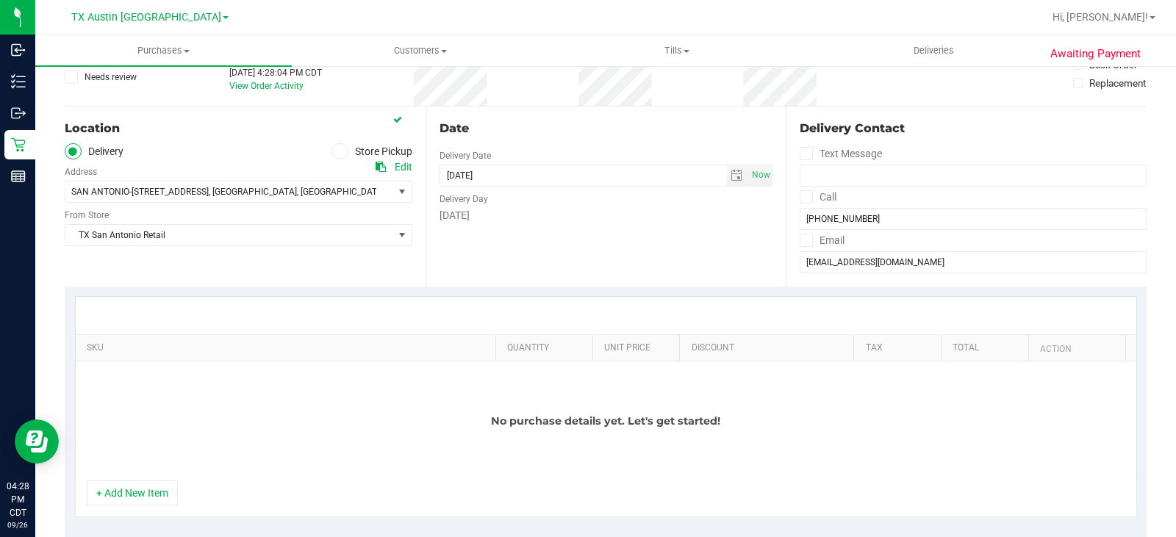
scroll to position [220, 0]
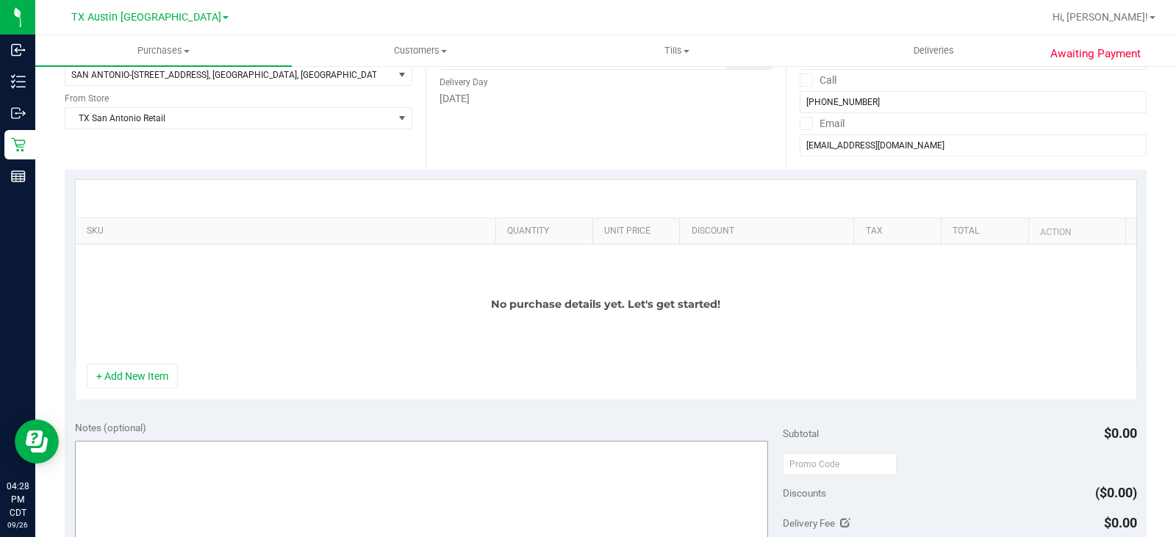
click at [152, 373] on button "+ Add New Item" at bounding box center [132, 376] width 91 height 25
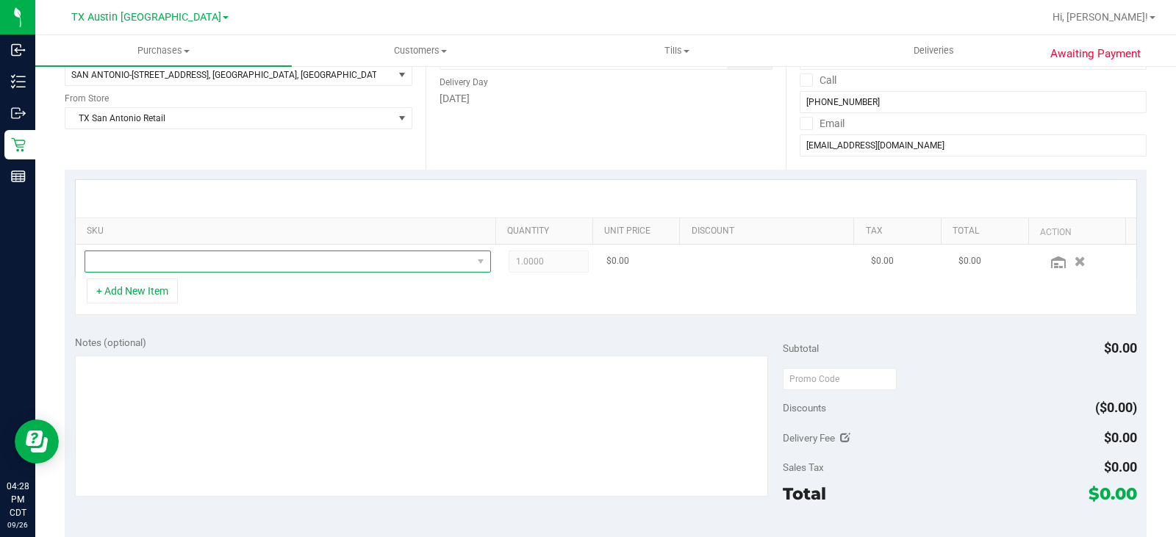
click at [248, 266] on span "NO DATA FOUND" at bounding box center [278, 261] width 387 height 21
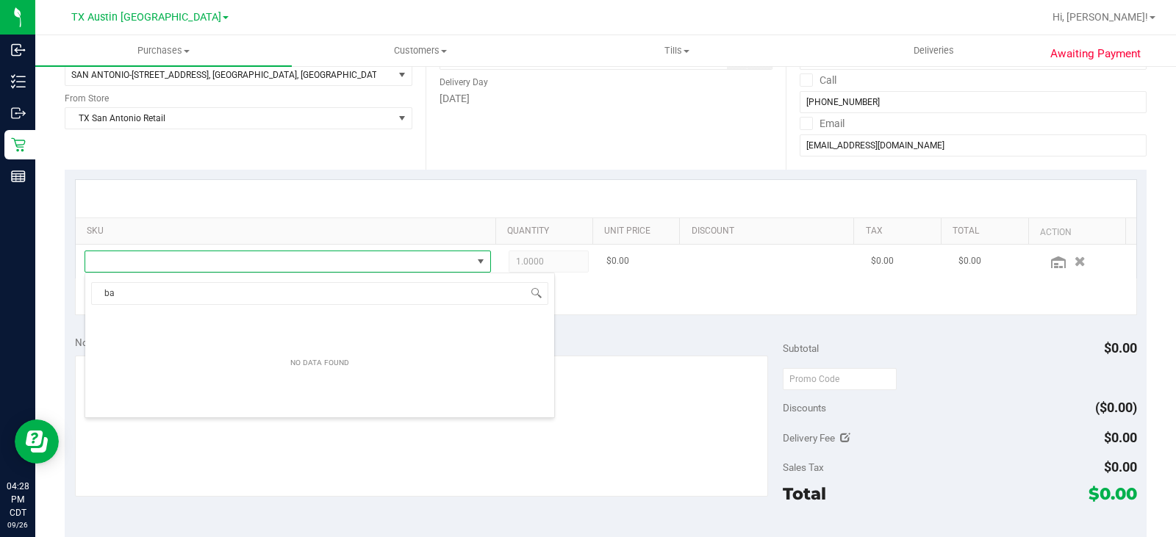
scroll to position [22, 393]
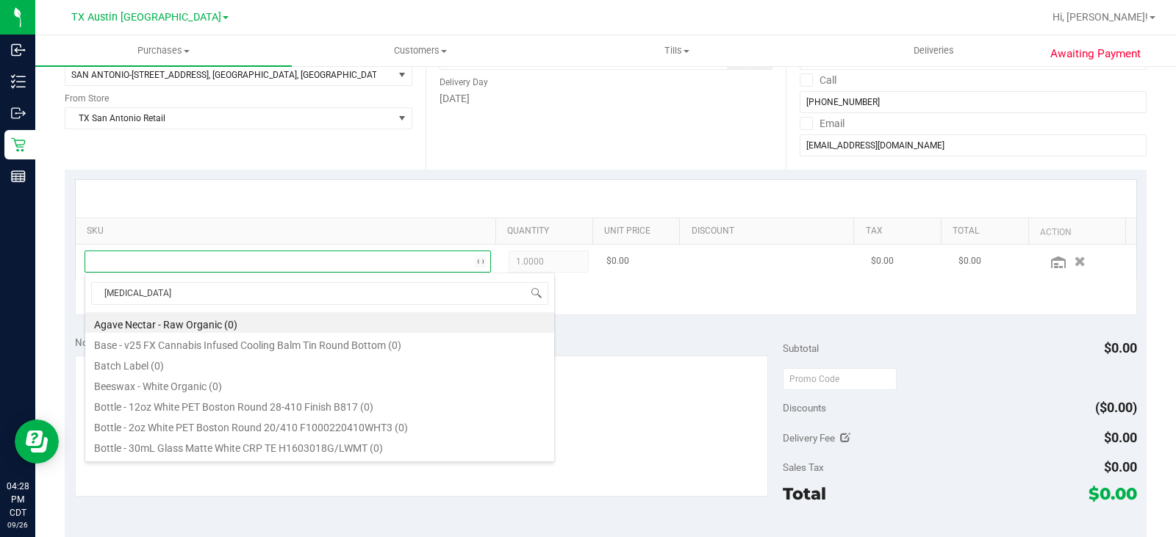
type input "balm"
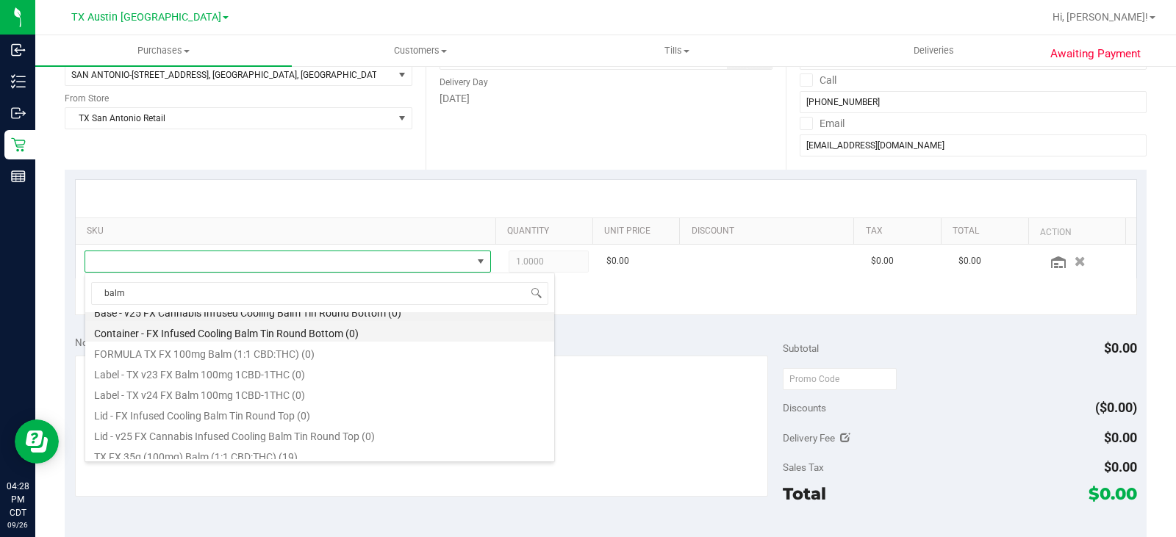
scroll to position [18, 0]
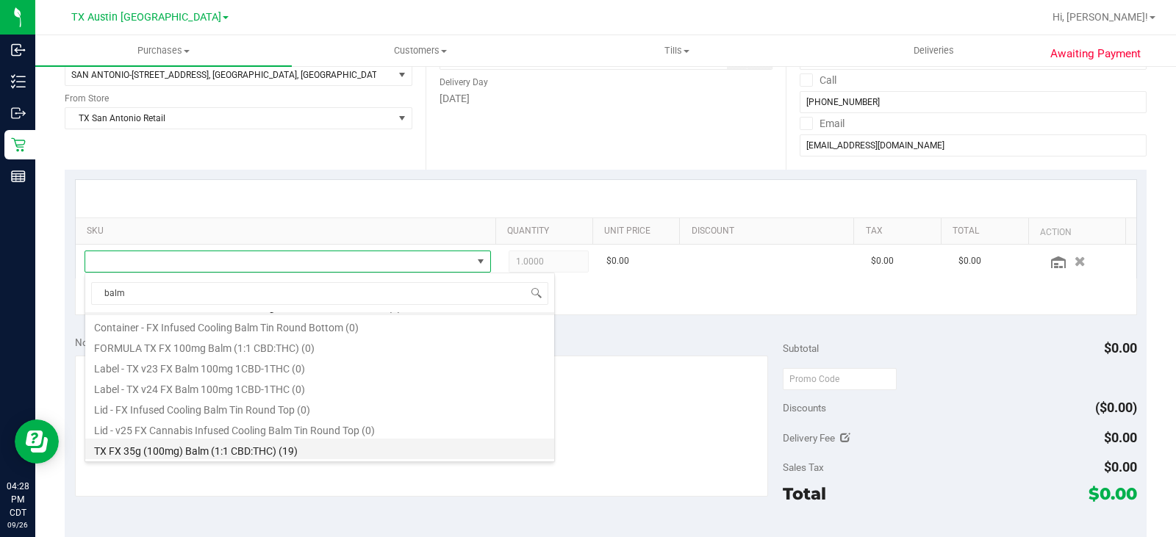
click at [291, 450] on li "TX FX 35g (100mg) Balm (1:1 CBD:THC) (19)" at bounding box center [319, 449] width 469 height 21
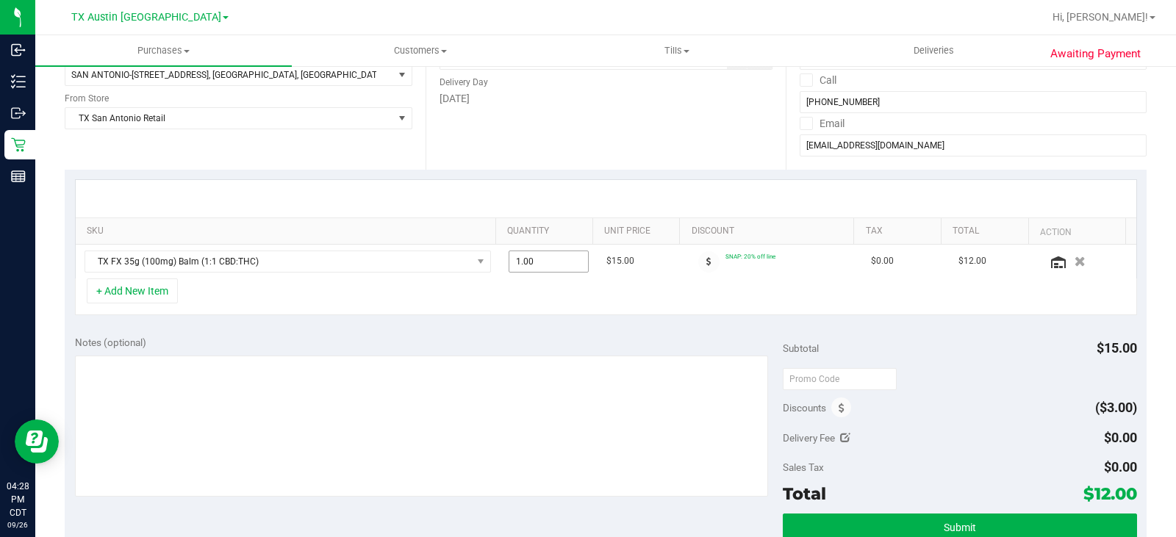
click at [558, 263] on span "1.00 1" at bounding box center [548, 262] width 80 height 22
click at [558, 263] on input "1" at bounding box center [548, 261] width 79 height 21
type input "2"
type input "2.00"
click at [655, 323] on div "SKU Quantity Unit Price Discount Tax Total Action TX FX 35g (100mg) Balm (1:1 C…" at bounding box center [606, 248] width 1082 height 156
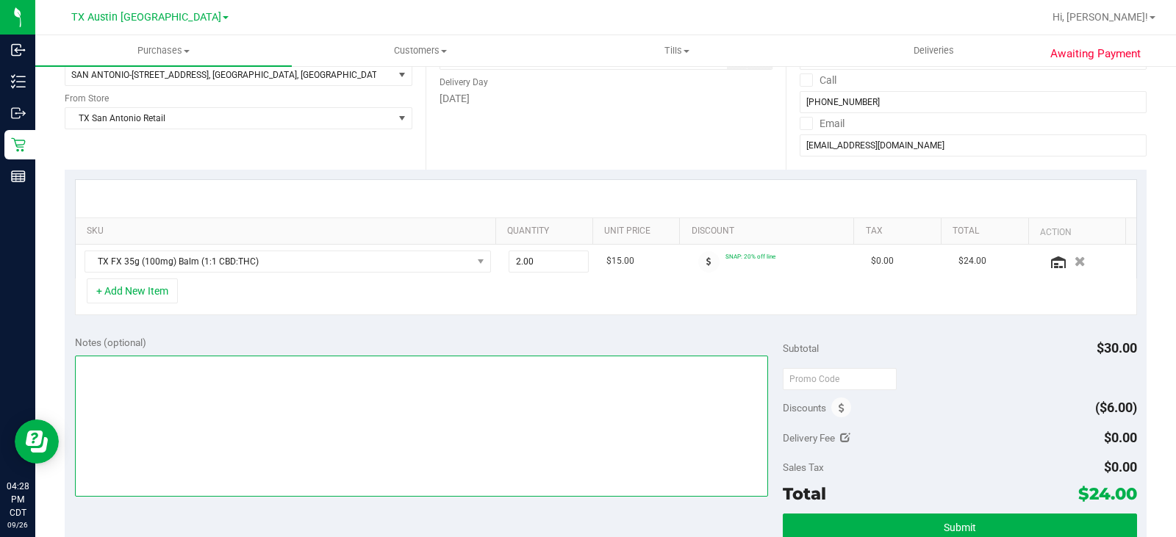
click at [216, 373] on textarea at bounding box center [421, 426] width 693 height 141
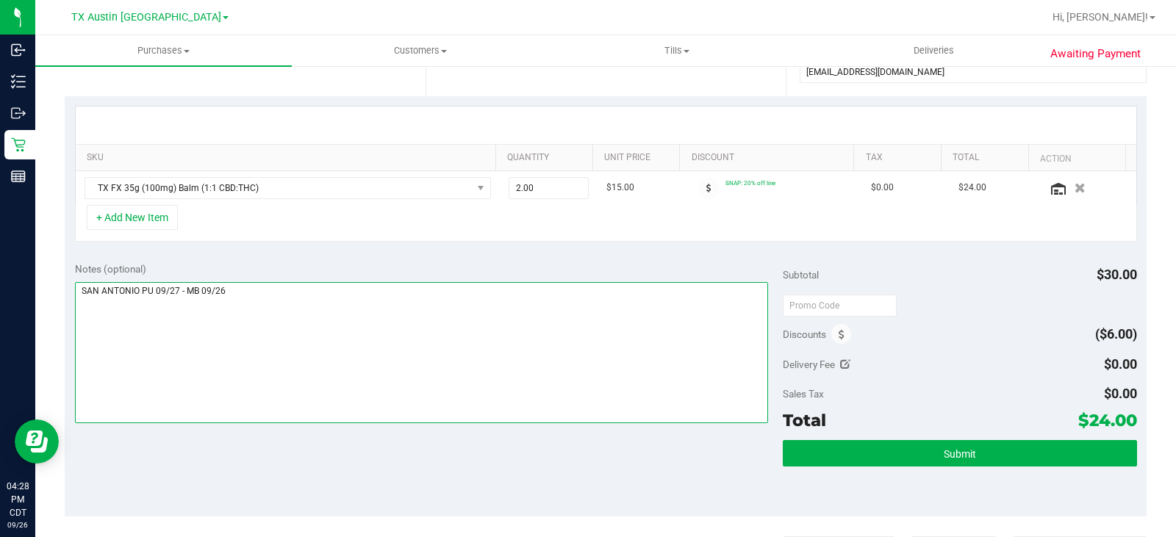
click at [445, 347] on textarea at bounding box center [421, 352] width 693 height 141
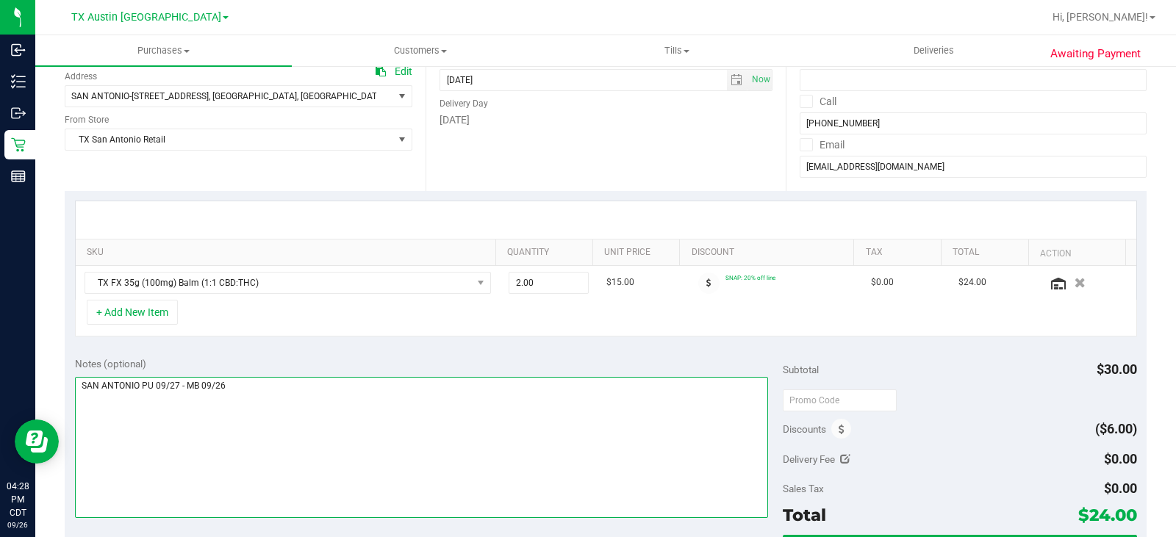
scroll to position [220, 0]
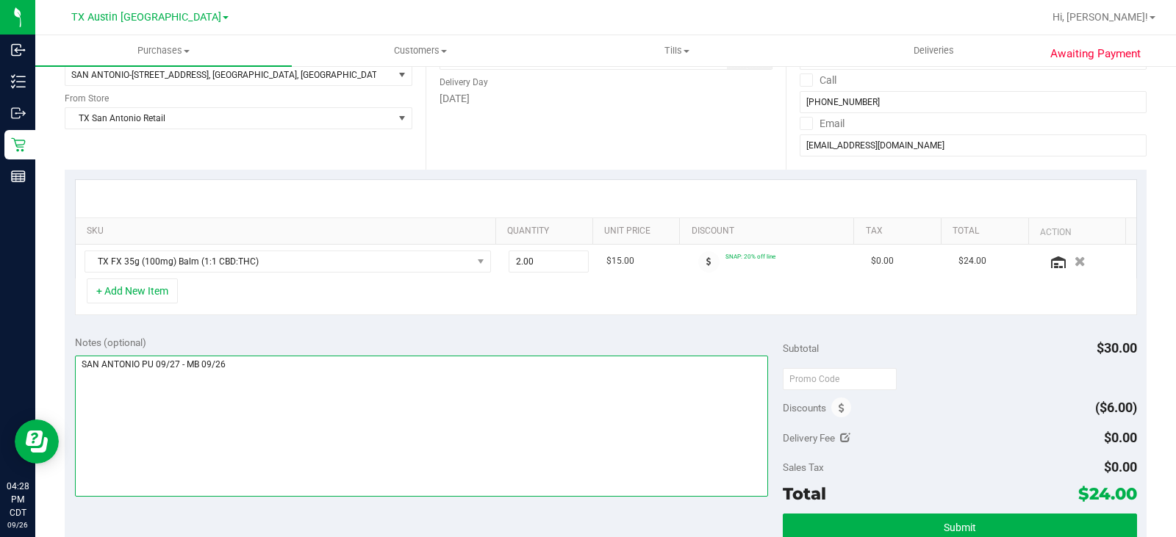
click at [446, 416] on textarea at bounding box center [421, 426] width 693 height 141
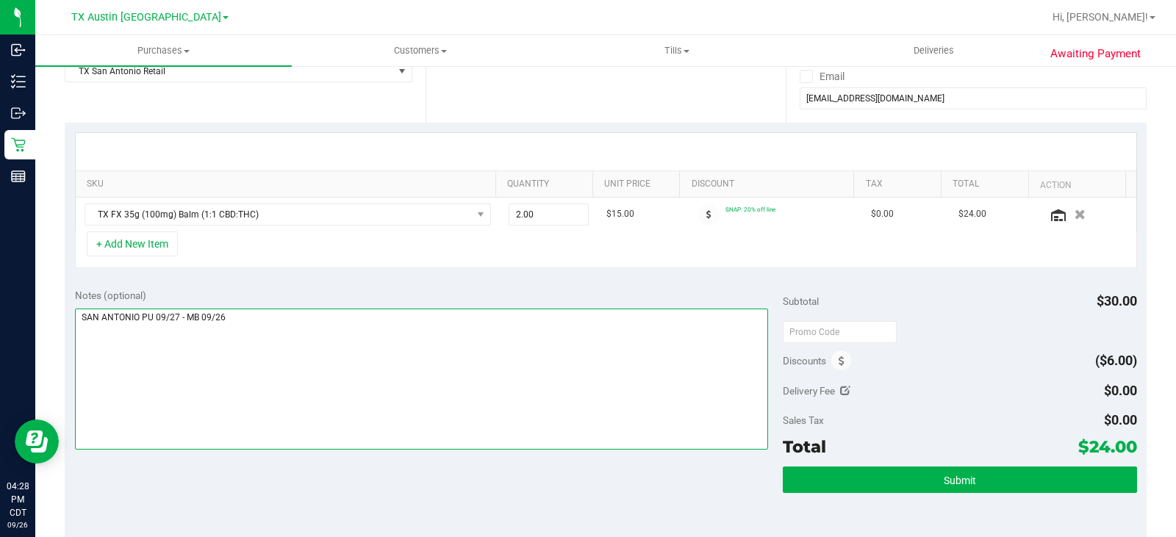
scroll to position [294, 0]
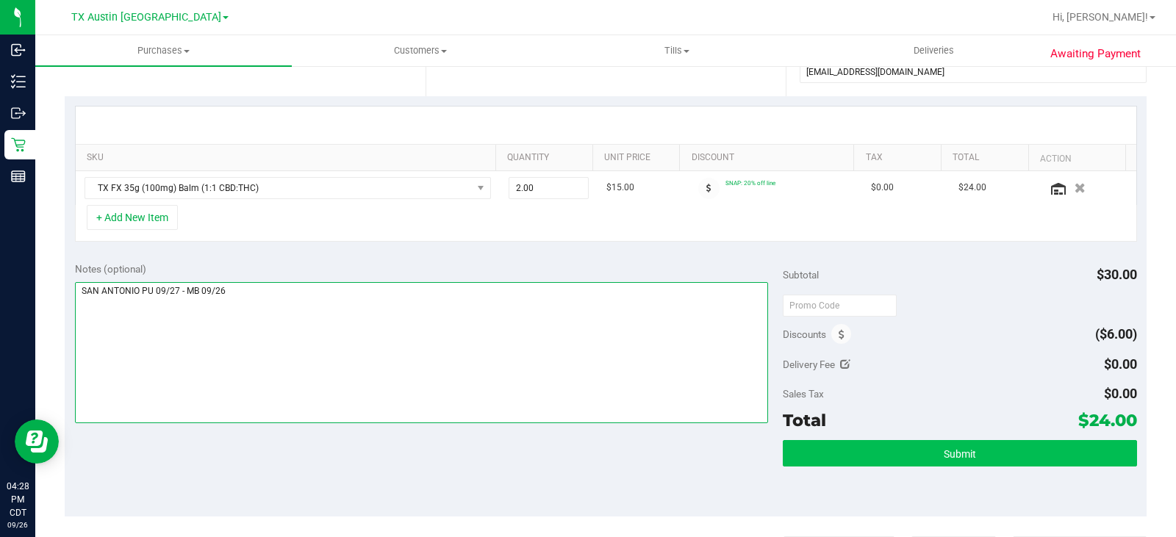
type textarea "SAN ANTONIO PU 09/27 - MB 09/26"
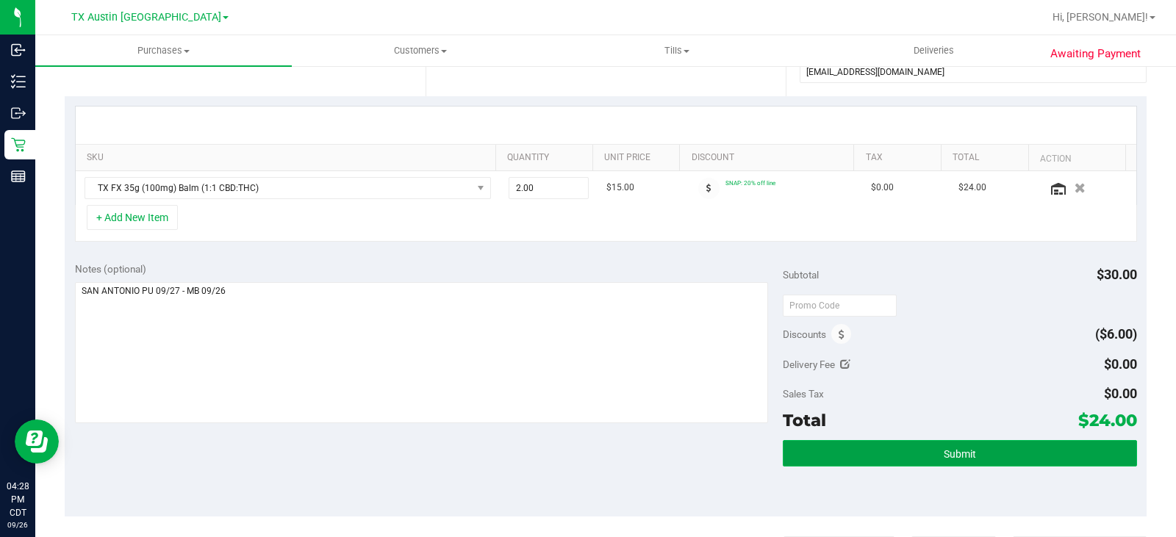
click at [911, 463] on button "Submit" at bounding box center [960, 453] width 354 height 26
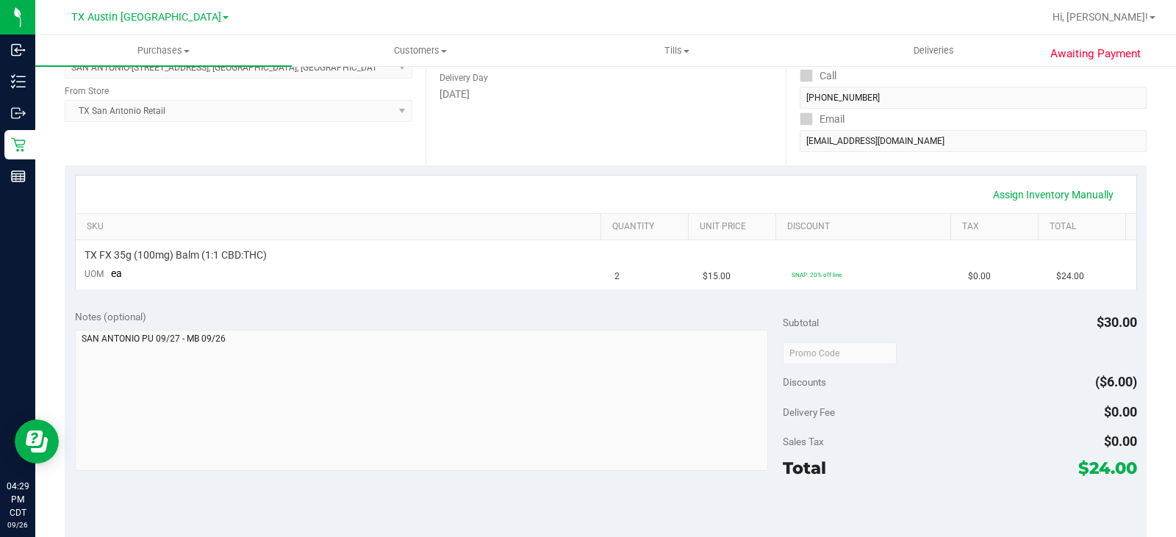
scroll to position [147, 0]
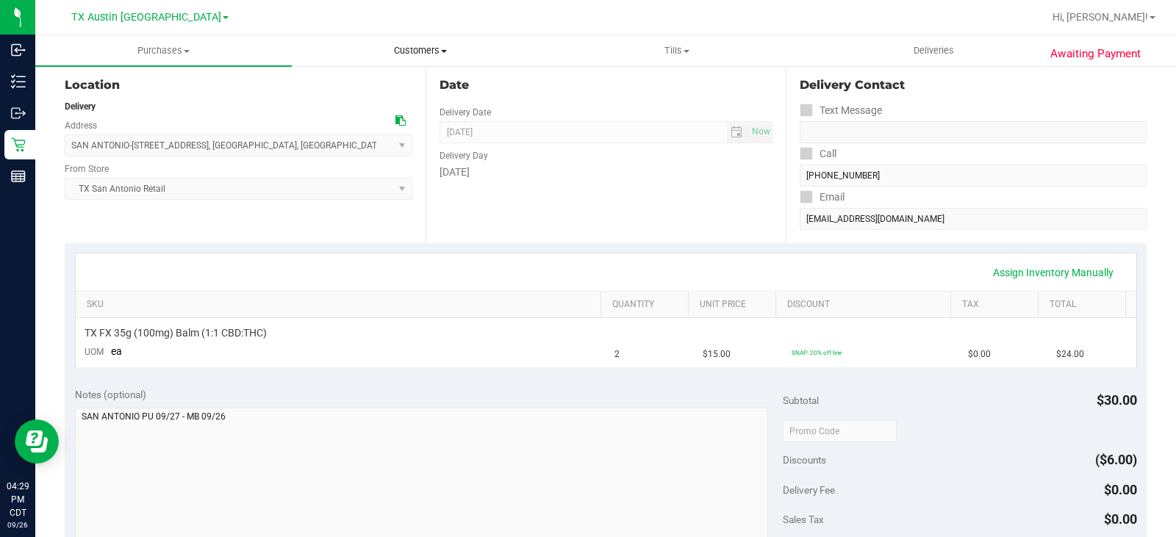
click at [431, 49] on span "Customers" at bounding box center [419, 50] width 255 height 13
click at [381, 87] on span "All customers" at bounding box center [345, 88] width 106 height 12
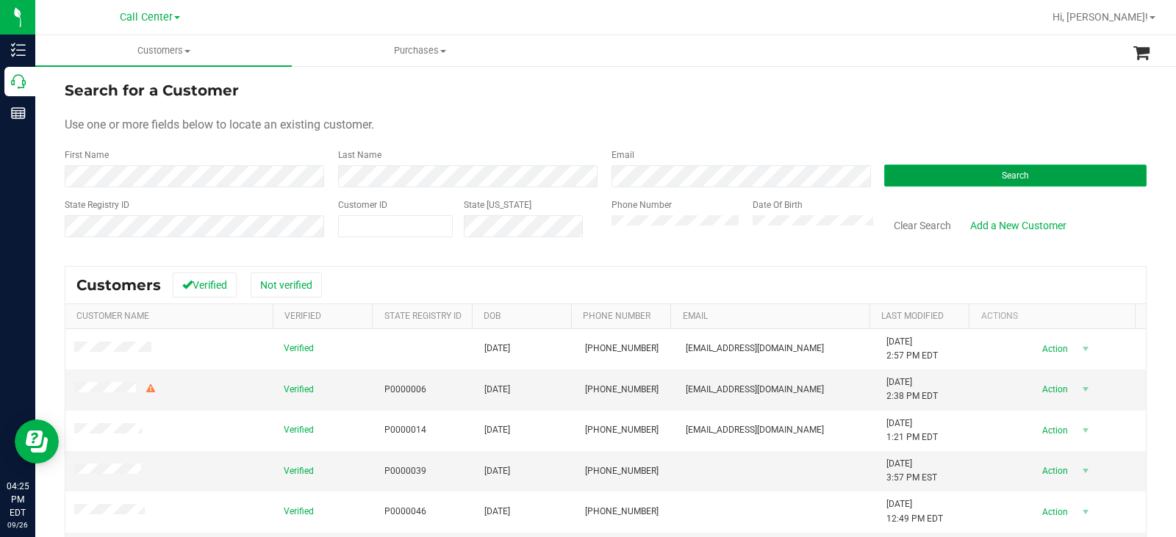
click at [963, 174] on button "Search" at bounding box center [1015, 176] width 262 height 22
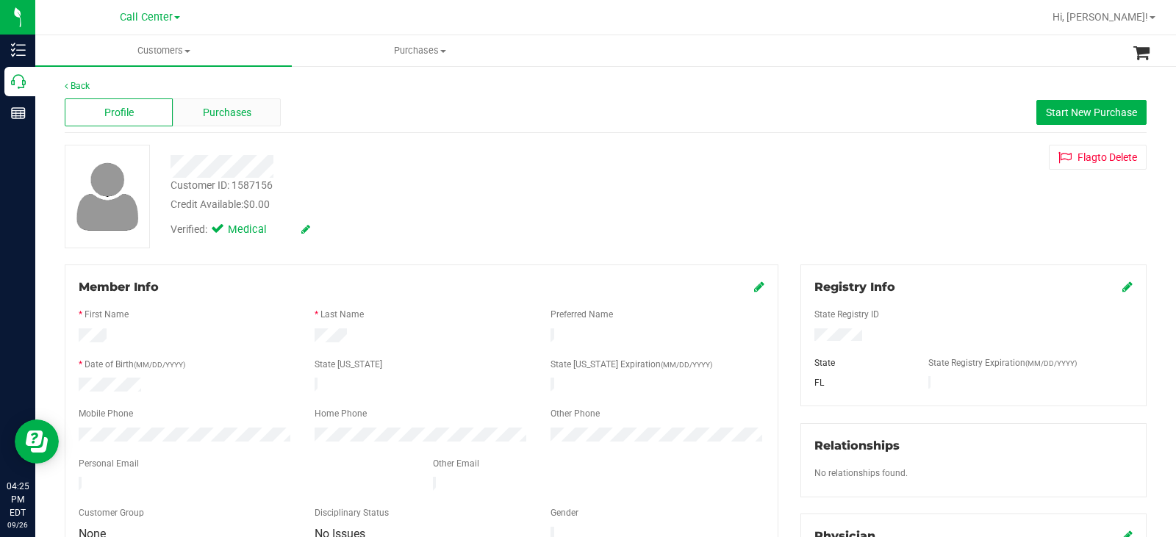
click at [237, 118] on span "Purchases" at bounding box center [227, 112] width 48 height 15
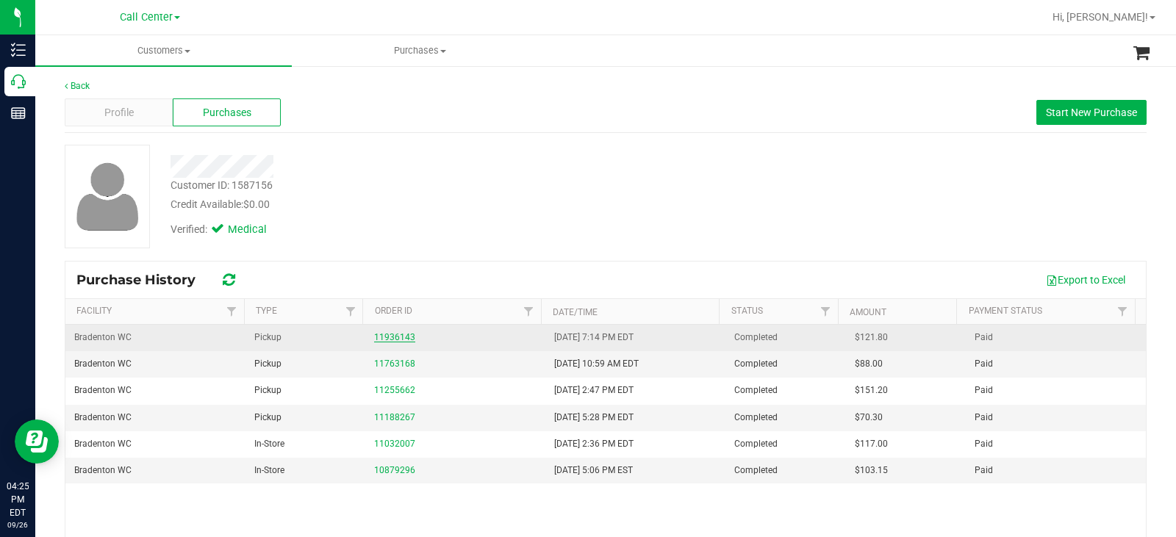
click at [398, 336] on link "11936143" at bounding box center [394, 337] width 41 height 10
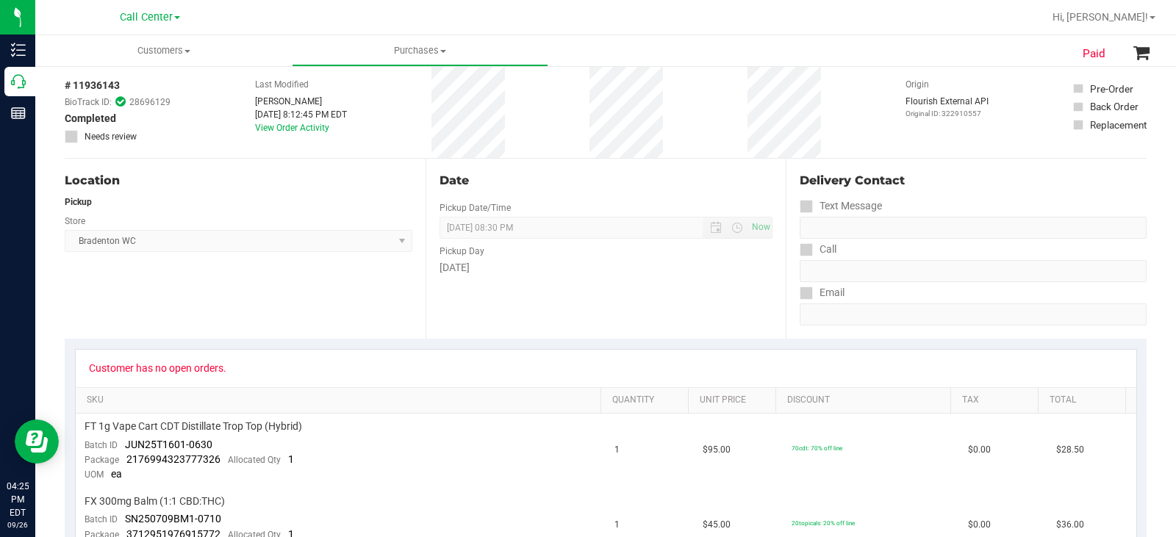
scroll to position [73, 0]
click at [550, 106] on div "# 11936143 BioTrack ID: 28696129 Completed Needs review Last Modified Noah Katz…" at bounding box center [606, 114] width 1082 height 92
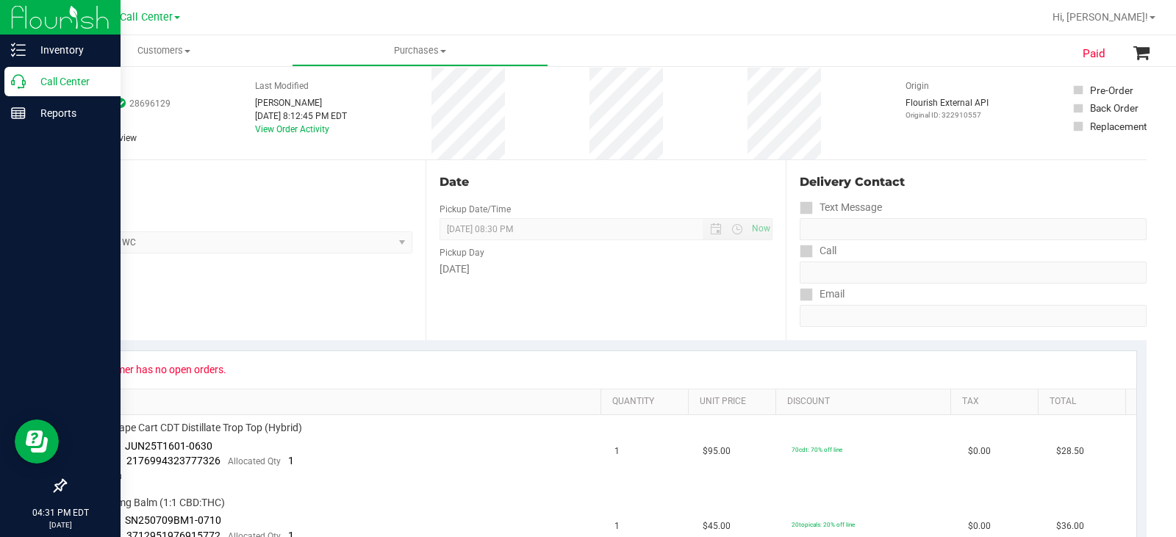
click at [15, 82] on icon at bounding box center [18, 81] width 15 height 15
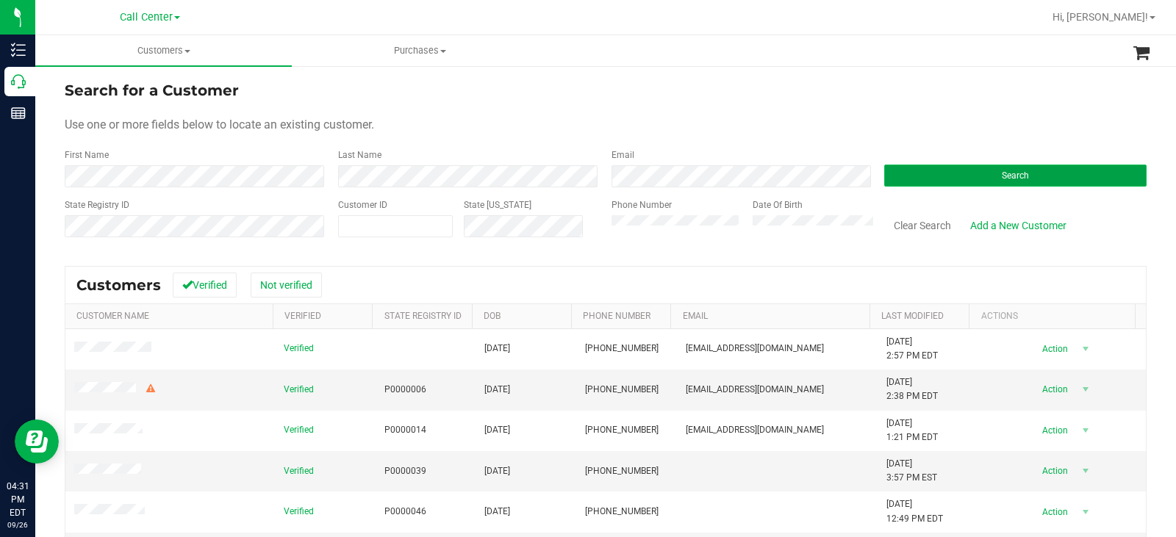
click at [908, 182] on button "Search" at bounding box center [1015, 176] width 262 height 22
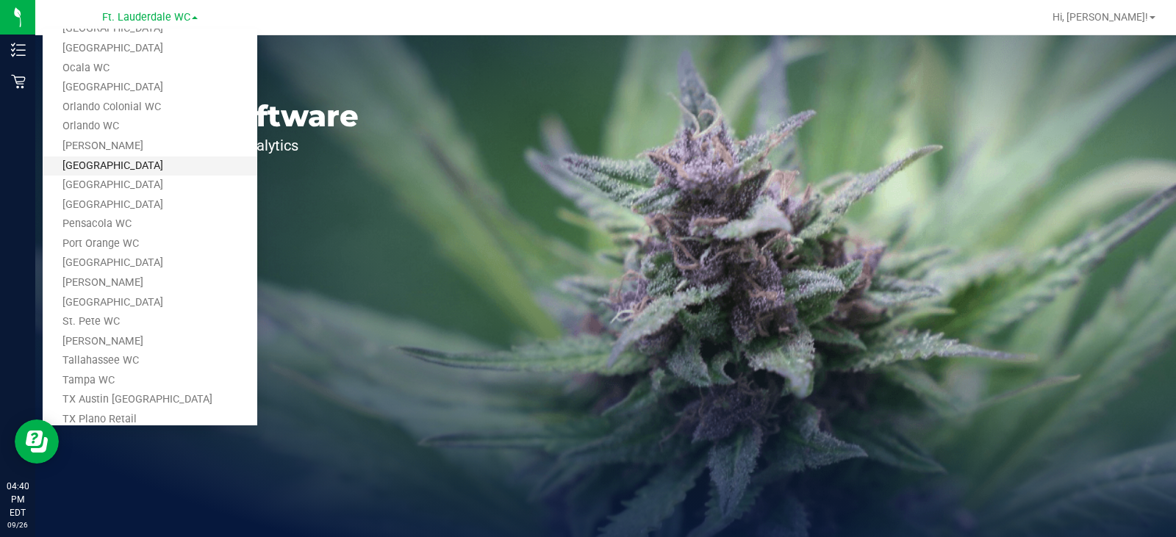
scroll to position [606, 0]
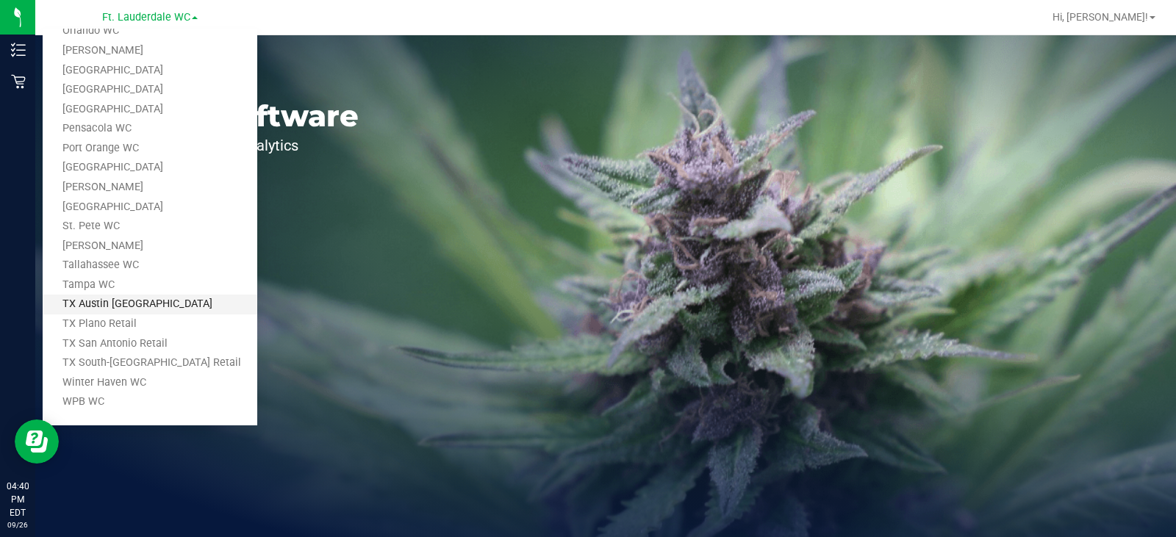
click at [135, 298] on link "TX Austin [GEOGRAPHIC_DATA]" at bounding box center [150, 305] width 215 height 20
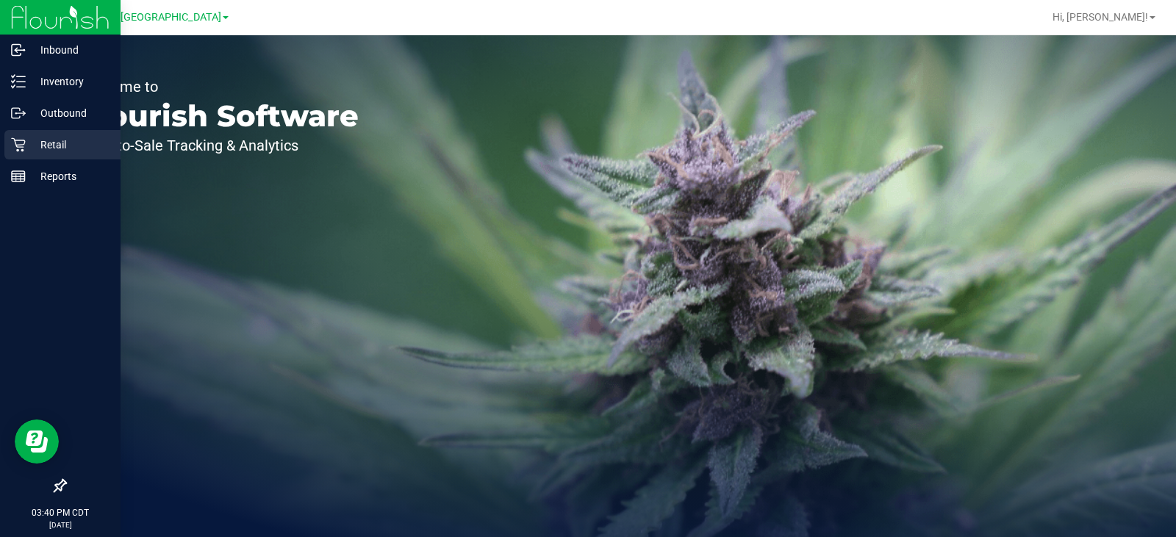
click at [30, 140] on p "Retail" at bounding box center [70, 145] width 88 height 18
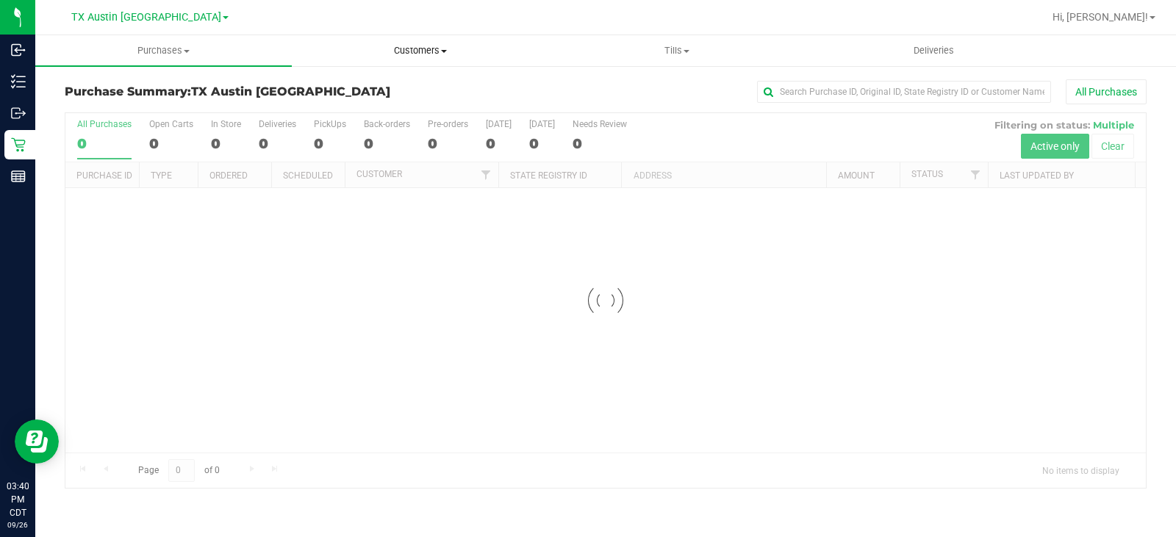
click at [436, 36] on uib-tab-heading "Customers All customers Add a new customer All physicians" at bounding box center [419, 50] width 255 height 29
click at [424, 52] on span "Customers" at bounding box center [420, 50] width 256 height 13
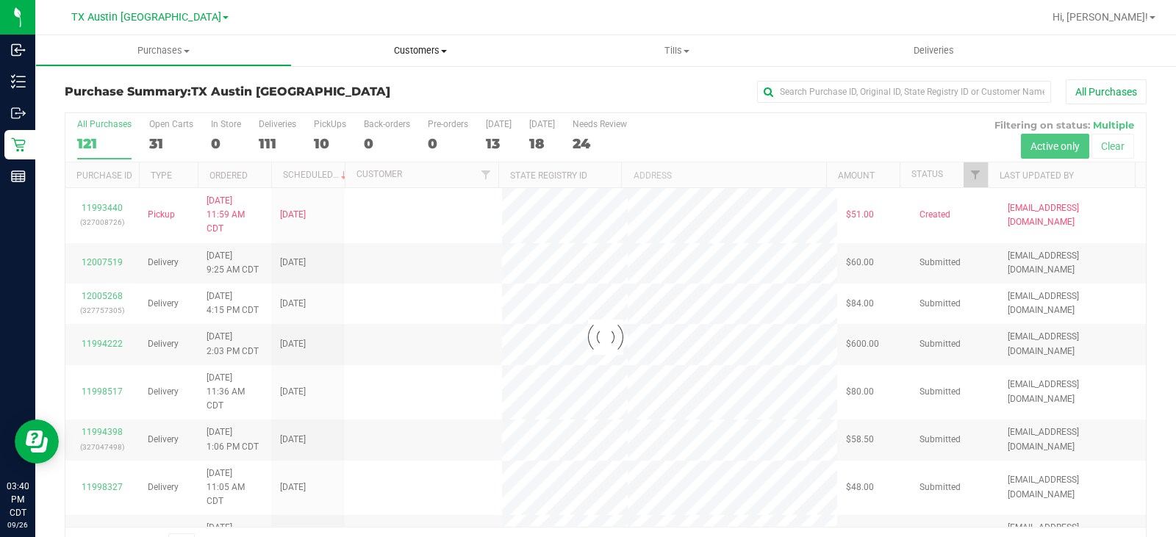
click at [395, 59] on uib-tab-heading "Customers All customers Add a new customer All physicians" at bounding box center [420, 50] width 256 height 31
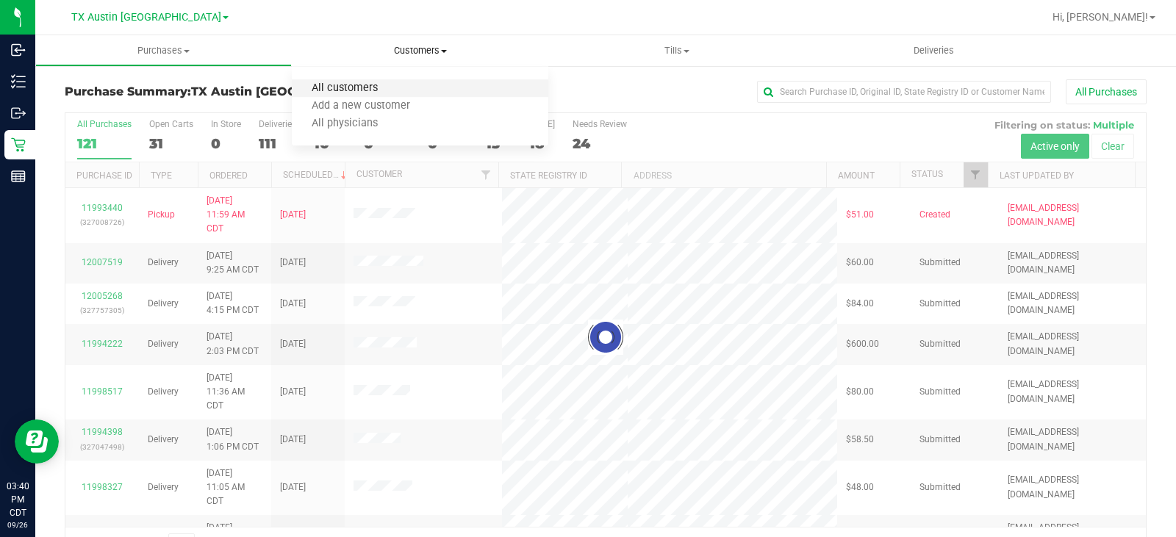
click at [367, 84] on span "All customers" at bounding box center [345, 88] width 106 height 12
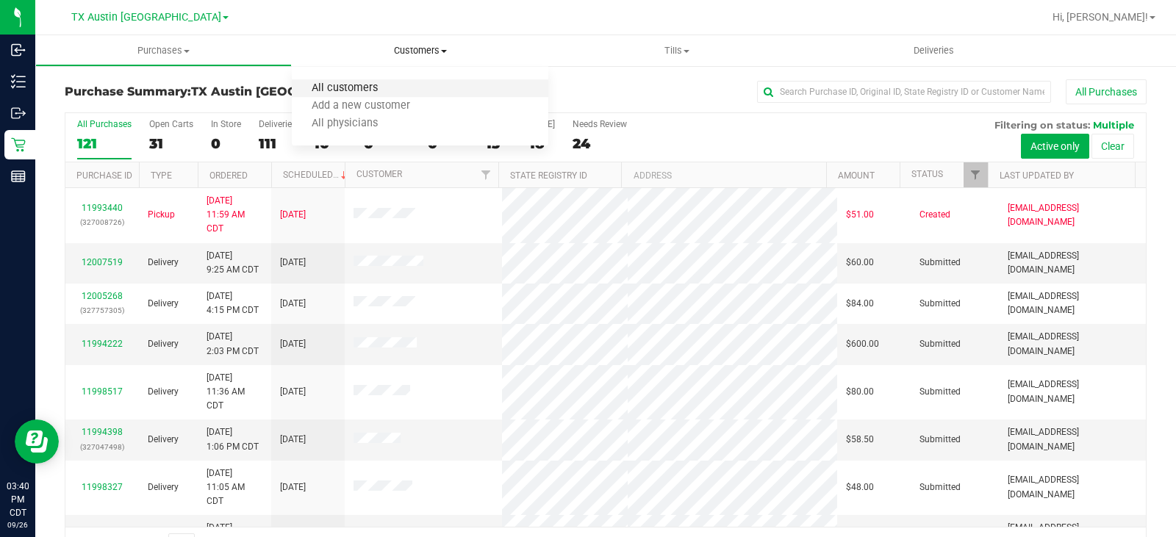
click at [356, 90] on span "All customers" at bounding box center [345, 88] width 106 height 12
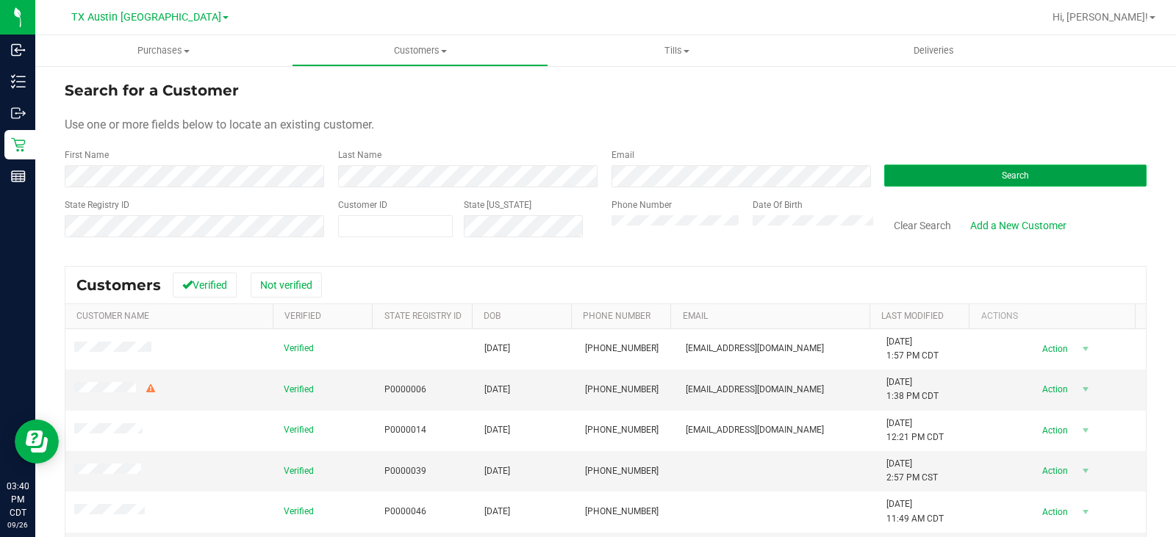
click at [927, 182] on button "Search" at bounding box center [1015, 176] width 262 height 22
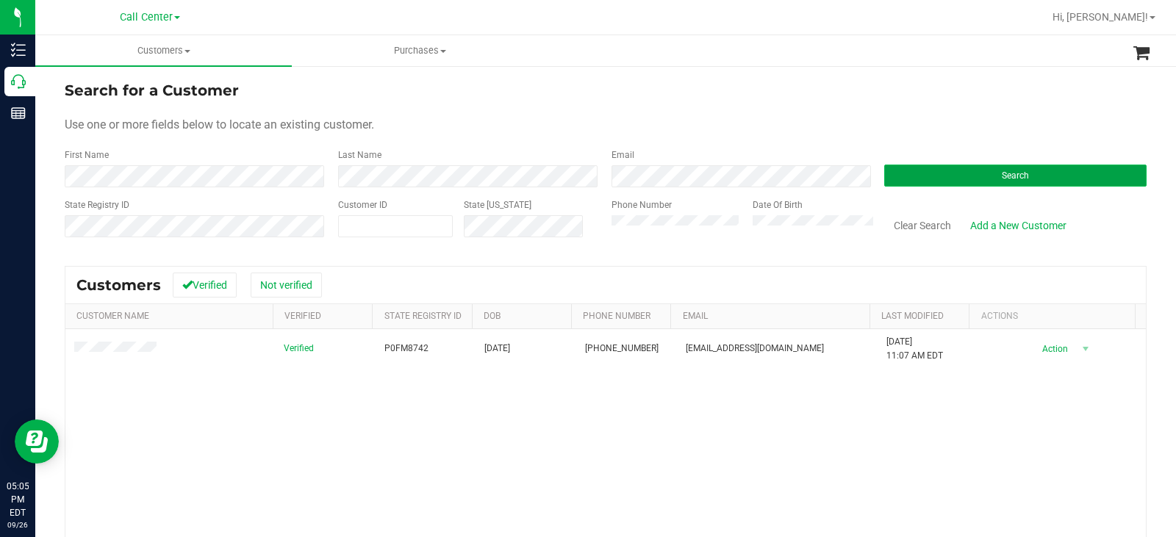
click at [941, 178] on button "Search" at bounding box center [1015, 176] width 262 height 22
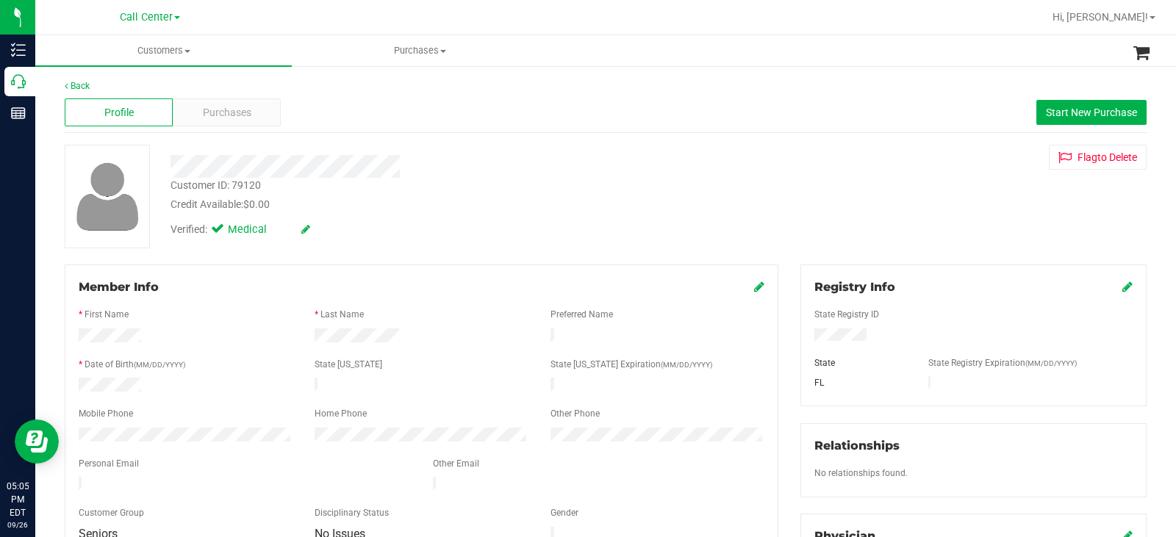
click at [223, 93] on div "Profile Purchases Start New Purchase" at bounding box center [606, 113] width 1082 height 40
click at [223, 111] on span "Purchases" at bounding box center [227, 112] width 48 height 15
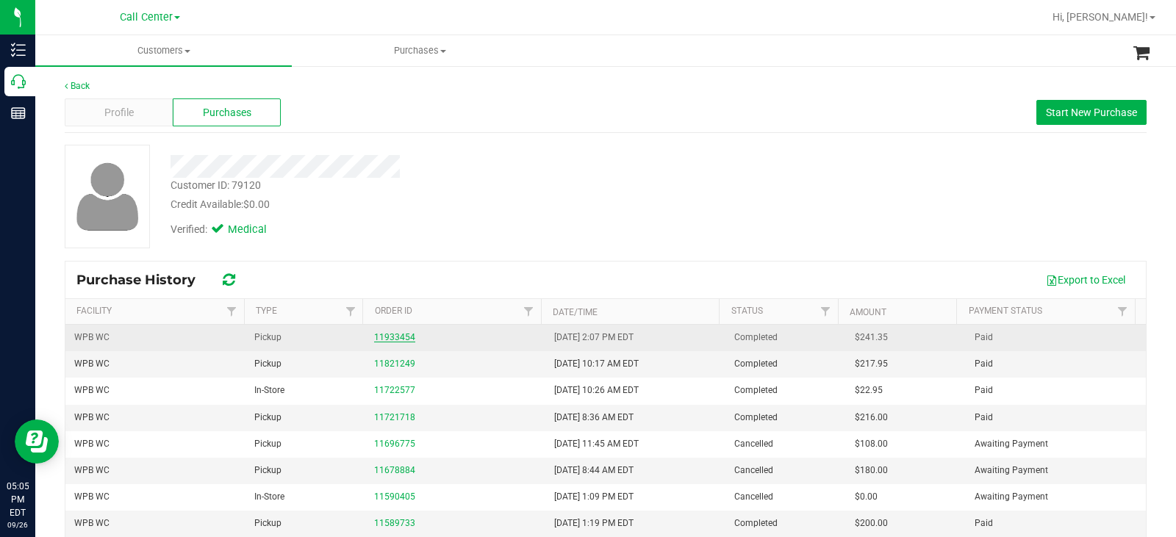
click at [388, 332] on link "11933454" at bounding box center [394, 337] width 41 height 10
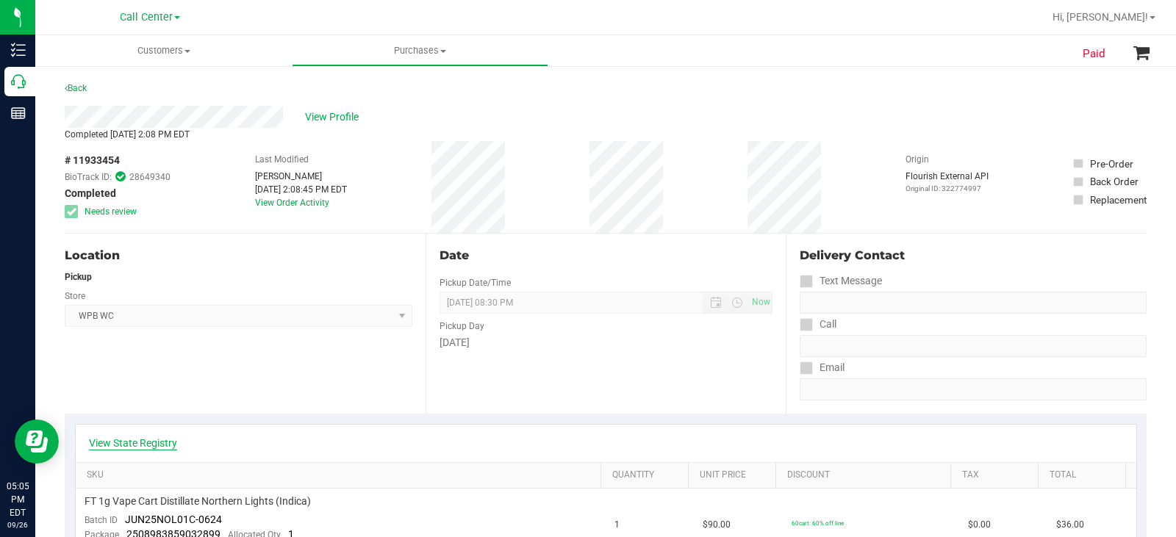
click at [157, 442] on link "View State Registry" at bounding box center [133, 443] width 88 height 15
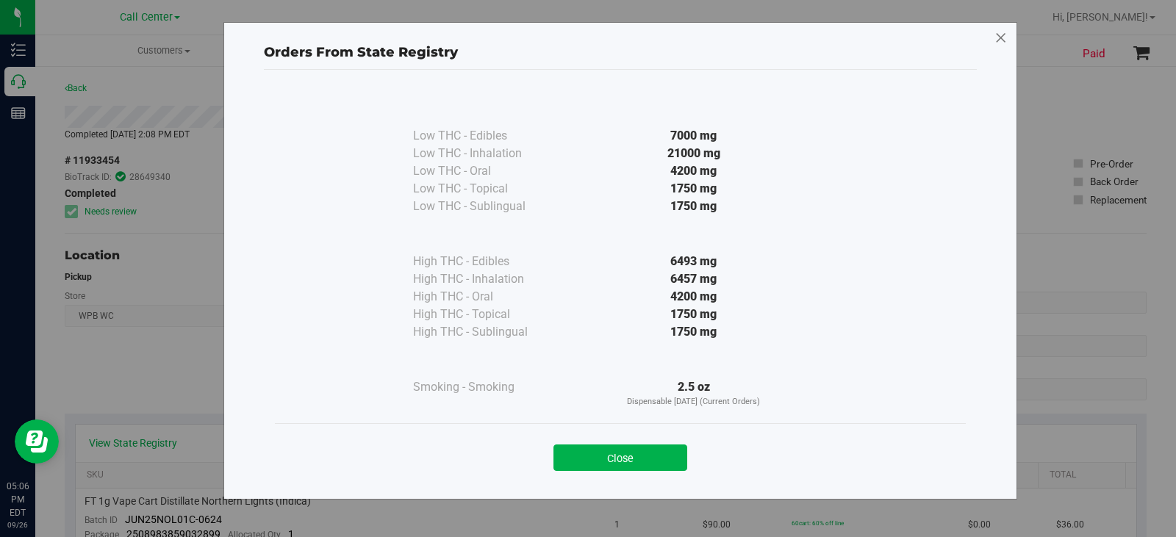
click at [997, 32] on icon at bounding box center [1000, 38] width 13 height 24
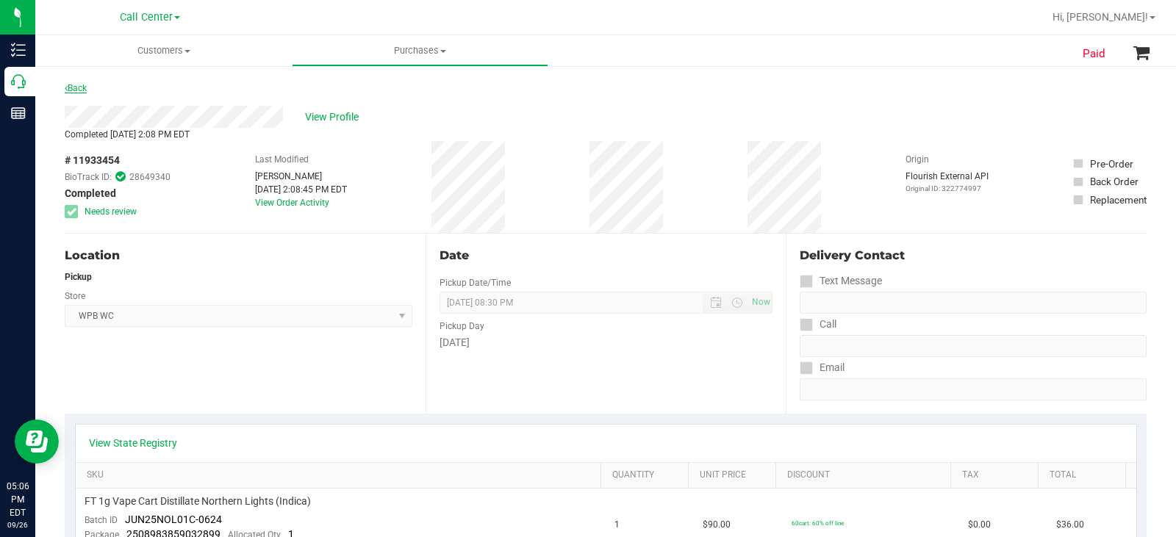
click at [72, 89] on link "Back" at bounding box center [76, 88] width 22 height 10
